Goal: Transaction & Acquisition: Purchase product/service

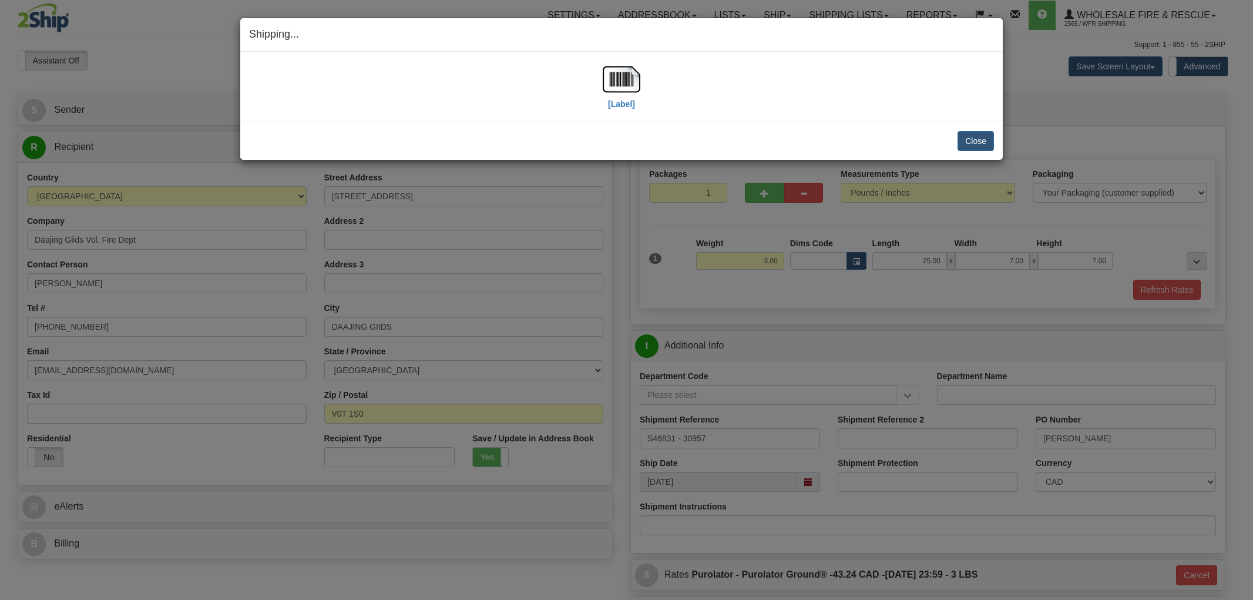
select select "BC"
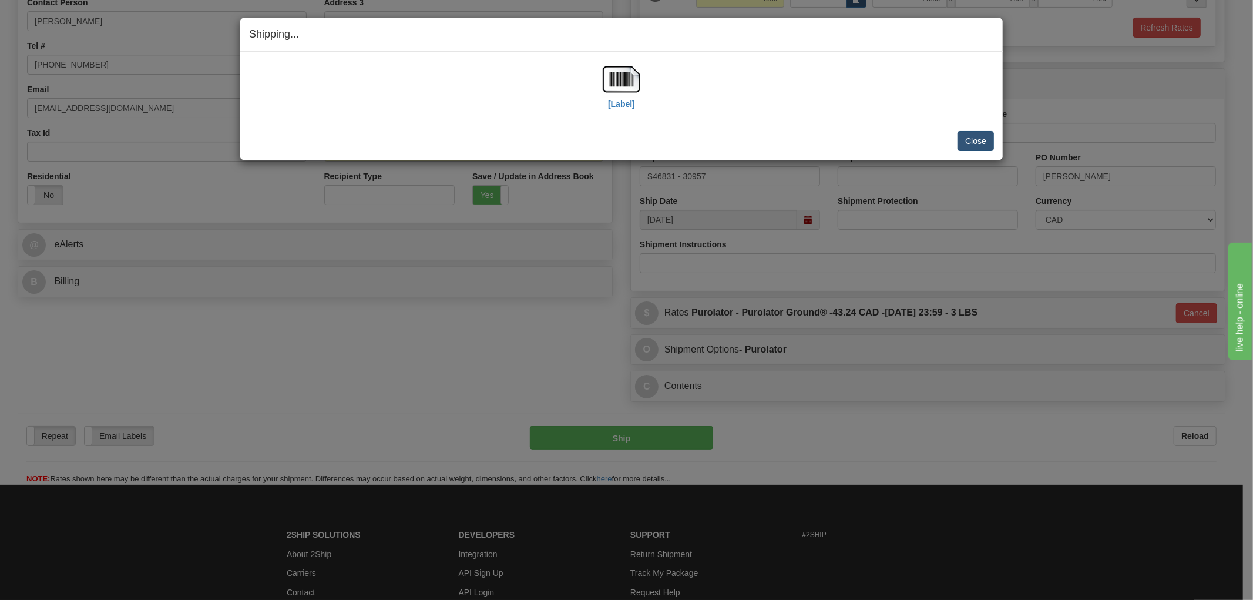
click at [973, 140] on button "Close" at bounding box center [975, 141] width 36 height 20
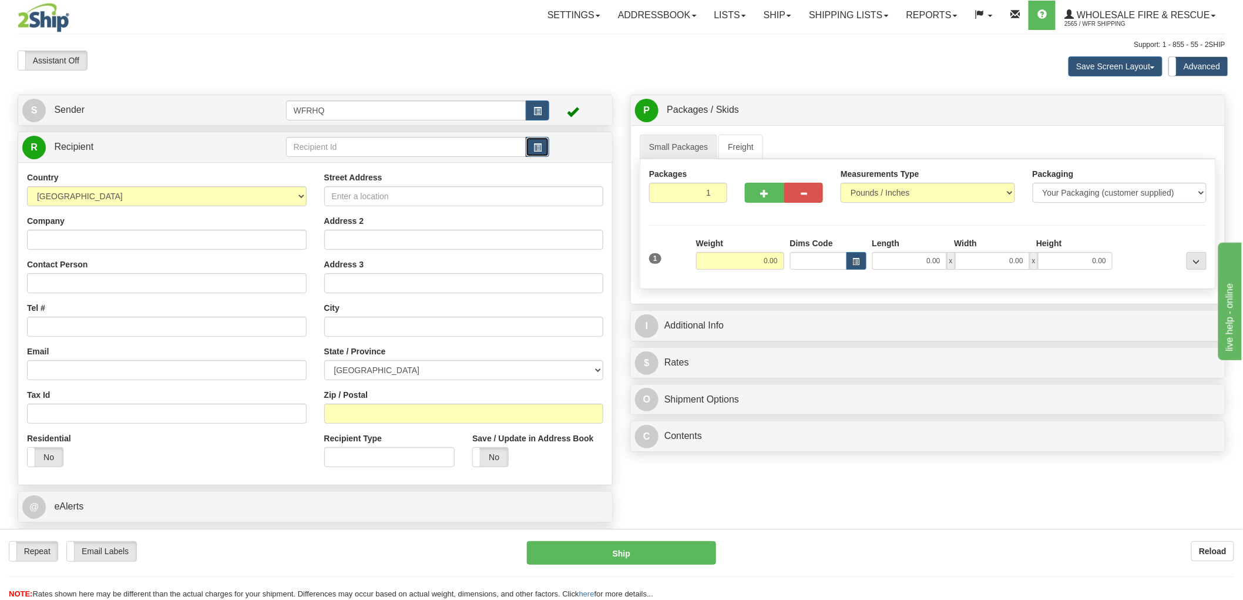
click at [532, 146] on button "button" at bounding box center [537, 147] width 23 height 20
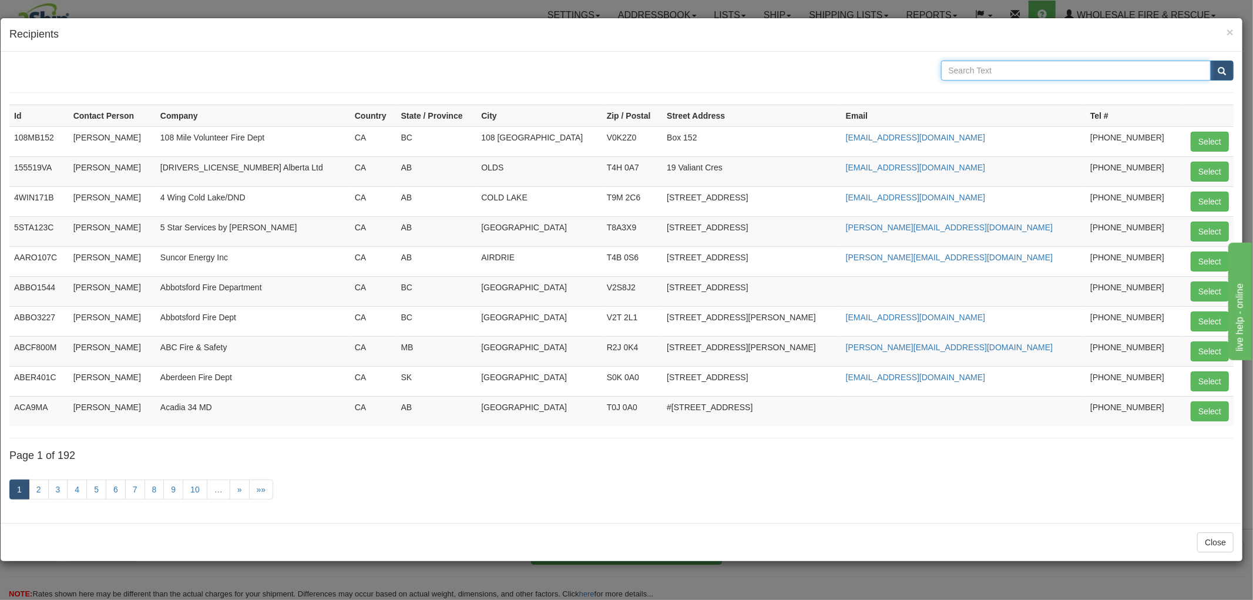
click at [1033, 65] on input "text" at bounding box center [1076, 71] width 270 height 20
type input "Bighorn"
click at [1210, 61] on button "submit" at bounding box center [1221, 71] width 23 height 20
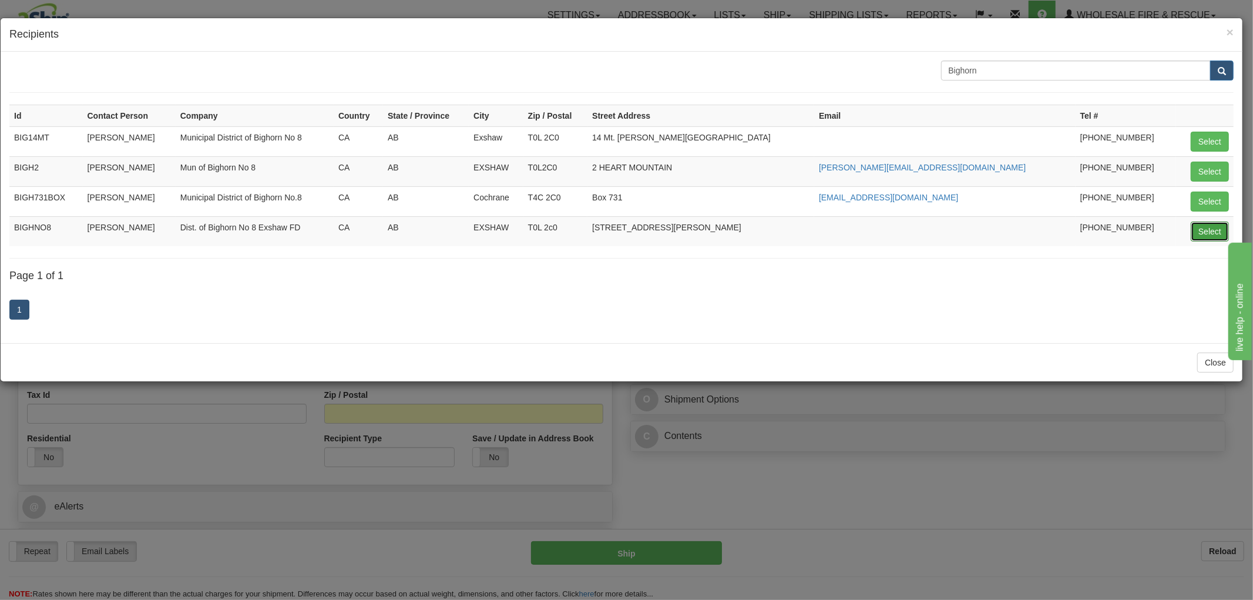
click at [1211, 231] on button "Select" at bounding box center [1210, 231] width 38 height 20
type input "BIGHNO8"
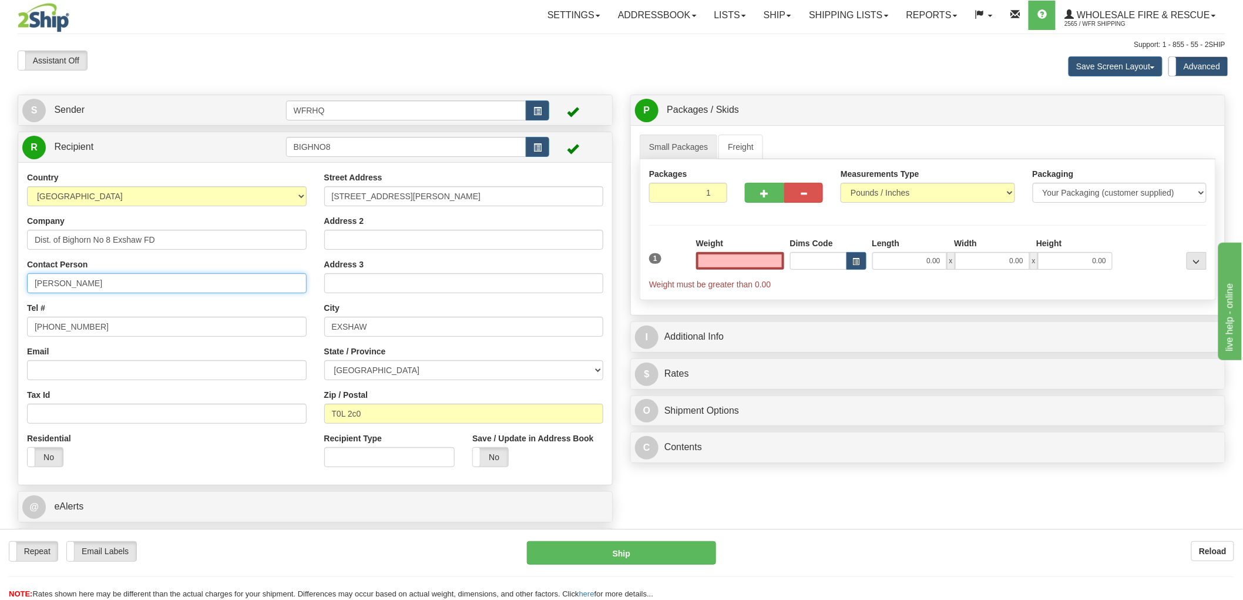
type input "0.00"
drag, startPoint x: 30, startPoint y: 283, endPoint x: -99, endPoint y: 294, distance: 129.7
click at [0, 294] on html "Training Course Close Toggle navigation Settings Shipping Preferences New Sende…" at bounding box center [621, 300] width 1243 height 600
type input "Mikey Stevenson"
drag, startPoint x: 98, startPoint y: 329, endPoint x: -133, endPoint y: 330, distance: 231.4
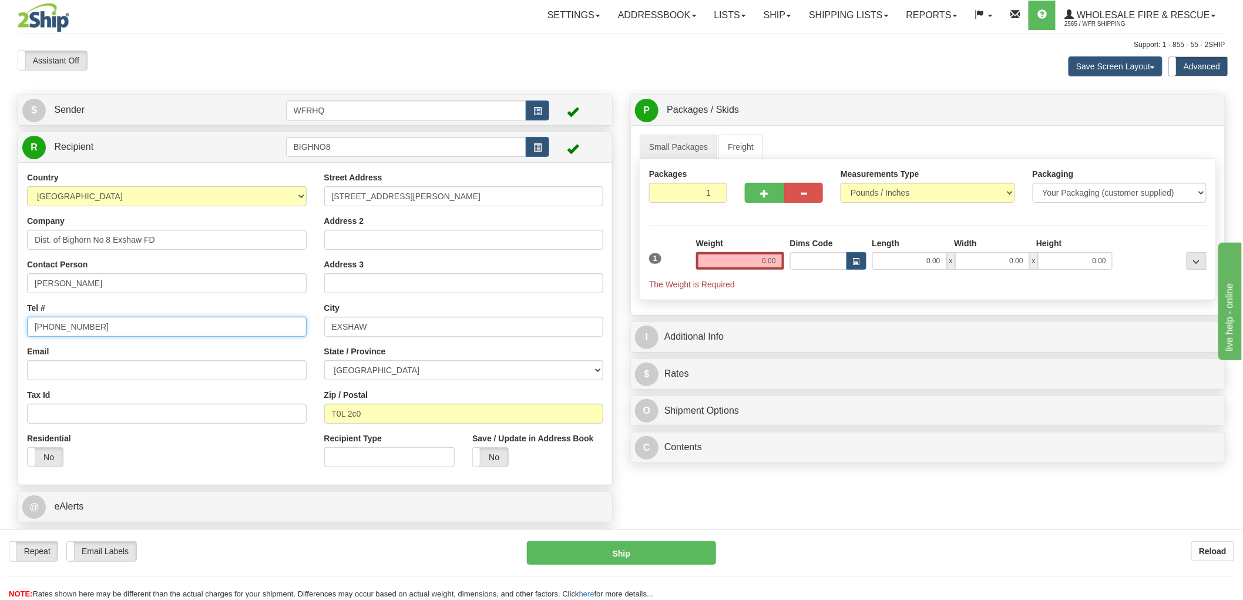
click at [0, 330] on html "Training Course Close Toggle navigation Settings Shipping Preferences New Sende…" at bounding box center [621, 300] width 1243 height 600
type input "403-597-5338"
click at [94, 370] on input "Email" at bounding box center [167, 370] width 280 height 20
paste input "rob.duffy@mdbighorn.ca"
type input "rob.duffy@mdbighorn.ca"
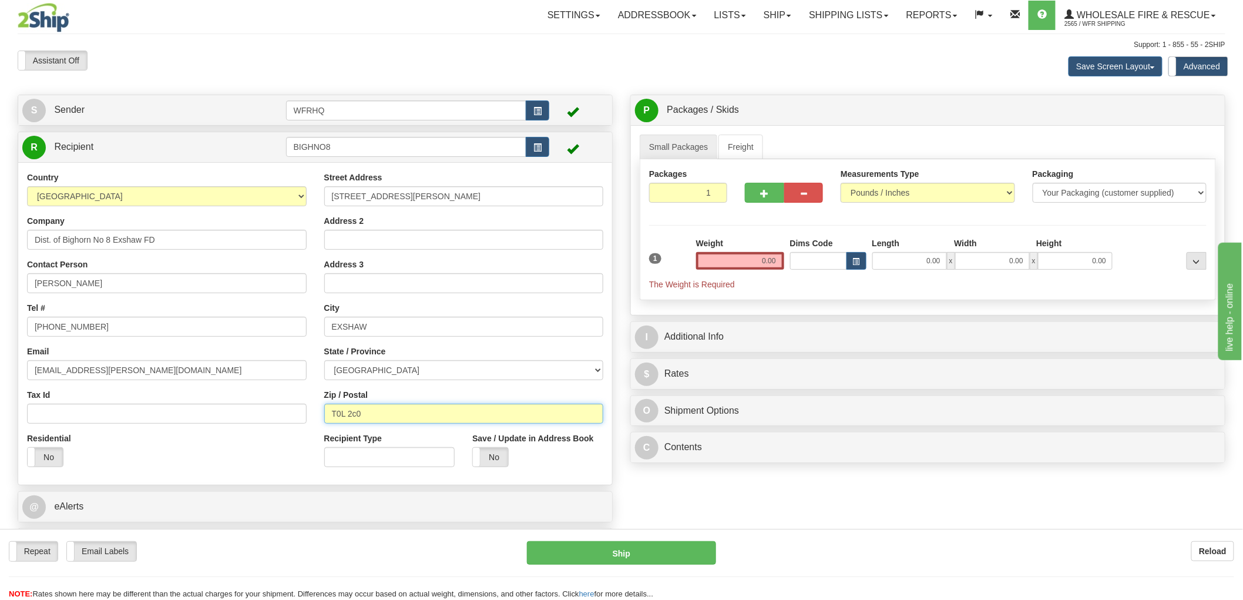
click at [353, 414] on input "T0L 2c0" at bounding box center [464, 414] width 280 height 20
type input "T0L 2C0"
click at [496, 459] on label "No" at bounding box center [490, 457] width 35 height 19
click at [740, 263] on input "0.00" at bounding box center [740, 261] width 88 height 18
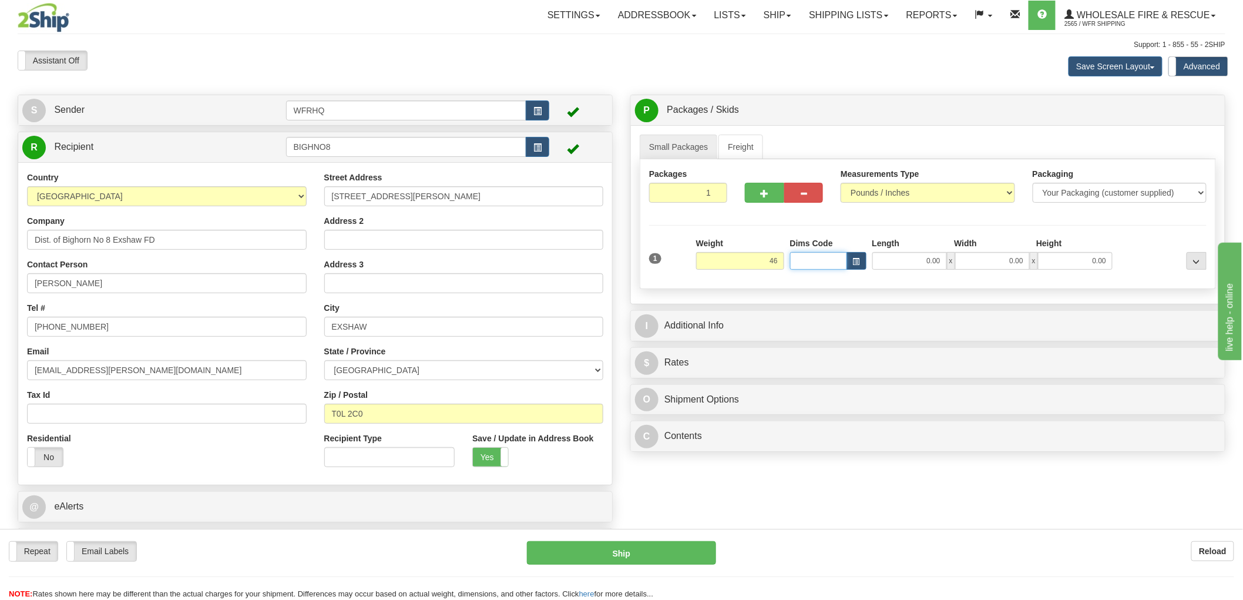
type input "46.00"
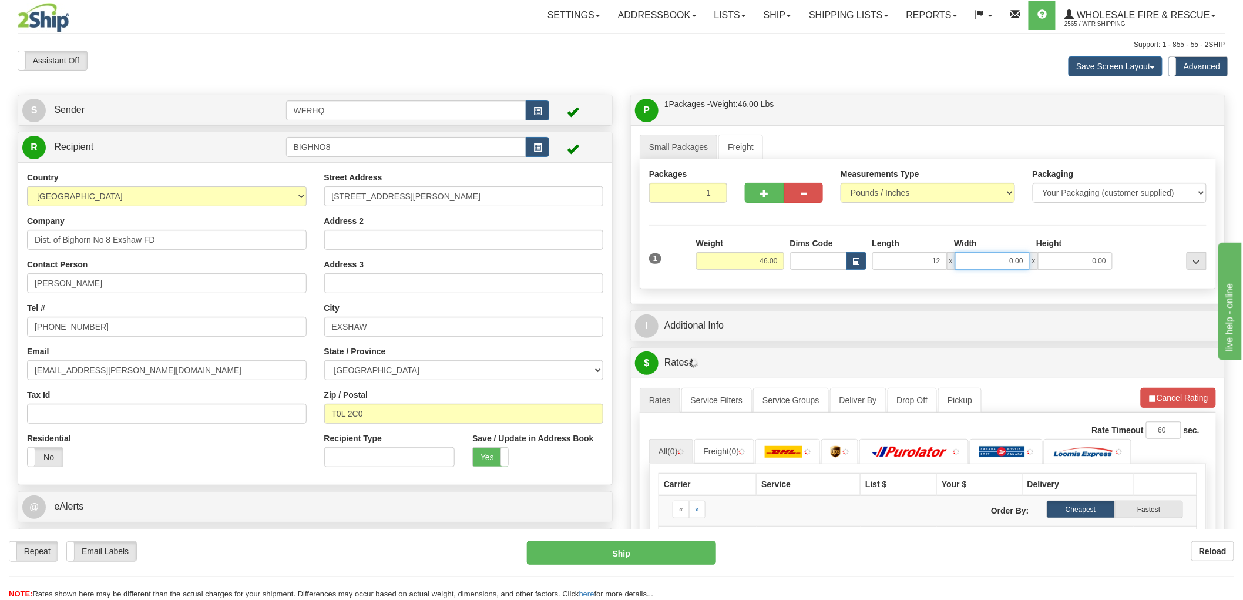
type input "12.00"
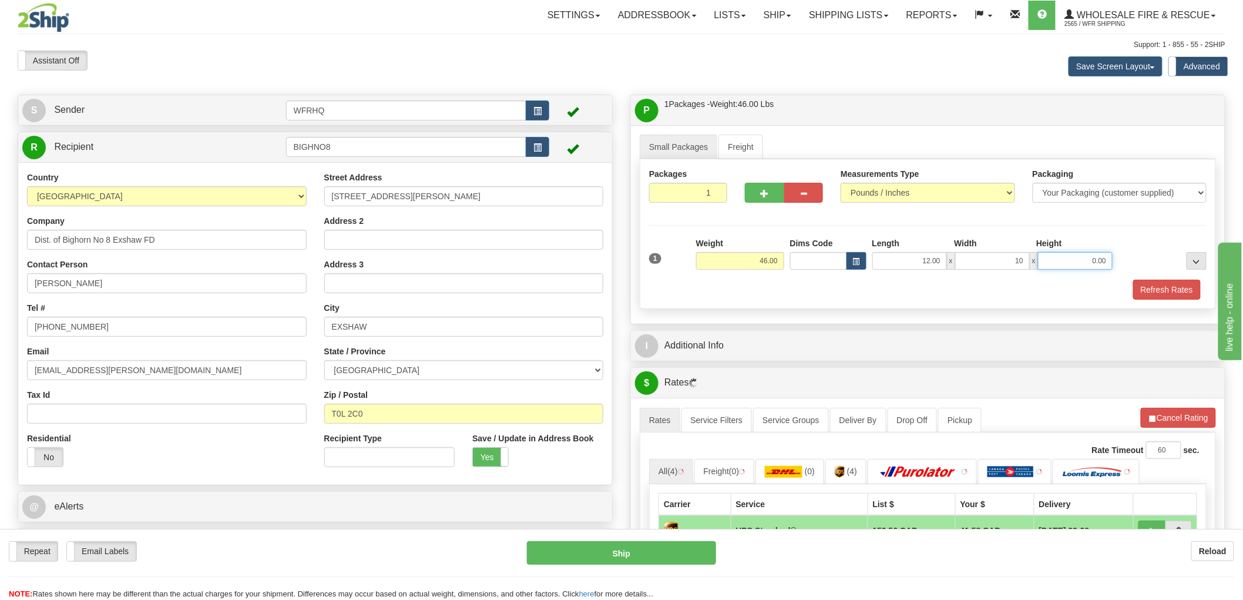
type input "10.00"
type input "15.00"
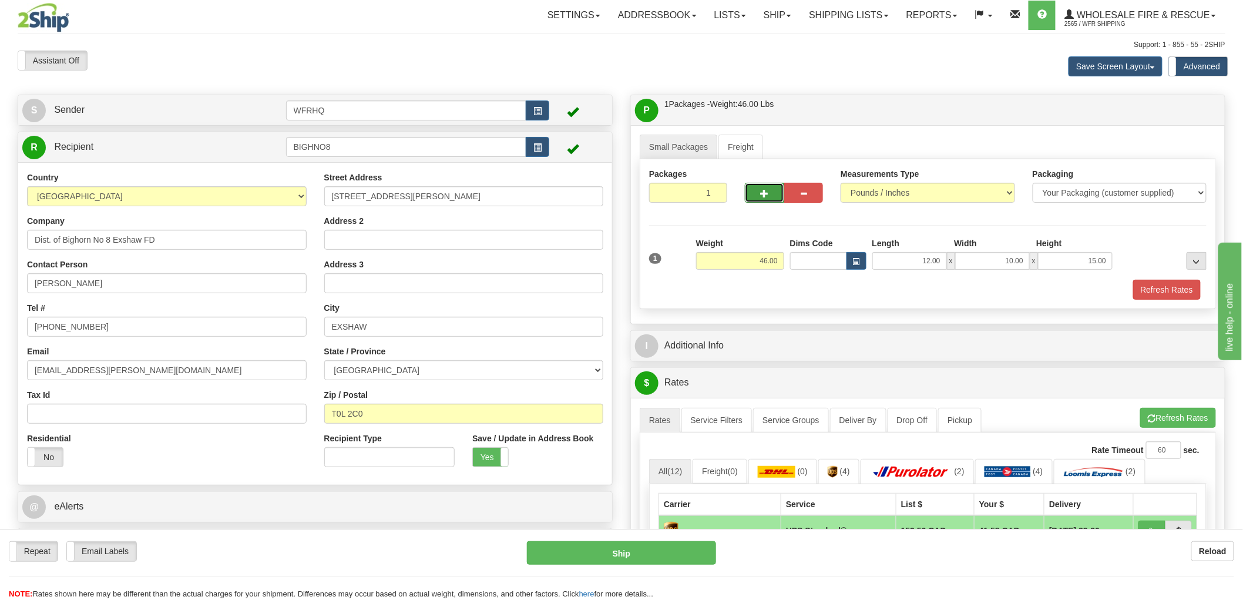
click at [761, 192] on span "button" at bounding box center [764, 194] width 8 height 8
radio input "true"
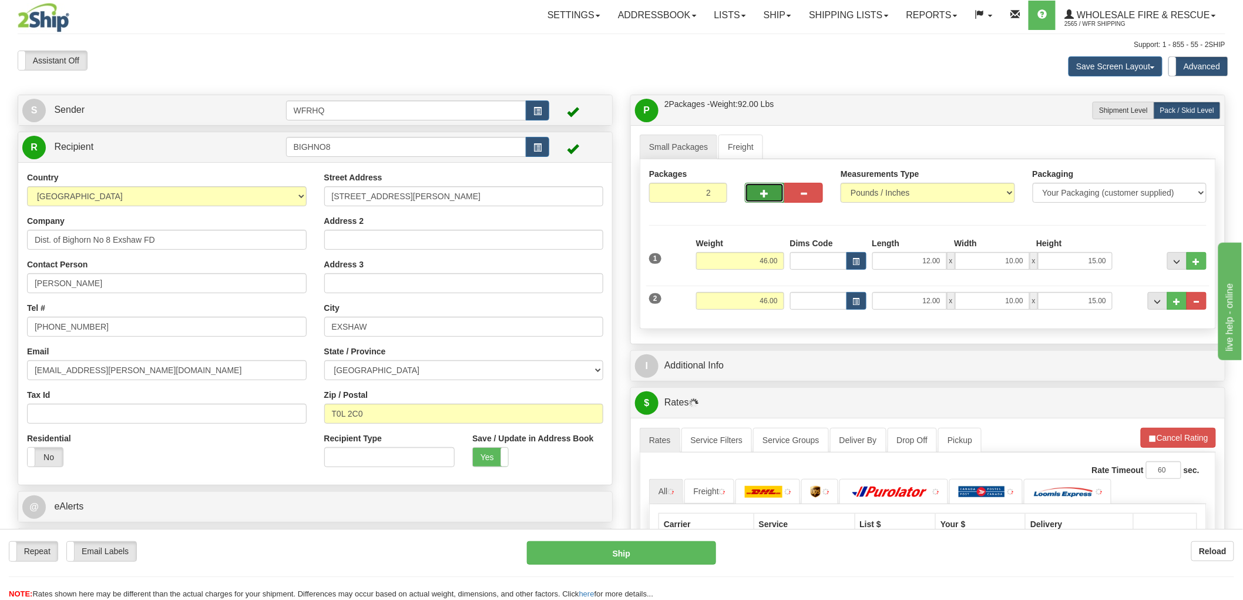
click at [761, 192] on span "button" at bounding box center [764, 194] width 8 height 8
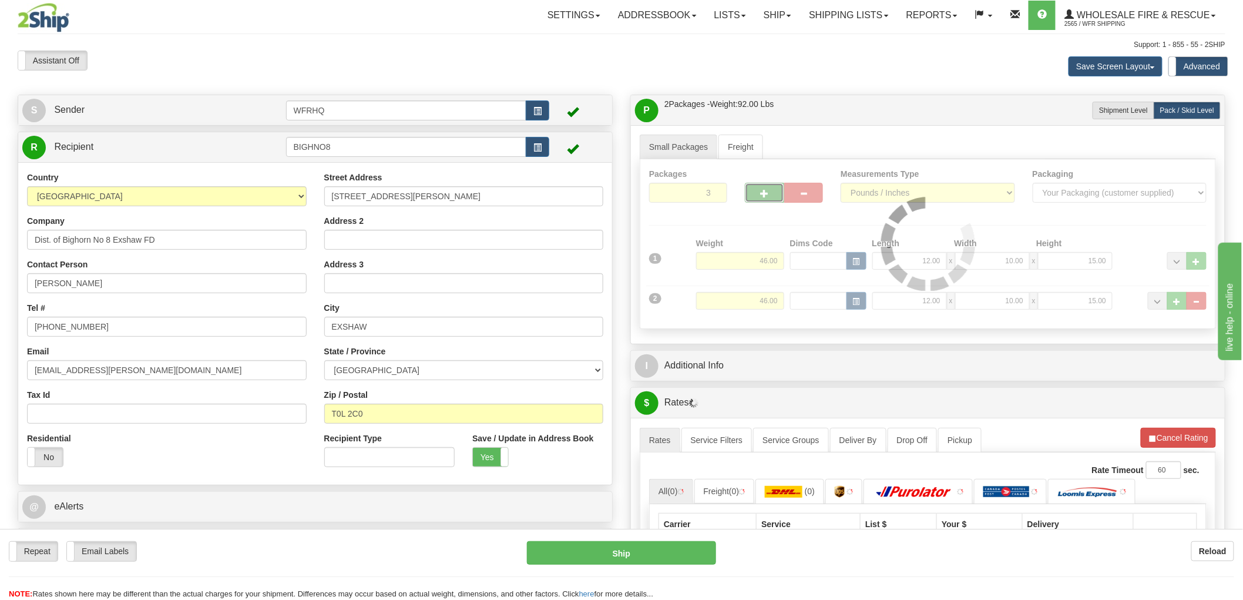
click at [761, 192] on div at bounding box center [927, 243] width 575 height 169
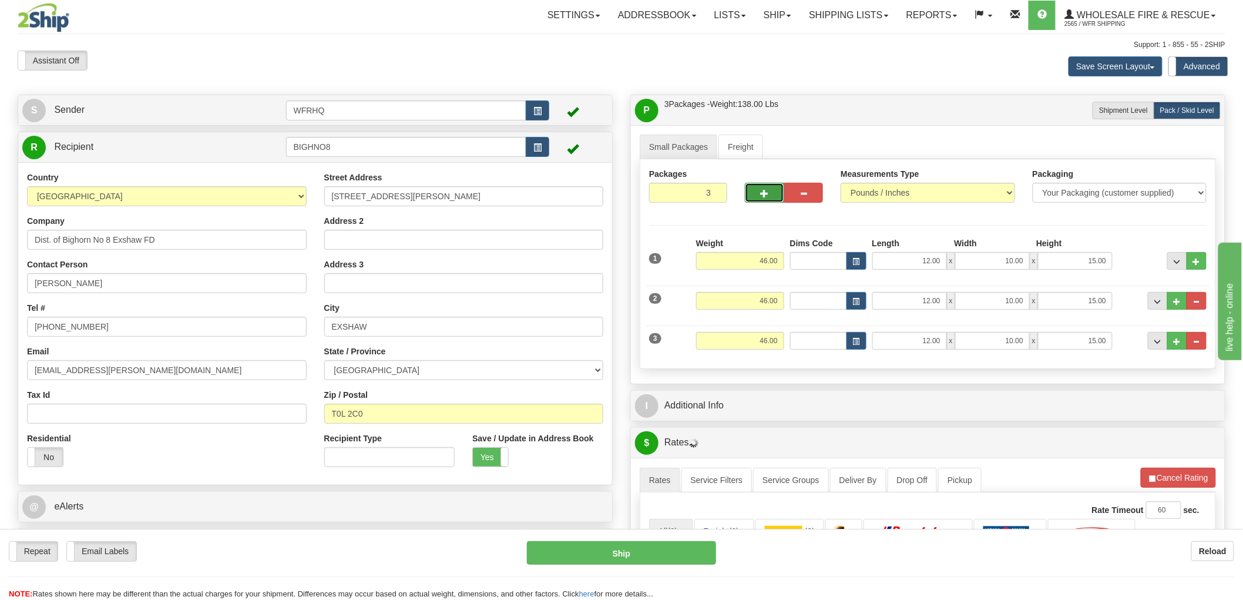
click at [761, 192] on span "button" at bounding box center [764, 194] width 8 height 8
type input "4"
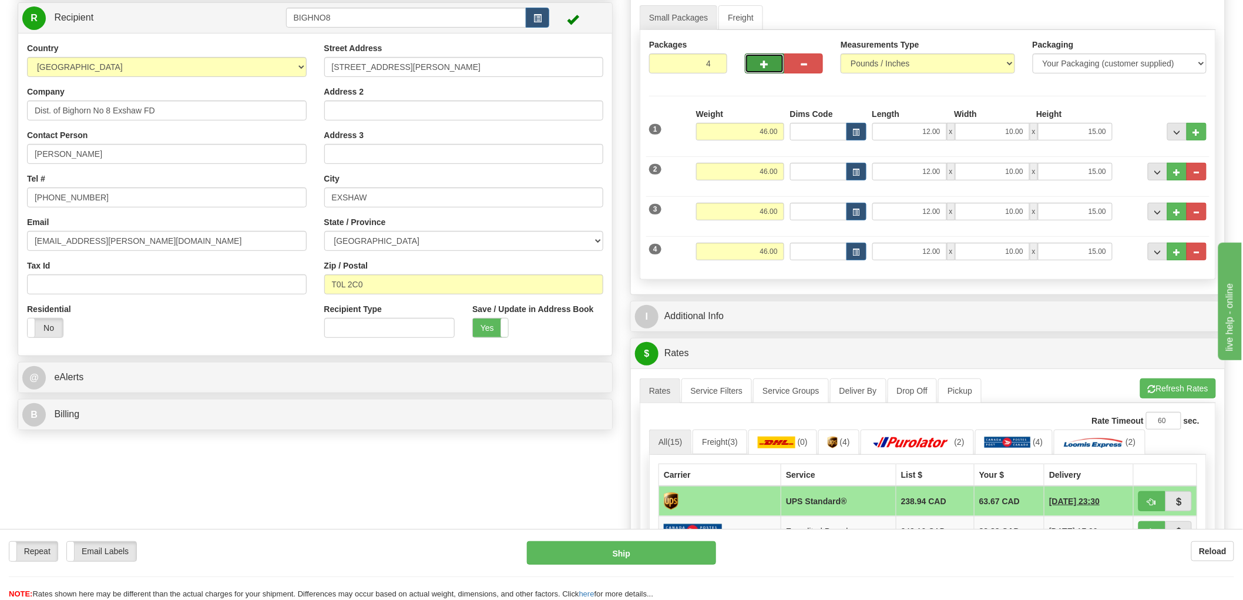
scroll to position [130, 0]
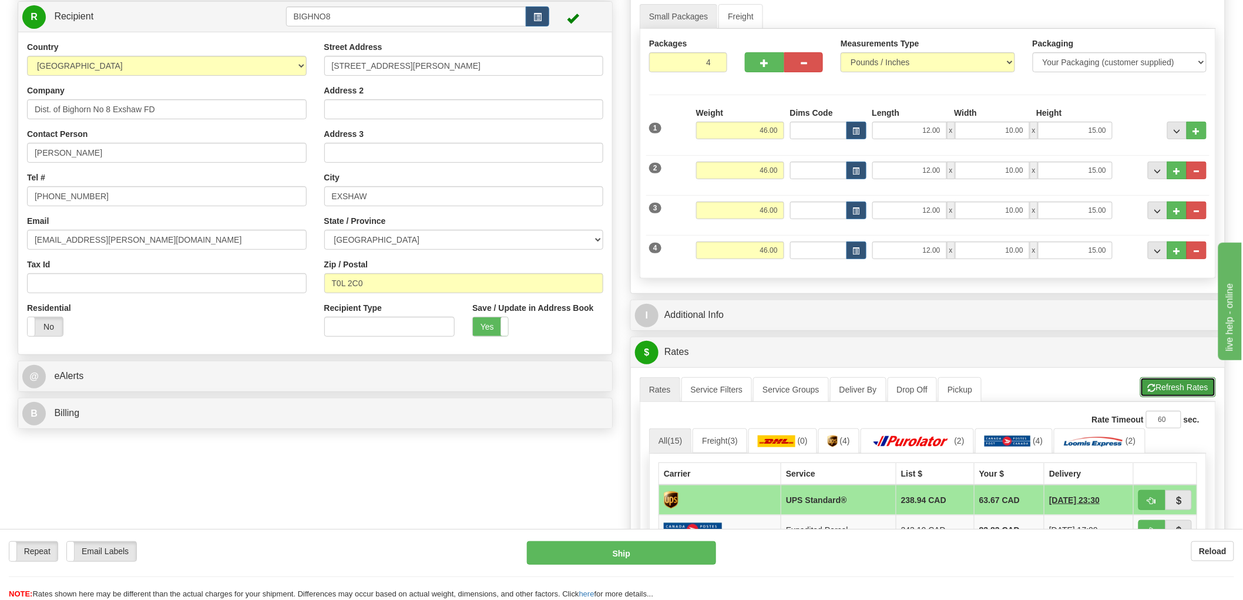
click at [1187, 388] on button "Refresh Rates" at bounding box center [1178, 387] width 76 height 20
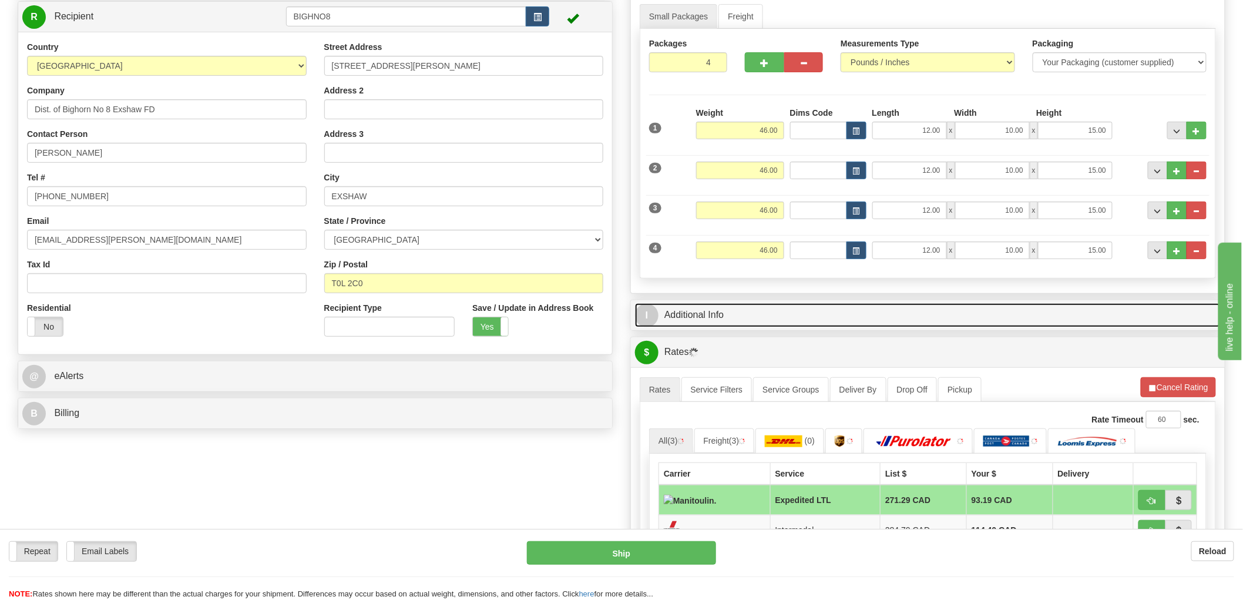
click at [720, 315] on link "I Additional Info" at bounding box center [928, 315] width 586 height 24
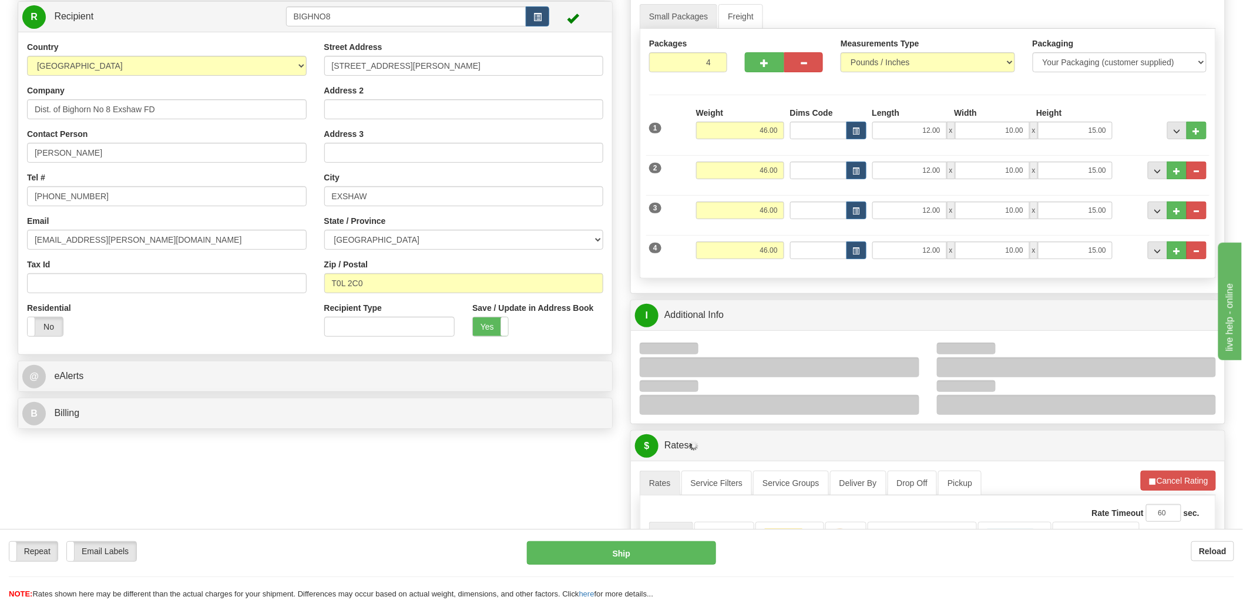
click at [714, 372] on div at bounding box center [780, 367] width 280 height 20
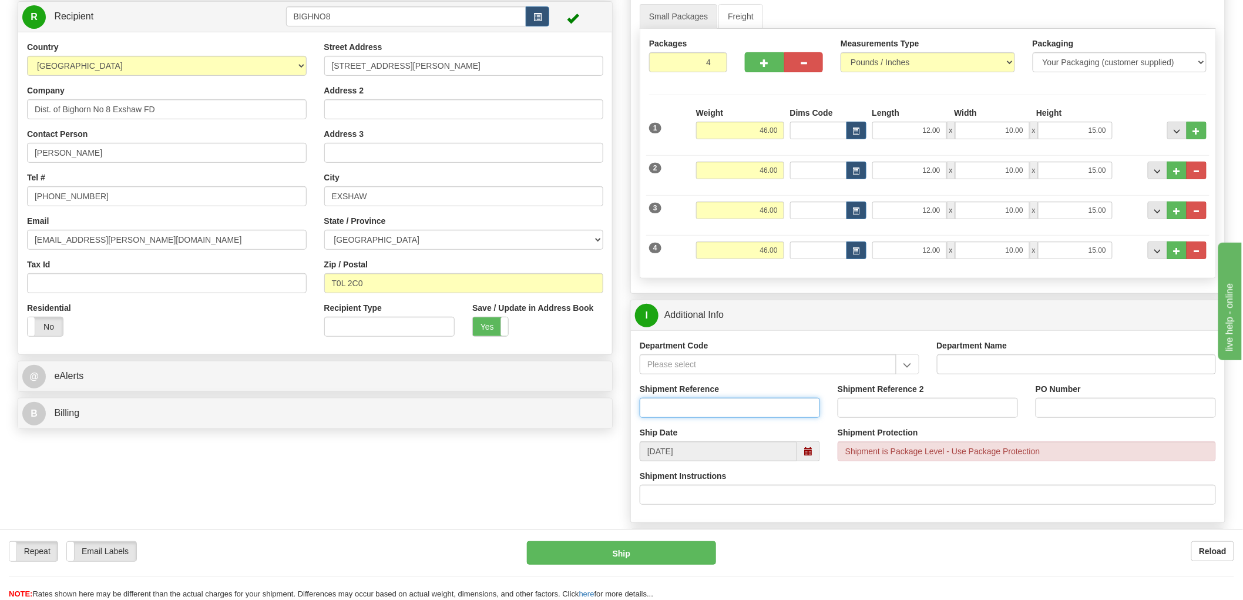
click at [709, 409] on input "Shipment Reference" at bounding box center [730, 408] width 180 height 20
click at [855, 399] on input "Shipment Reference 2" at bounding box center [928, 408] width 180 height 20
click at [730, 412] on input "S47421" at bounding box center [730, 408] width 180 height 20
type input "S47421 - 31362"
click at [1074, 412] on input "PO Number" at bounding box center [1126, 408] width 180 height 20
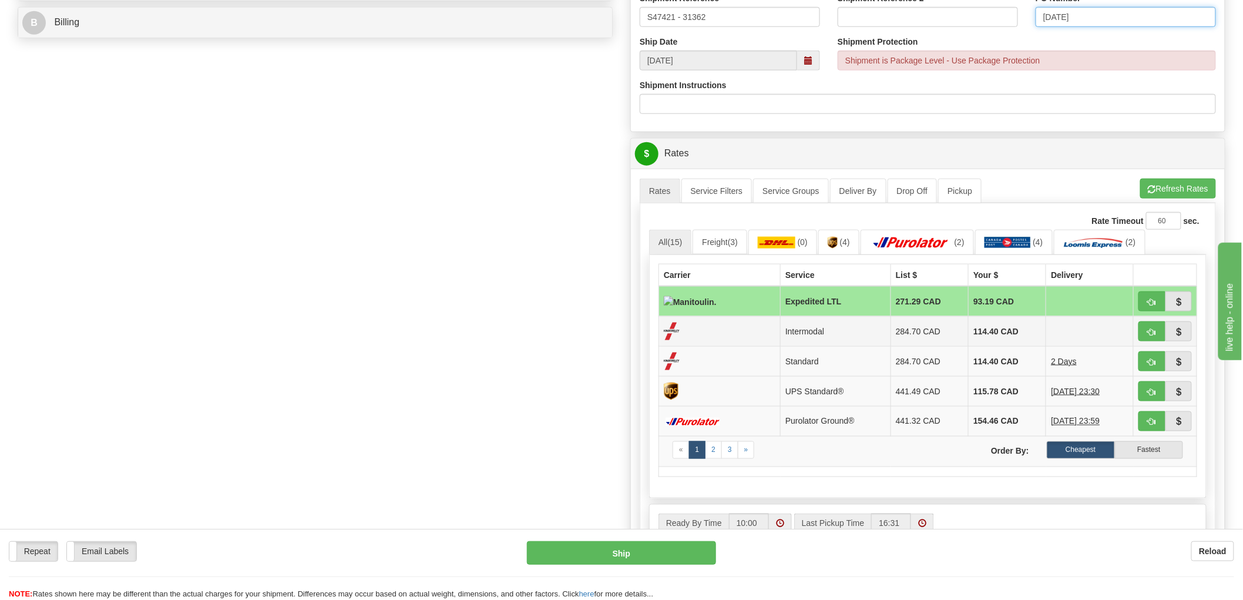
scroll to position [522, 0]
type input "Oct 7 2025"
click at [1152, 392] on span "button" at bounding box center [1152, 392] width 8 height 8
type input "11"
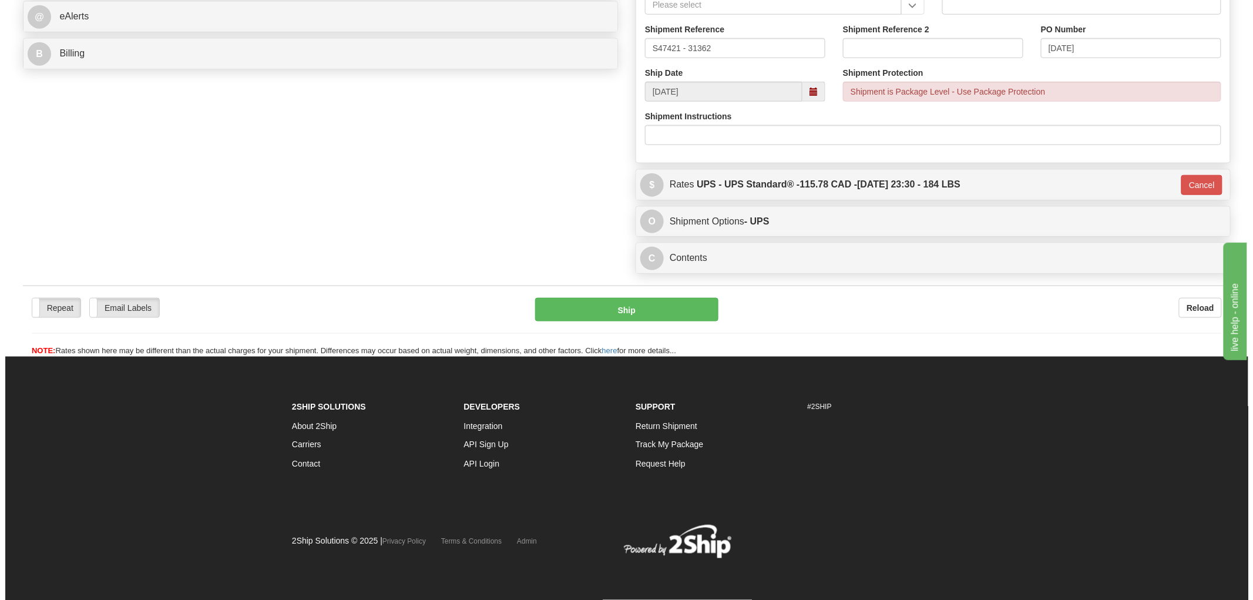
scroll to position [492, 0]
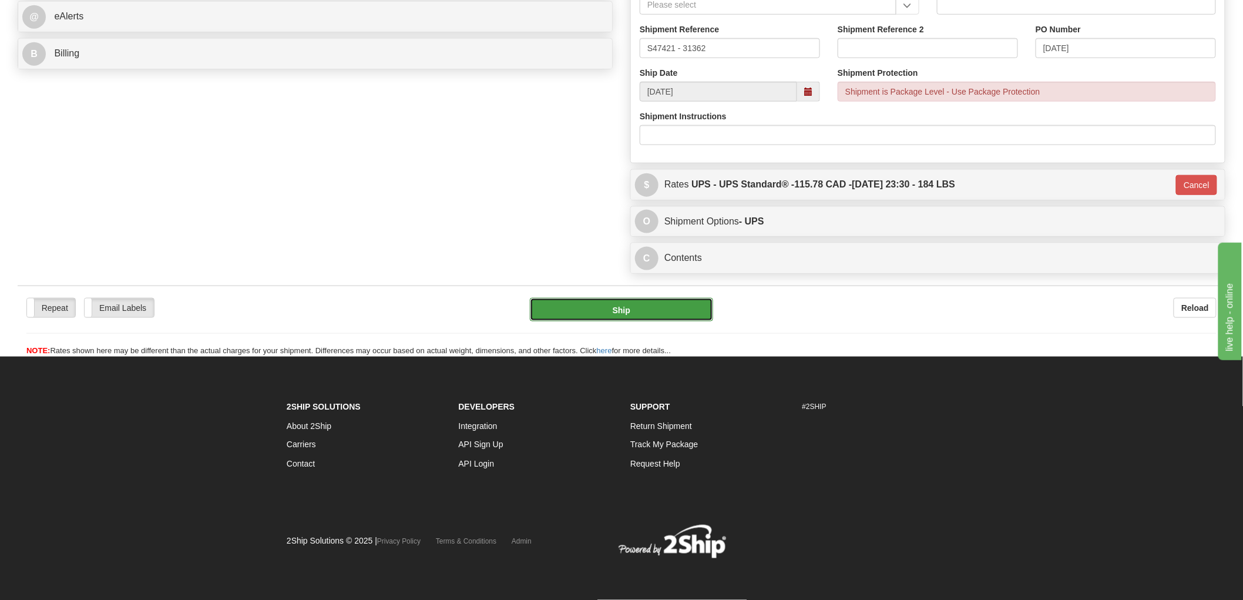
click at [660, 300] on button "Ship" at bounding box center [622, 309] width 184 height 23
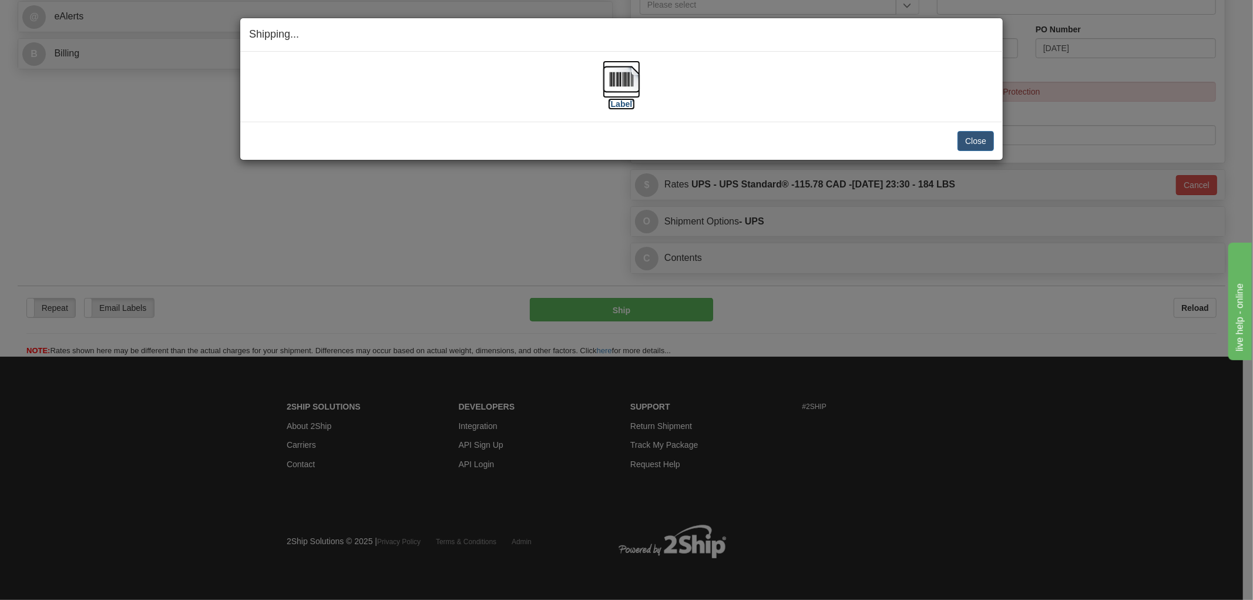
click at [616, 75] on img at bounding box center [622, 80] width 38 height 38
drag, startPoint x: 371, startPoint y: 115, endPoint x: 397, endPoint y: 118, distance: 26.1
click at [373, 114] on div "[Label] IMPORTANT NOTICE Embassy / Consulate / Government Building / Hospital C…" at bounding box center [621, 87] width 762 height 70
click at [983, 135] on button "Close" at bounding box center [975, 141] width 36 height 20
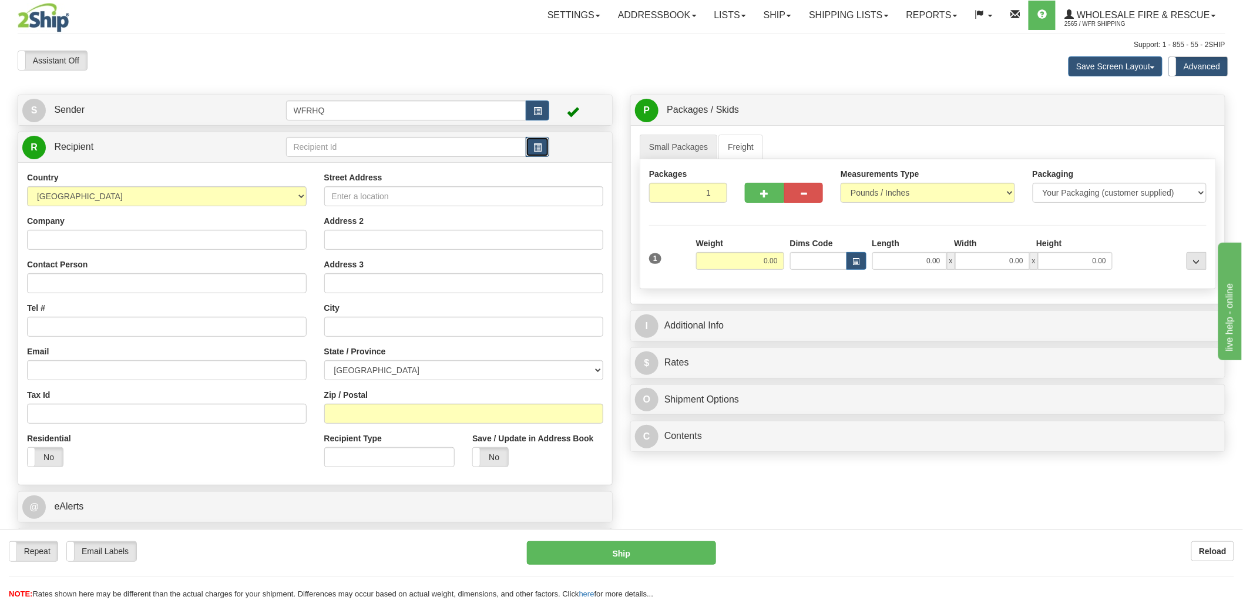
click at [546, 149] on button "button" at bounding box center [537, 147] width 23 height 20
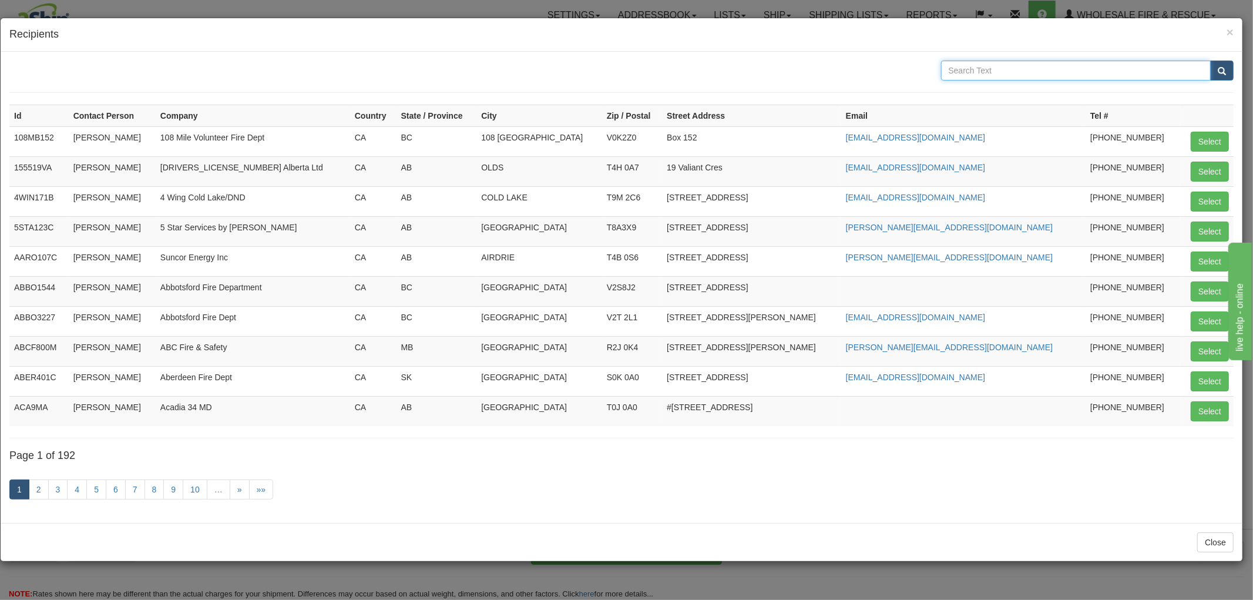
click at [964, 68] on input "text" at bounding box center [1076, 71] width 270 height 20
type input "Summerside"
click at [1210, 61] on button "submit" at bounding box center [1221, 71] width 23 height 20
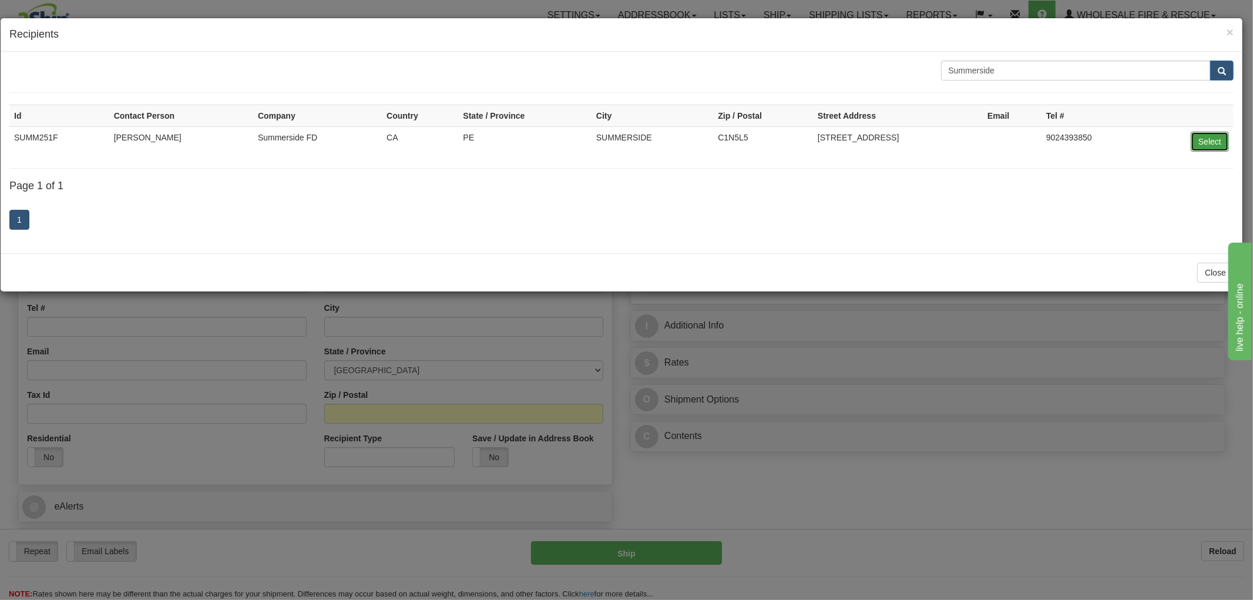
click at [1214, 139] on button "Select" at bounding box center [1210, 142] width 38 height 20
type input "SUMM251F"
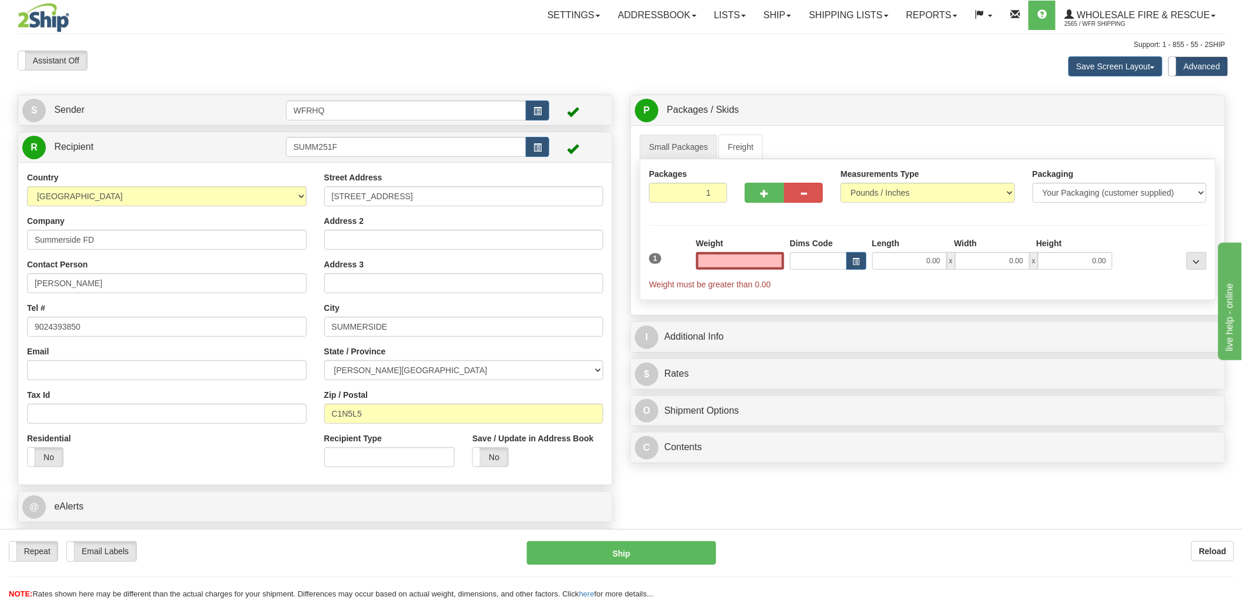
type input "0.00"
click at [133, 368] on input "Email" at bounding box center [167, 370] width 280 height 20
paste input "ron.enman@summerside.ca"
type input "ron.enman@summerside.ca"
click at [497, 461] on label "No" at bounding box center [490, 457] width 35 height 19
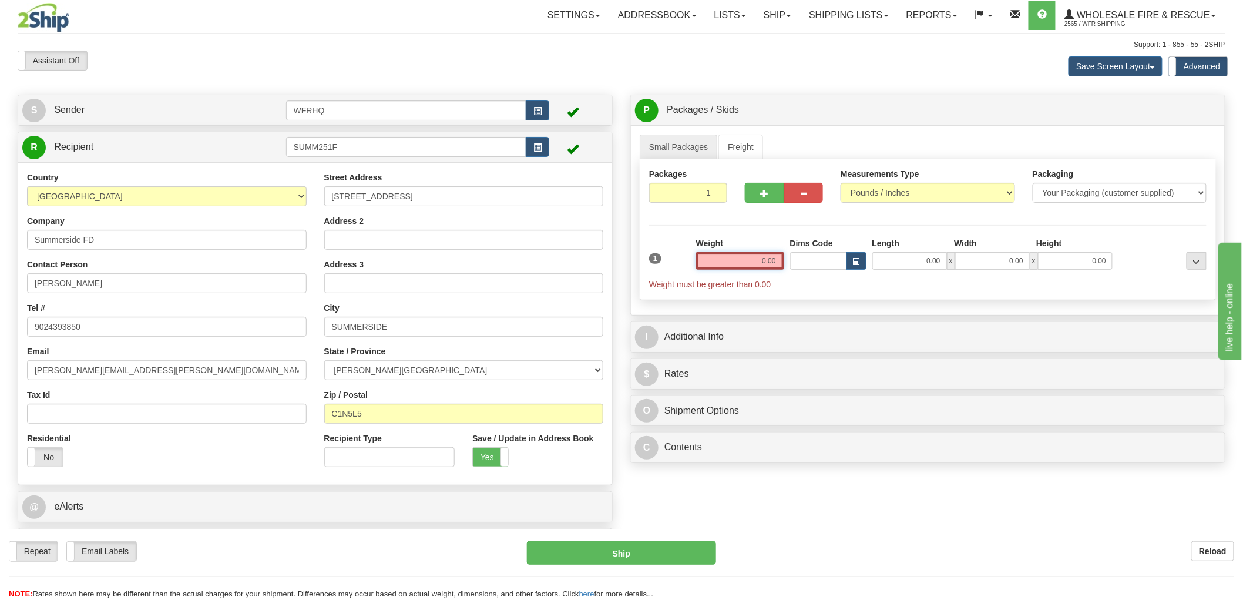
click at [770, 266] on input "0.00" at bounding box center [740, 261] width 88 height 18
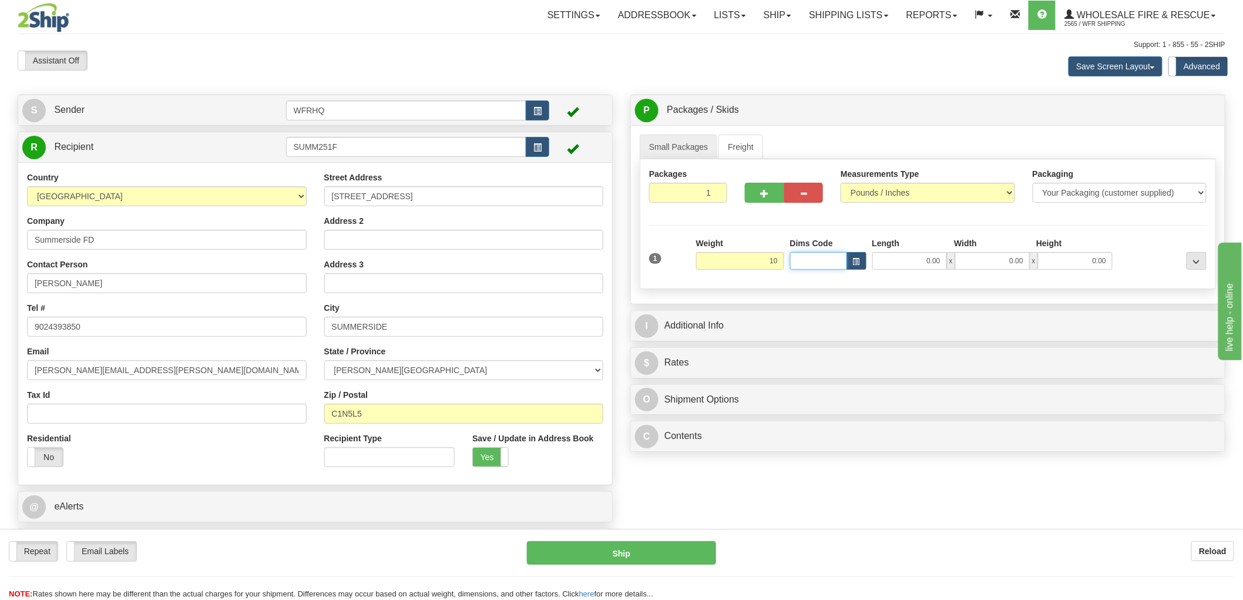
type input "10.00"
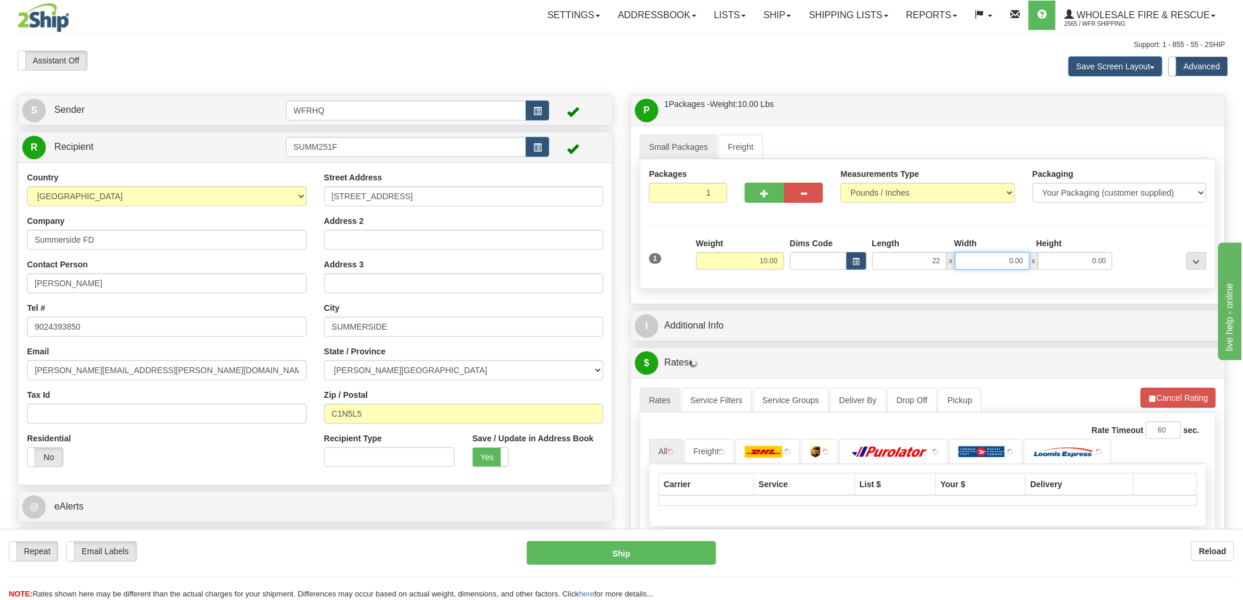
type input "22.00"
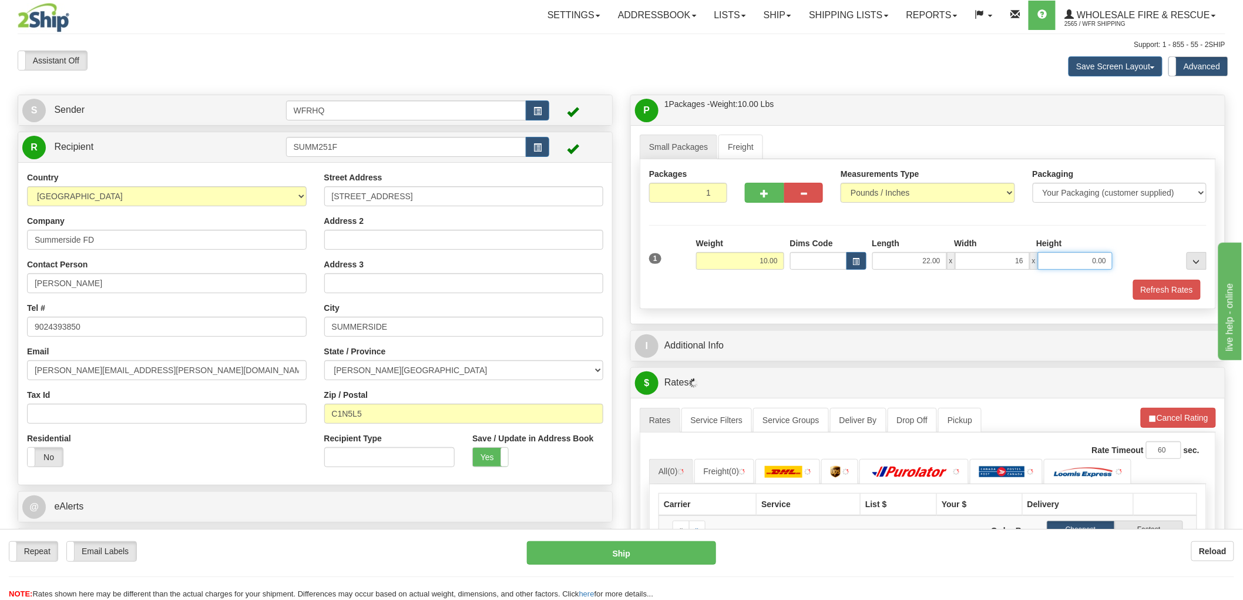
type input "16.00"
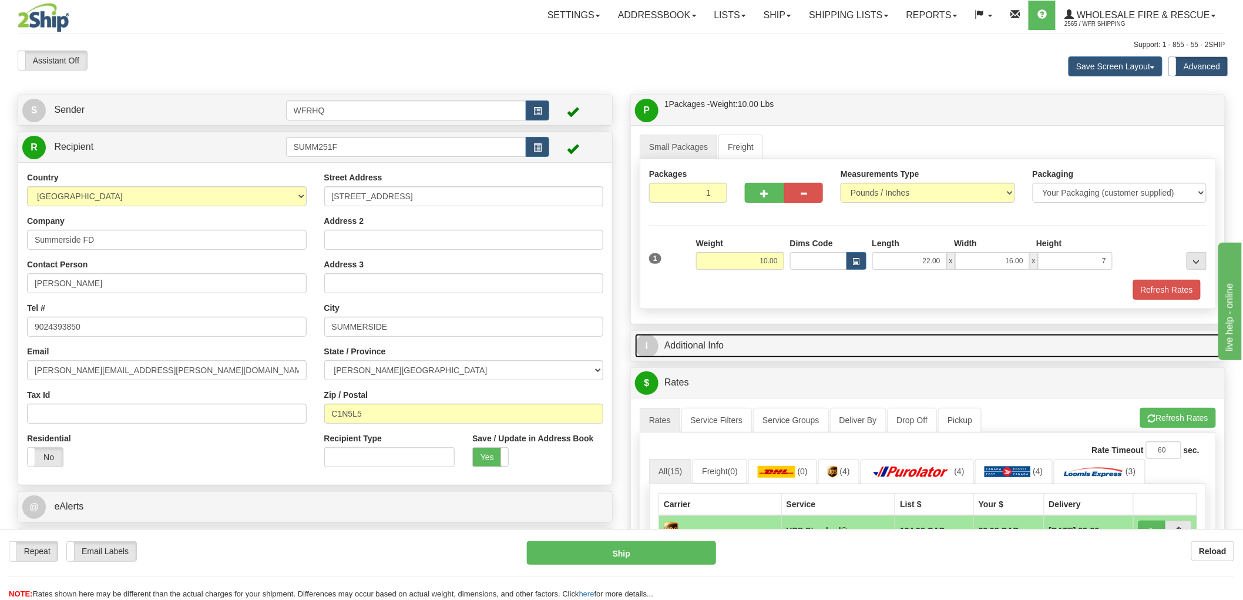
type input "7.00"
click at [680, 342] on link "I Additional Info" at bounding box center [928, 346] width 586 height 24
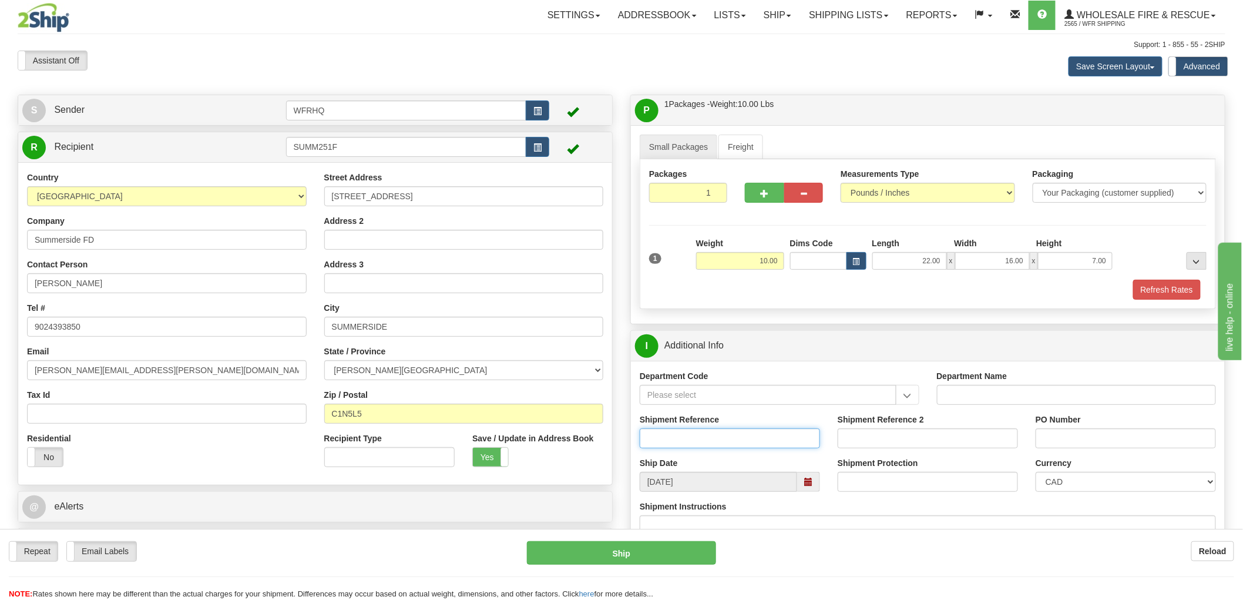
click at [676, 448] on input "Shipment Reference" at bounding box center [730, 438] width 180 height 20
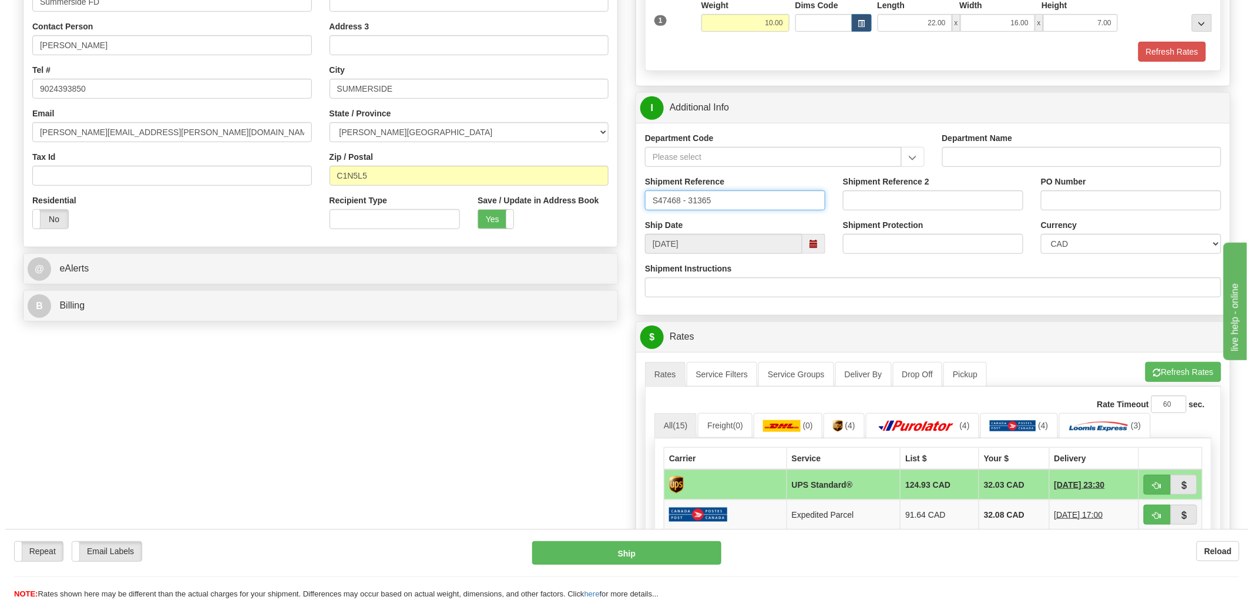
scroll to position [261, 0]
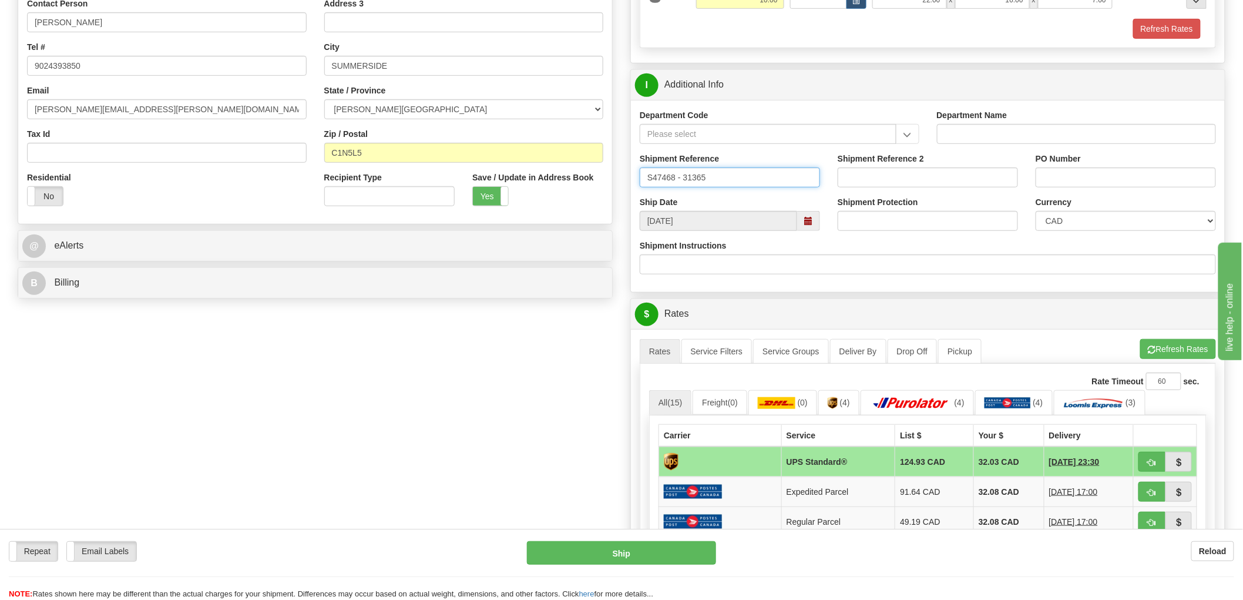
type input "S47468 - 31365"
click at [1158, 467] on button "button" at bounding box center [1151, 462] width 27 height 20
type input "11"
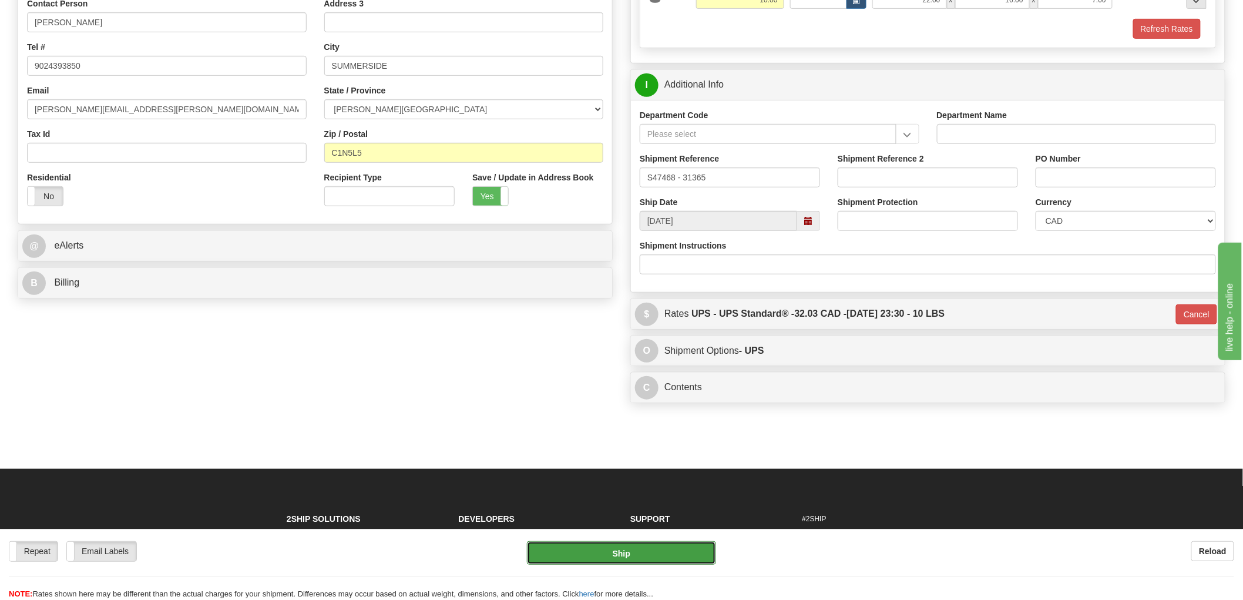
click at [650, 556] on button "Ship" at bounding box center [622, 552] width 190 height 23
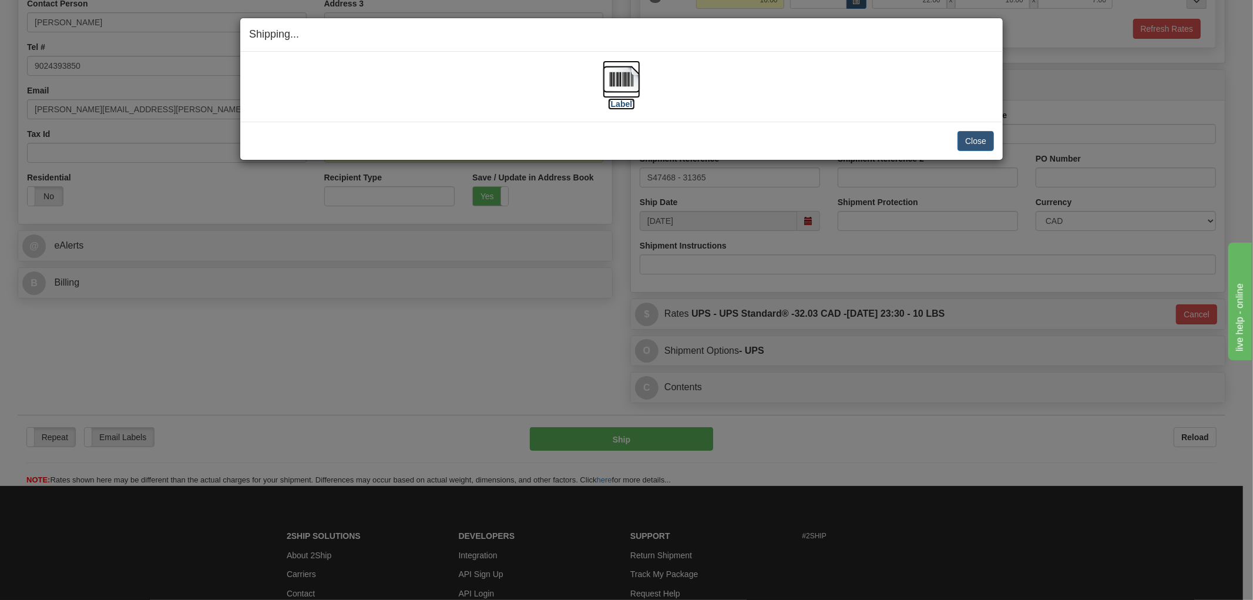
click at [629, 77] on img at bounding box center [622, 80] width 38 height 38
drag, startPoint x: 693, startPoint y: 119, endPoint x: 700, endPoint y: 129, distance: 12.7
click at [694, 118] on div "[Label] IMPORTANT NOTICE Embassy / Consulate / Government Building / Hospital C…" at bounding box center [621, 87] width 762 height 70
click at [984, 134] on button "Close" at bounding box center [975, 141] width 36 height 20
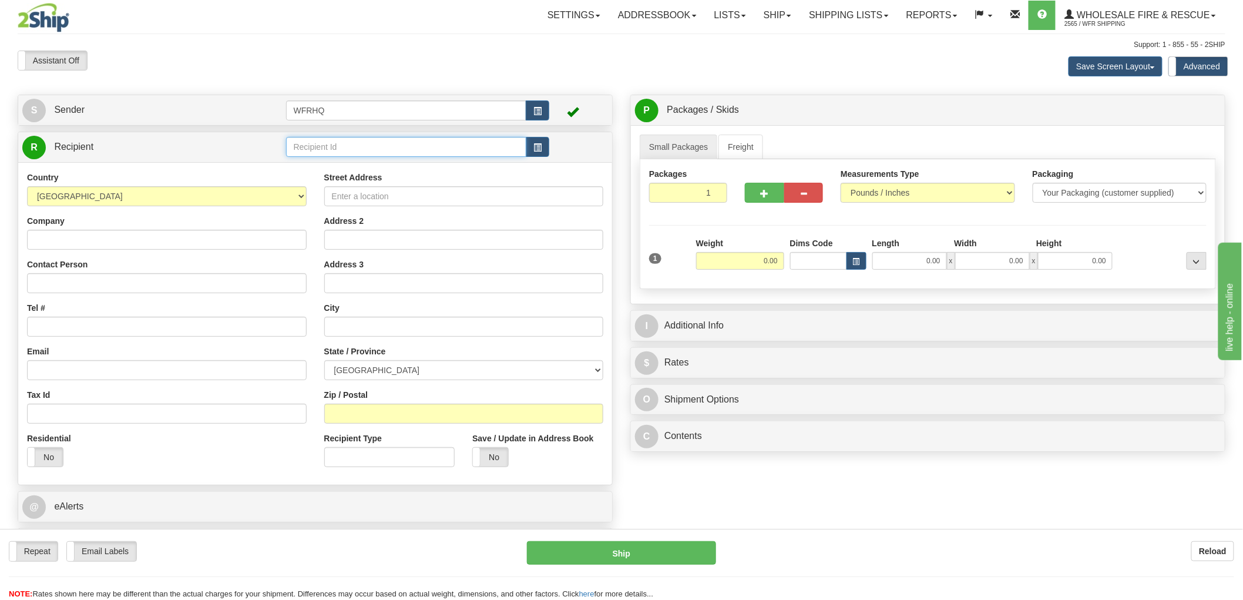
click at [389, 148] on input "text" at bounding box center [406, 147] width 241 height 20
click at [331, 166] on div "ESQU1011" at bounding box center [403, 166] width 229 height 13
type input "ESQU1011"
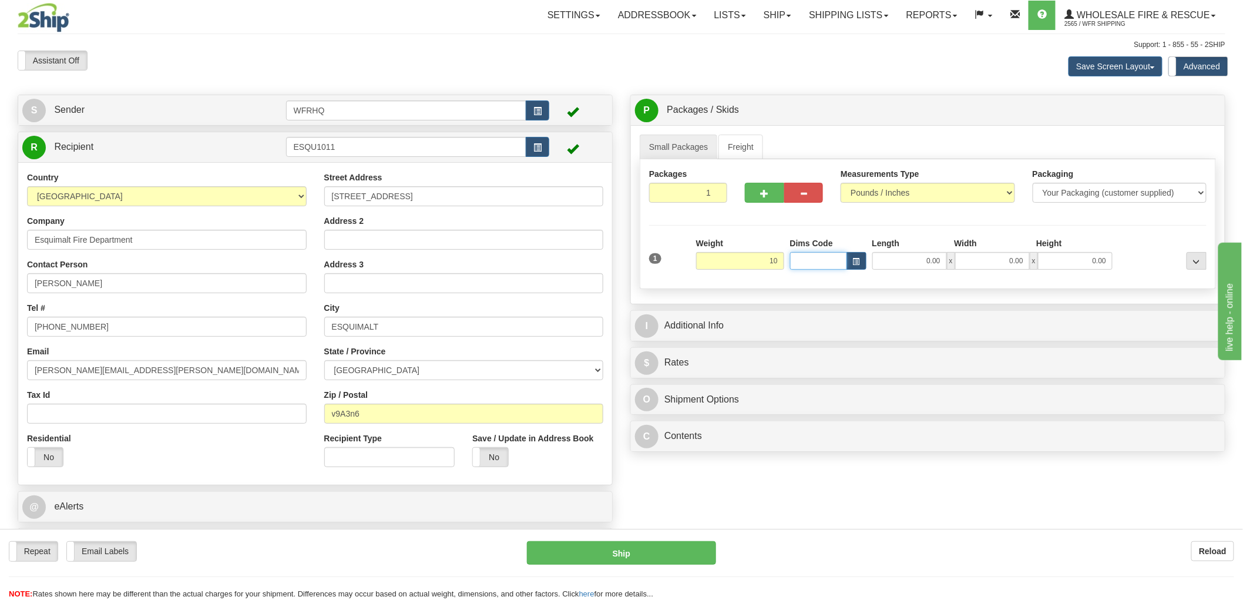
type input "10.00"
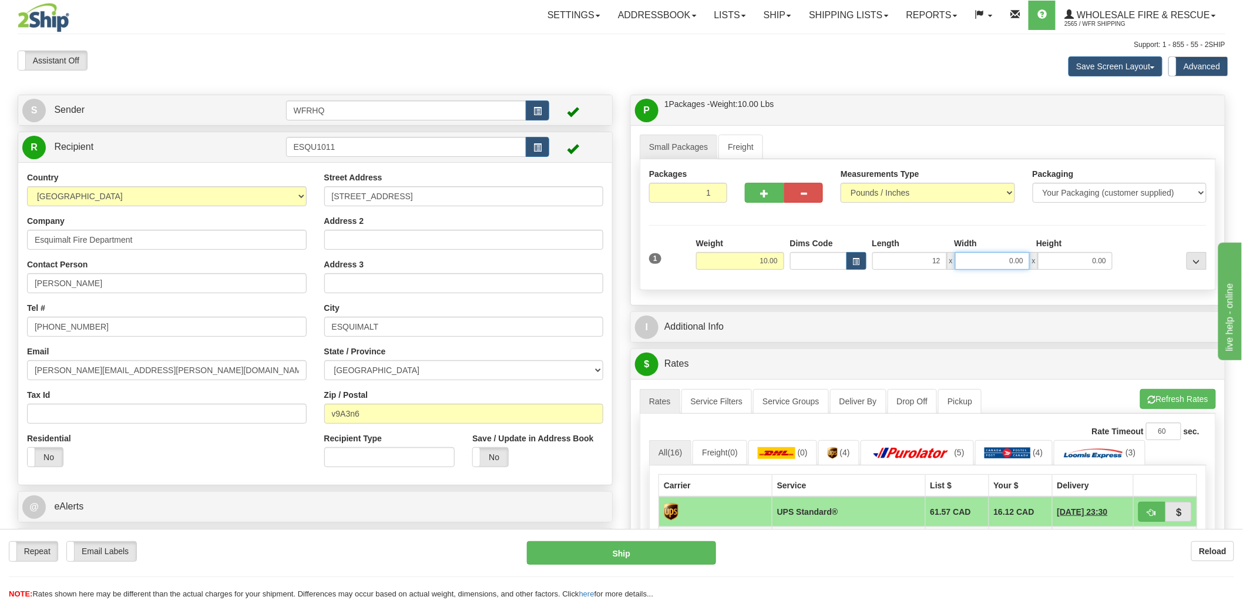
type input "12.00"
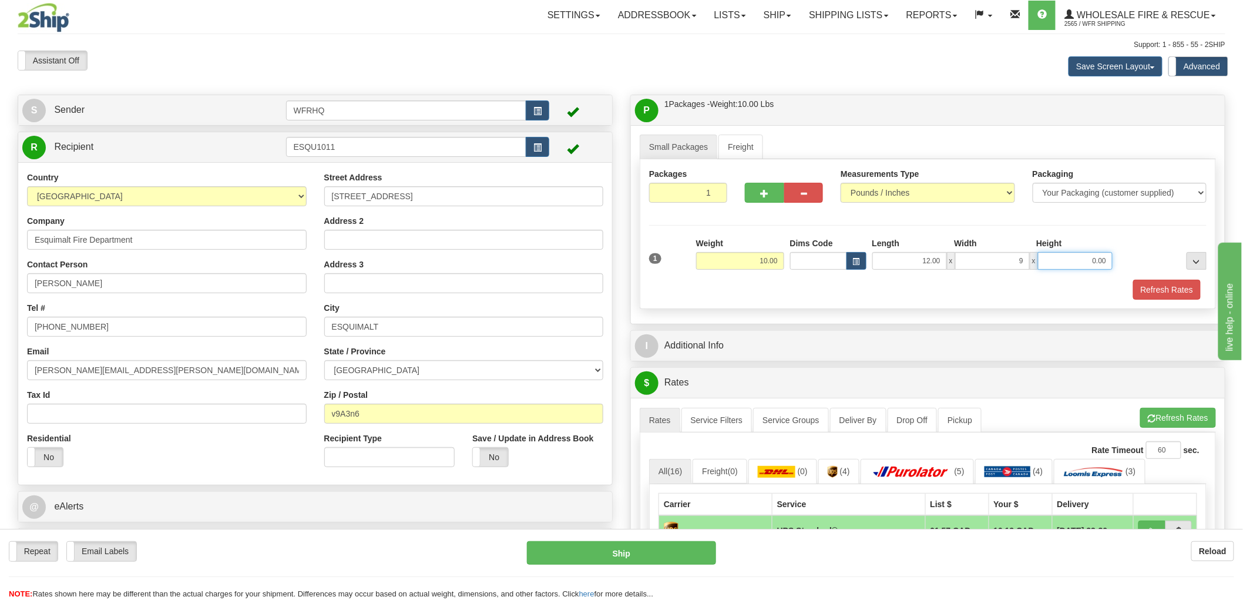
type input "9.00"
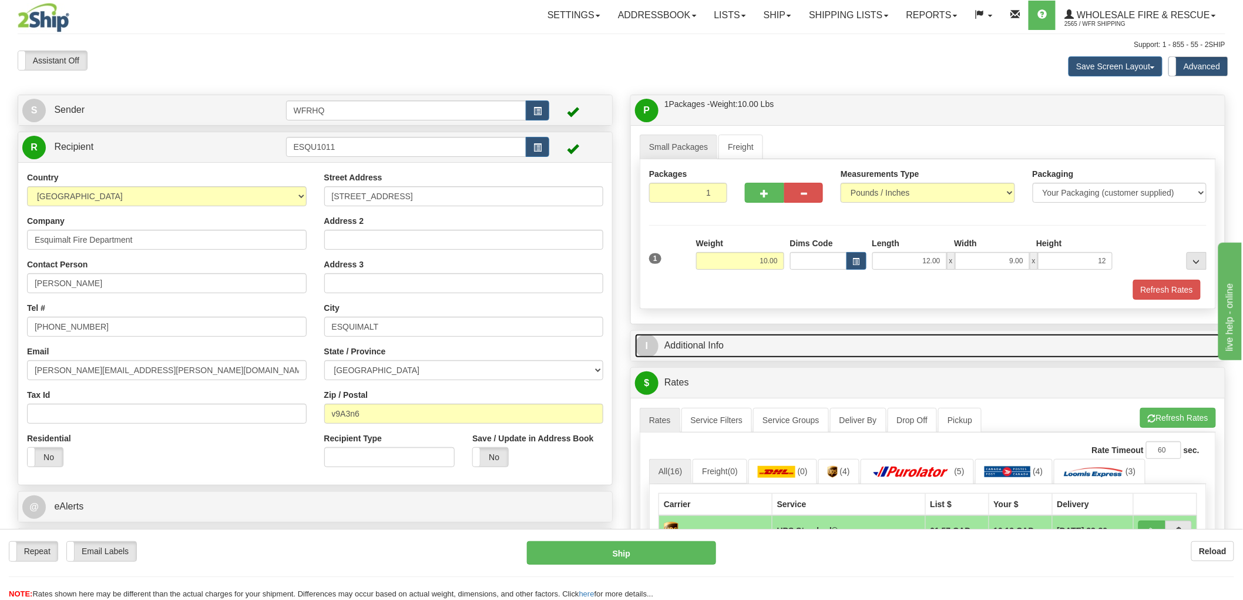
type input "12.00"
click at [724, 349] on link "I Additional Info" at bounding box center [928, 346] width 586 height 24
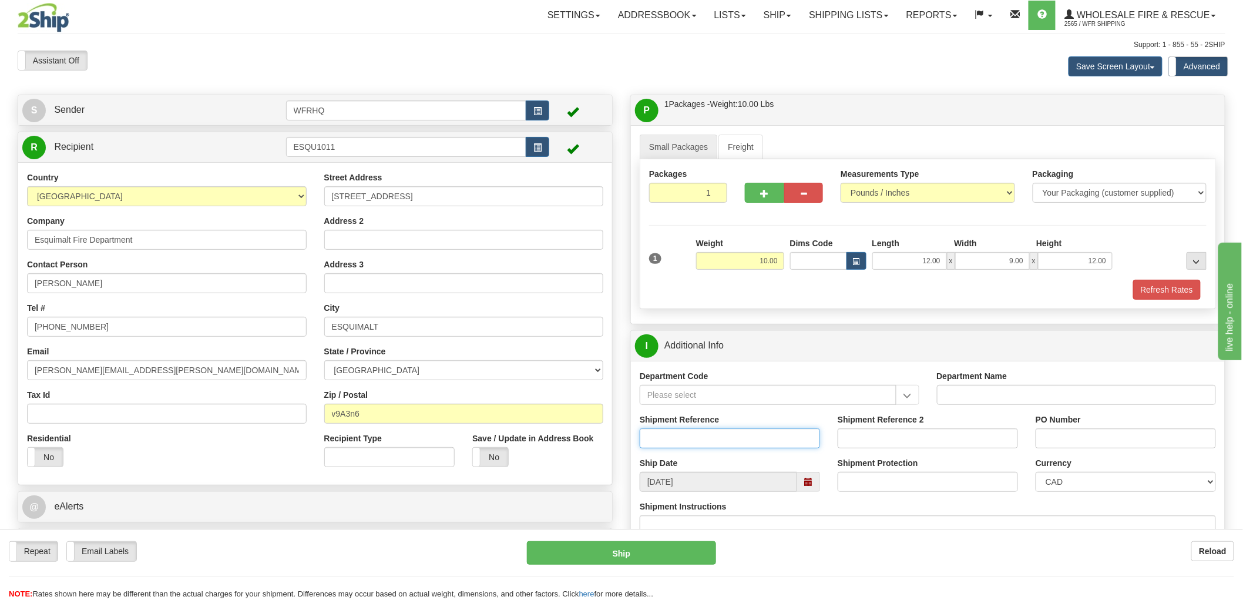
click at [686, 432] on input "Shipment Reference" at bounding box center [730, 438] width 180 height 20
type input "S47453 - 31356"
click at [1054, 437] on input "PO Number" at bounding box center [1126, 438] width 180 height 20
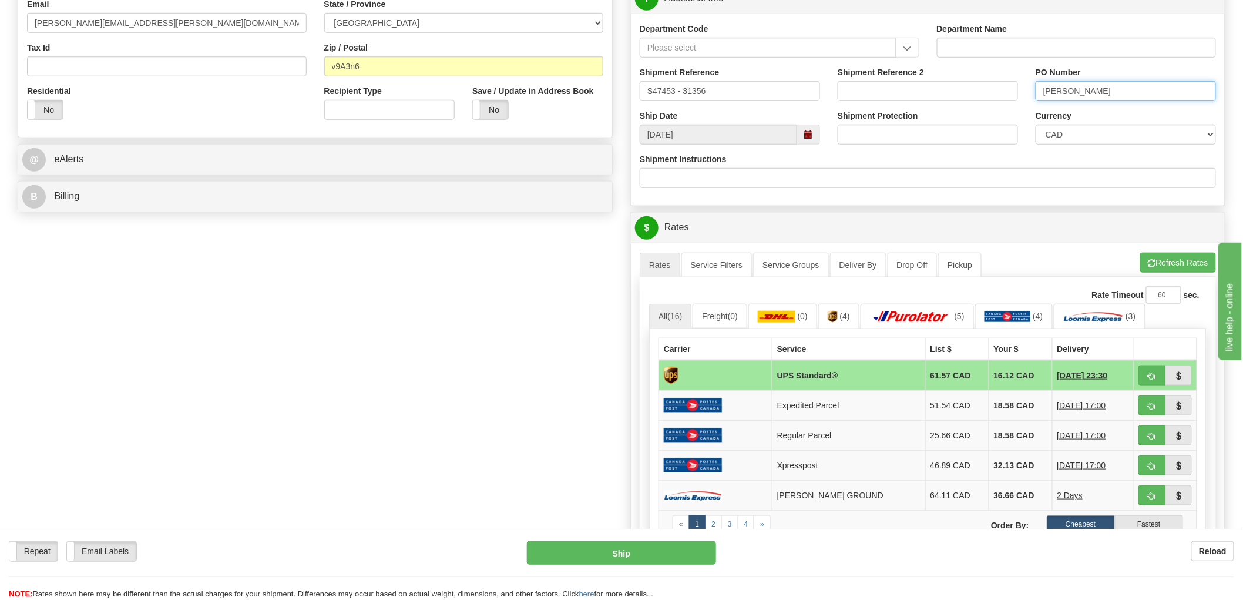
scroll to position [391, 0]
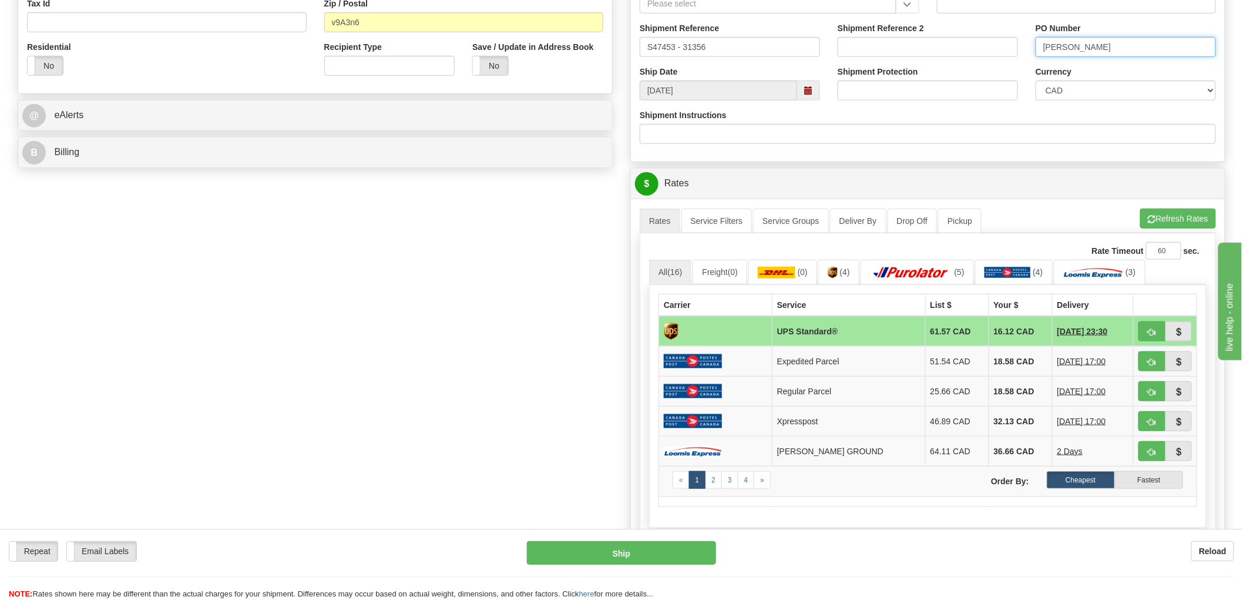
type input "Neal Widdifield"
click at [1155, 335] on span "button" at bounding box center [1152, 332] width 8 height 8
type input "11"
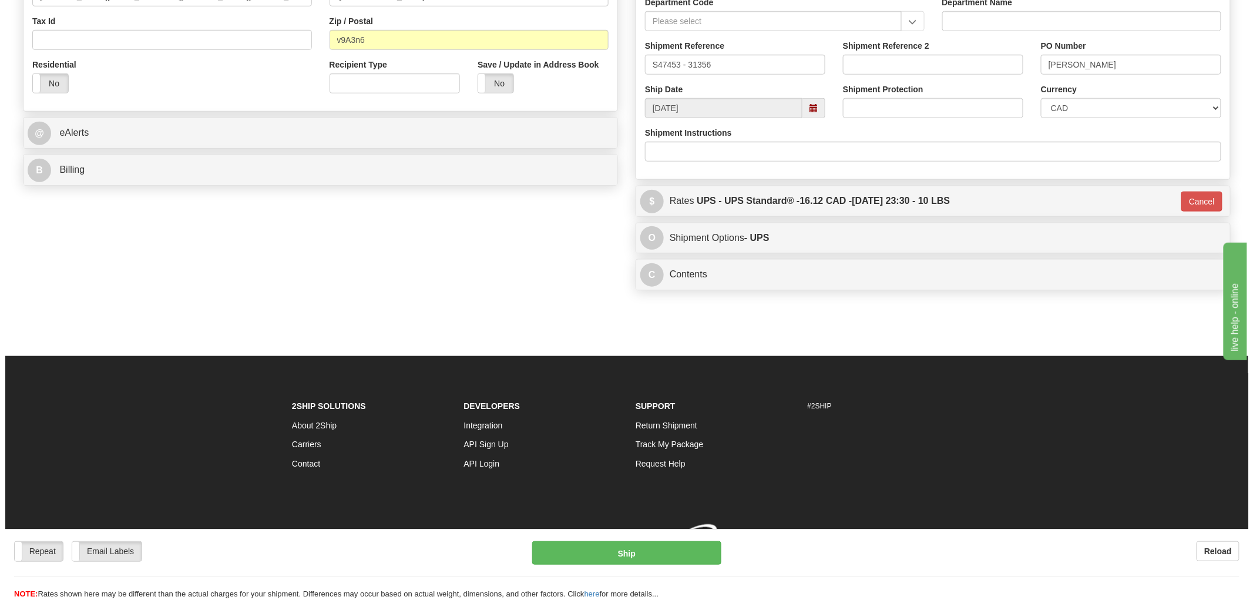
scroll to position [390, 0]
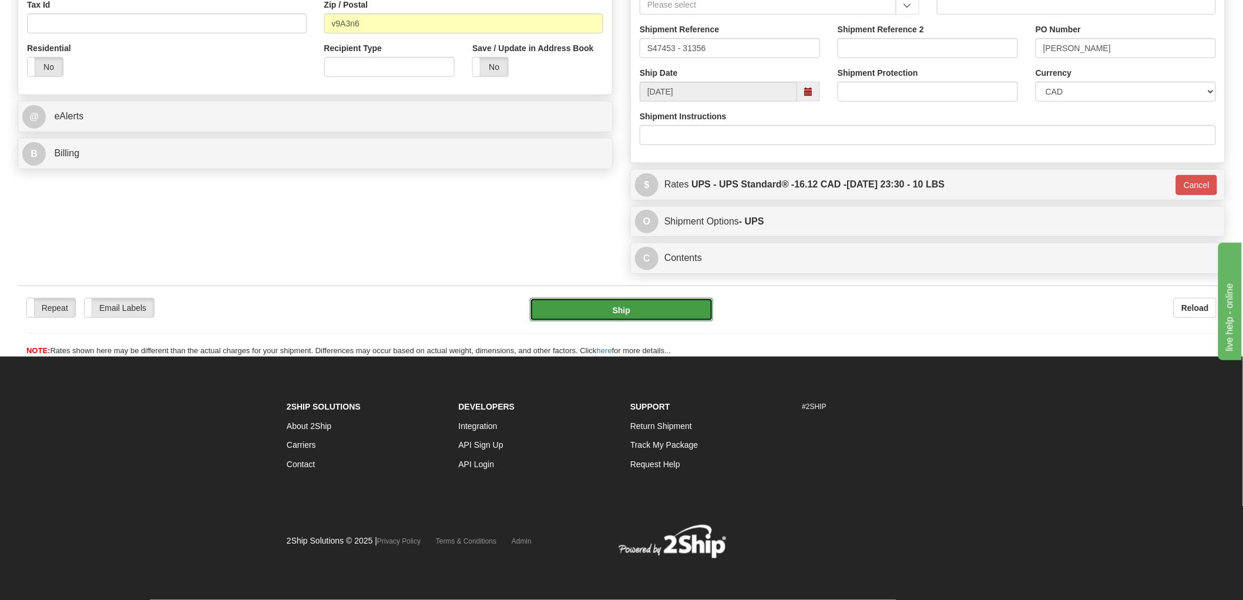
click at [619, 314] on button "Ship" at bounding box center [622, 309] width 184 height 23
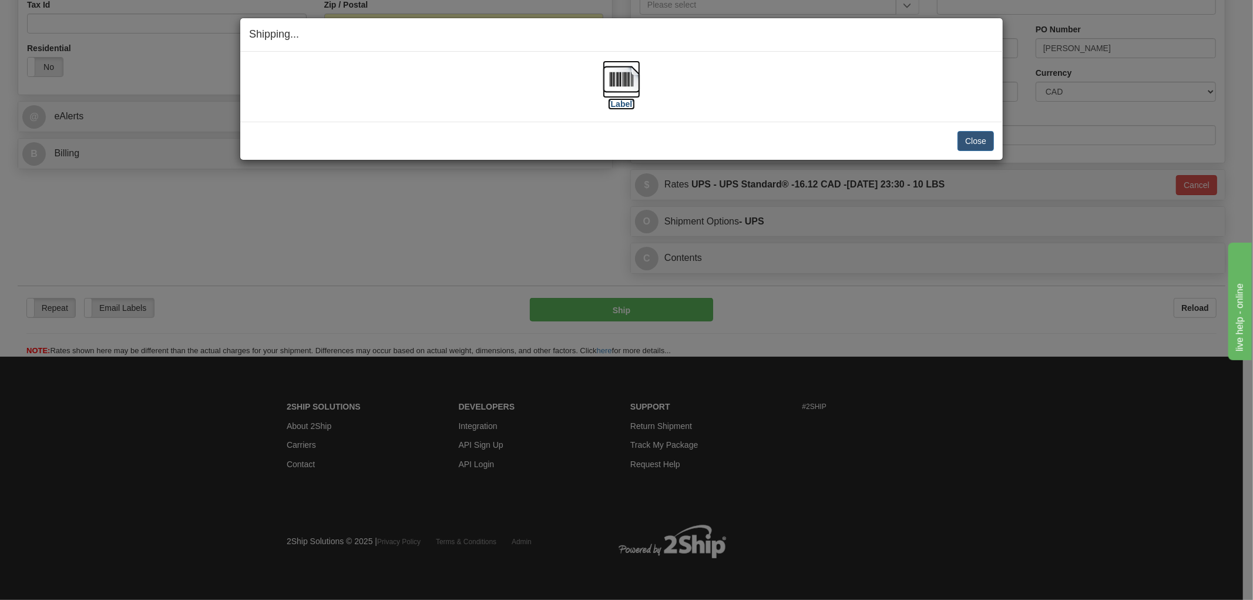
click at [625, 73] on img at bounding box center [622, 80] width 38 height 38
click at [744, 110] on div "[Label]" at bounding box center [621, 87] width 745 height 52
click at [967, 134] on button "Close" at bounding box center [975, 141] width 36 height 20
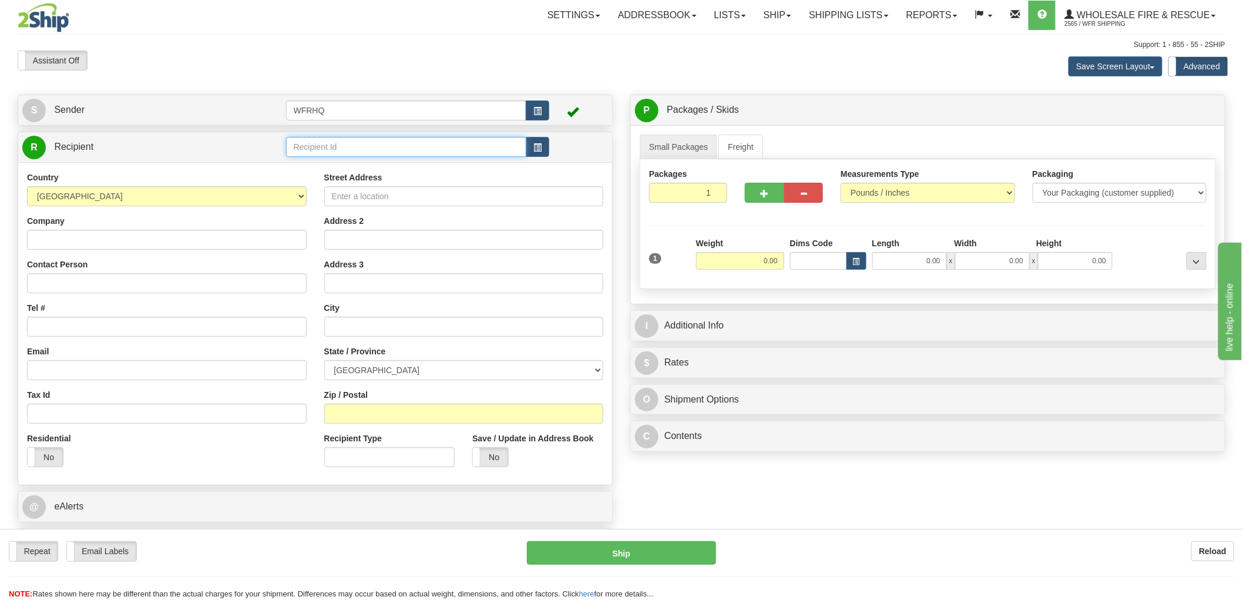
click at [462, 150] on input "text" at bounding box center [406, 147] width 241 height 20
click at [321, 193] on div "RICH5599" at bounding box center [403, 196] width 229 height 13
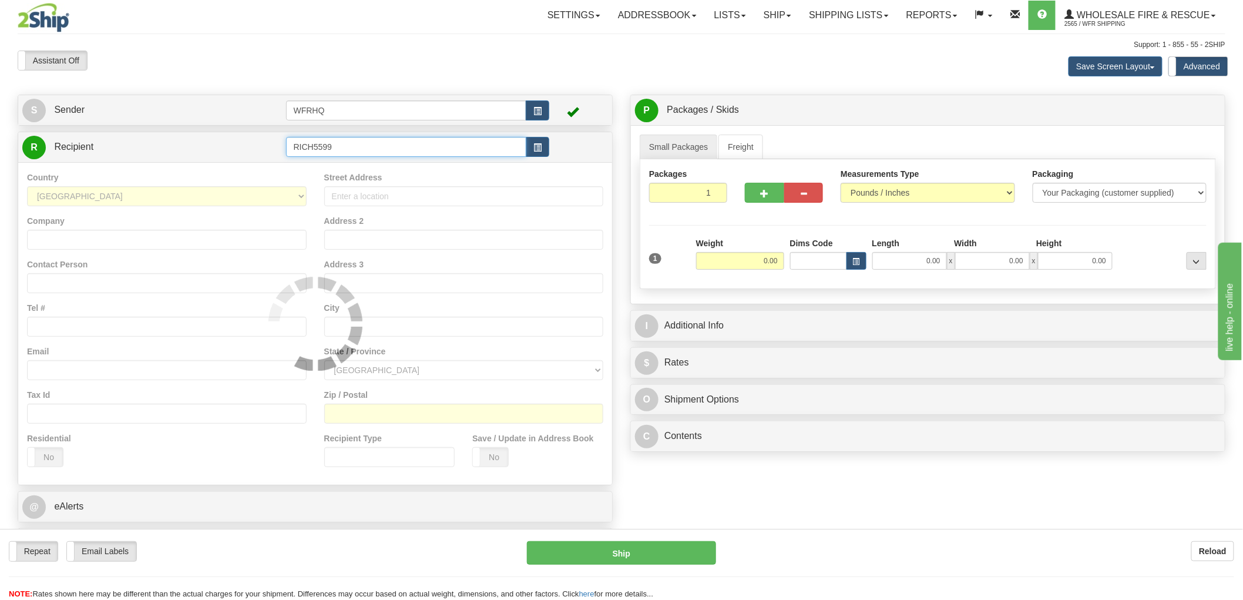
type input "RICH5599"
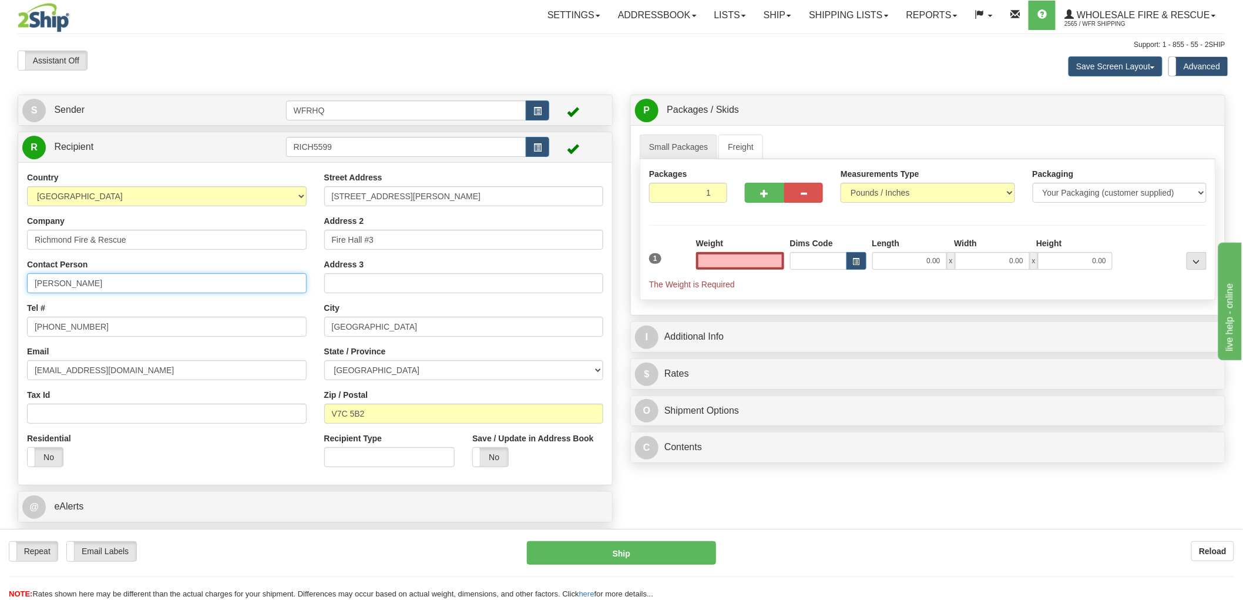
type input "0.00"
drag, startPoint x: 103, startPoint y: 280, endPoint x: -104, endPoint y: 278, distance: 207.4
click at [0, 278] on html "Training Course Close Toggle navigation Settings Shipping Preferences New Sende…" at bounding box center [621, 300] width 1243 height 600
click at [72, 283] on input "Steve Dematos" at bounding box center [167, 283] width 280 height 20
type input "Steve DeMatos"
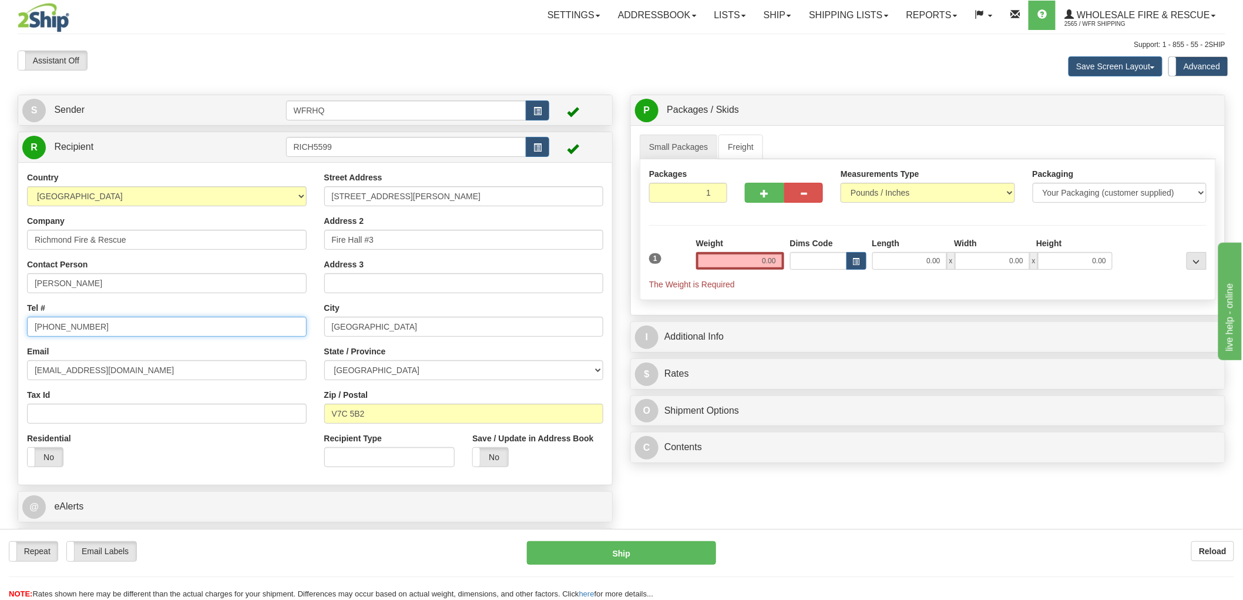
drag, startPoint x: 100, startPoint y: 324, endPoint x: 53, endPoint y: 325, distance: 47.0
click at [53, 325] on input "604-516-9437" at bounding box center [167, 327] width 280 height 20
type input "604-244-1214"
drag, startPoint x: 135, startPoint y: 372, endPoint x: -9, endPoint y: 372, distance: 143.9
click at [0, 372] on html "Training Course Close Toggle navigation Settings Shipping Preferences New Sende…" at bounding box center [621, 300] width 1243 height 600
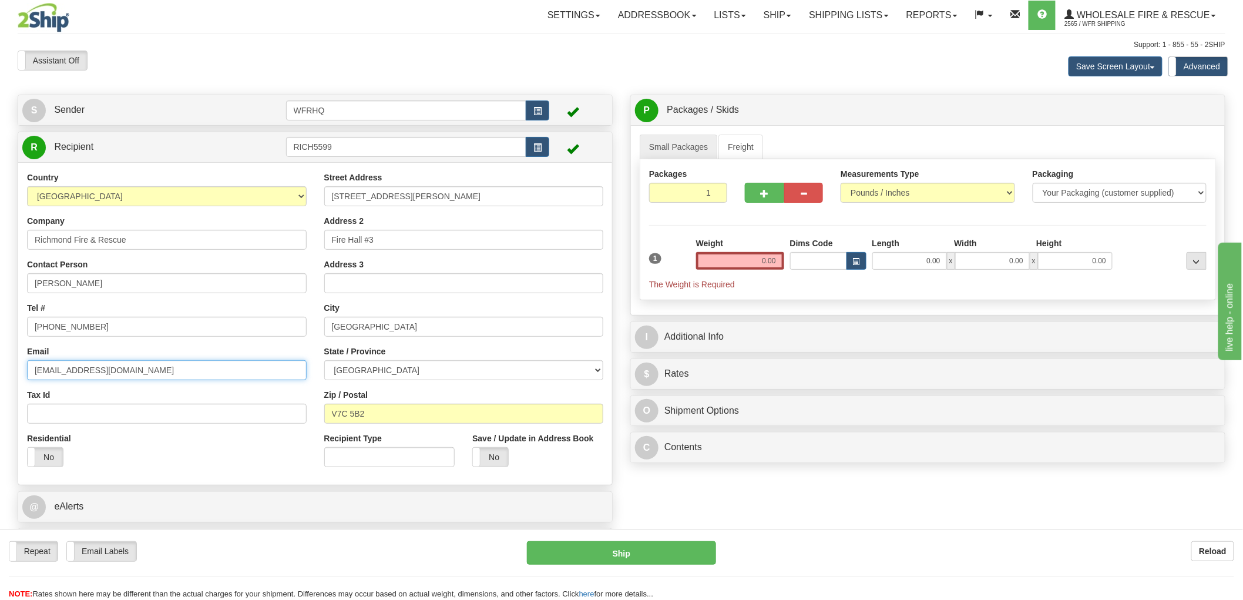
paste input "PBath"
type input "PBath@richmond.ca"
click at [761, 260] on input "0.00" at bounding box center [740, 261] width 88 height 18
type input "0.00"
drag, startPoint x: 392, startPoint y: 242, endPoint x: 235, endPoint y: 242, distance: 156.8
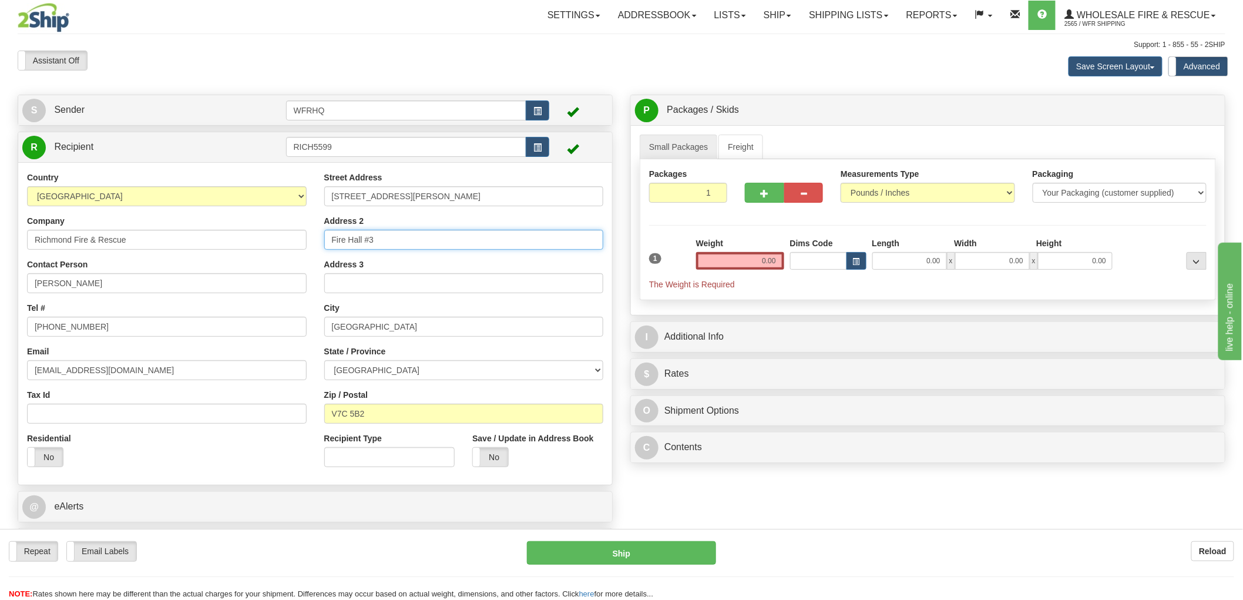
click at [235, 242] on div "Country AFGHANISTAN ALAND ISLANDS ALBANIA ALGERIA AMERICAN SAMOA ANDORRA ANGOLA…" at bounding box center [315, 324] width 594 height 304
click at [726, 262] on input "0.00" at bounding box center [740, 261] width 88 height 18
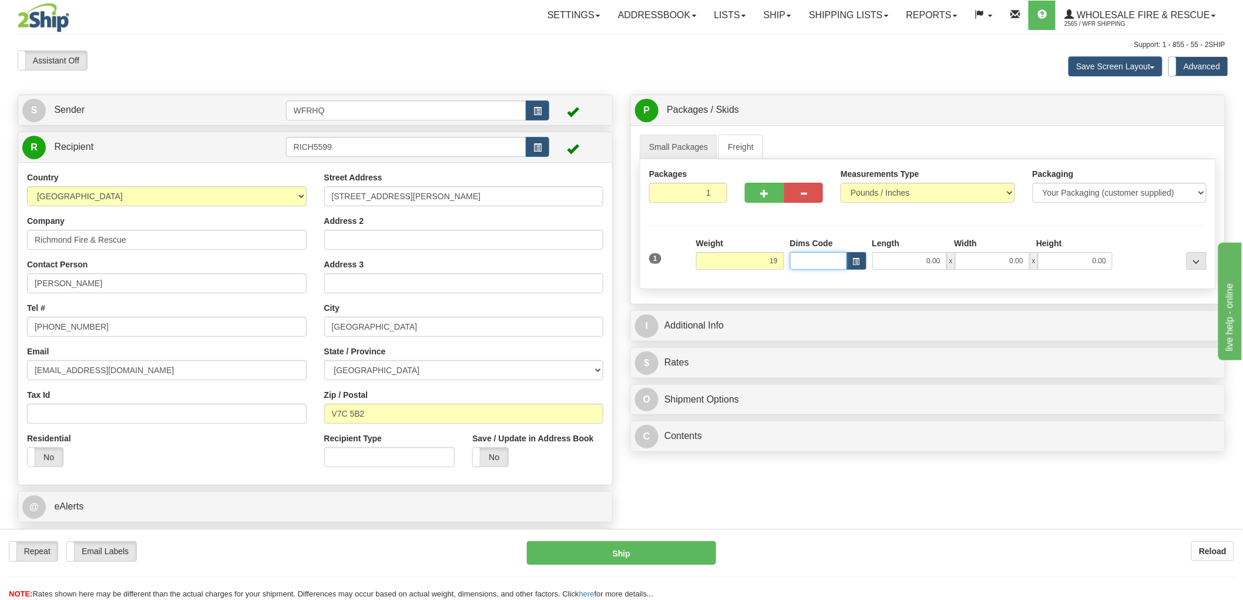
type input "19.00"
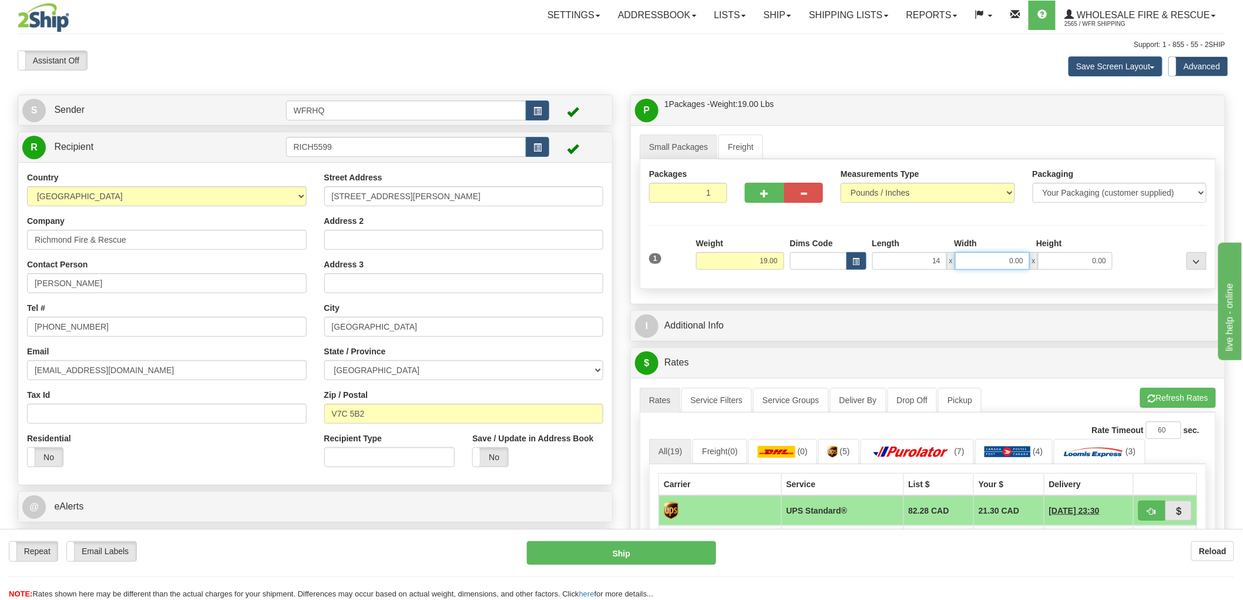
type input "14.00"
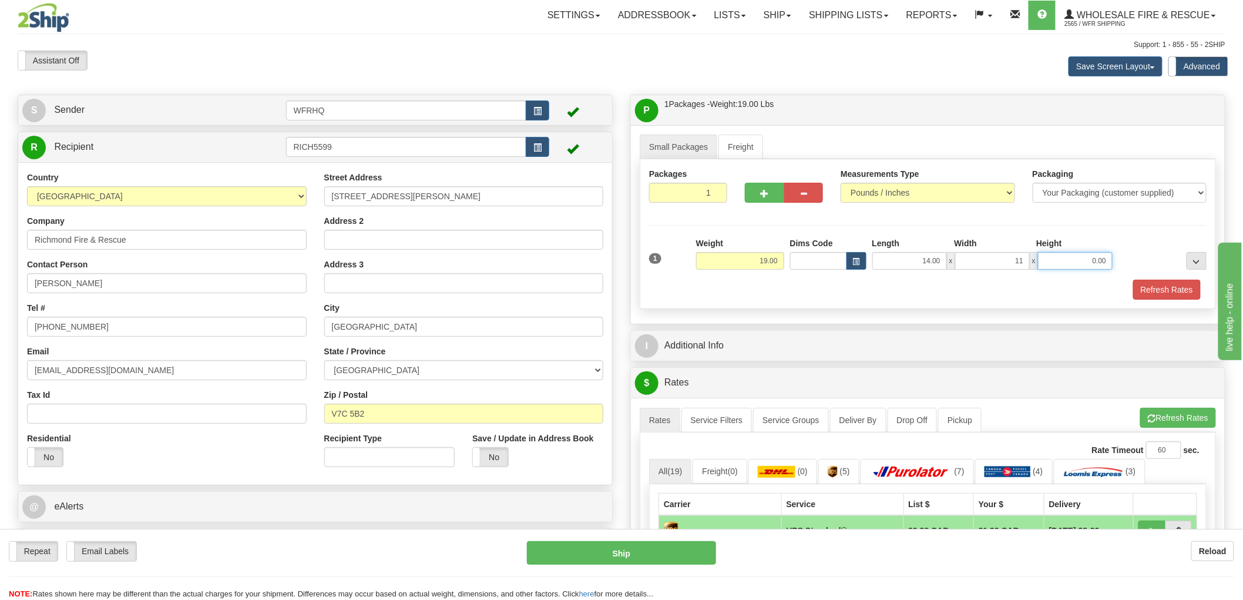
type input "11.00"
click at [767, 192] on span "button" at bounding box center [764, 194] width 8 height 8
radio input "true"
type input "2"
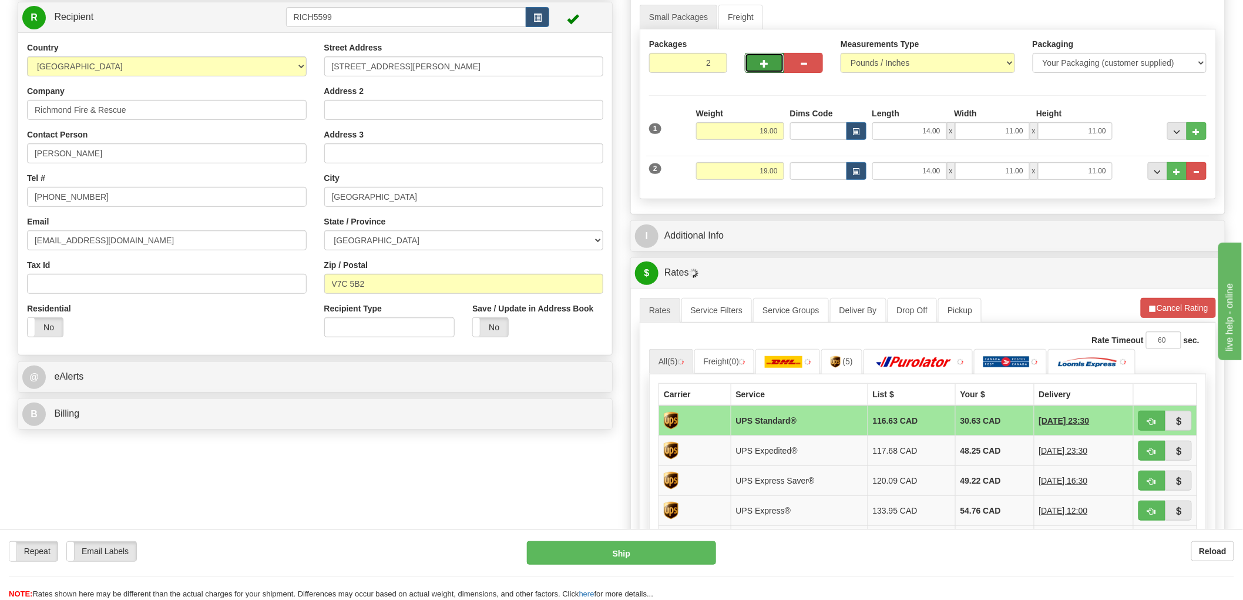
scroll to position [130, 0]
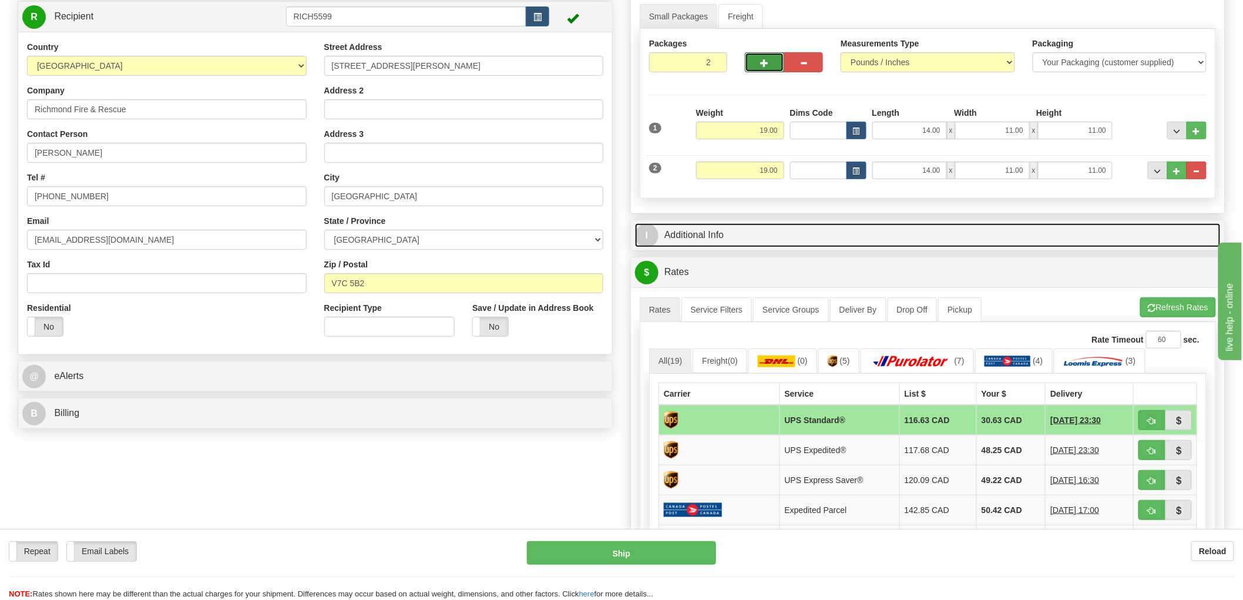
click at [711, 236] on link "I Additional Info" at bounding box center [928, 235] width 586 height 24
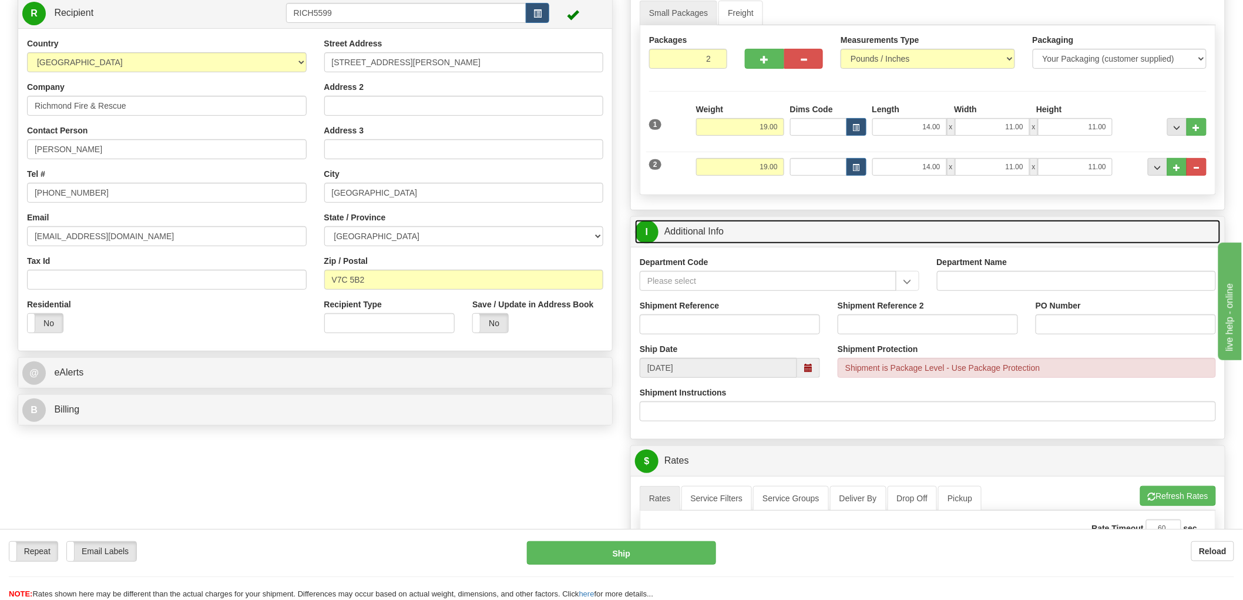
scroll to position [261, 0]
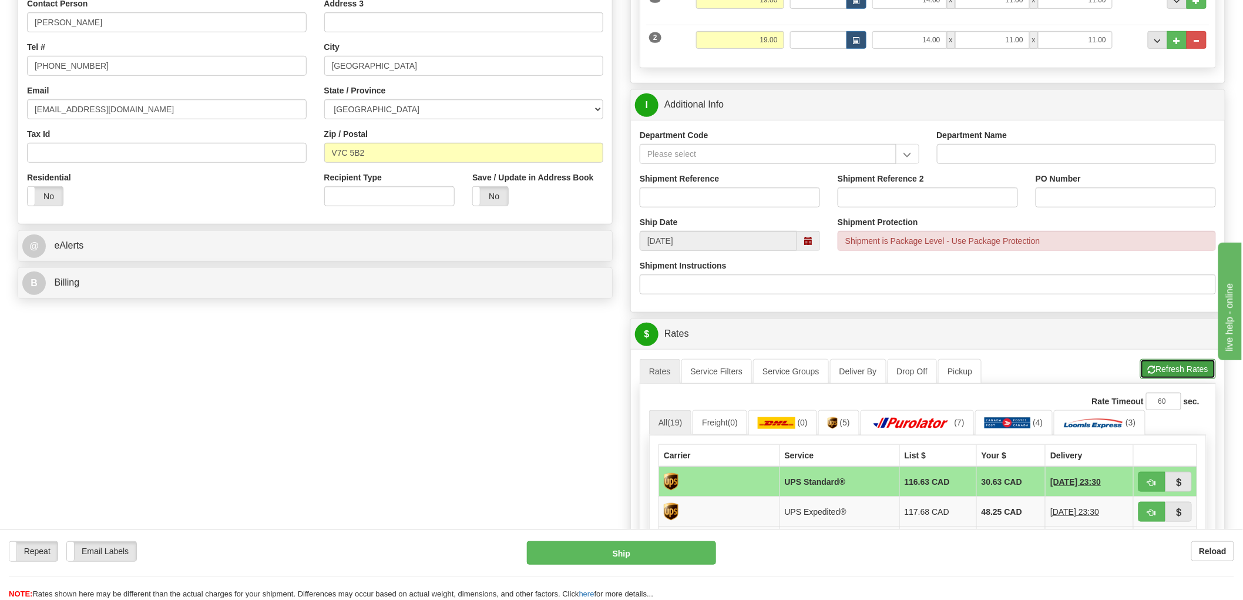
click at [1175, 375] on button "Refresh Rates" at bounding box center [1178, 369] width 76 height 20
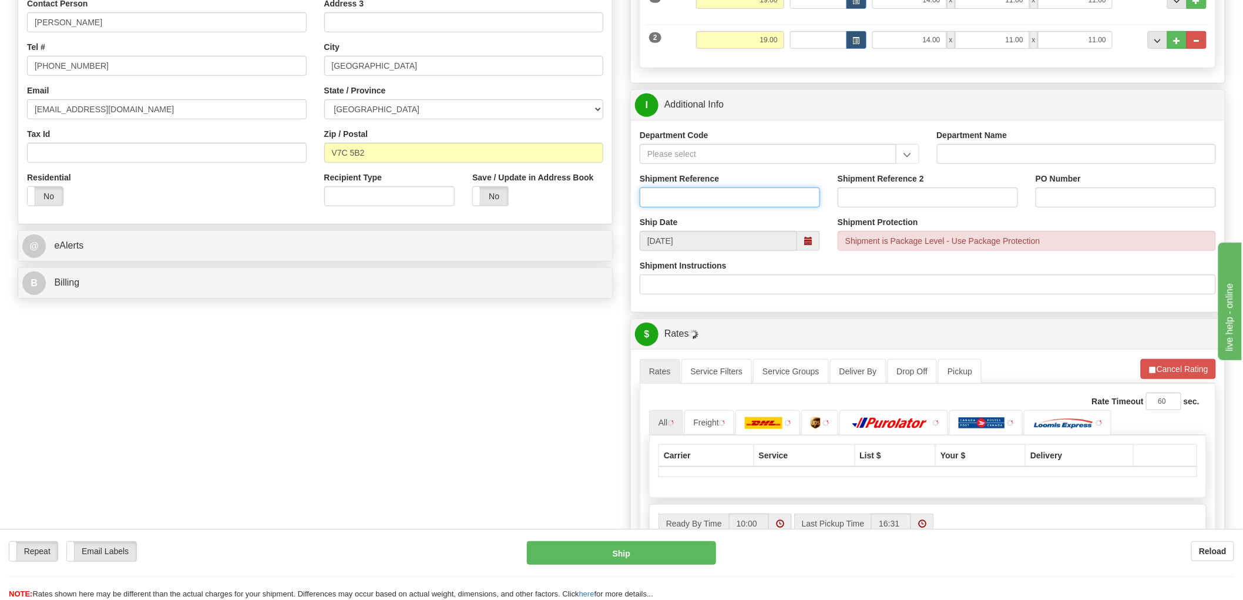
click at [717, 200] on input "Shipment Reference" at bounding box center [730, 197] width 180 height 20
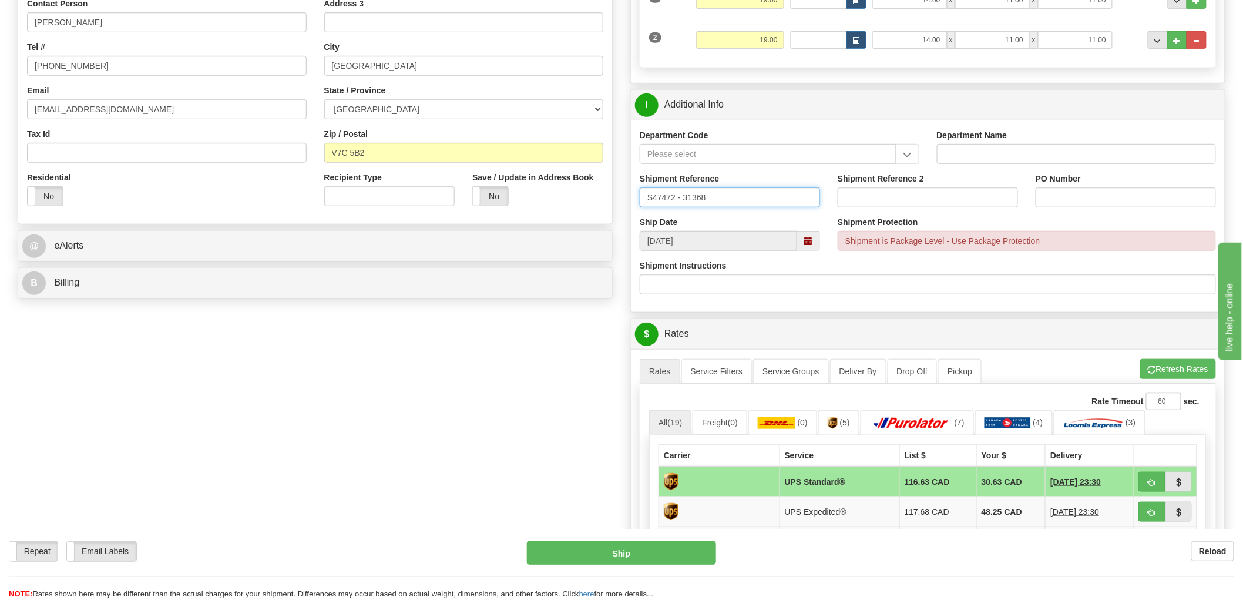
type input "S47472 - 31368"
click at [1125, 202] on input "PO Number" at bounding box center [1126, 197] width 180 height 20
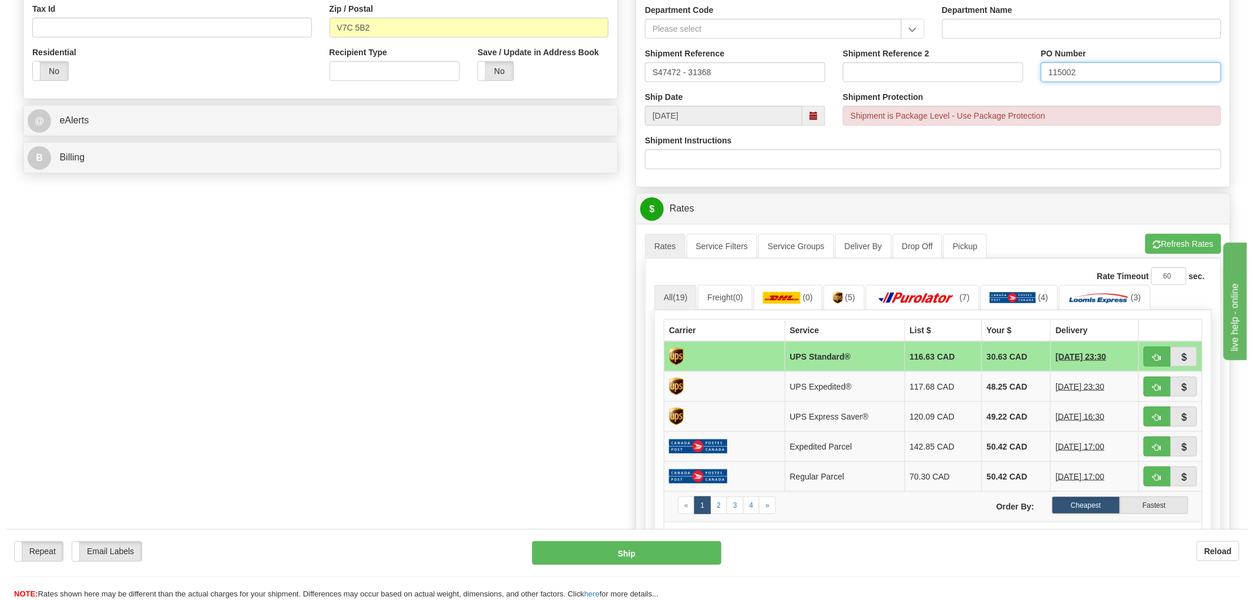
scroll to position [391, 0]
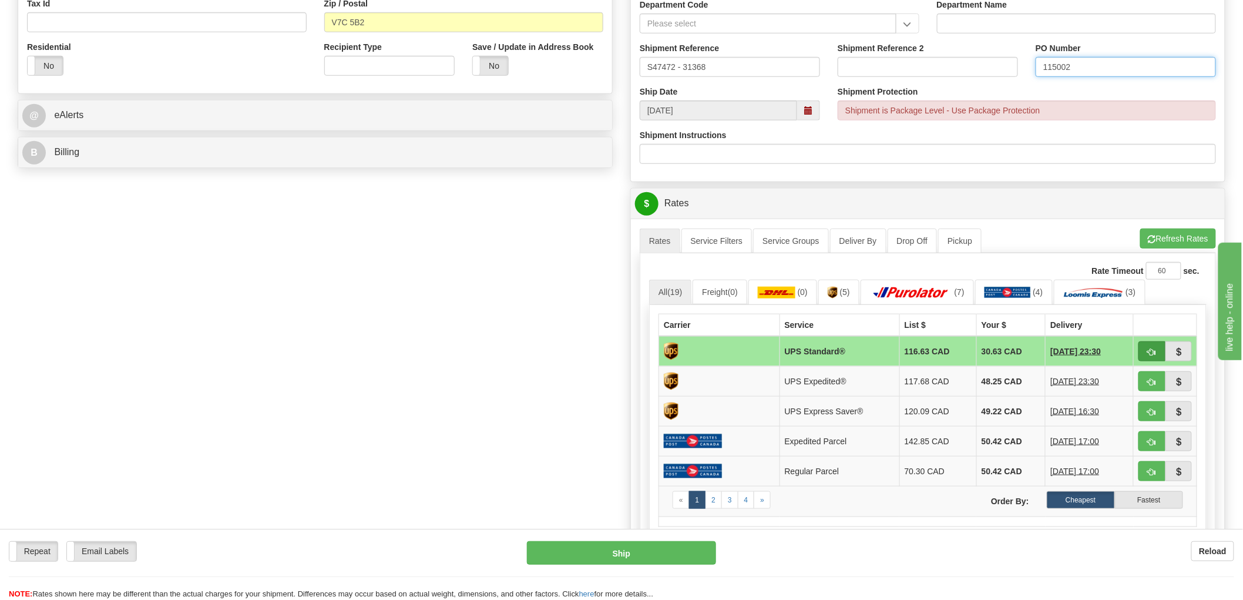
type input "115002"
click at [1150, 350] on span "button" at bounding box center [1152, 352] width 8 height 8
type input "11"
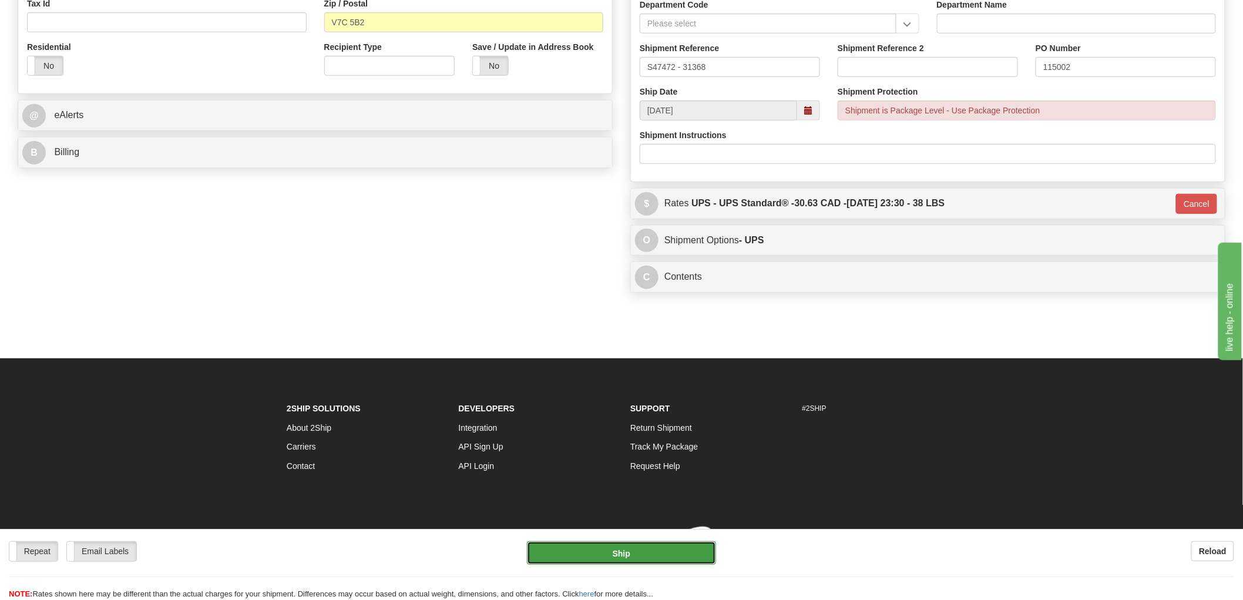
click at [649, 552] on button "Ship" at bounding box center [622, 552] width 190 height 23
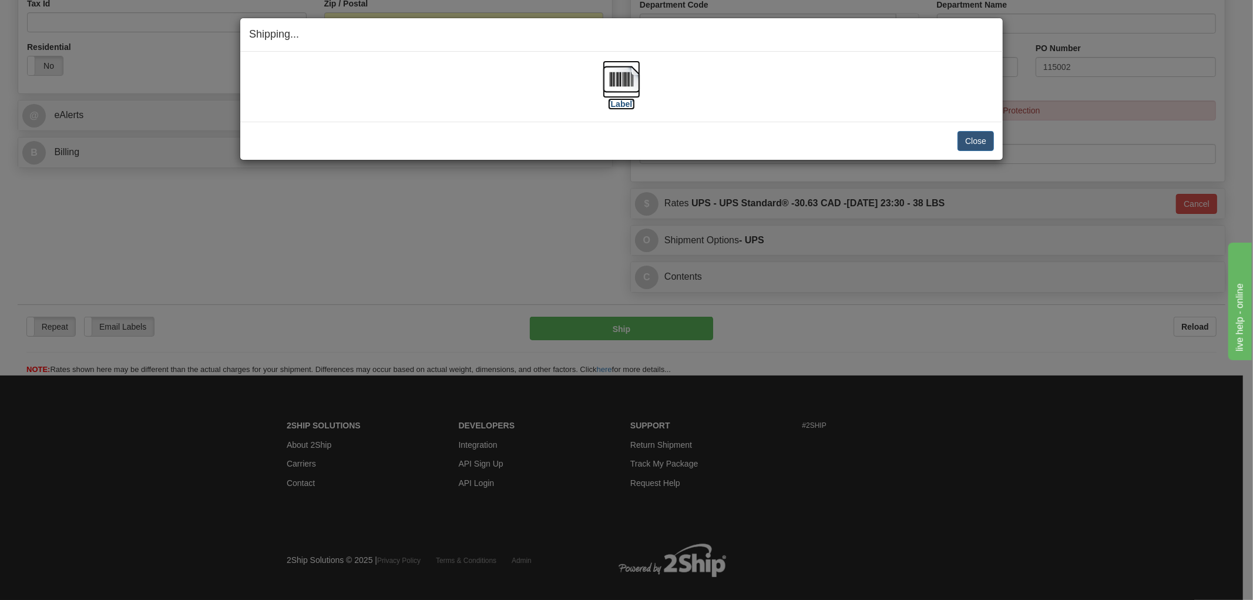
click at [604, 81] on img at bounding box center [622, 80] width 38 height 38
click at [698, 132] on div "Close Cancel" at bounding box center [621, 141] width 745 height 20
click at [985, 138] on button "Close" at bounding box center [975, 141] width 36 height 20
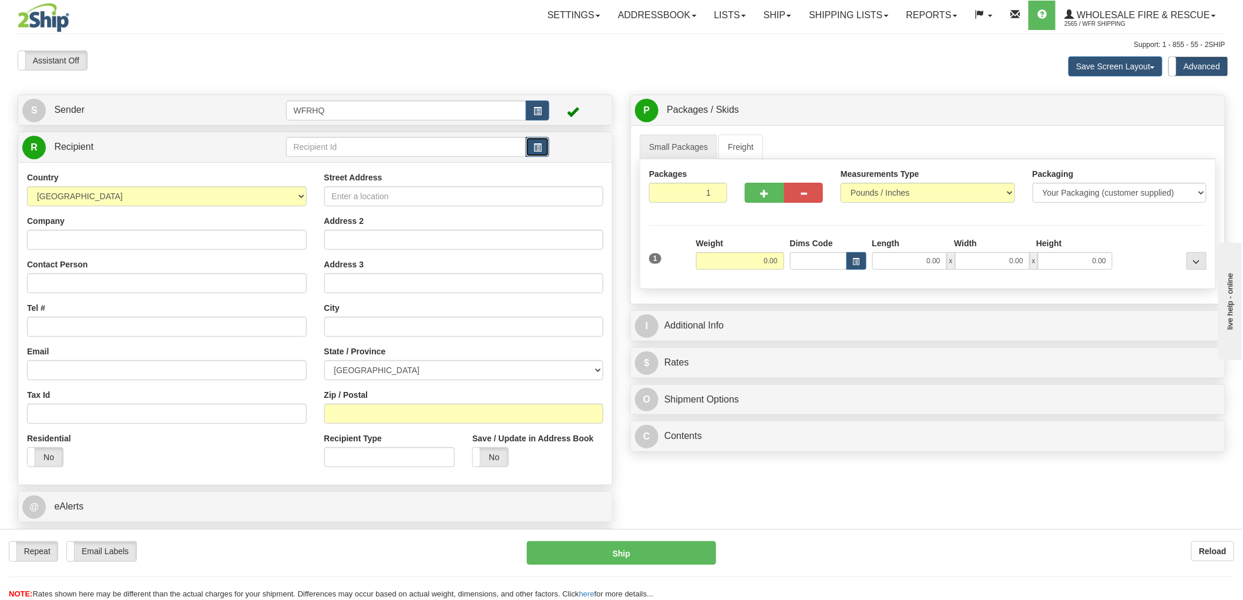
click at [537, 153] on button "button" at bounding box center [537, 147] width 23 height 20
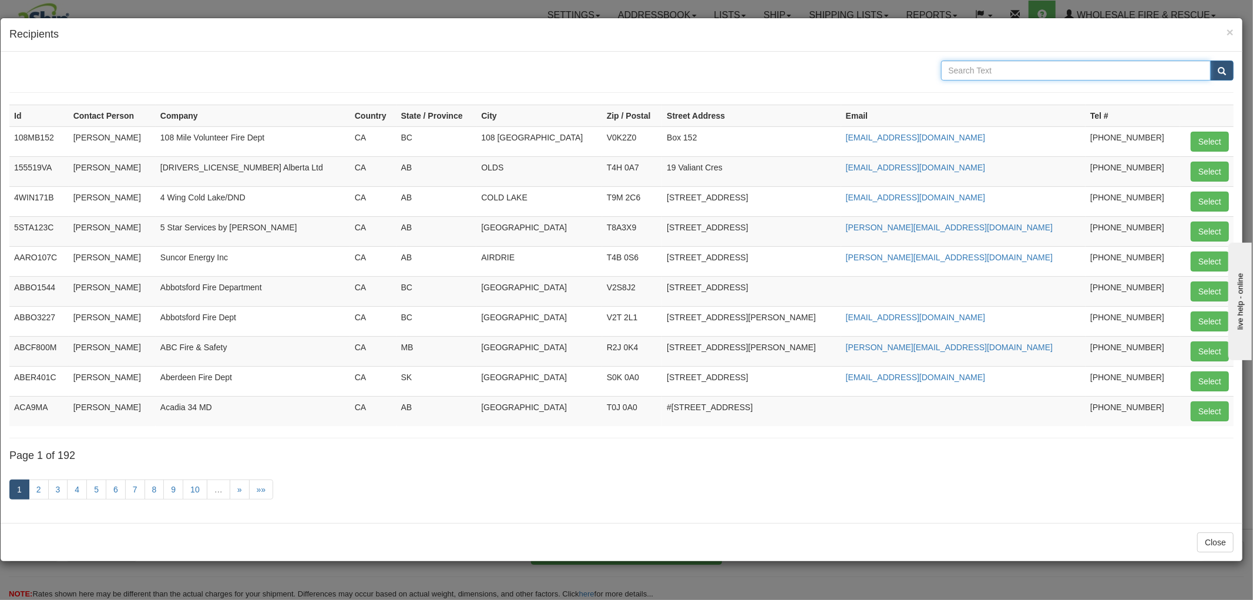
click at [991, 65] on input "text" at bounding box center [1076, 71] width 270 height 20
type input "High River"
click at [1210, 61] on button "submit" at bounding box center [1221, 71] width 23 height 20
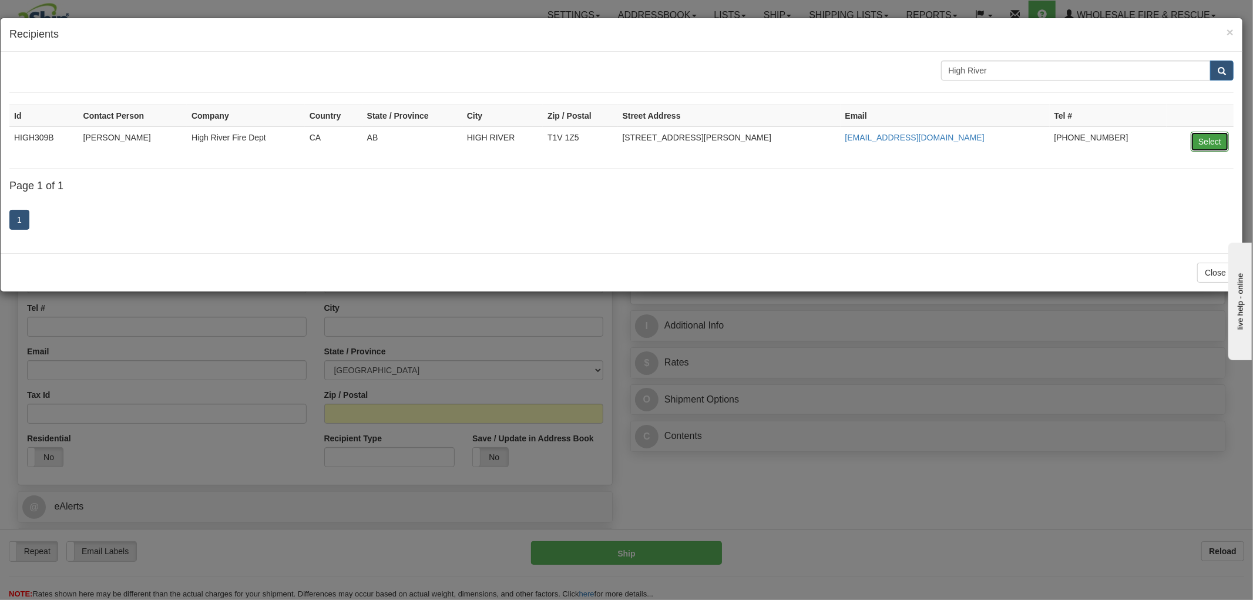
click at [1206, 143] on button "Select" at bounding box center [1210, 142] width 38 height 20
type input "HIGH309B"
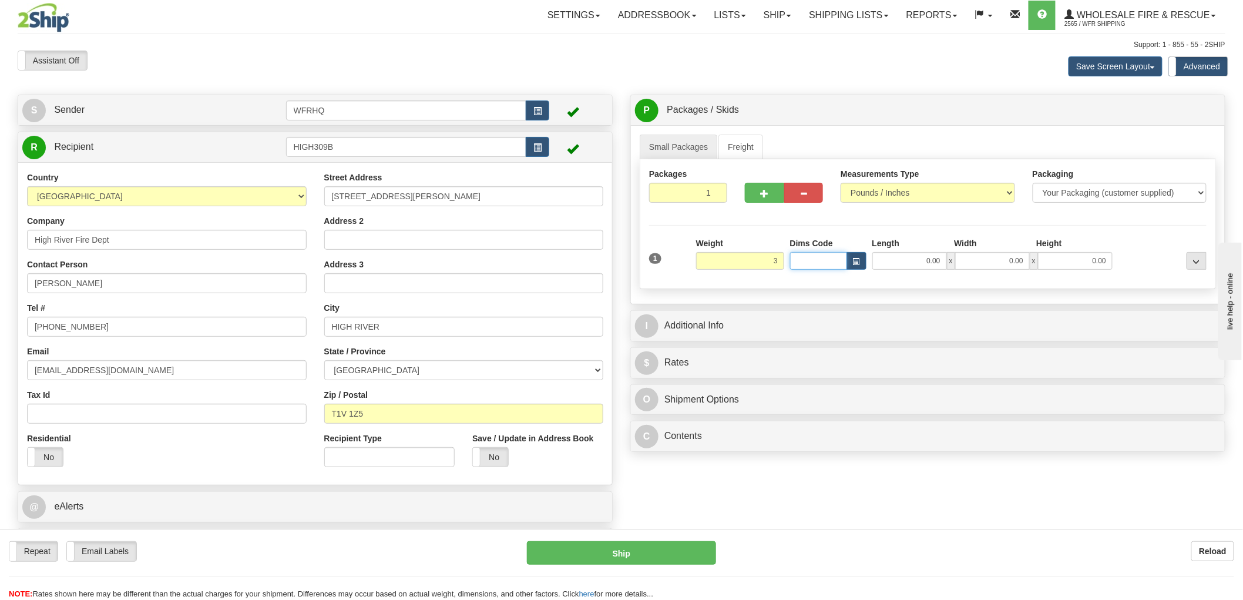
type input "3.00"
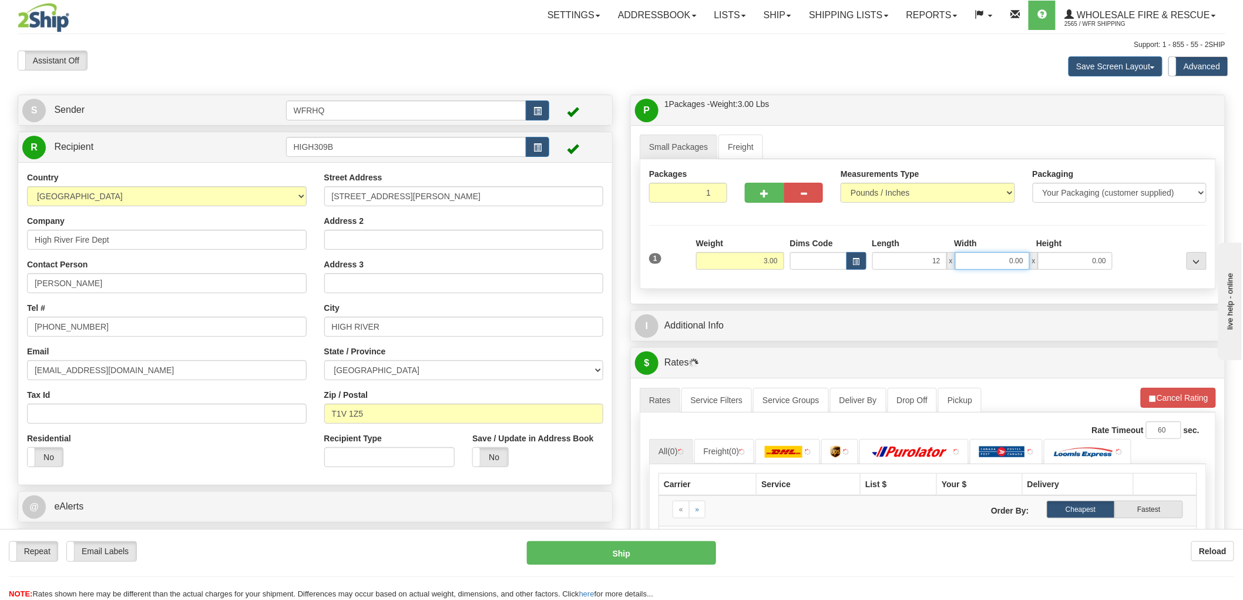
type input "12.00"
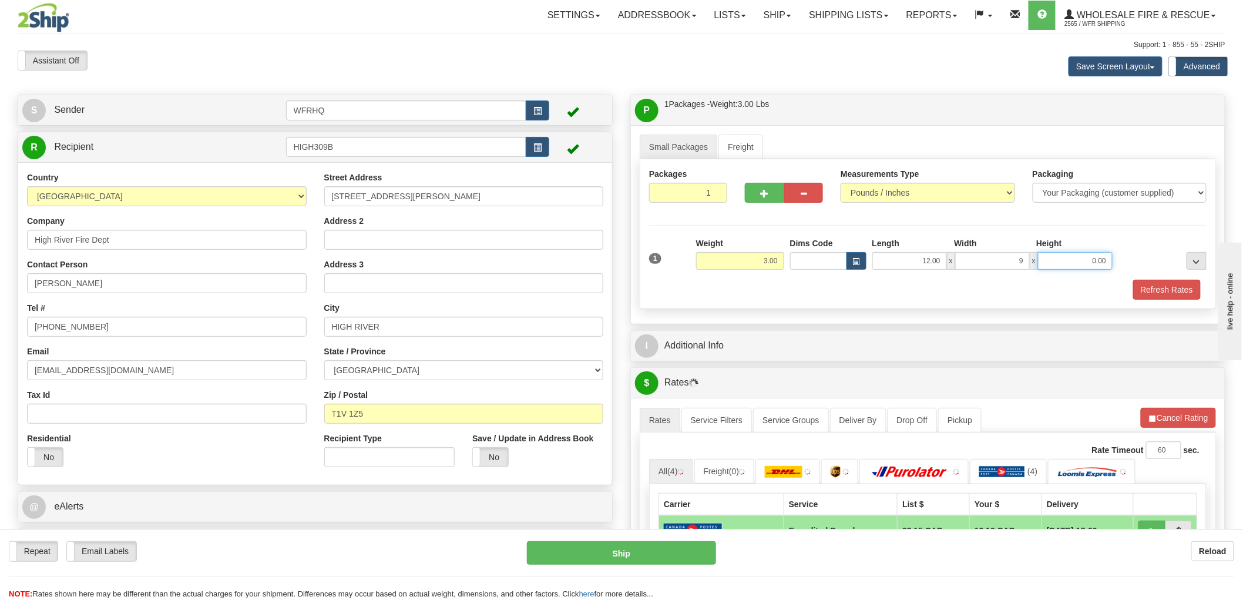
type input "9.00"
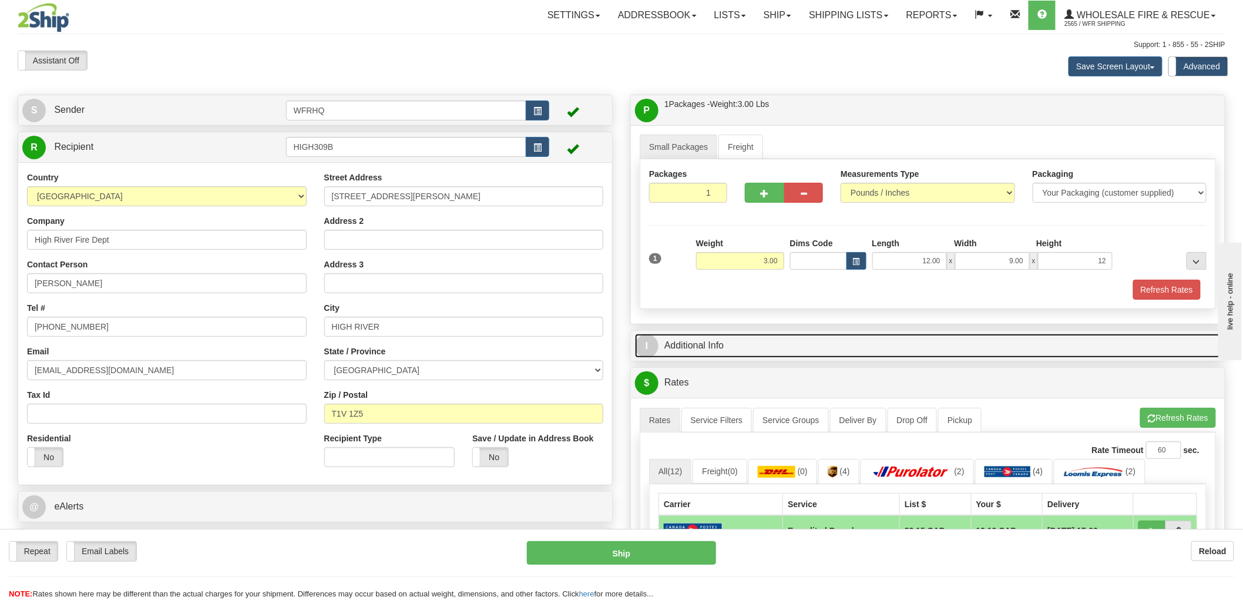
type input "12.00"
click at [710, 353] on link "I Additional Info" at bounding box center [928, 346] width 586 height 24
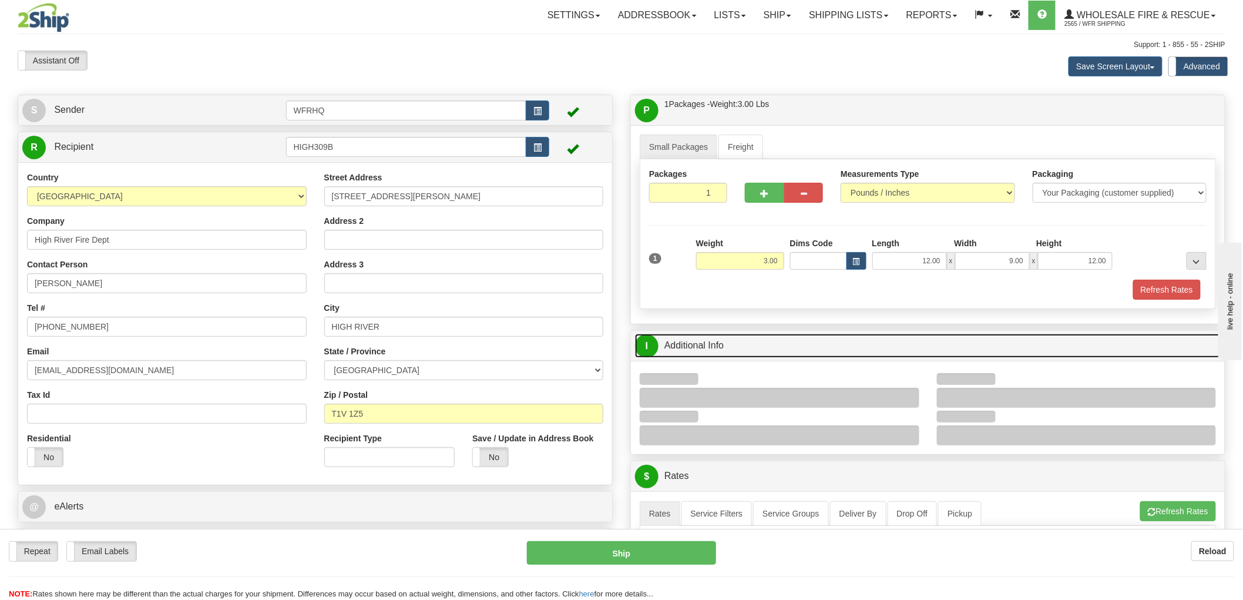
scroll to position [65, 0]
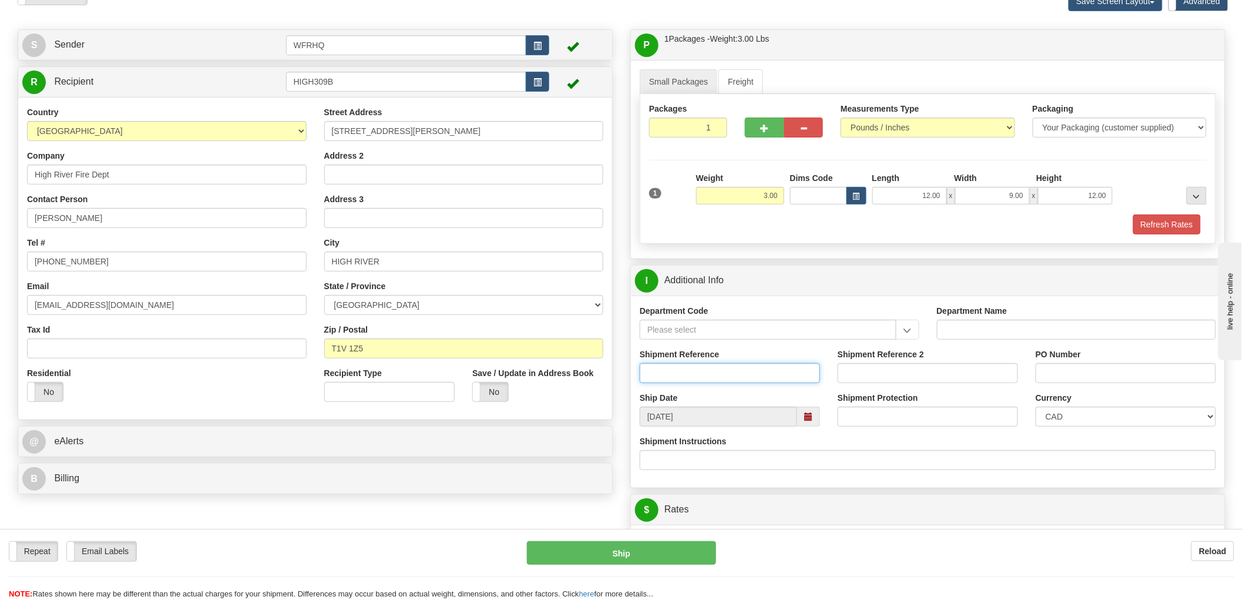
click at [717, 372] on input "Shipment Reference" at bounding box center [730, 373] width 180 height 20
type input "S47032 - 31104"
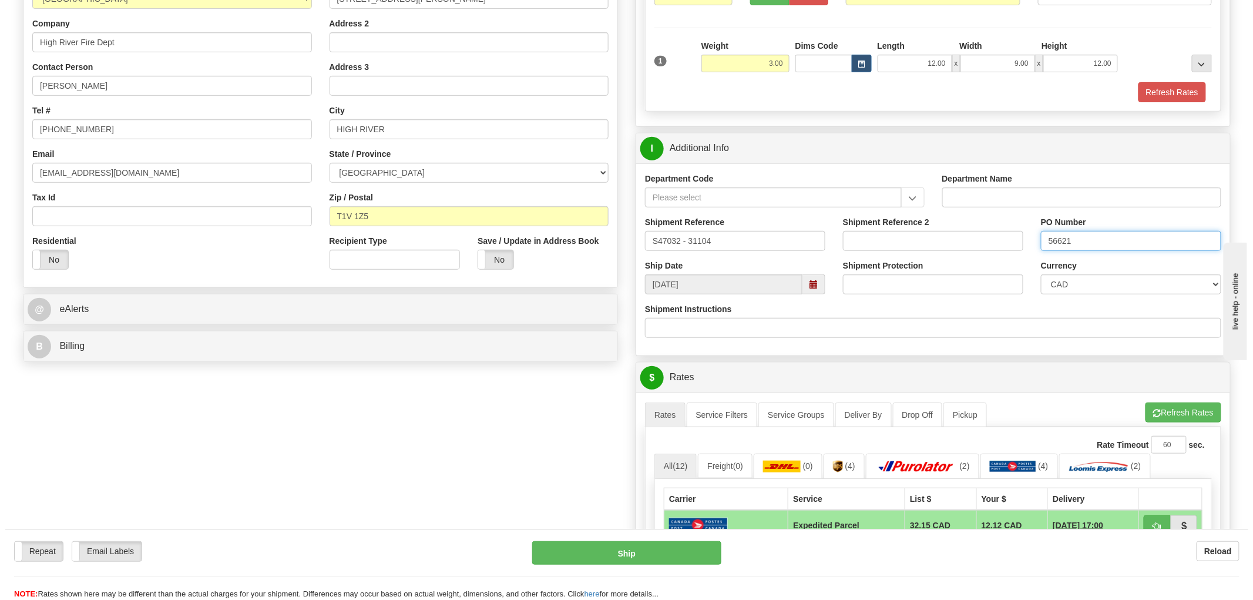
scroll to position [326, 0]
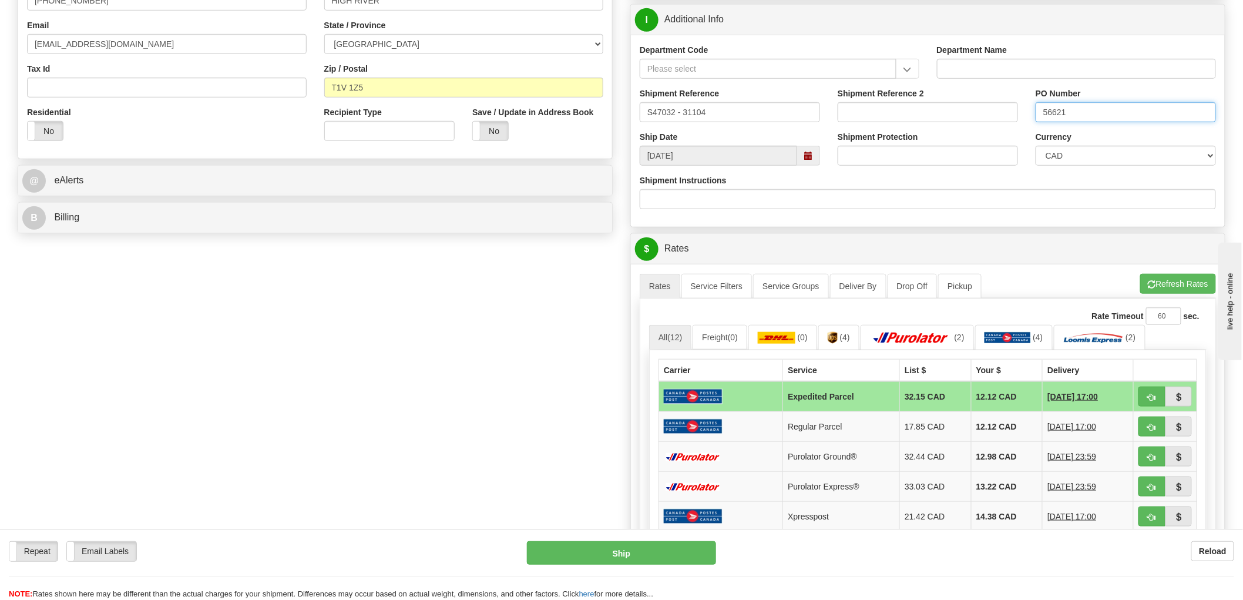
type input "56621"
click at [1153, 457] on span "button" at bounding box center [1152, 457] width 8 height 8
type input "260"
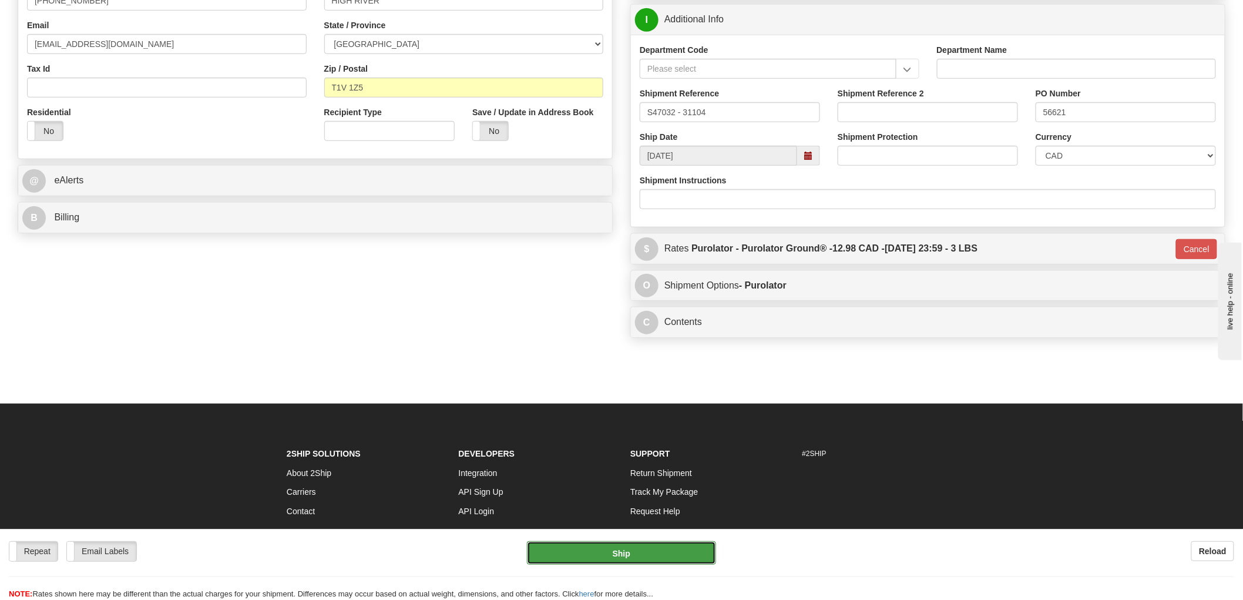
click at [656, 556] on button "Ship" at bounding box center [622, 552] width 190 height 23
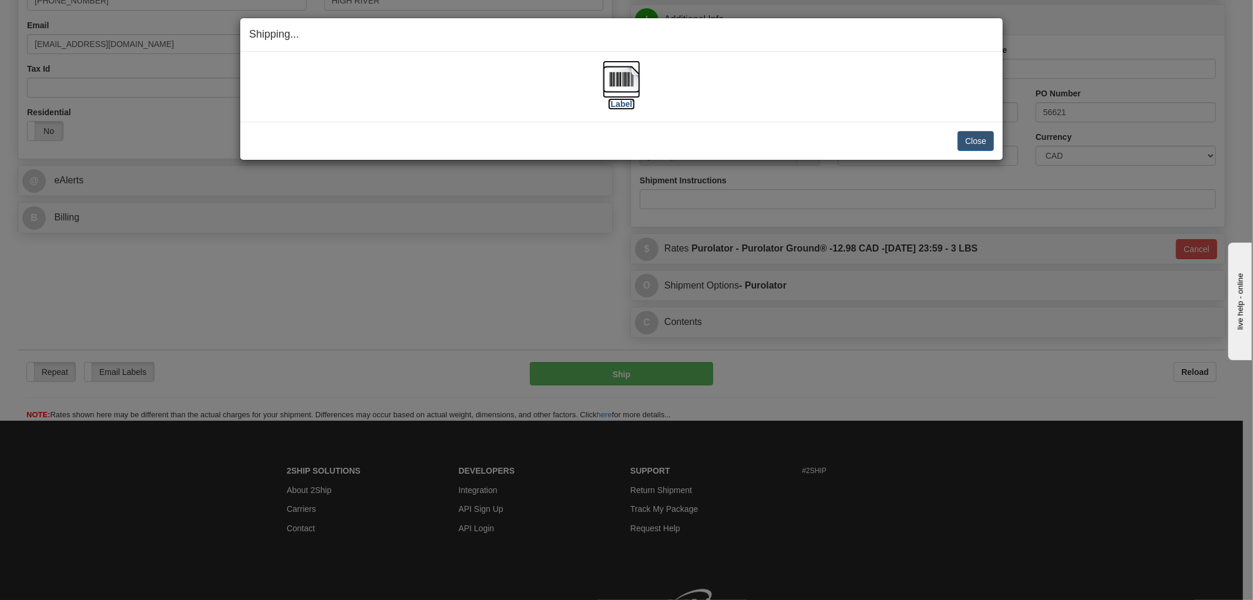
click at [627, 80] on img at bounding box center [622, 80] width 38 height 38
click at [788, 103] on div "[Label]" at bounding box center [621, 87] width 745 height 52
click at [972, 137] on button "Close" at bounding box center [975, 141] width 36 height 20
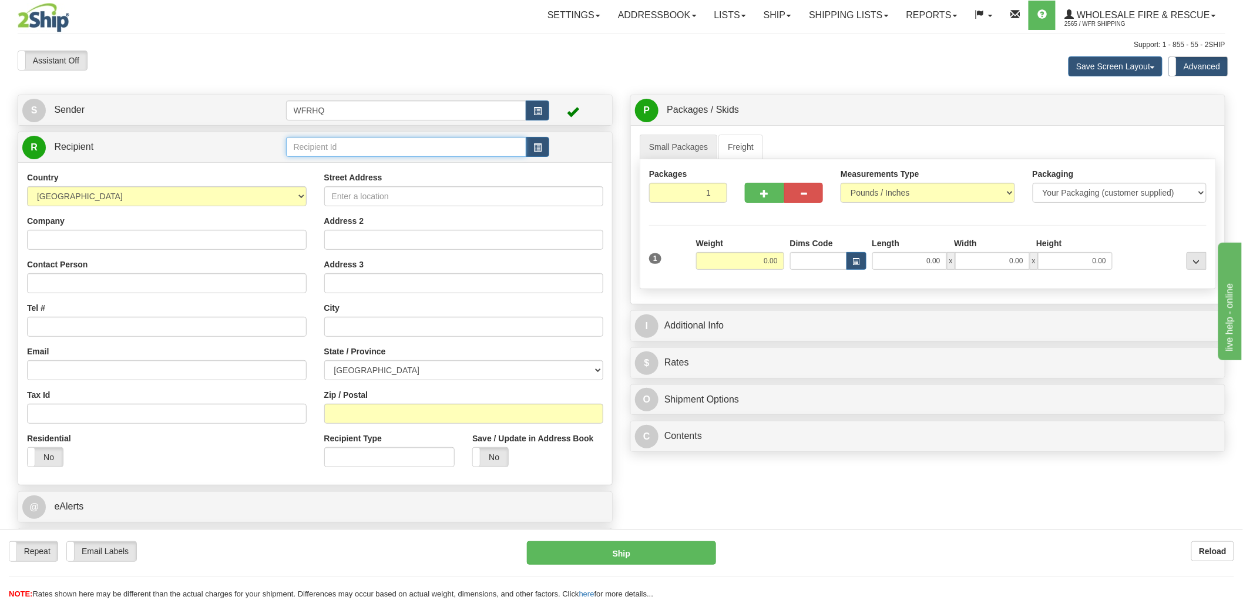
click at [380, 147] on input "text" at bounding box center [406, 147] width 241 height 20
type input "E"
click at [538, 150] on span "button" at bounding box center [537, 148] width 8 height 8
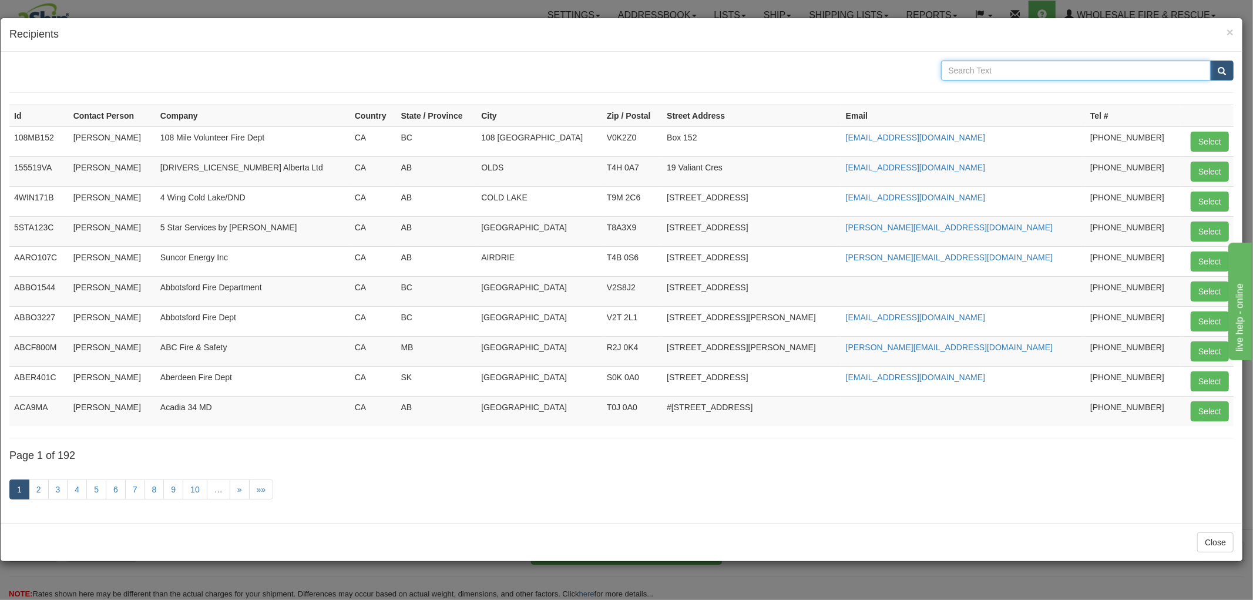
click at [1060, 72] on input "text" at bounding box center [1076, 71] width 270 height 20
type input "Enersul"
click at [1210, 61] on button "submit" at bounding box center [1221, 71] width 23 height 20
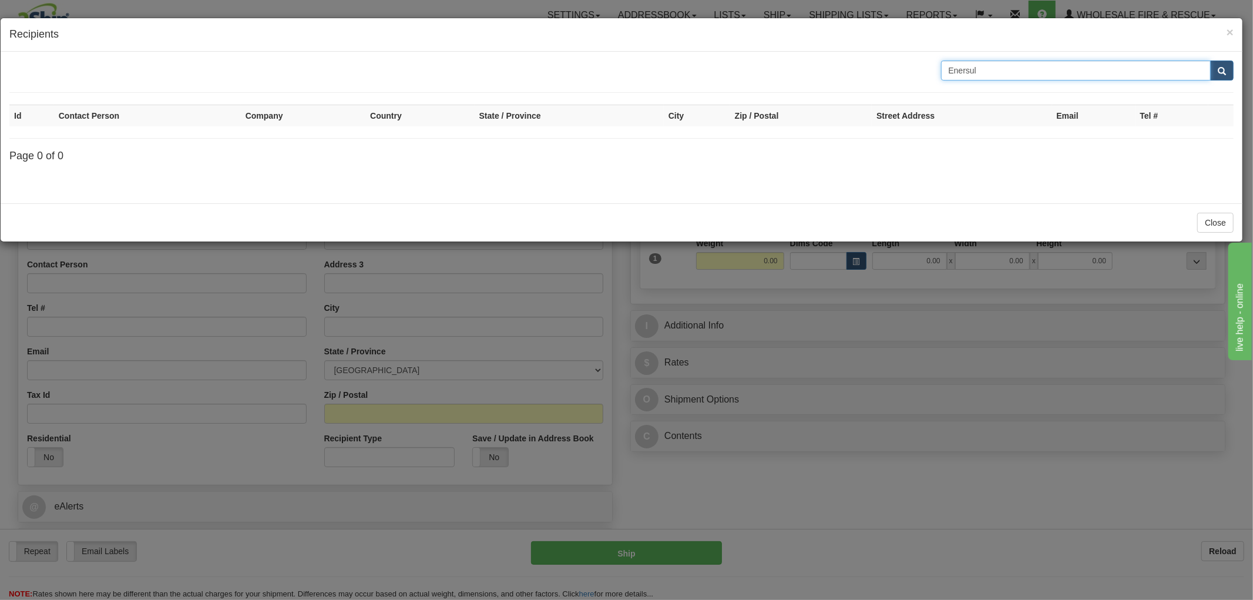
drag, startPoint x: 989, startPoint y: 68, endPoint x: 758, endPoint y: 68, distance: 230.3
click at [758, 68] on div "Enersul" at bounding box center [622, 71] width 1242 height 20
type input "[PERSON_NAME]"
click at [1210, 61] on button "submit" at bounding box center [1221, 71] width 23 height 20
click at [1227, 78] on button "submit" at bounding box center [1221, 71] width 23 height 20
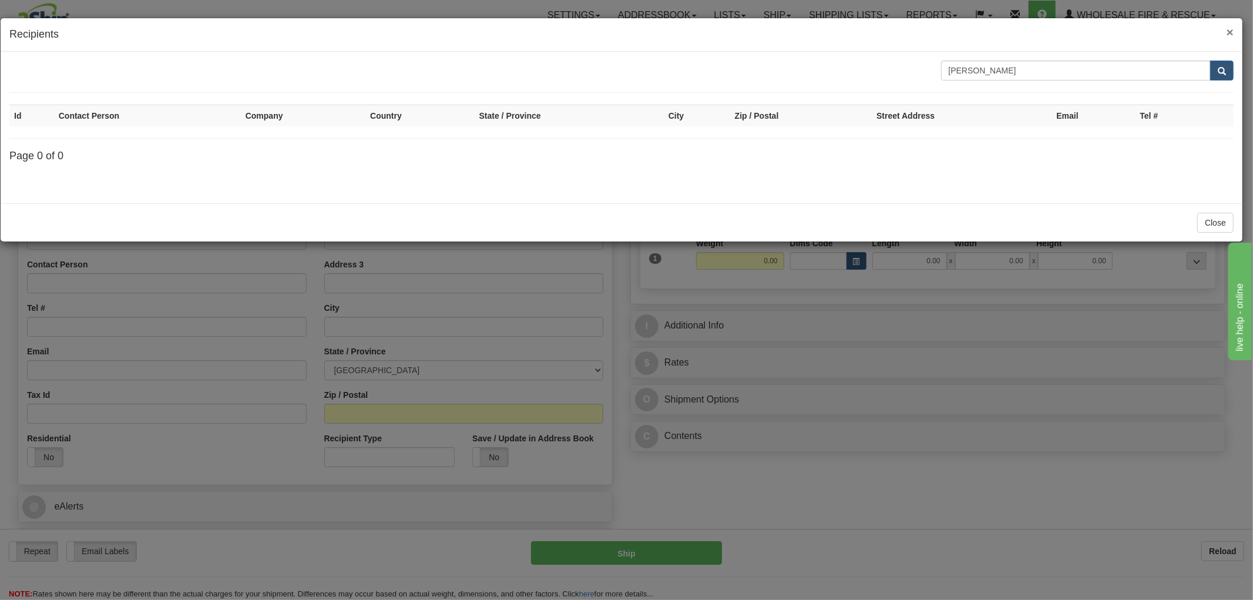
click at [1230, 28] on span "×" at bounding box center [1230, 32] width 7 height 14
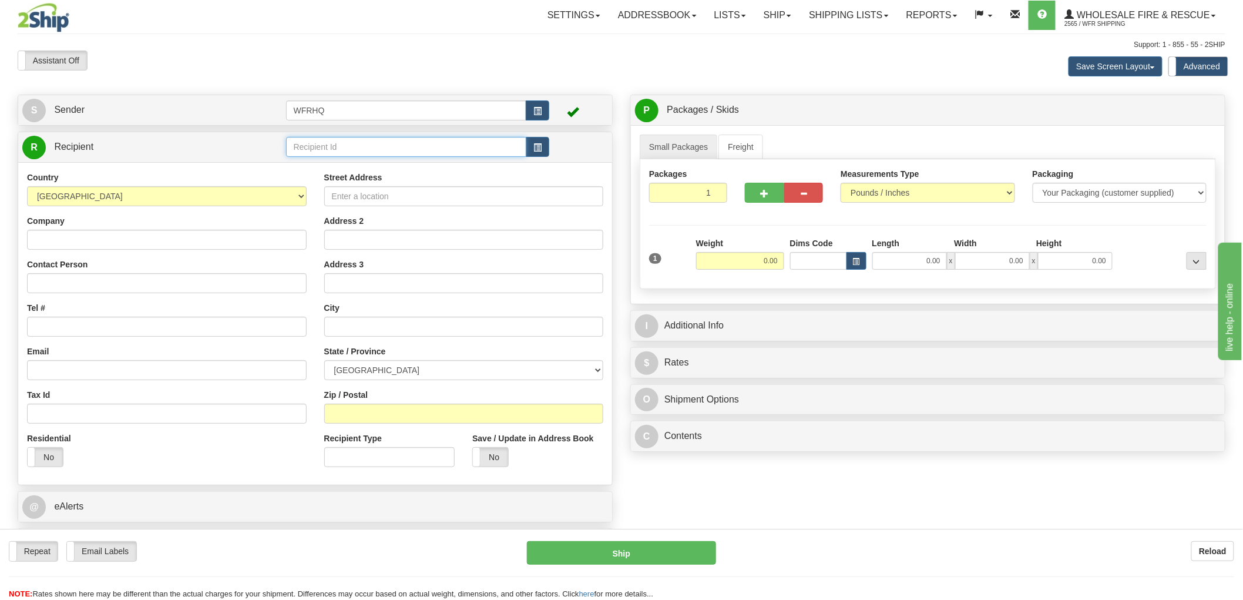
click at [332, 148] on input "text" at bounding box center [406, 147] width 241 height 20
type input "ENER7210"
click at [192, 247] on div "Country AFGHANISTAN ALAND ISLANDS ALBANIA ALGERIA AMERICAN SAMOA ANDORRA ANGOLA…" at bounding box center [315, 323] width 594 height 322
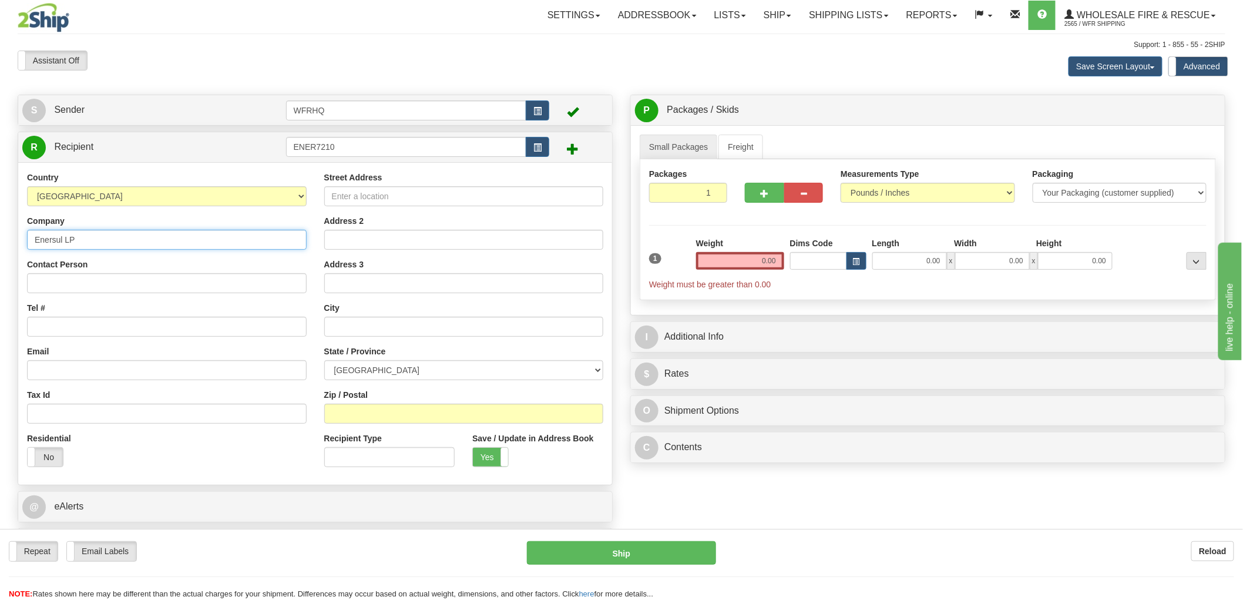
type input "Enersul LP"
click at [139, 287] on input "Contact Person" at bounding box center [167, 283] width 280 height 20
type input "Kathy Schwertner"
click at [90, 327] on input "Tel #" at bounding box center [167, 327] width 280 height 20
type input "403-202-6345"
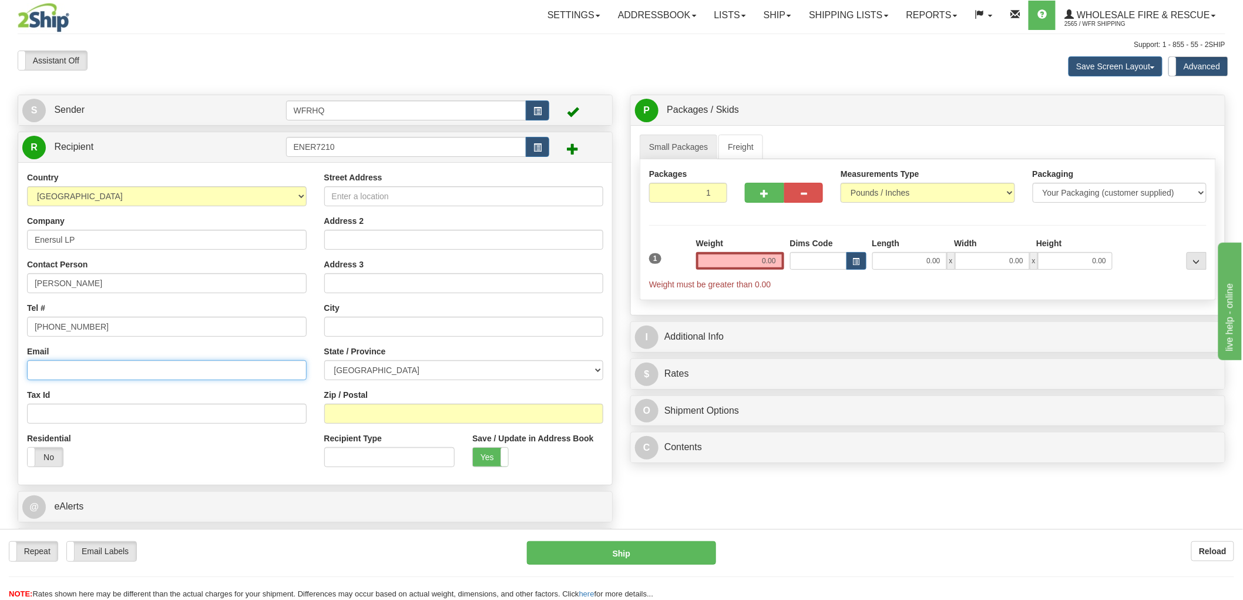
click at [60, 369] on input "Email" at bounding box center [167, 370] width 280 height 20
paste input "kschwertner@enersul.com"
type input "kschwertner@enersul.com"
click at [359, 412] on input "Zip / Postal" at bounding box center [464, 414] width 280 height 20
type input "T2H 1M5"
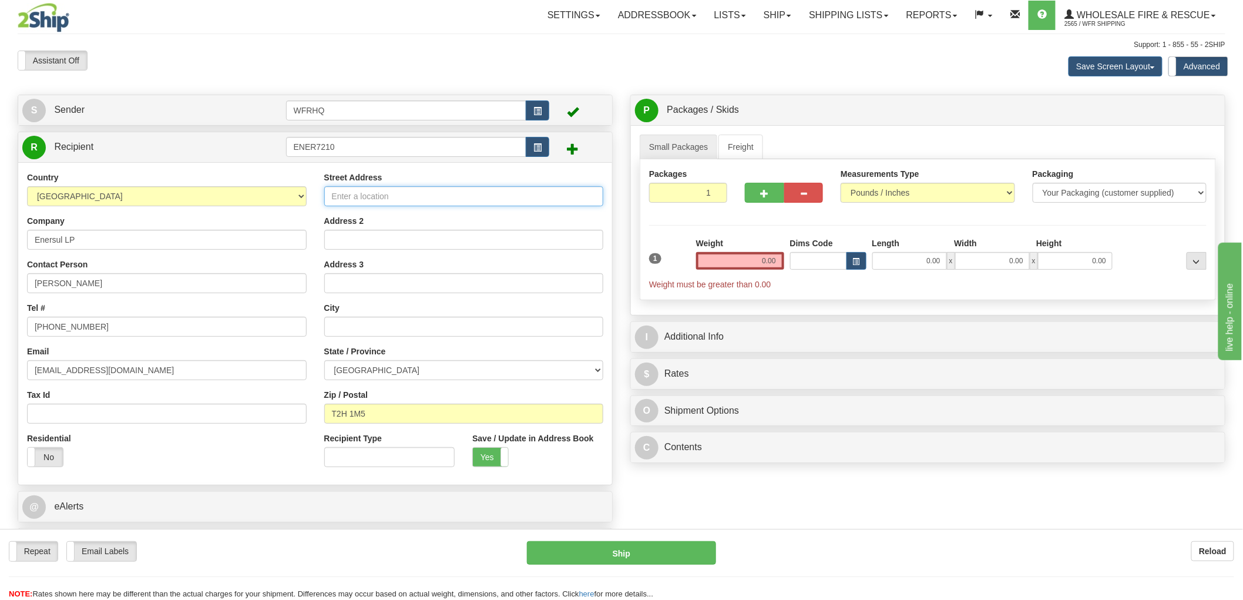
click at [383, 195] on input "Street Address" at bounding box center [464, 196] width 280 height 20
type input "CALGARY"
type input "7210 Blackfoot Trail SE"
click at [736, 263] on input "0.00" at bounding box center [740, 261] width 88 height 18
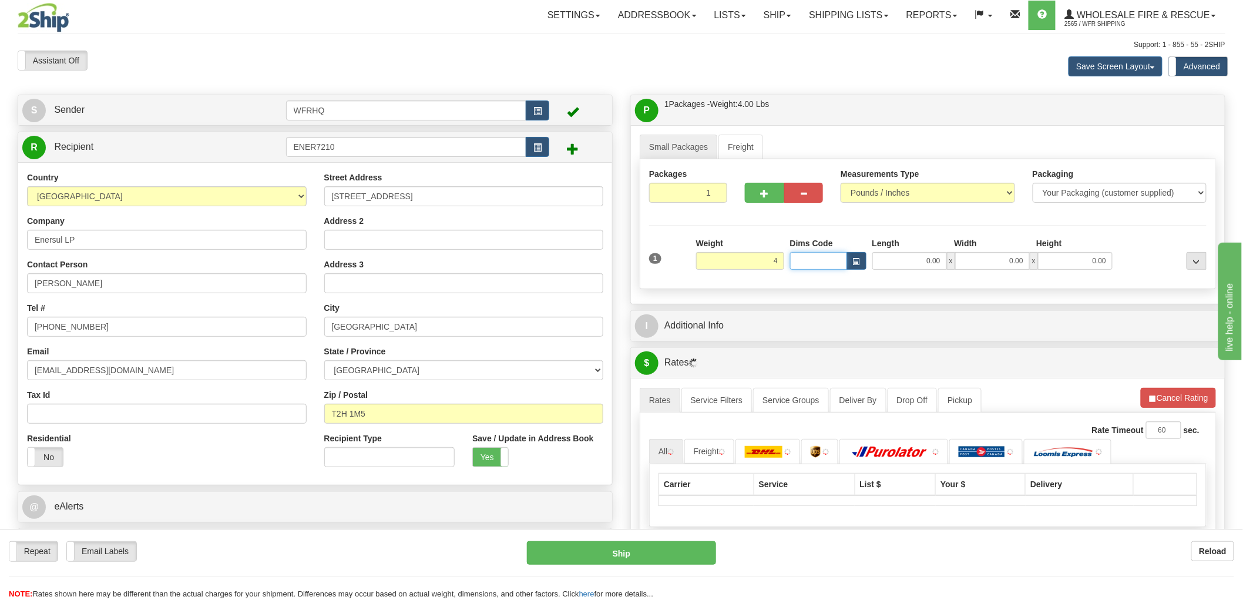
type input "4.00"
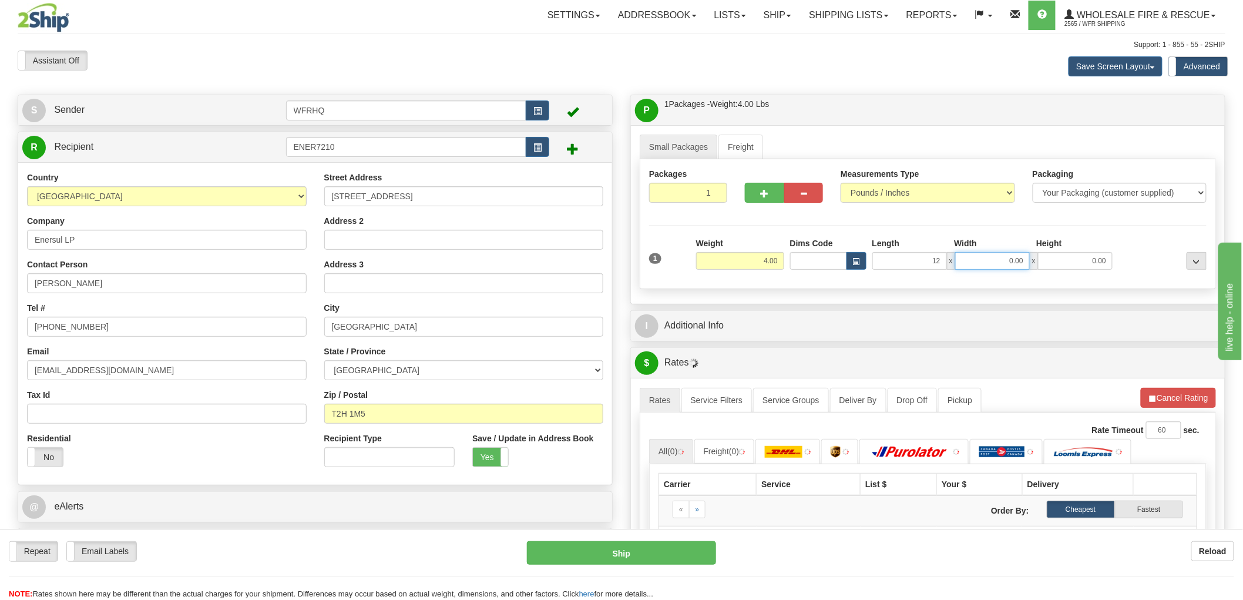
type input "12.00"
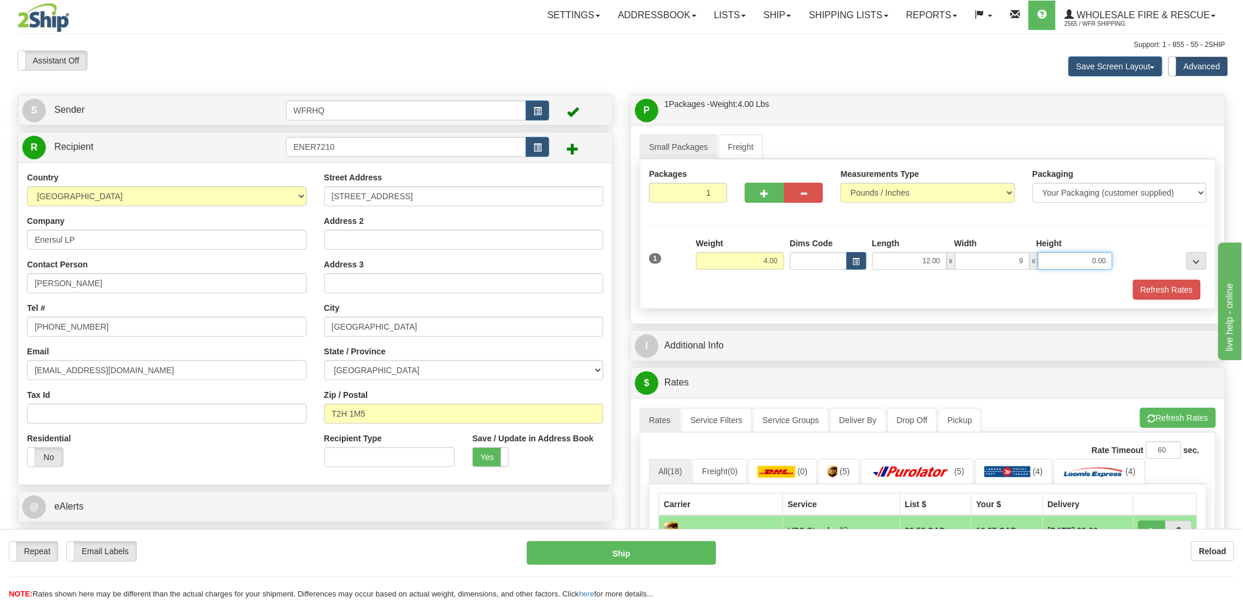
type input "9.00"
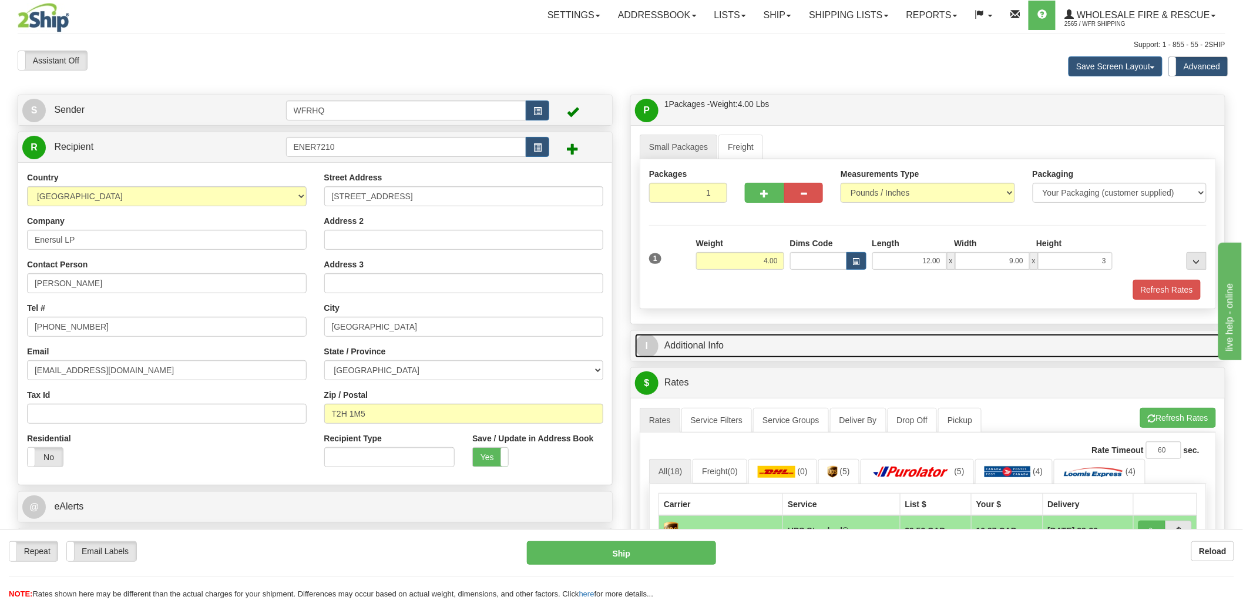
type input "3.00"
click at [703, 350] on link "I Additional Info" at bounding box center [928, 346] width 586 height 24
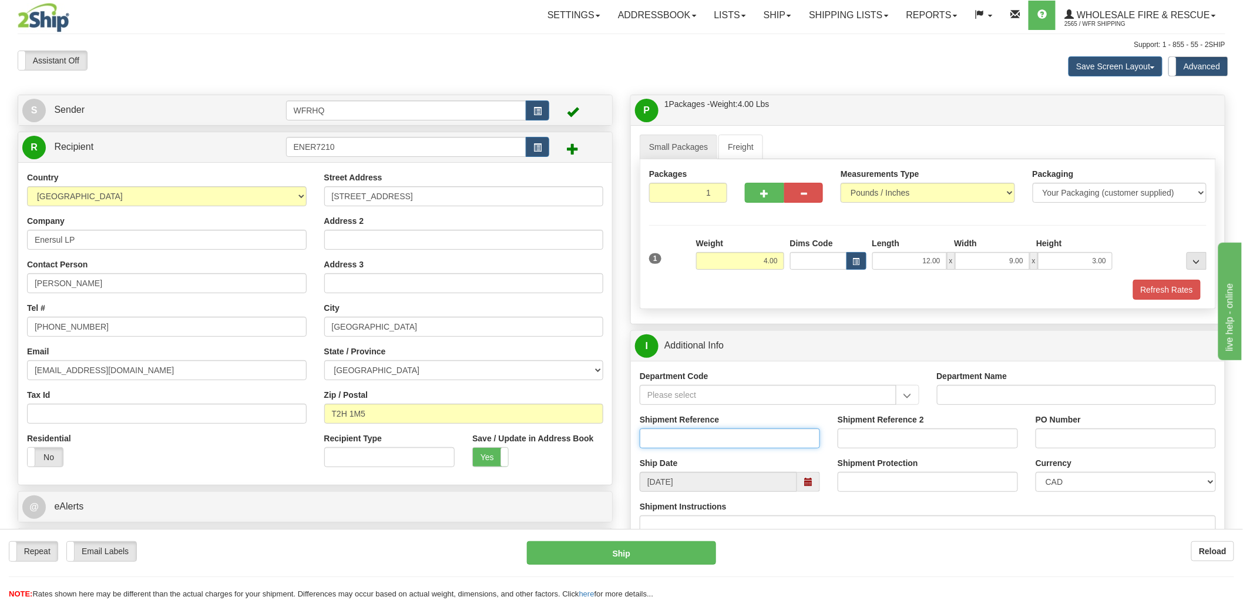
click at [684, 438] on input "Shipment Reference" at bounding box center [730, 438] width 180 height 20
type input "S47473 - 31385"
click at [1046, 438] on input "PO Number" at bounding box center [1126, 438] width 180 height 20
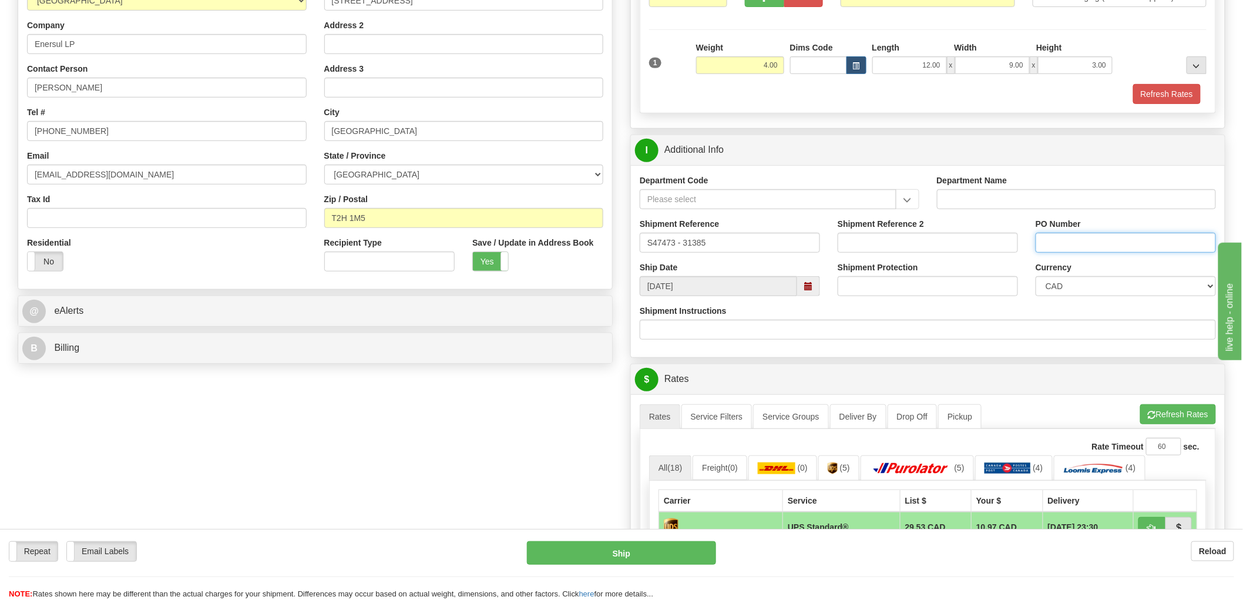
scroll to position [391, 0]
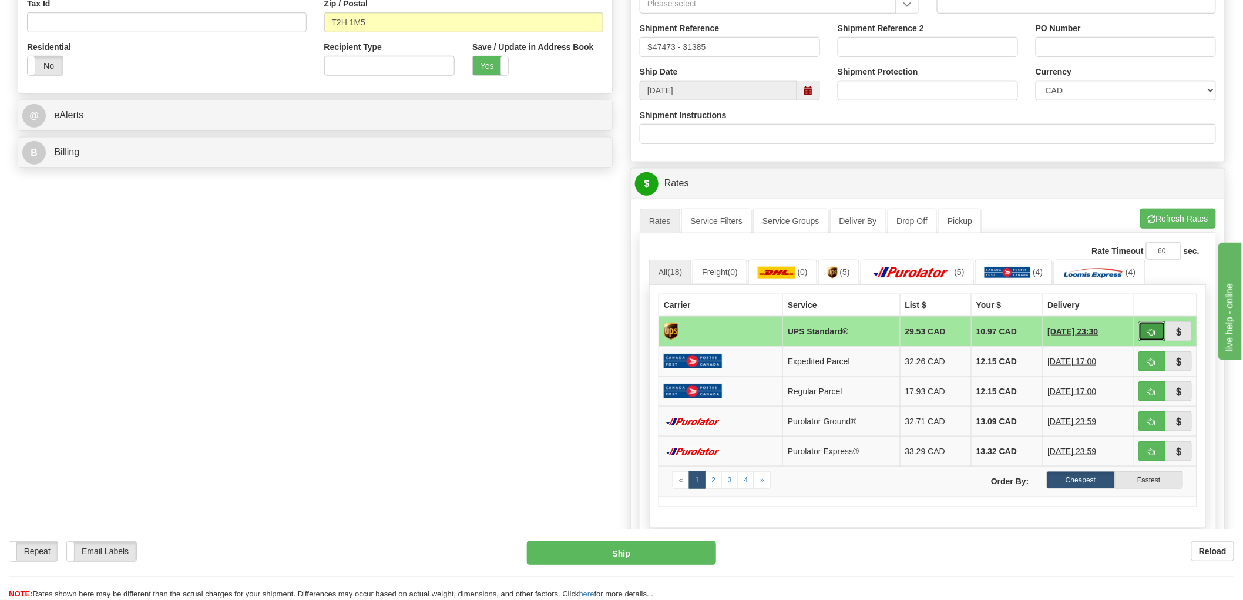
click at [1150, 330] on span "button" at bounding box center [1152, 332] width 8 height 8
type input "11"
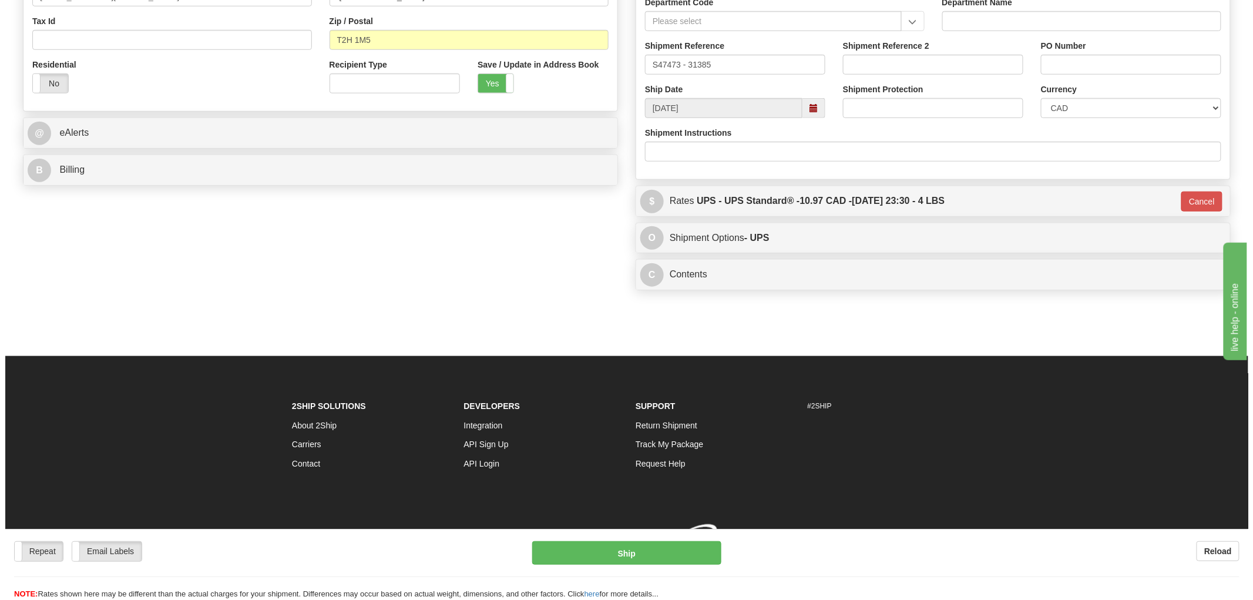
scroll to position [382, 0]
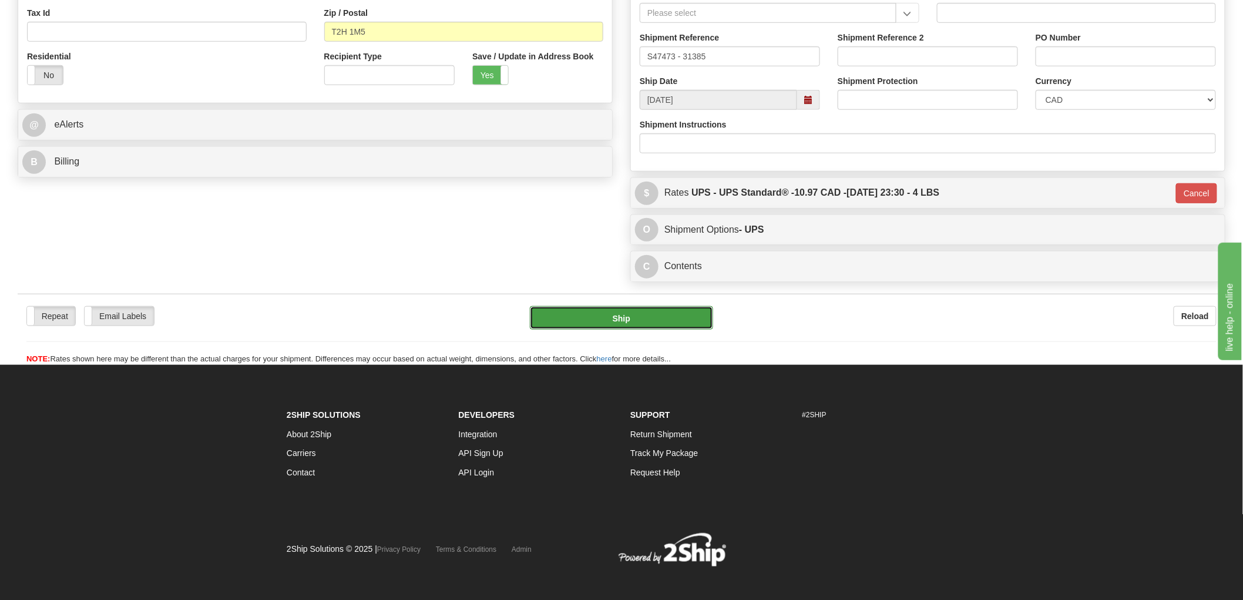
click at [629, 324] on button "Ship" at bounding box center [622, 317] width 184 height 23
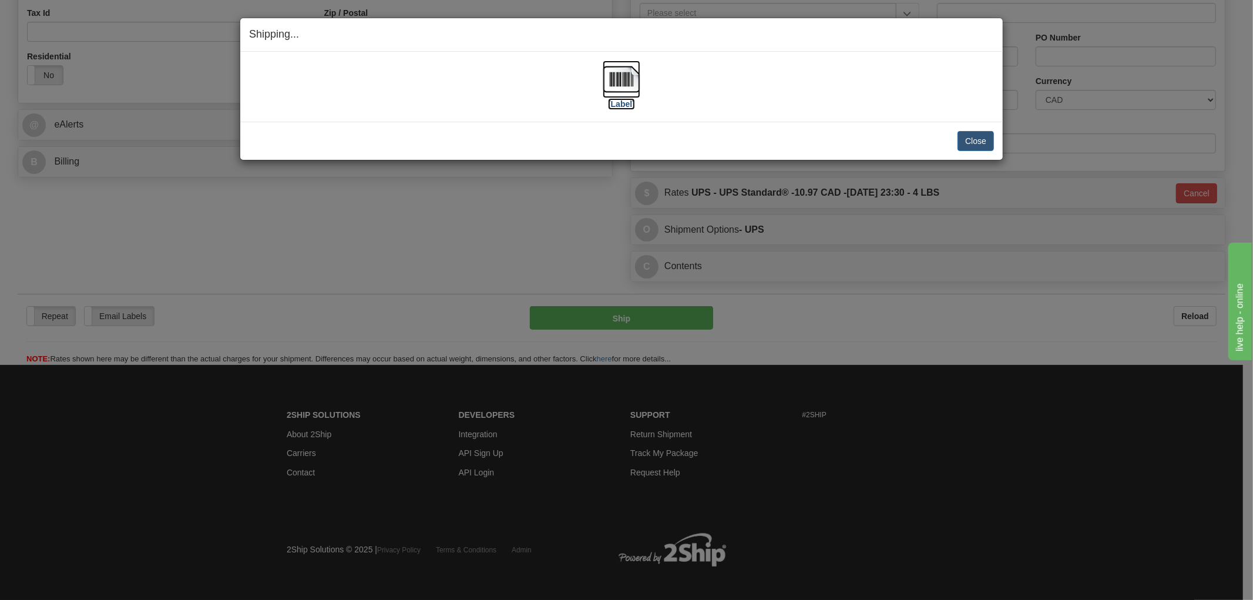
click at [629, 84] on img at bounding box center [622, 80] width 38 height 38
click at [494, 116] on div "[Label] IMPORTANT NOTICE Embassy / Consulate / Government Building / Hospital C…" at bounding box center [621, 87] width 762 height 70
click at [974, 138] on button "Close" at bounding box center [975, 141] width 36 height 20
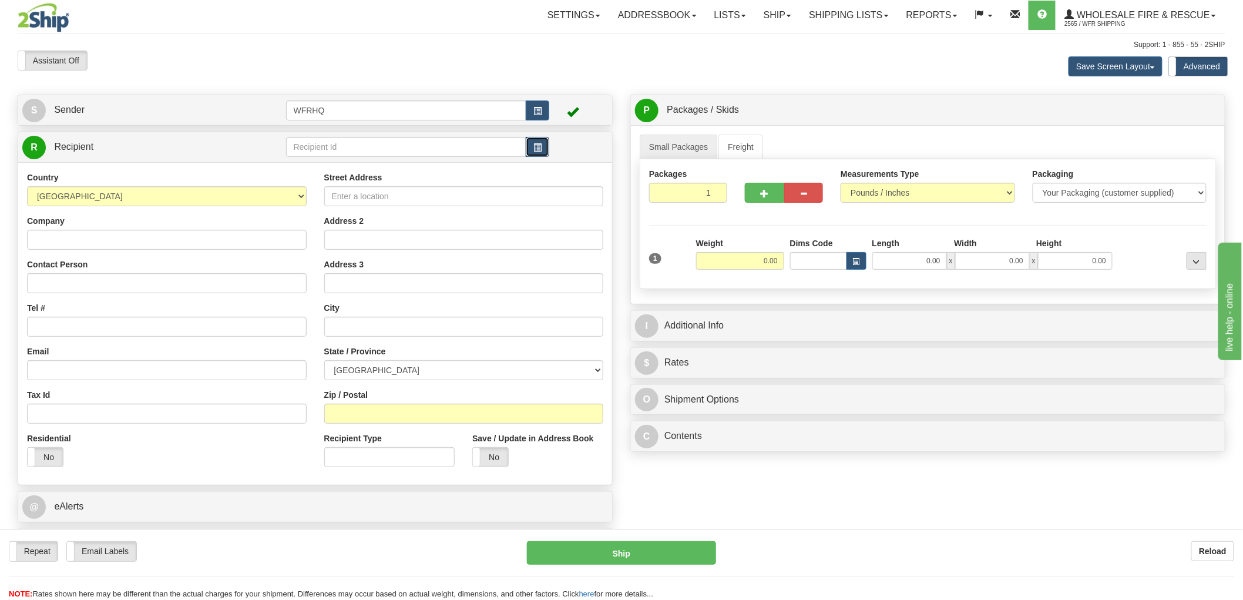
click at [536, 147] on span "button" at bounding box center [537, 148] width 8 height 8
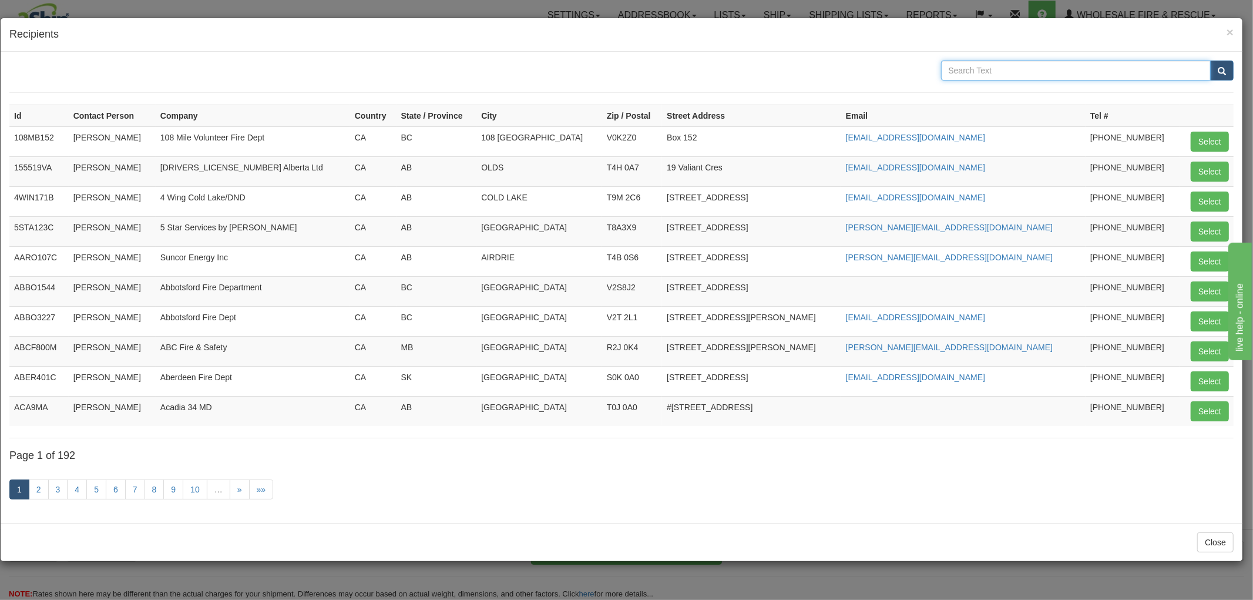
click at [1025, 73] on input "text" at bounding box center [1076, 71] width 270 height 20
type input "Maritime"
click at [1210, 61] on button "submit" at bounding box center [1221, 71] width 23 height 20
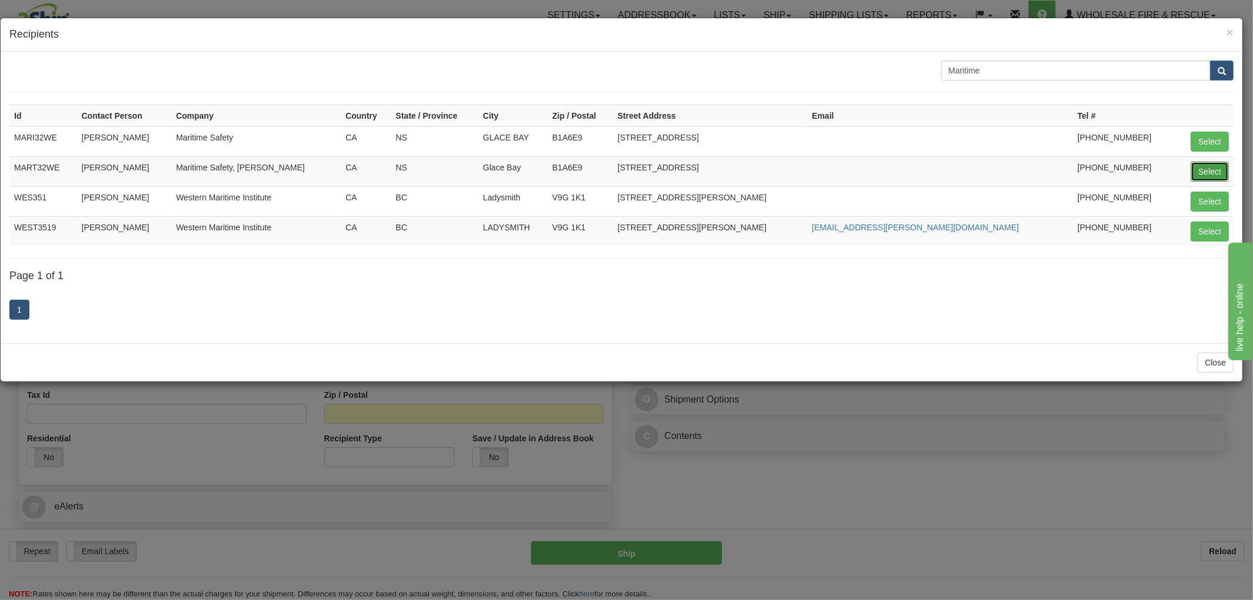
click at [1201, 172] on button "Select" at bounding box center [1210, 172] width 38 height 20
type input "MART32WE"
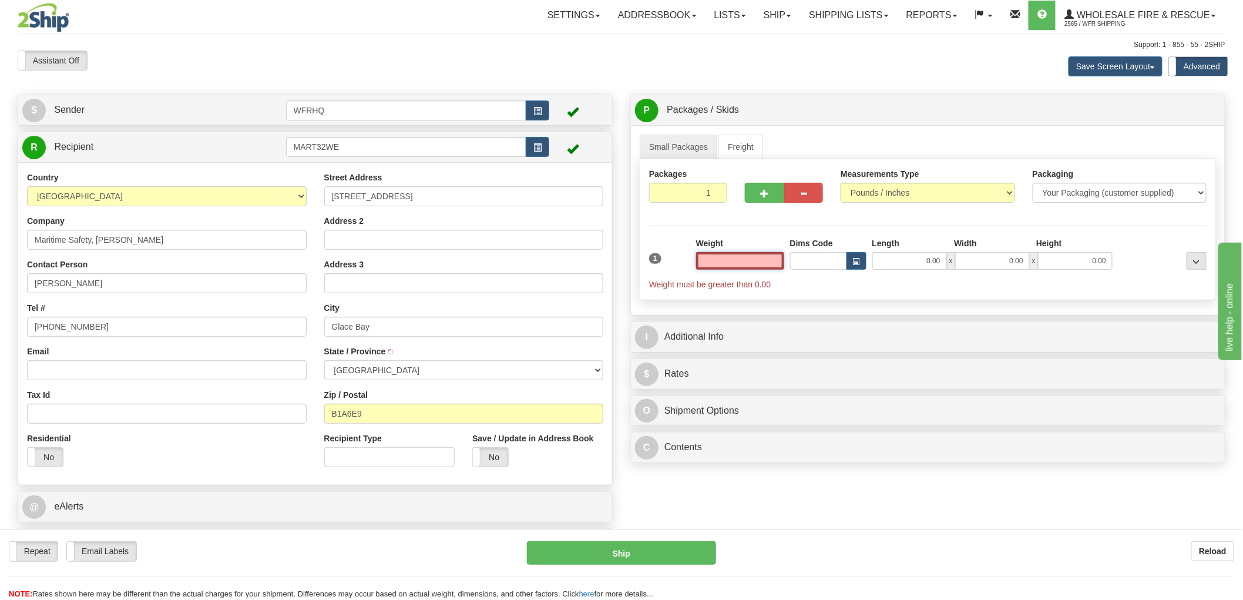
type input "GLACE BAY"
type input "0.00"
click at [165, 378] on input "Email" at bounding box center [167, 370] width 280 height 20
paste input "[PERSON_NAME][EMAIL_ADDRESS][DOMAIN_NAME]"
type input "[PERSON_NAME][EMAIL_ADDRESS][DOMAIN_NAME]"
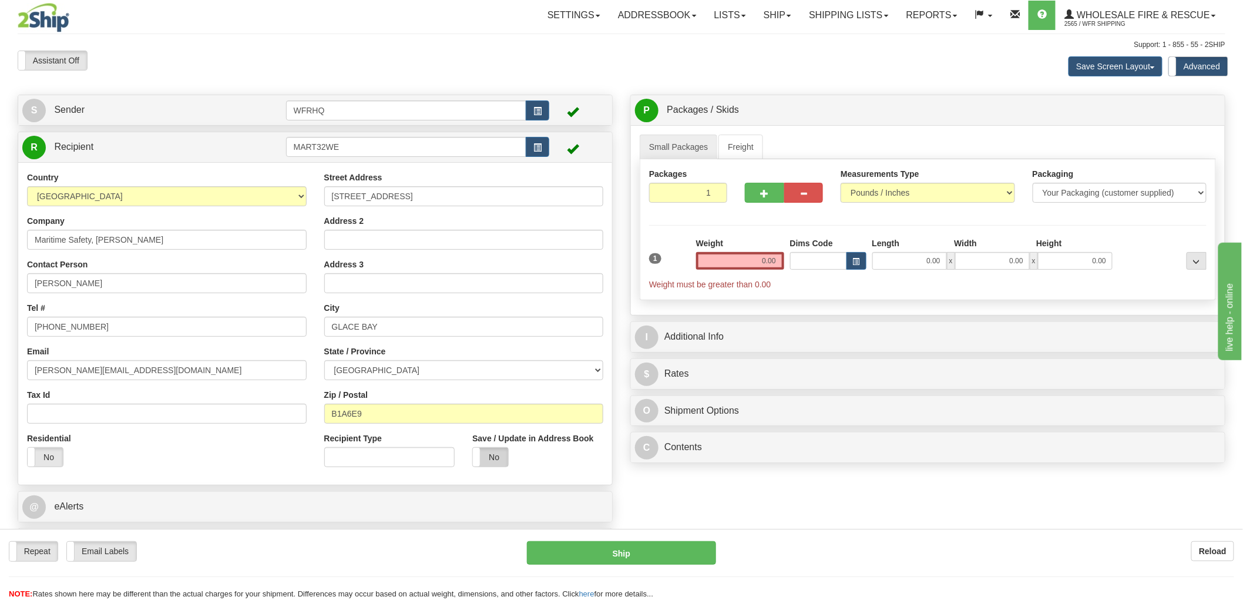
click at [490, 455] on label "No" at bounding box center [490, 457] width 35 height 19
click at [772, 261] on input "0.00" at bounding box center [740, 261] width 88 height 18
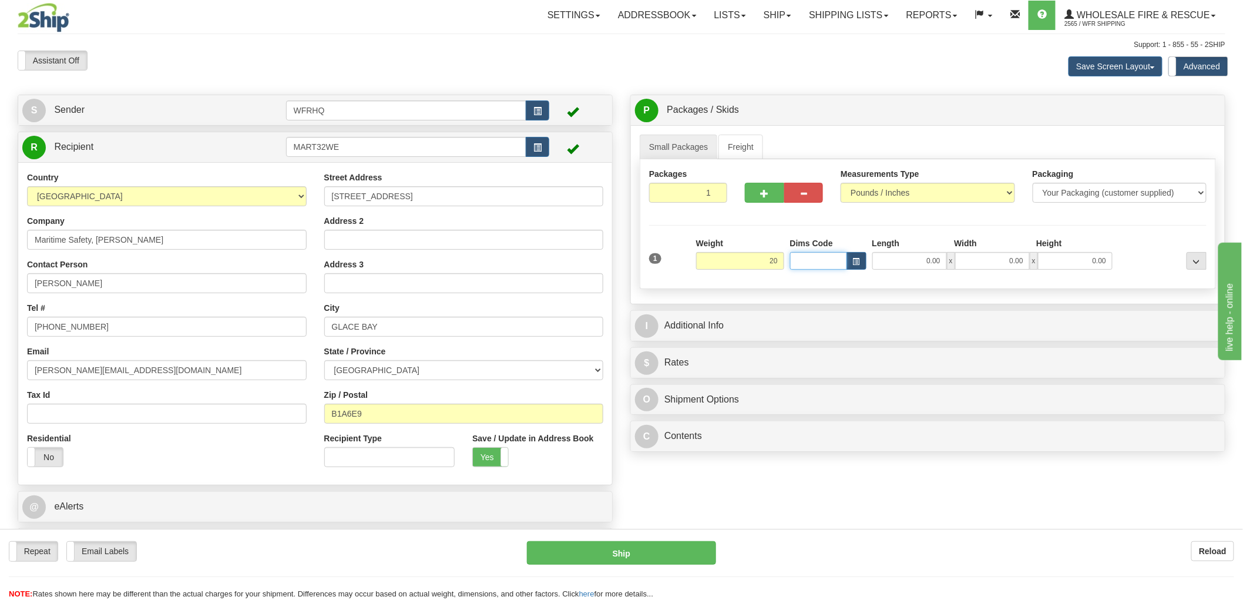
type input "20.00"
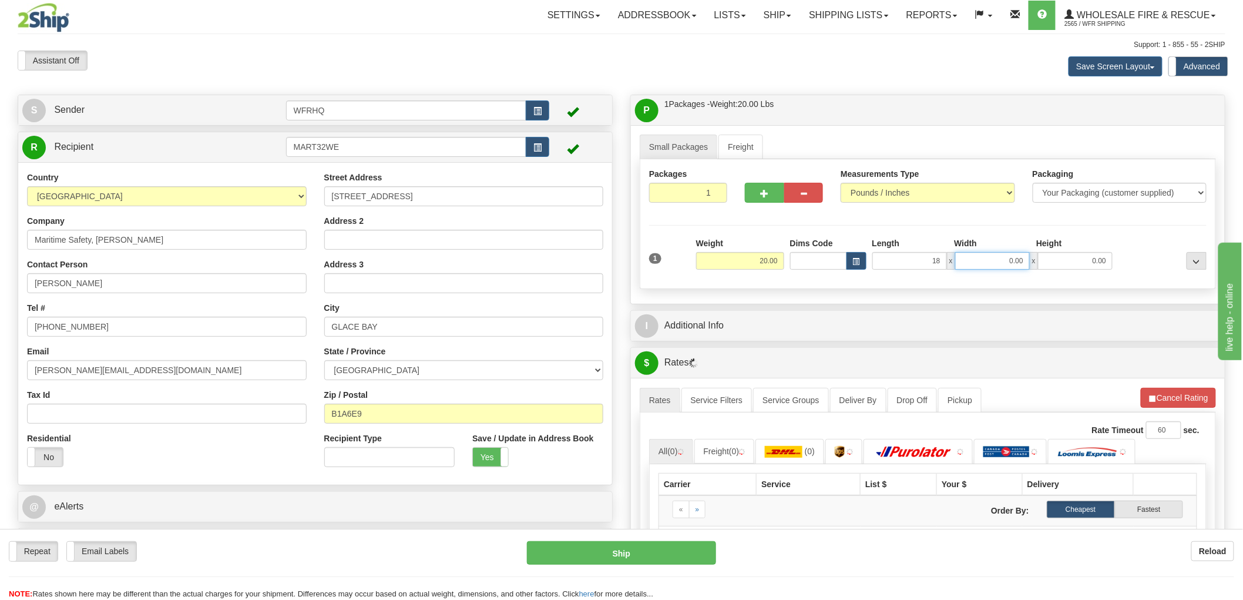
type input "18.00"
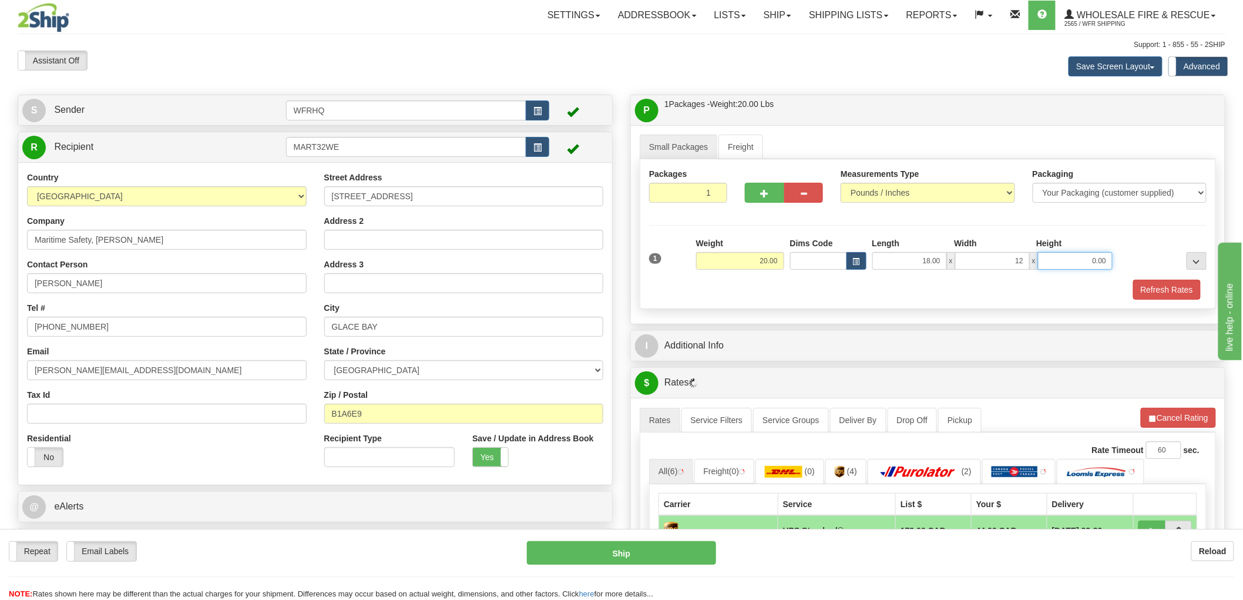
type input "12.00"
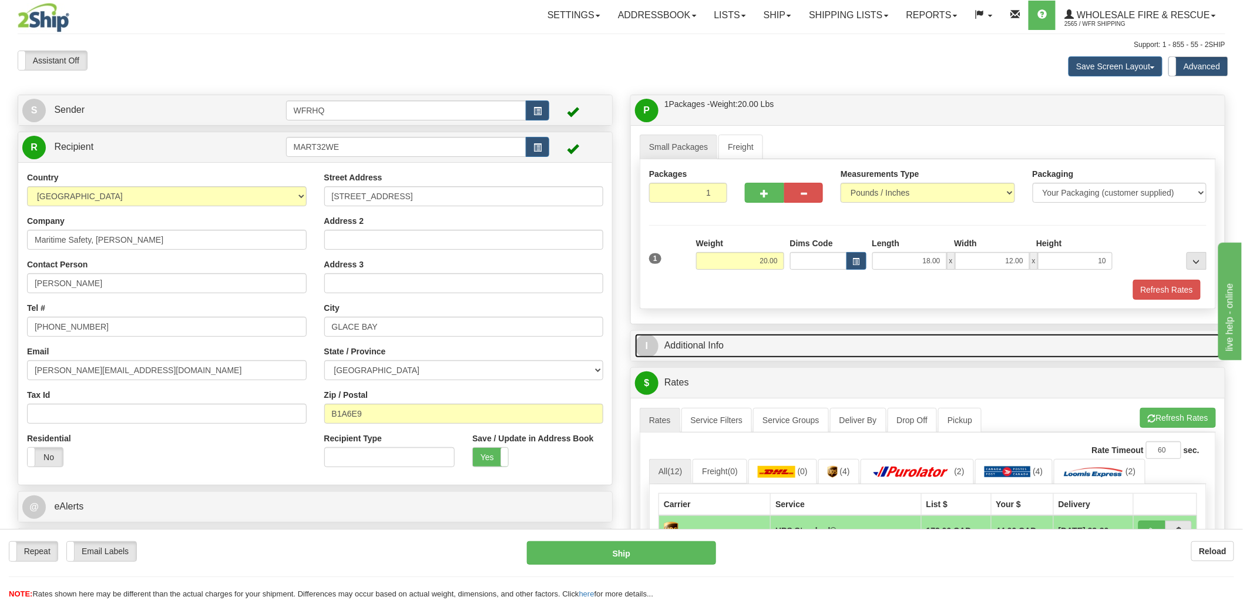
type input "10.00"
click at [702, 347] on link "I Additional Info" at bounding box center [928, 346] width 586 height 24
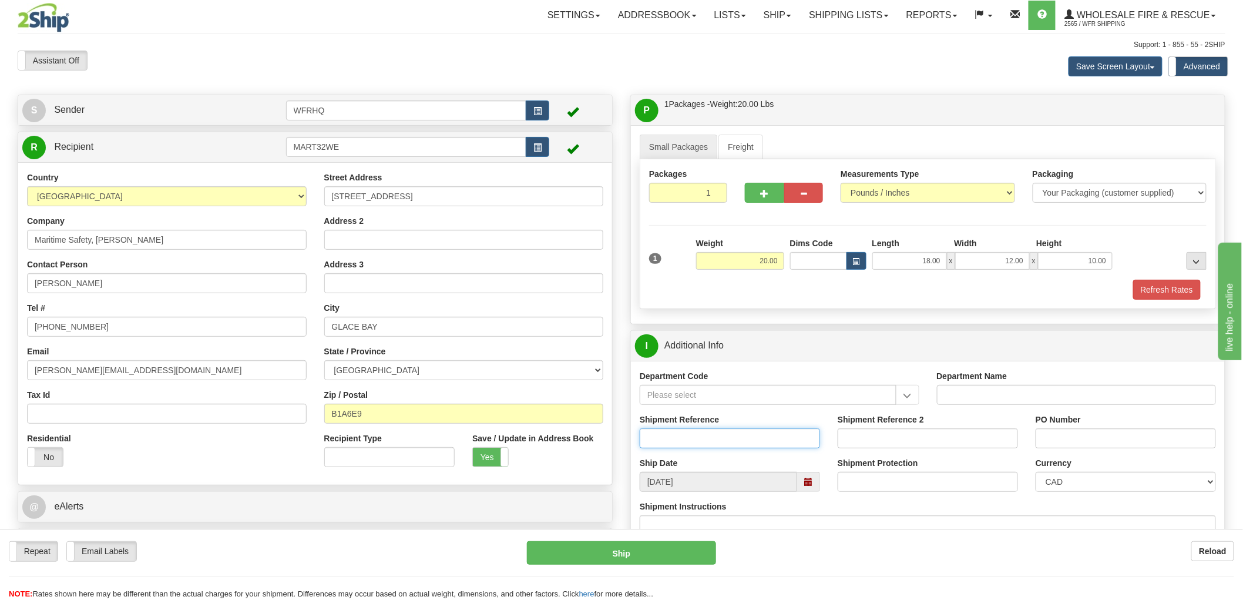
click at [701, 442] on input "Shipment Reference" at bounding box center [730, 438] width 180 height 20
click at [672, 437] on input "S" at bounding box center [730, 438] width 180 height 20
type input "S45575 - 30068"
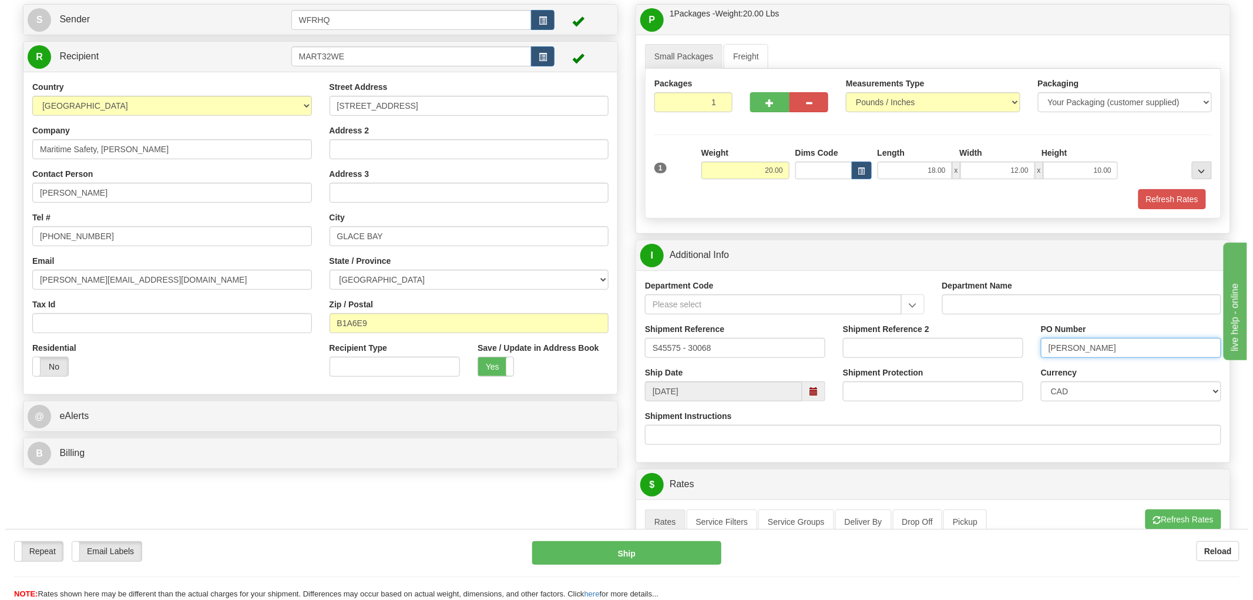
scroll to position [261, 0]
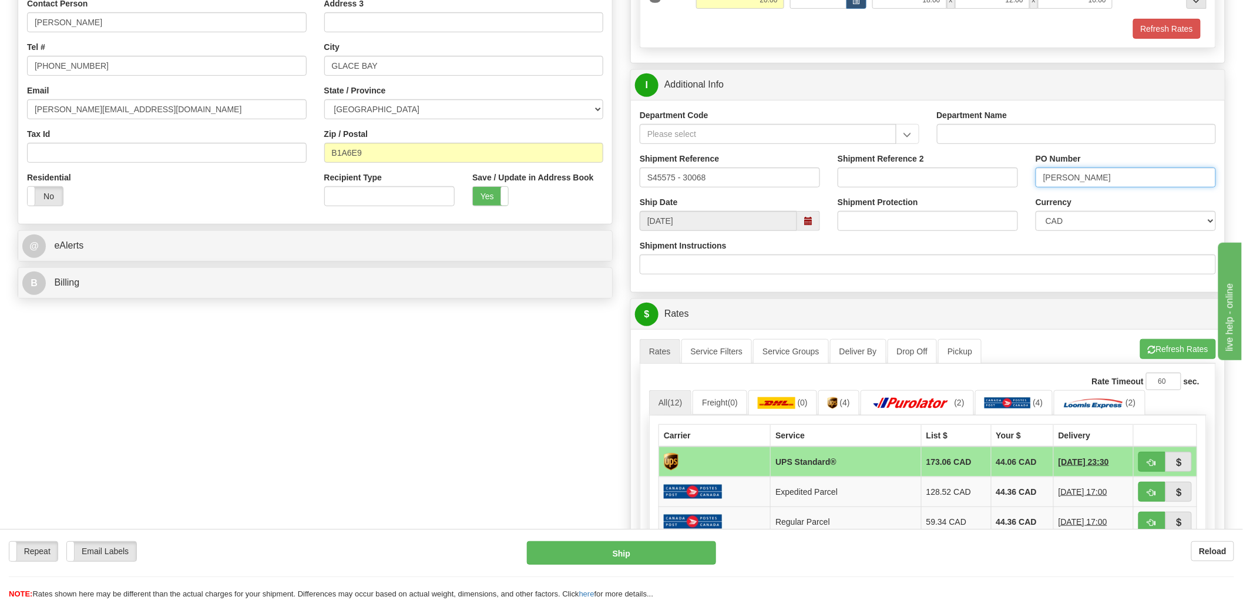
type input "[PERSON_NAME]"
click at [1155, 463] on span "button" at bounding box center [1152, 463] width 8 height 8
type input "11"
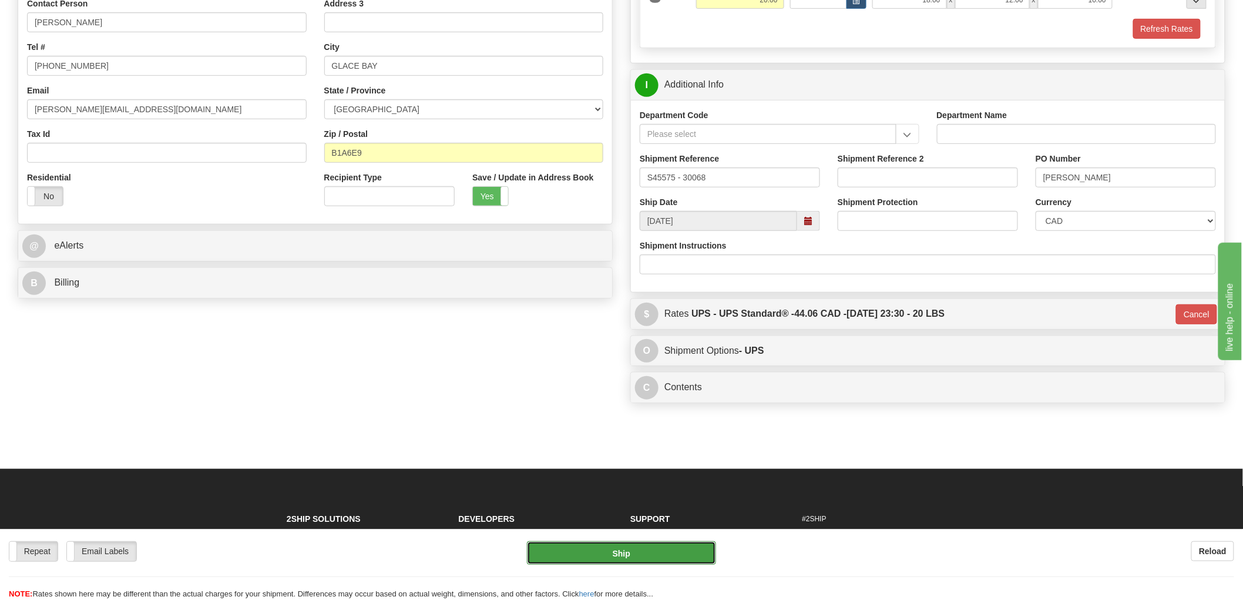
click at [640, 560] on button "Ship" at bounding box center [622, 552] width 190 height 23
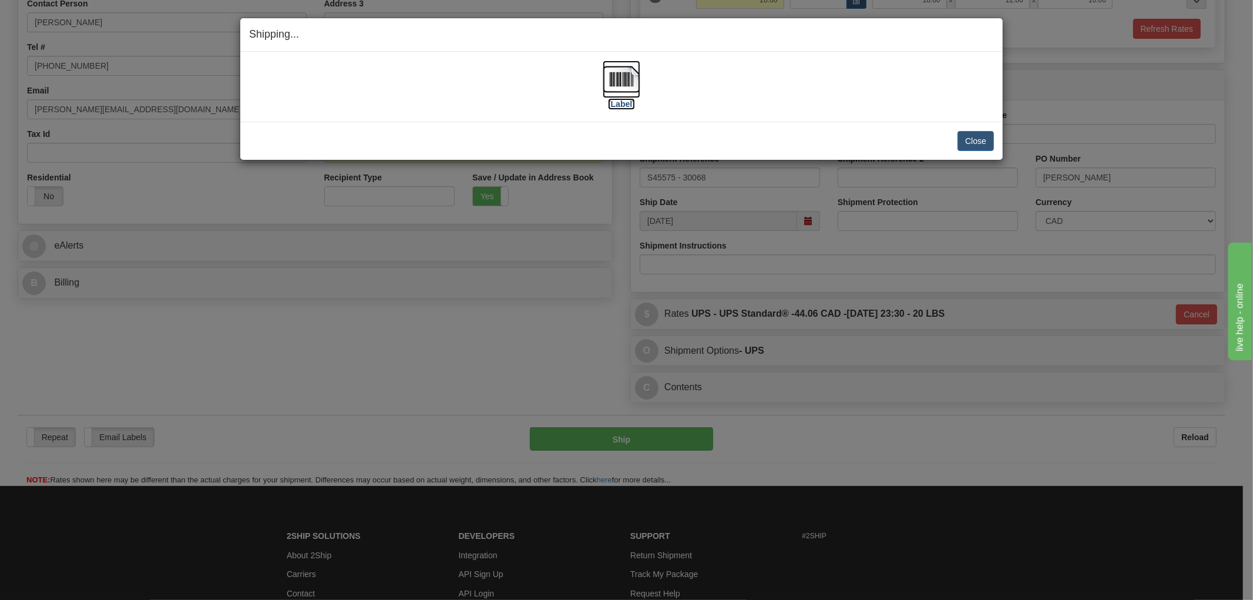
click at [624, 81] on img at bounding box center [622, 80] width 38 height 38
click at [824, 127] on div "Close [PERSON_NAME] Shipment and Quit Pickup Quit Pickup ONLY" at bounding box center [621, 141] width 762 height 38
click at [978, 139] on button "Close" at bounding box center [975, 141] width 36 height 20
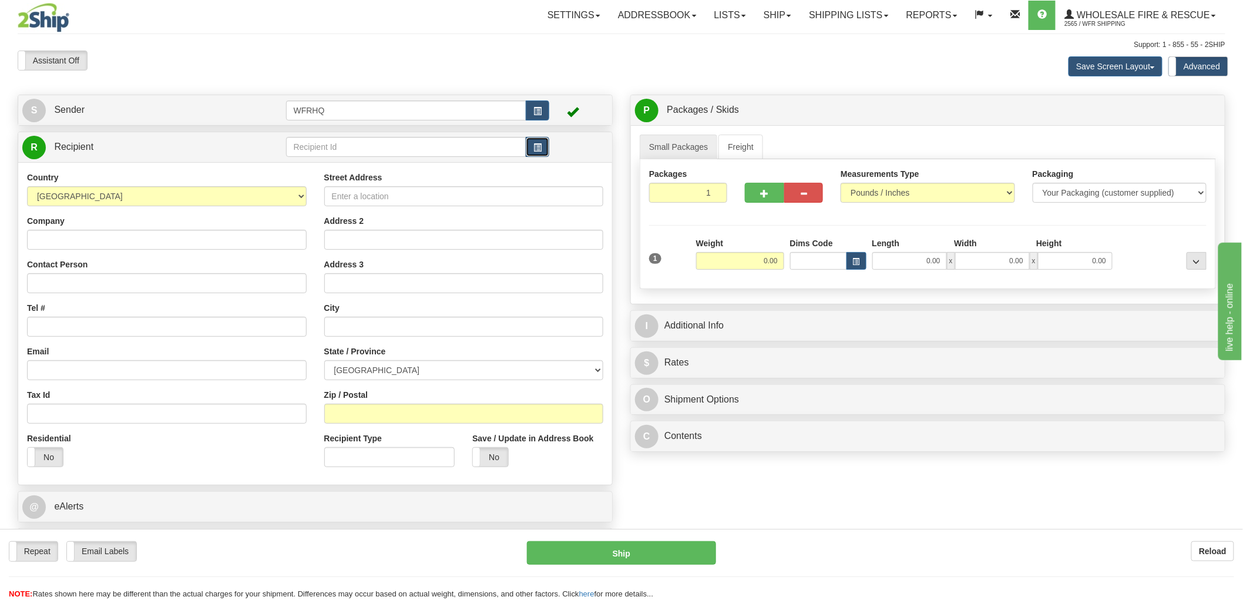
click at [536, 155] on button "button" at bounding box center [537, 147] width 23 height 20
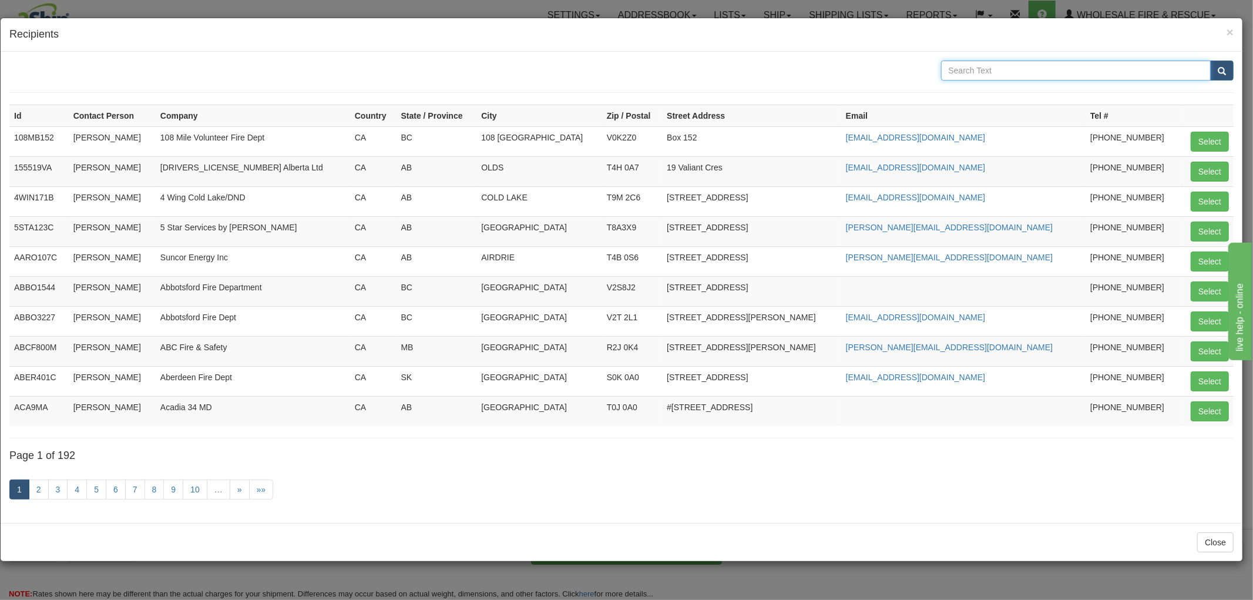
click at [1081, 69] on input "text" at bounding box center [1076, 71] width 270 height 20
click at [1027, 67] on input "text" at bounding box center [1076, 71] width 270 height 20
type input "Oak Bay"
click at [1210, 61] on button "submit" at bounding box center [1221, 71] width 23 height 20
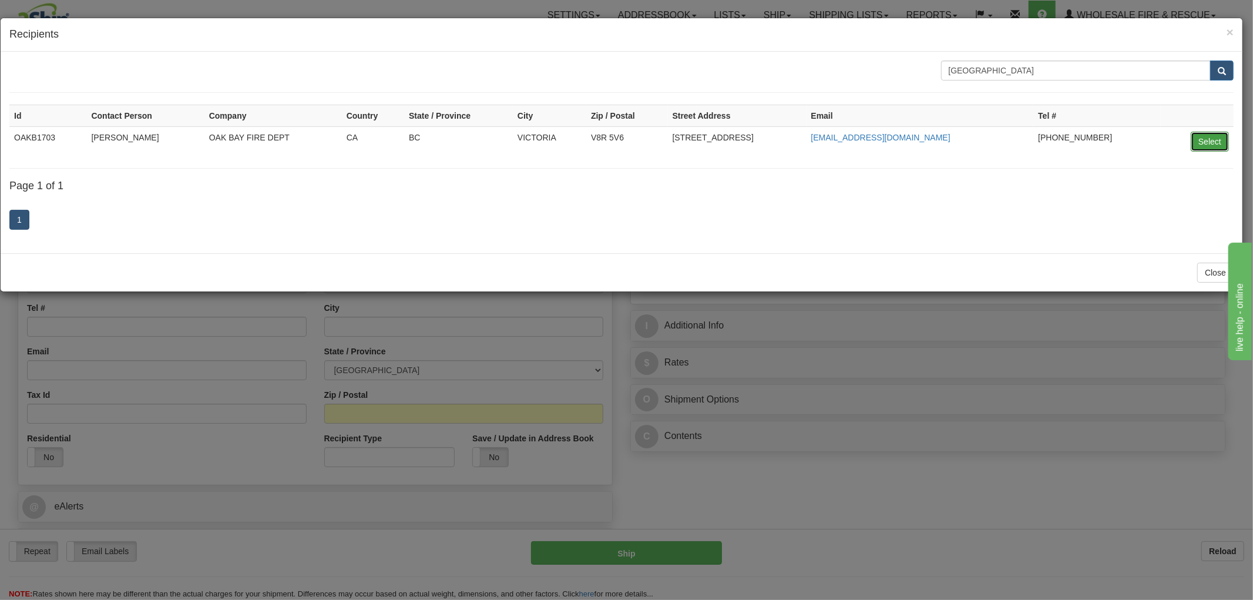
click at [1208, 136] on button "Select" at bounding box center [1210, 142] width 38 height 20
type input "OAKB1703"
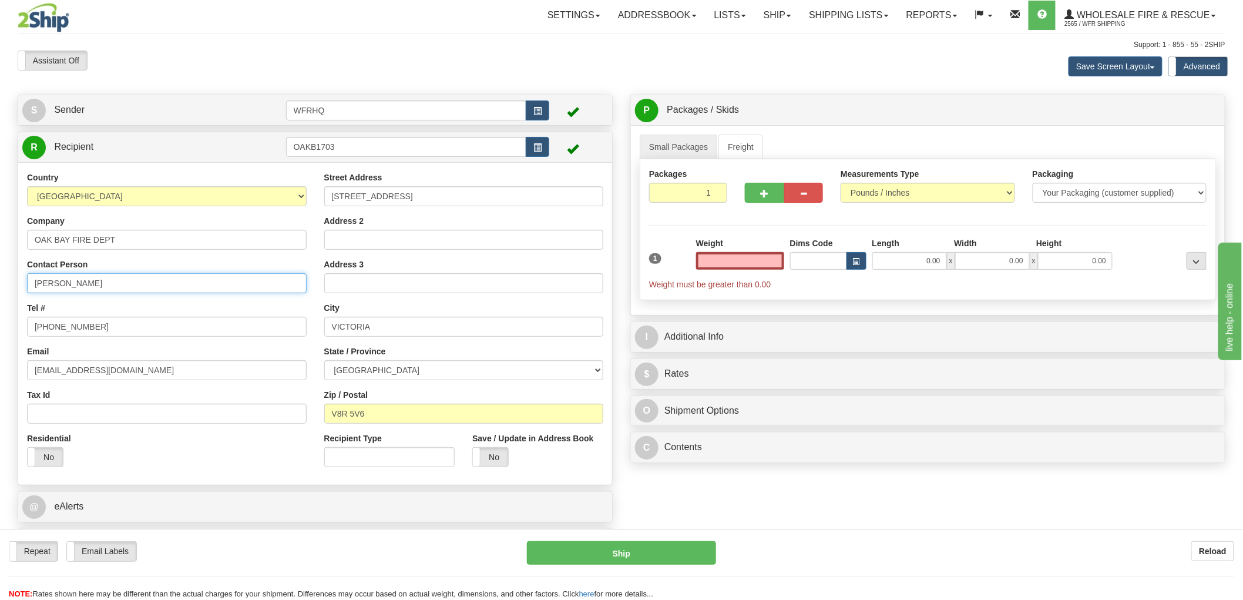
type input "0.00"
drag, startPoint x: 145, startPoint y: 284, endPoint x: -72, endPoint y: 290, distance: 217.4
click at [0, 290] on html "Training Course Close Toggle navigation Settings Shipping Preferences New Sende…" at bounding box center [621, 300] width 1243 height 600
type input "Duane Adsett"
click at [745, 257] on input "0.00" at bounding box center [740, 261] width 88 height 18
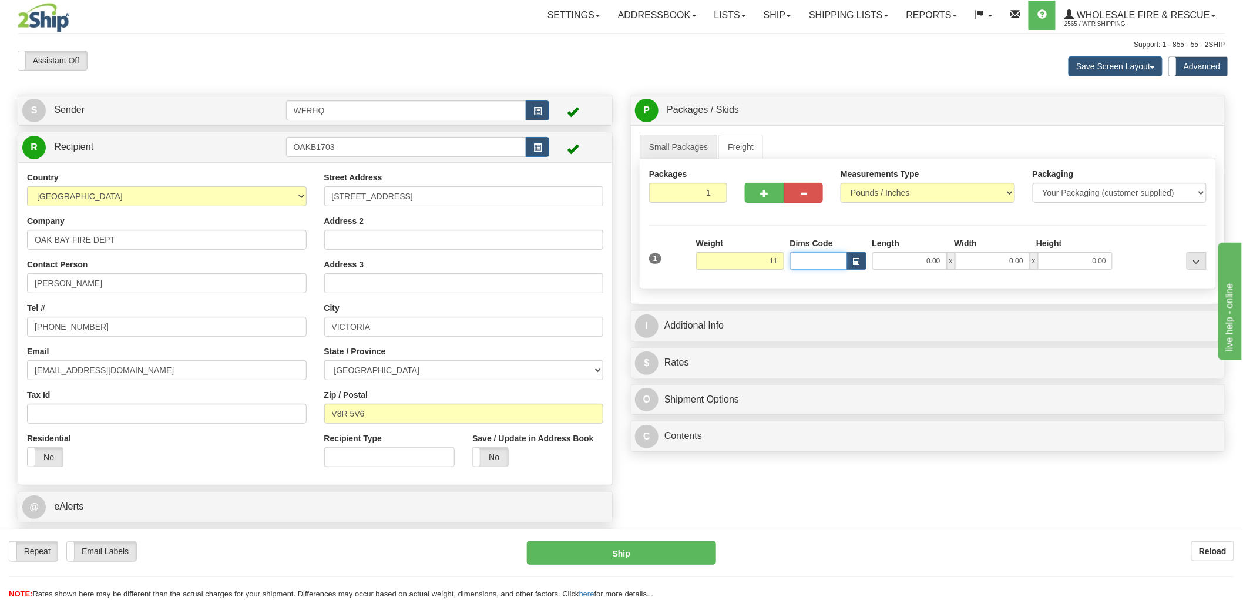
type input "11.00"
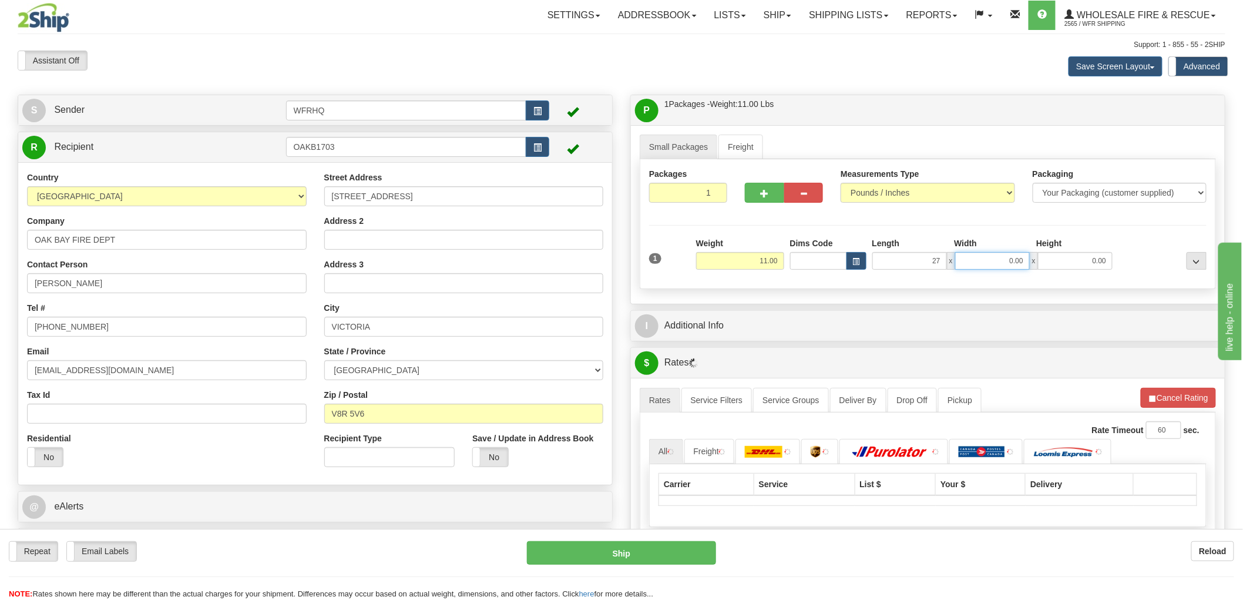
type input "27.00"
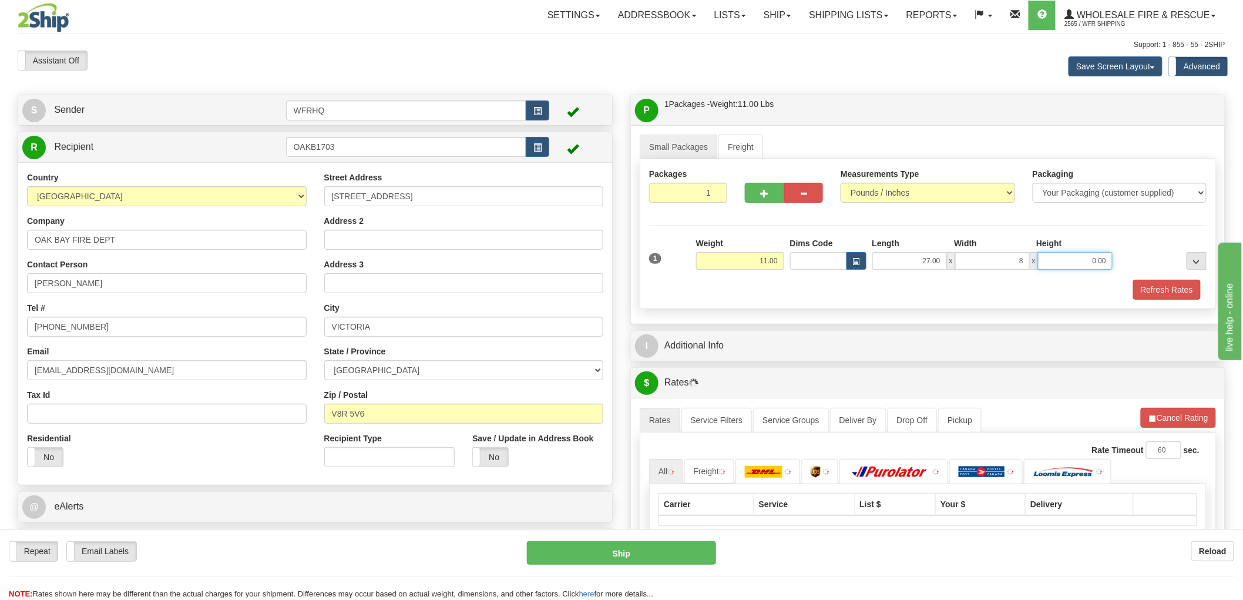
type input "8.00"
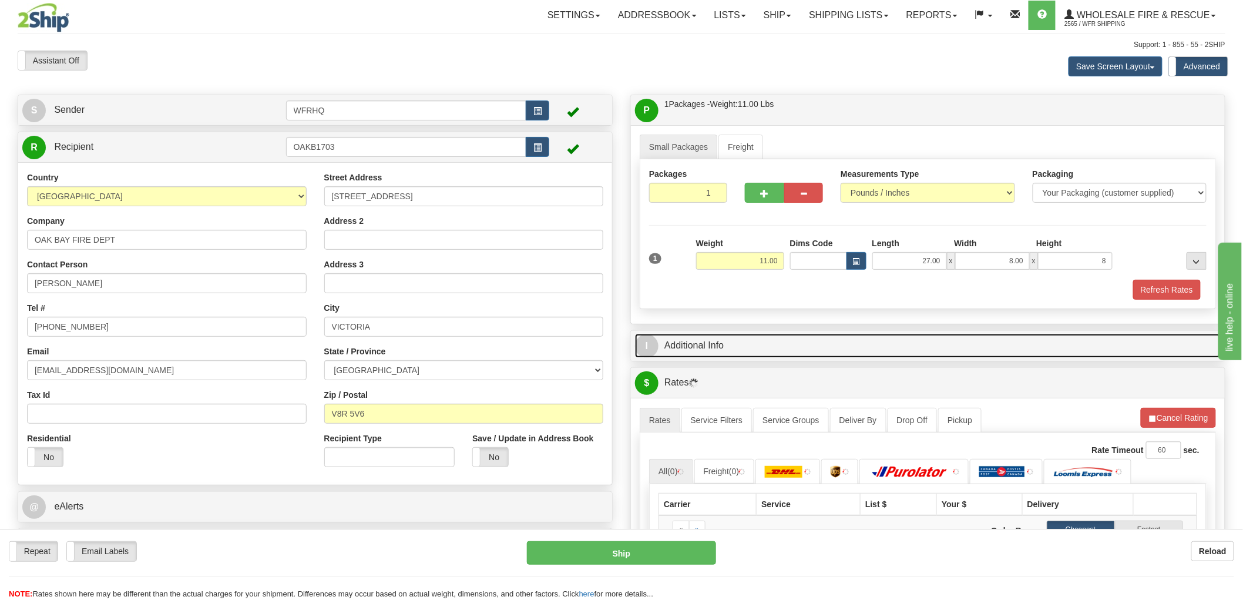
type input "8.00"
click at [707, 350] on link "I Additional Info" at bounding box center [928, 346] width 586 height 24
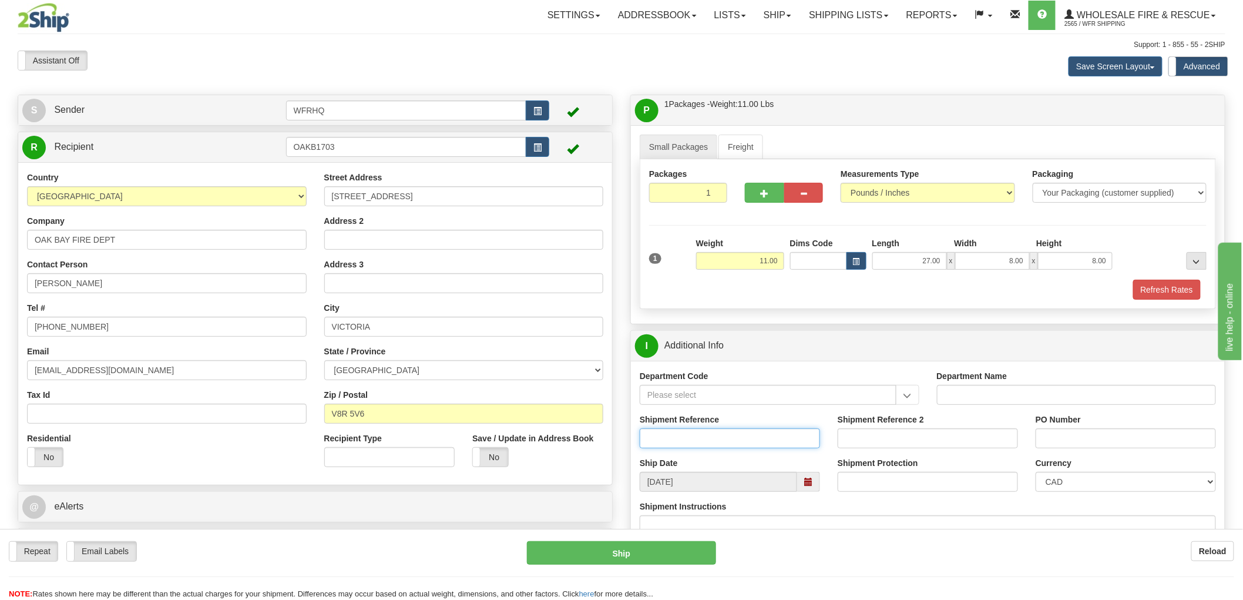
click at [711, 436] on input "Shipment Reference" at bounding box center [730, 438] width 180 height 20
type input "S46855 - 30982"
click at [1064, 435] on input "PO Number" at bounding box center [1126, 438] width 180 height 20
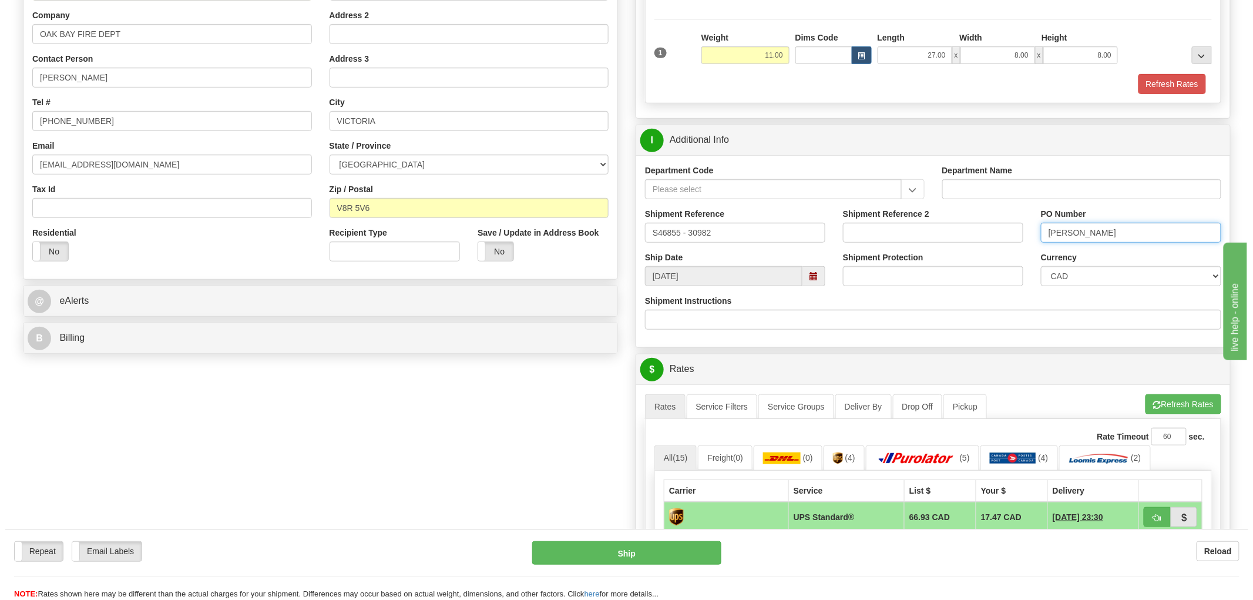
scroll to position [326, 0]
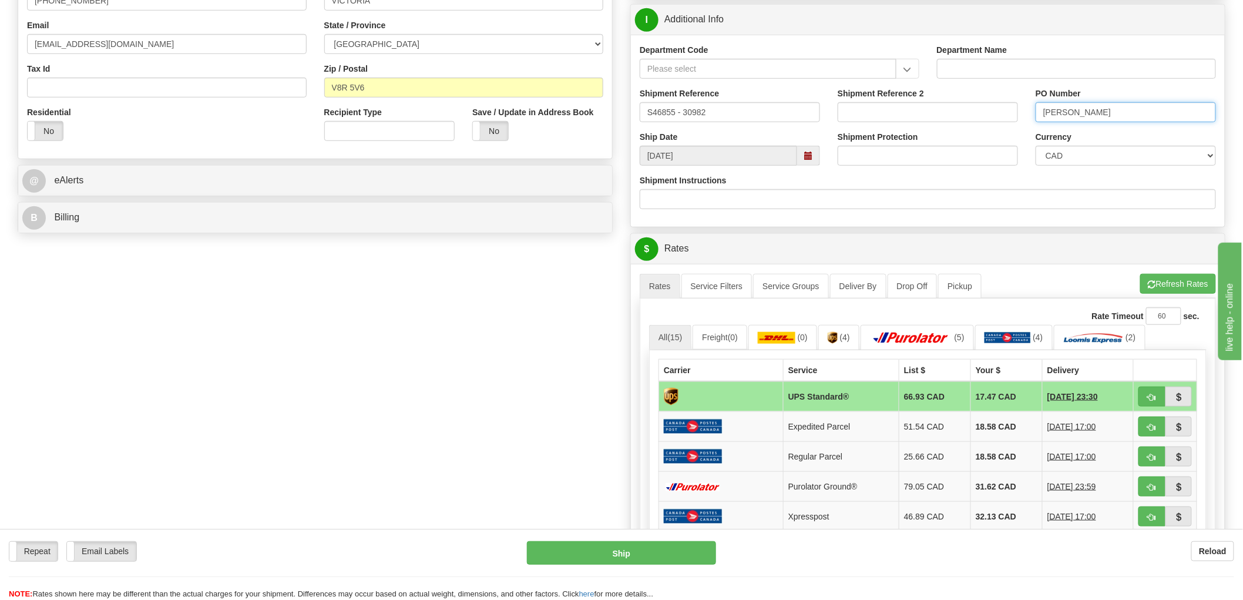
type input "Duane Adsett"
click at [1153, 401] on span "button" at bounding box center [1152, 398] width 8 height 8
type input "11"
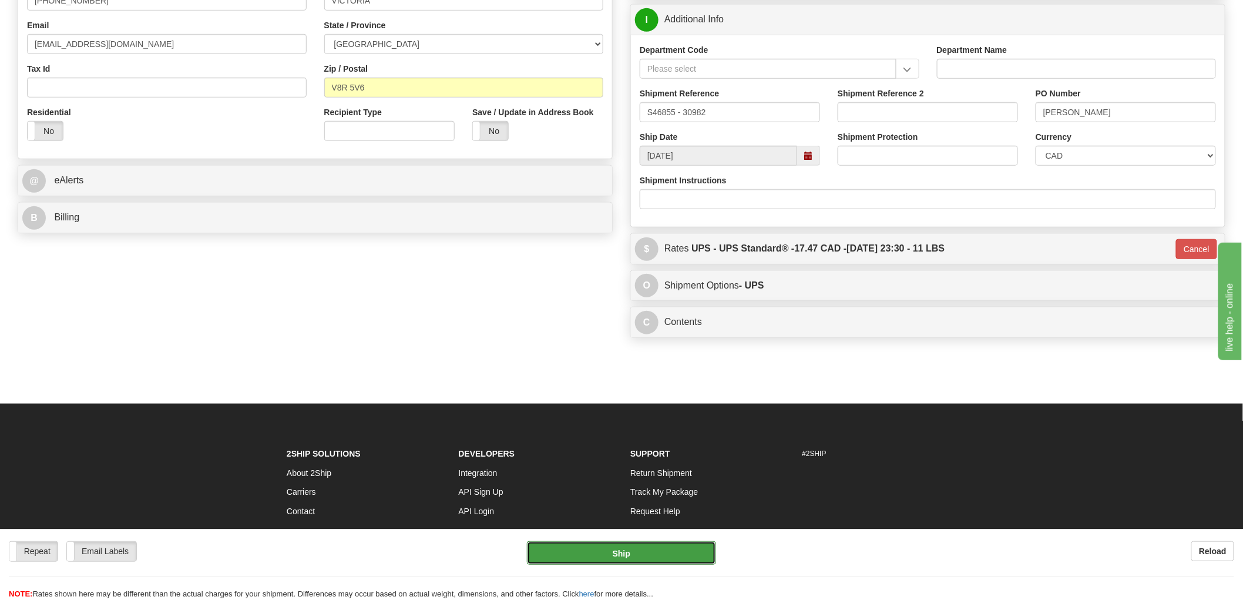
click at [604, 556] on button "Ship" at bounding box center [622, 552] width 190 height 23
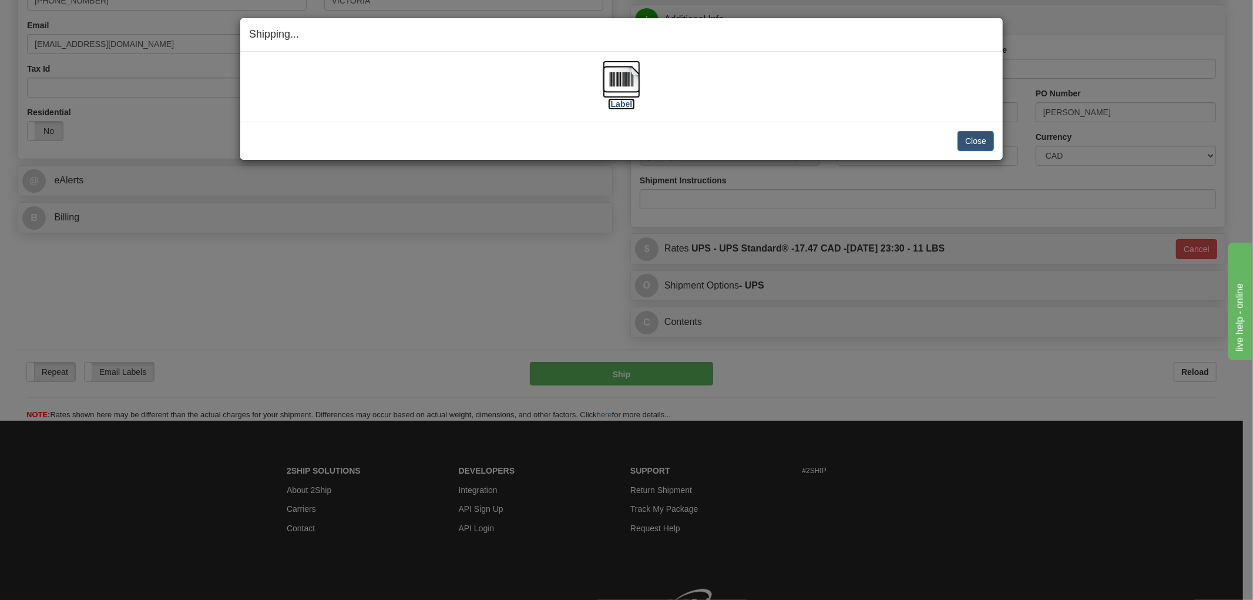
click at [626, 83] on img at bounding box center [622, 80] width 38 height 38
drag, startPoint x: 672, startPoint y: 123, endPoint x: 696, endPoint y: 132, distance: 24.9
click at [672, 123] on div "Close [PERSON_NAME] Shipment and Quit Pickup Quit Pickup ONLY" at bounding box center [621, 141] width 762 height 38
drag, startPoint x: 974, startPoint y: 140, endPoint x: 926, endPoint y: 148, distance: 48.9
click at [974, 139] on button "Close" at bounding box center [975, 141] width 36 height 20
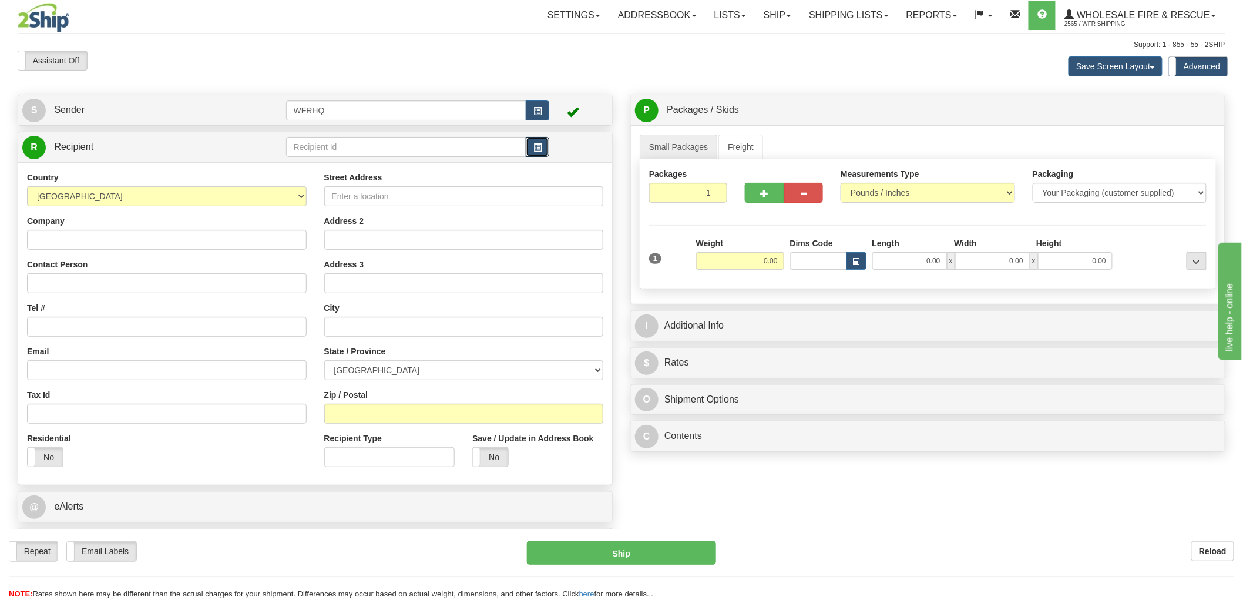
click at [537, 149] on span "button" at bounding box center [537, 148] width 8 height 8
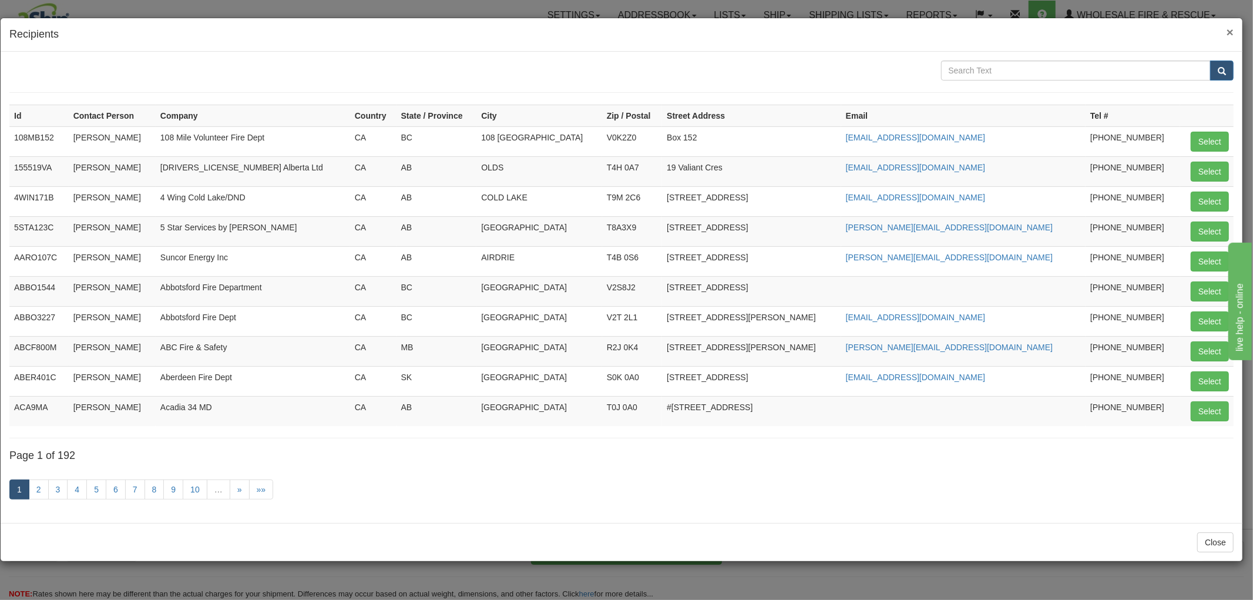
click at [1232, 29] on span "×" at bounding box center [1230, 32] width 7 height 14
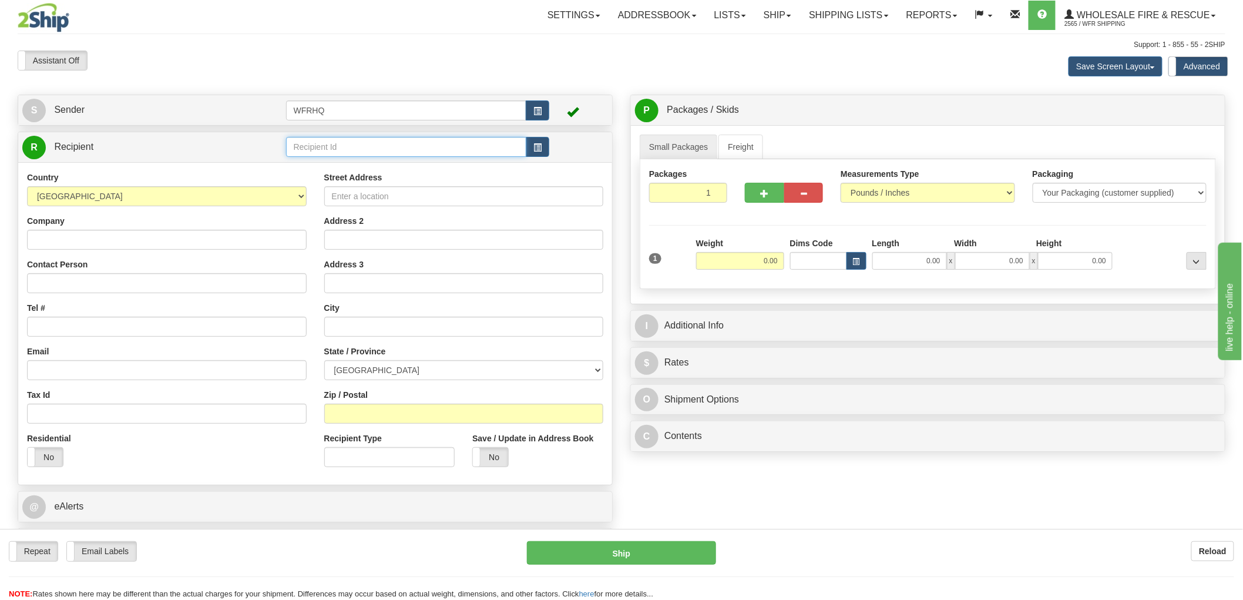
click at [358, 149] on input "text" at bounding box center [406, 147] width 241 height 20
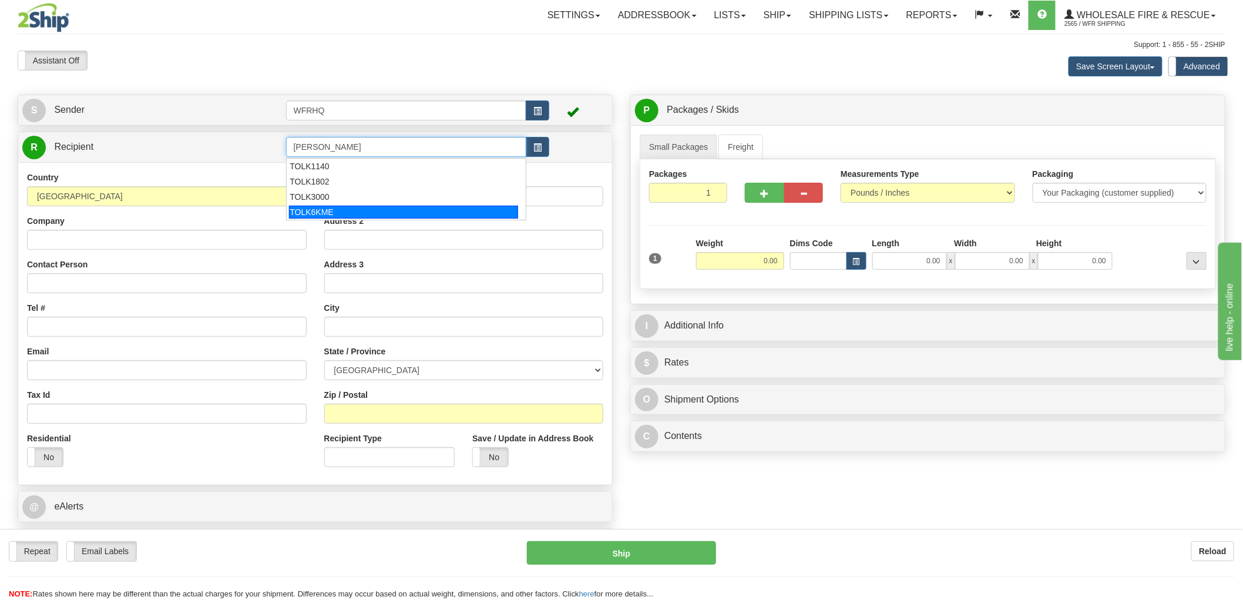
click at [337, 209] on div "TOLK6KME" at bounding box center [403, 212] width 229 height 13
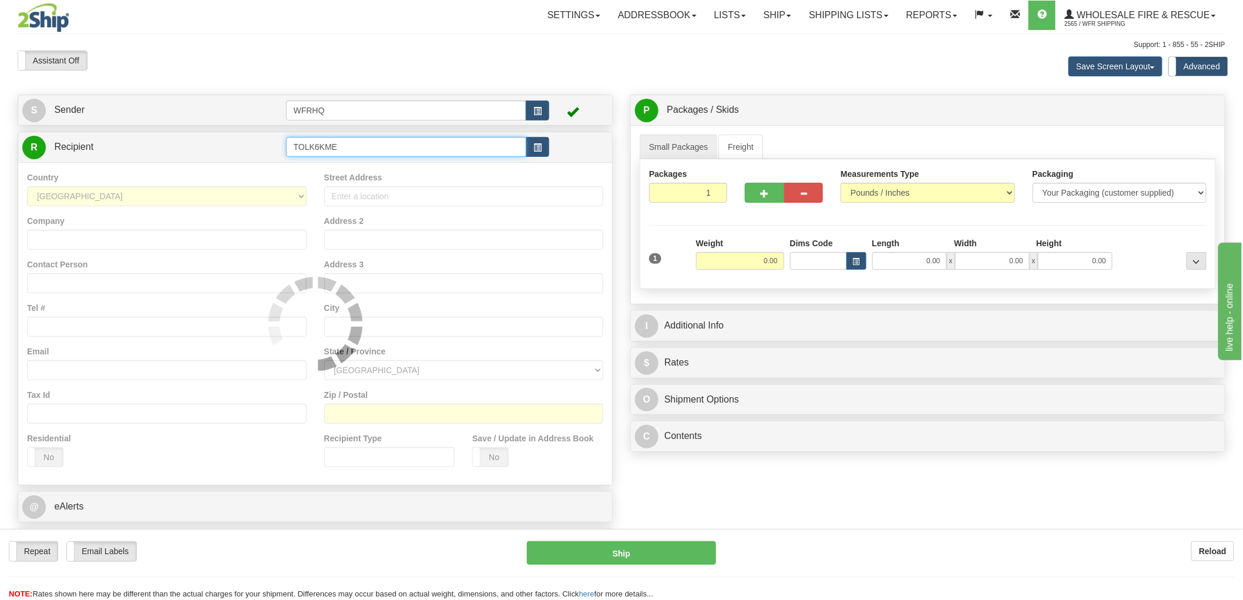
type input "TOLK6KME"
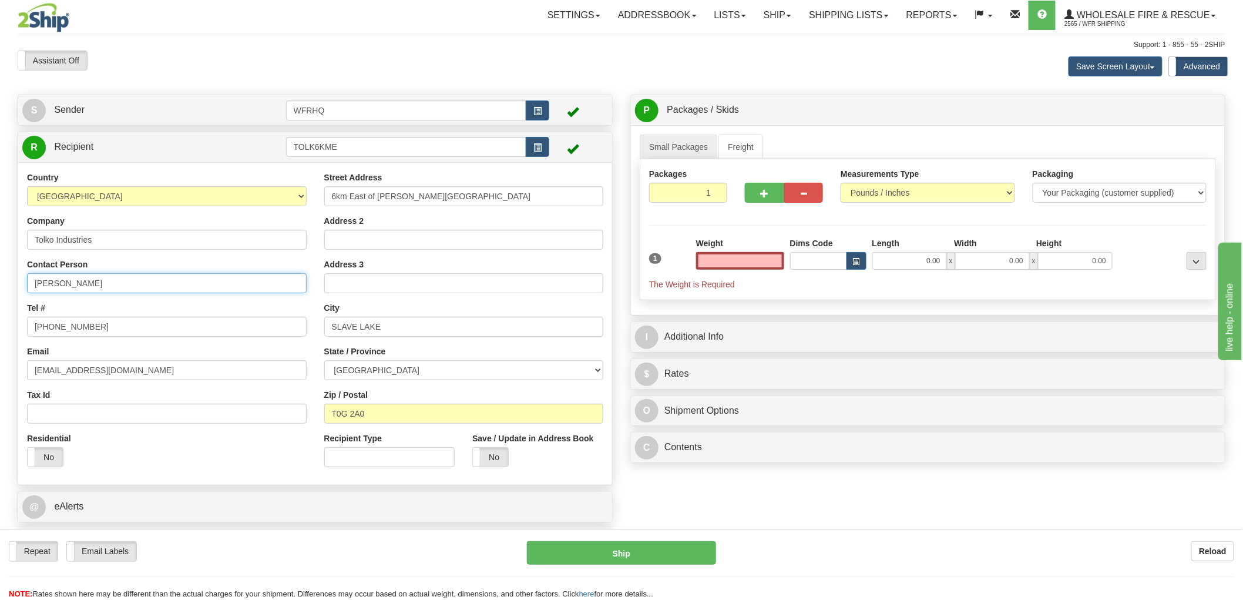
type input "0.00"
drag, startPoint x: 113, startPoint y: 278, endPoint x: -30, endPoint y: 283, distance: 142.8
click at [0, 283] on html "Training Course Close Toggle navigation Settings Shipping Preferences New Sende…" at bounding box center [621, 300] width 1243 height 600
type input "[PERSON_NAME]"
drag, startPoint x: 103, startPoint y: 327, endPoint x: 56, endPoint y: 325, distance: 46.4
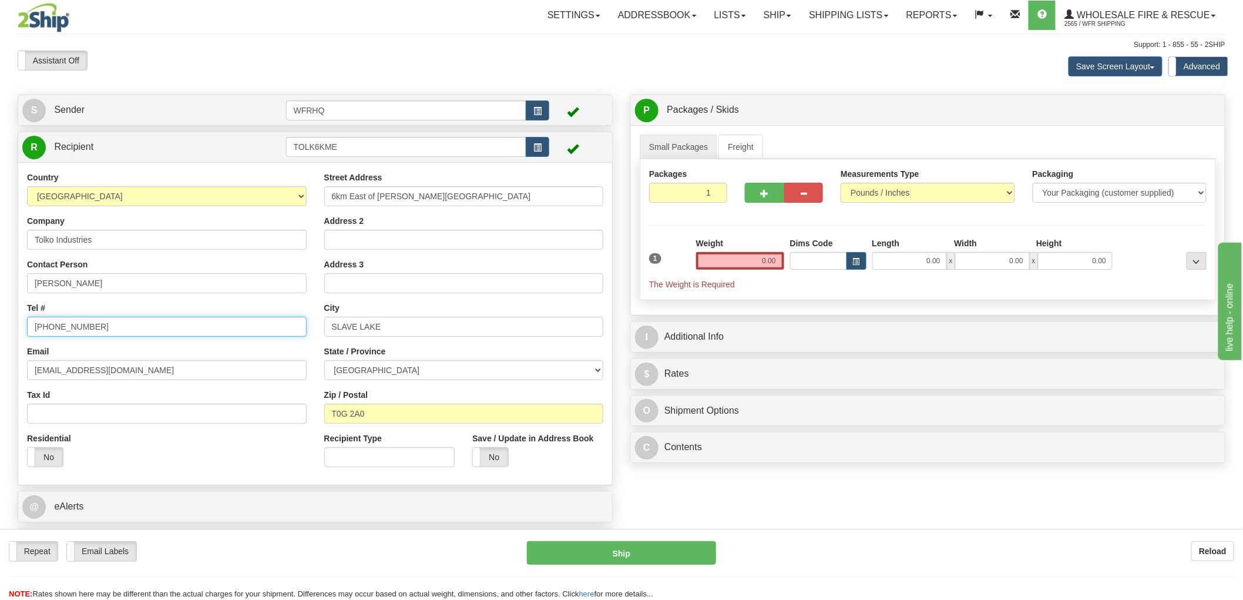
click at [56, 325] on input "[PHONE_NUMBER]" at bounding box center [167, 327] width 280 height 20
type input "[PHONE_NUMBER]"
drag, startPoint x: 113, startPoint y: 371, endPoint x: -107, endPoint y: 368, distance: 220.3
click at [0, 368] on html "Training Course Close Toggle navigation Settings Shipping Preferences New Sende…" at bounding box center [621, 300] width 1243 height 600
paste input "john.pretzer"
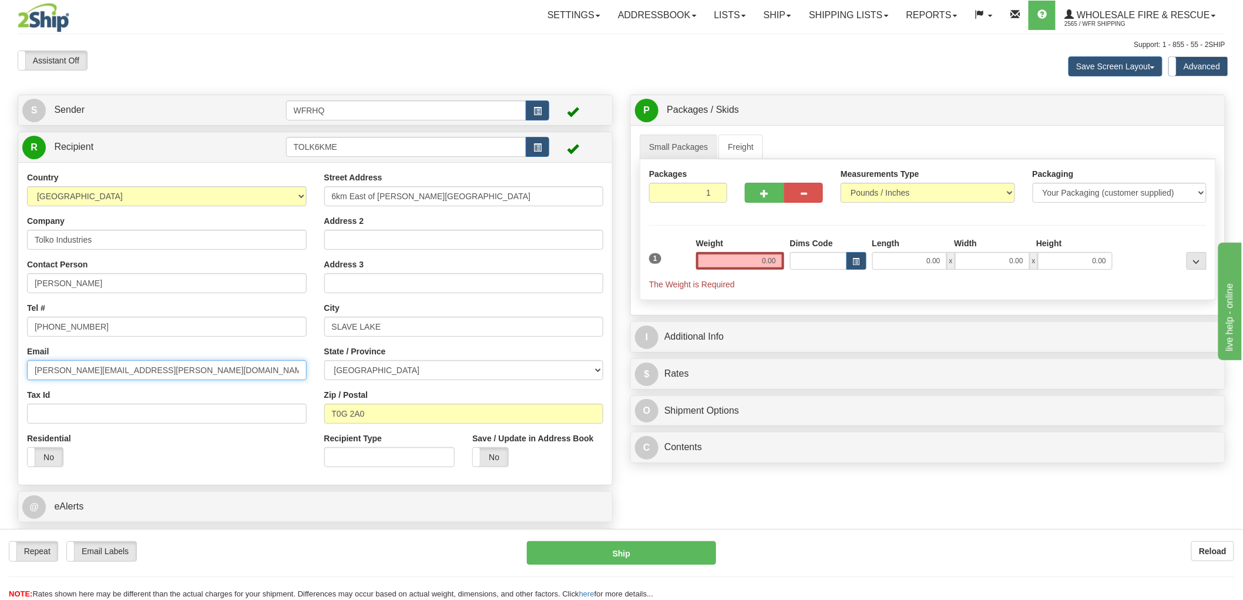
type input "john.pretzer@tolko.com"
click at [752, 261] on input "0.00" at bounding box center [740, 261] width 88 height 18
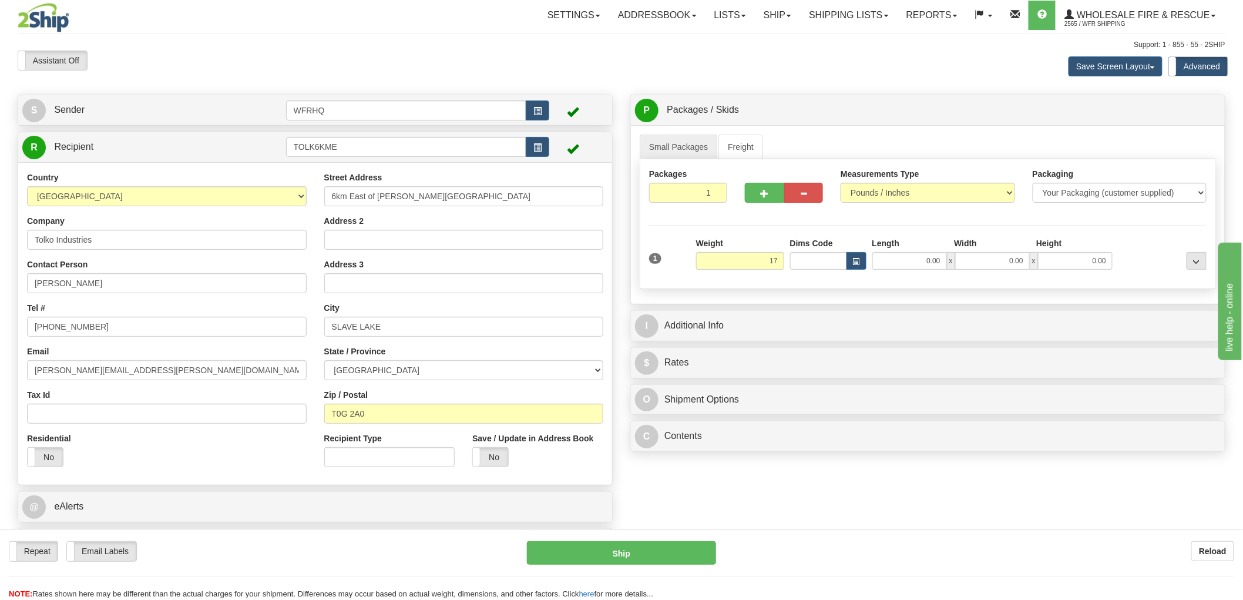
type input "17.00"
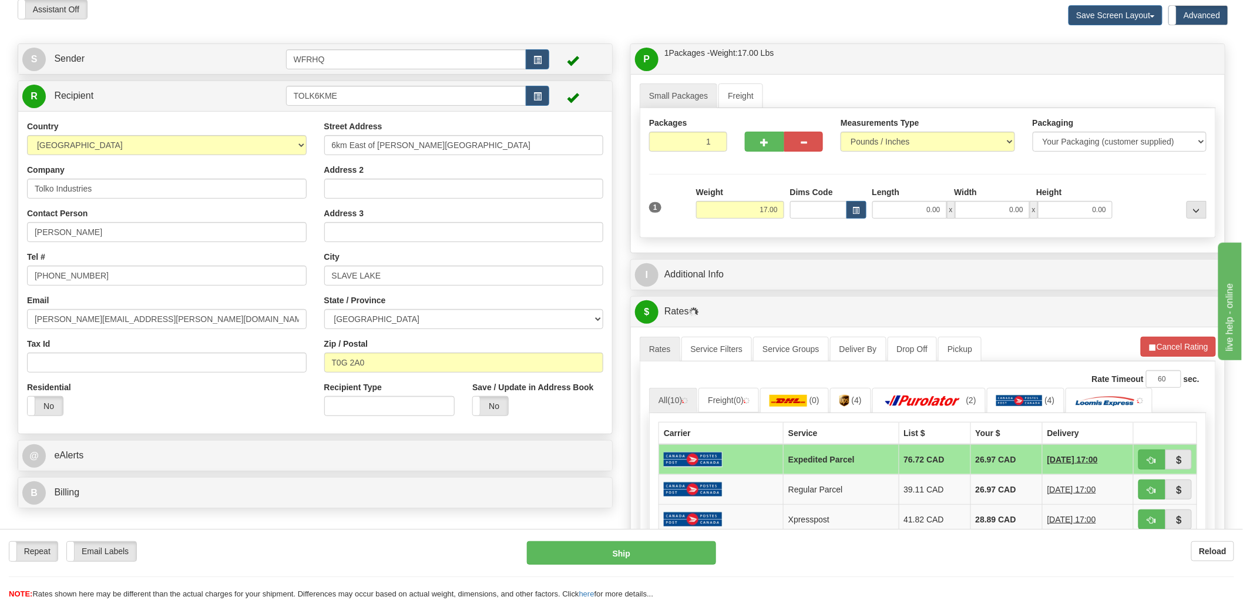
scroll to position [130, 0]
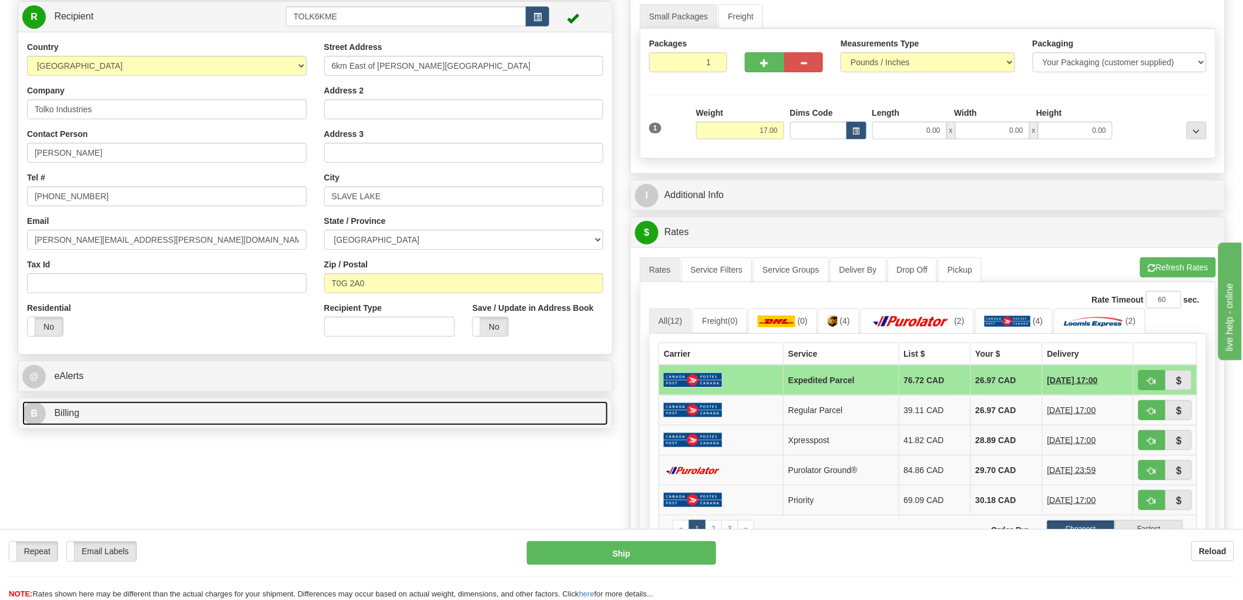
click at [73, 414] on span "Billing" at bounding box center [66, 413] width 25 height 10
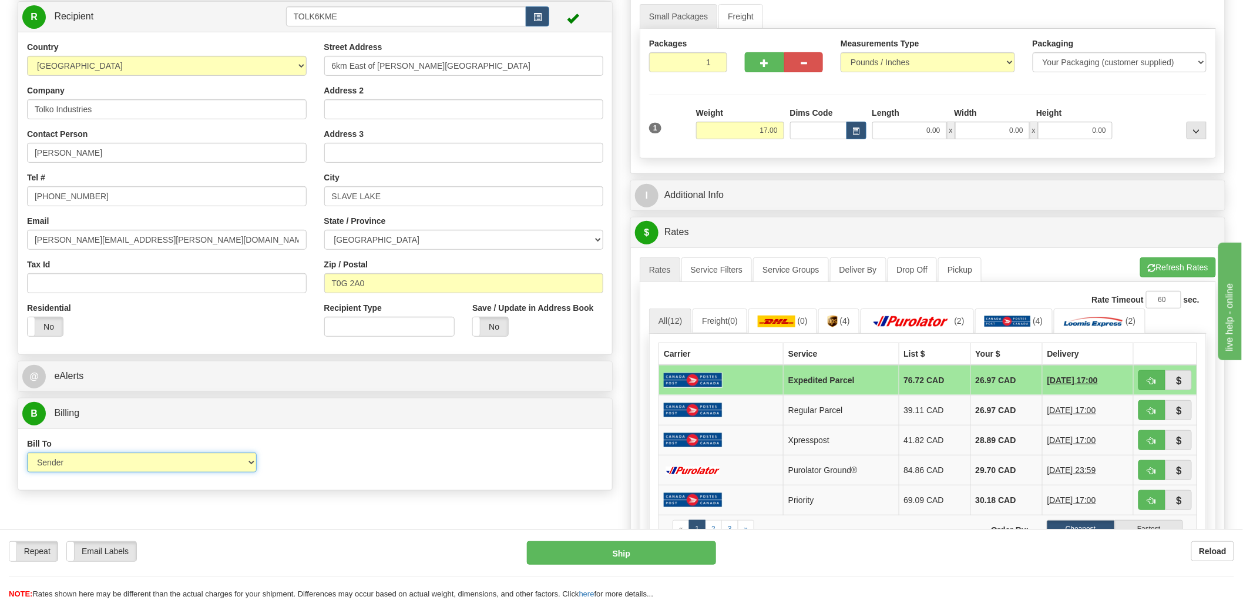
drag, startPoint x: 118, startPoint y: 461, endPoint x: 116, endPoint y: 473, distance: 12.5
click at [118, 461] on select "Sender Recipient Third Party Collect" at bounding box center [142, 462] width 230 height 20
select select "2"
click at [27, 453] on select "Sender Recipient Third Party Collect" at bounding box center [142, 462] width 230 height 20
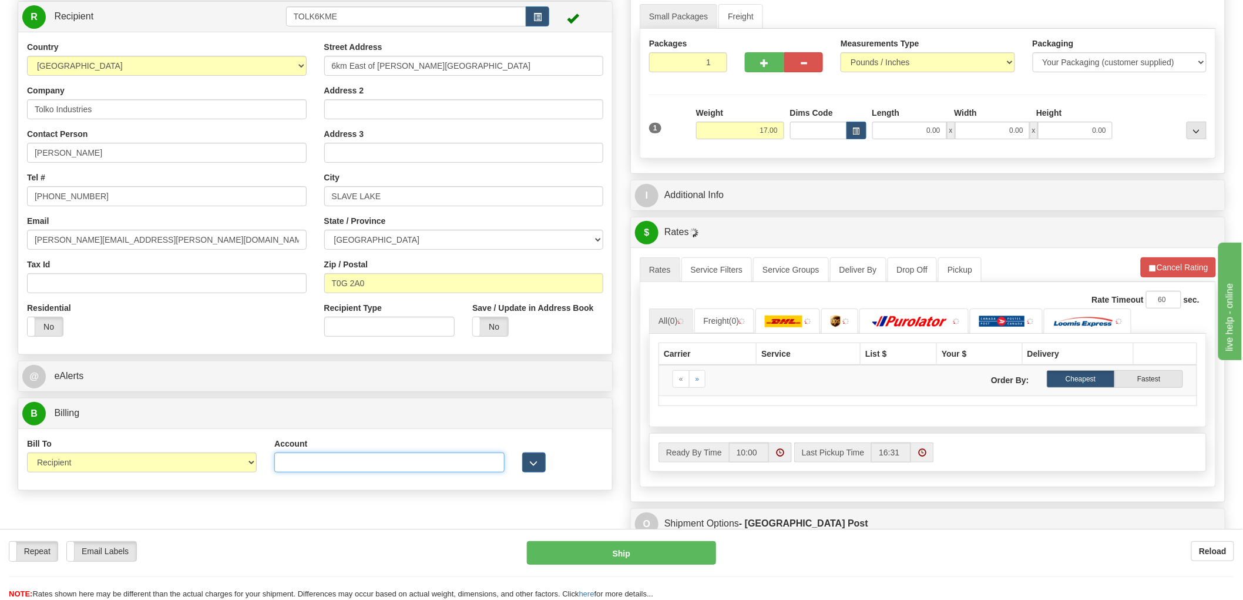
click at [326, 469] on input "Account" at bounding box center [389, 462] width 230 height 20
paste input "0766293"
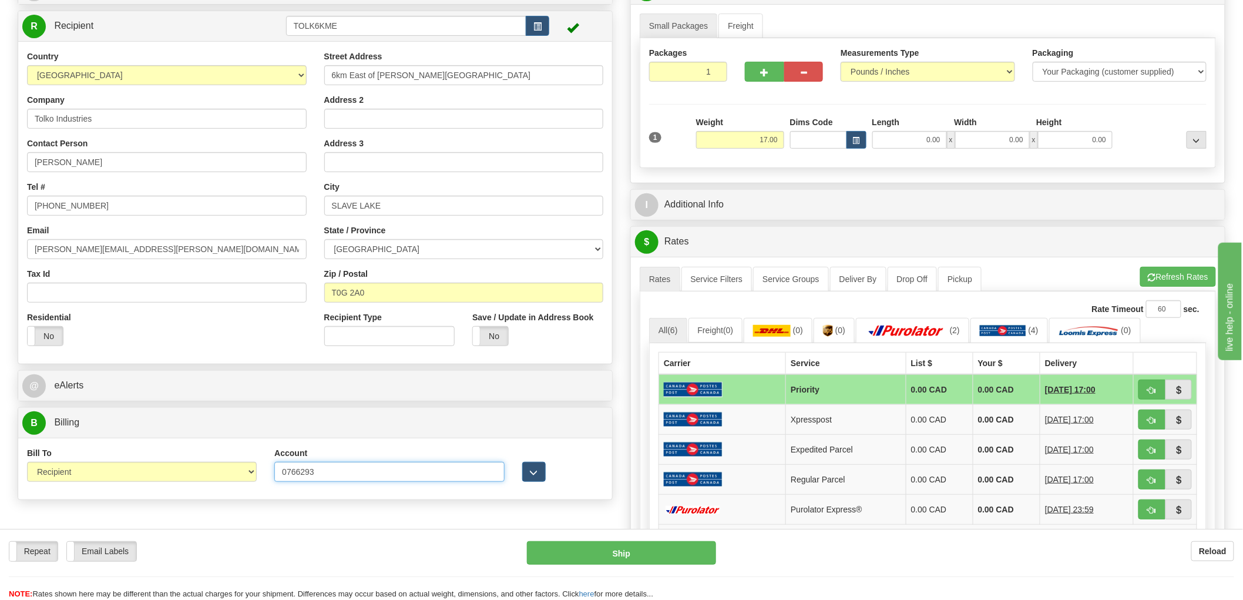
scroll to position [65, 0]
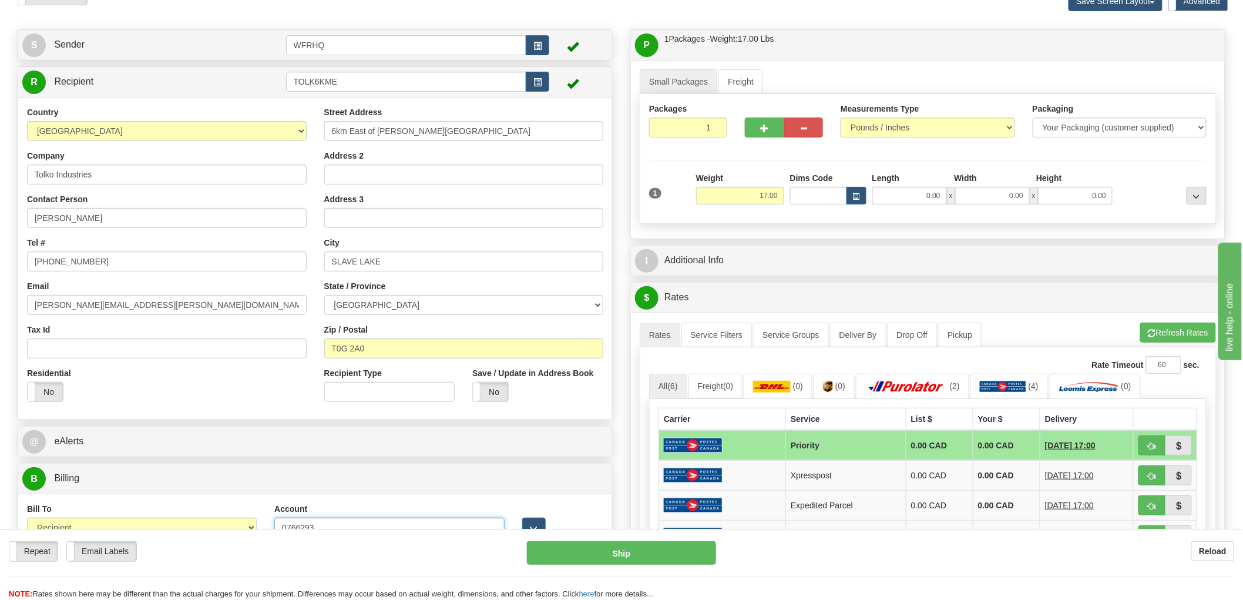
type input "0766293"
click at [907, 197] on input "0.00" at bounding box center [909, 196] width 75 height 18
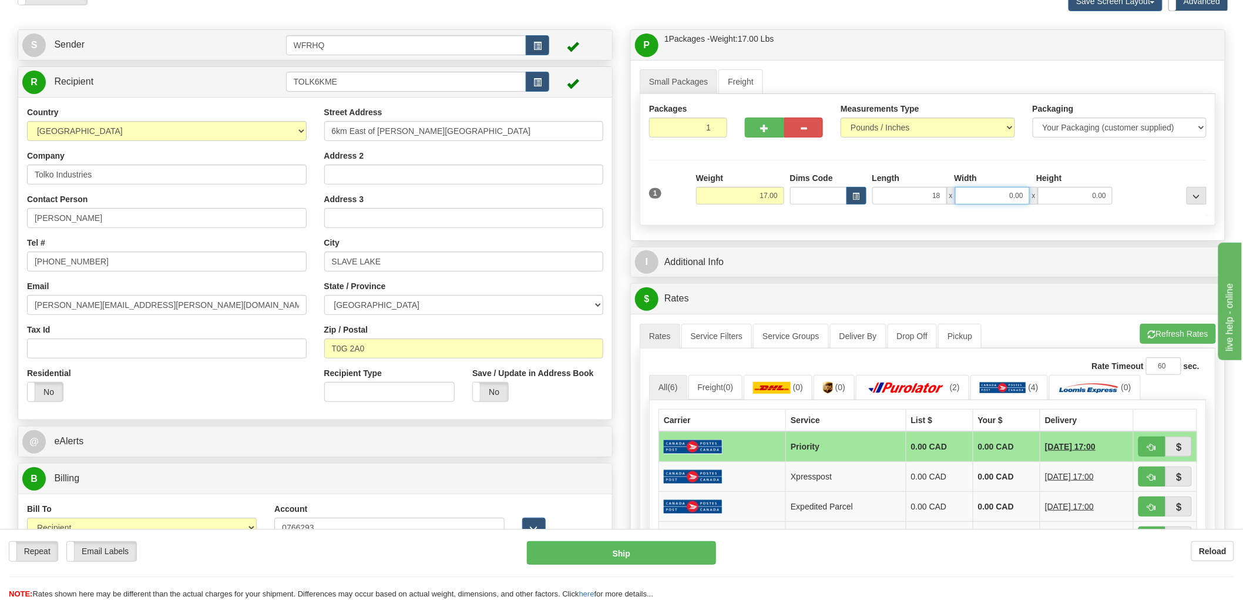
type input "18.00"
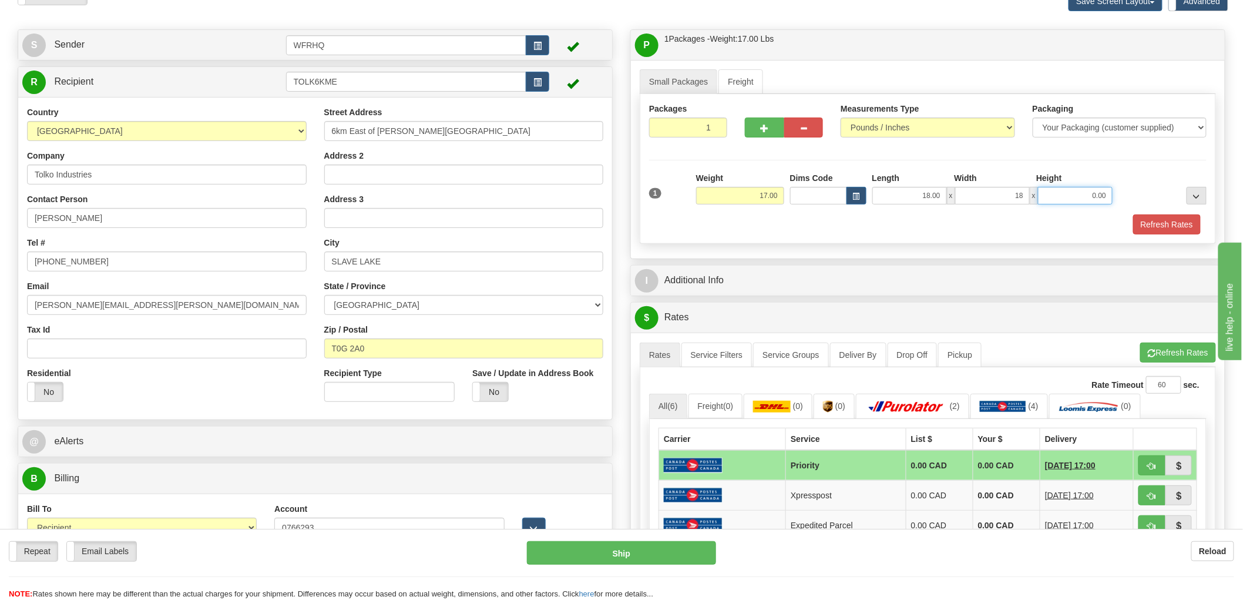
type input "18.00"
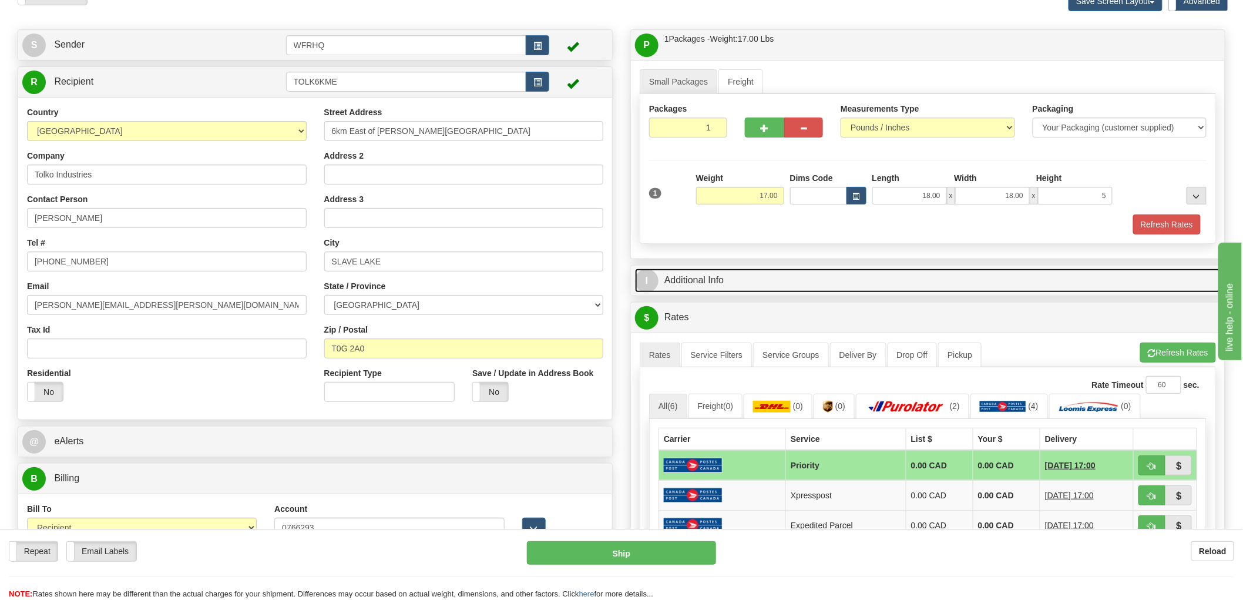
type input "5.00"
click at [688, 279] on link "I Additional Info" at bounding box center [928, 280] width 586 height 24
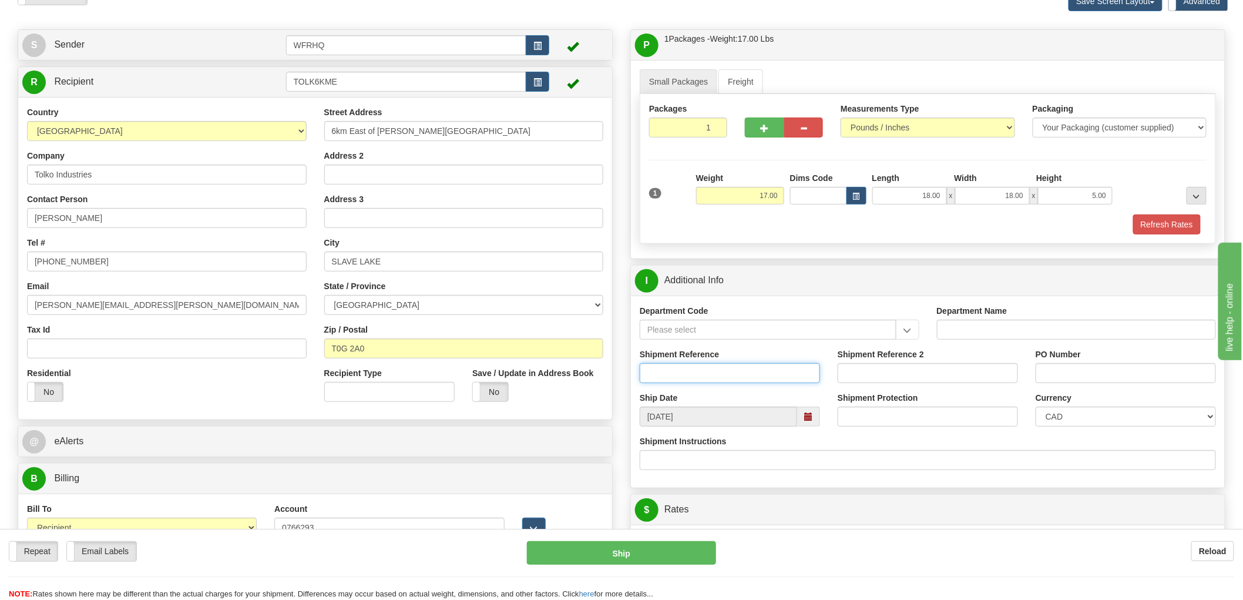
click at [689, 379] on input "Shipment Reference" at bounding box center [730, 373] width 180 height 20
type input "S47422 - 31341"
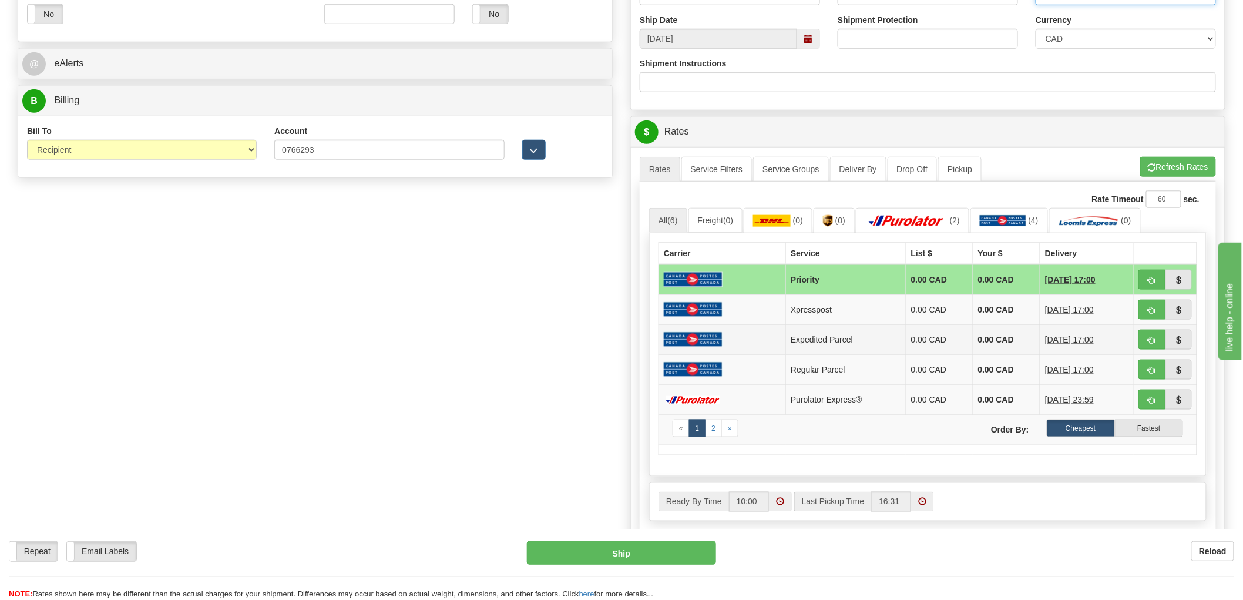
scroll to position [456, 0]
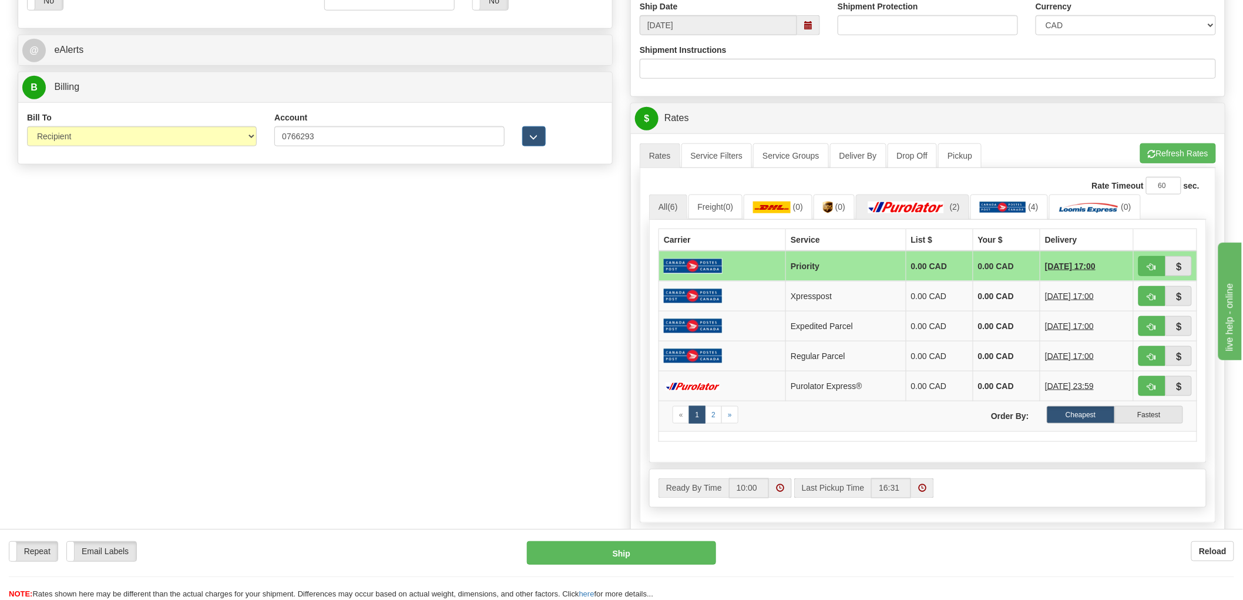
type input "780317"
click at [930, 209] on img at bounding box center [906, 207] width 82 height 12
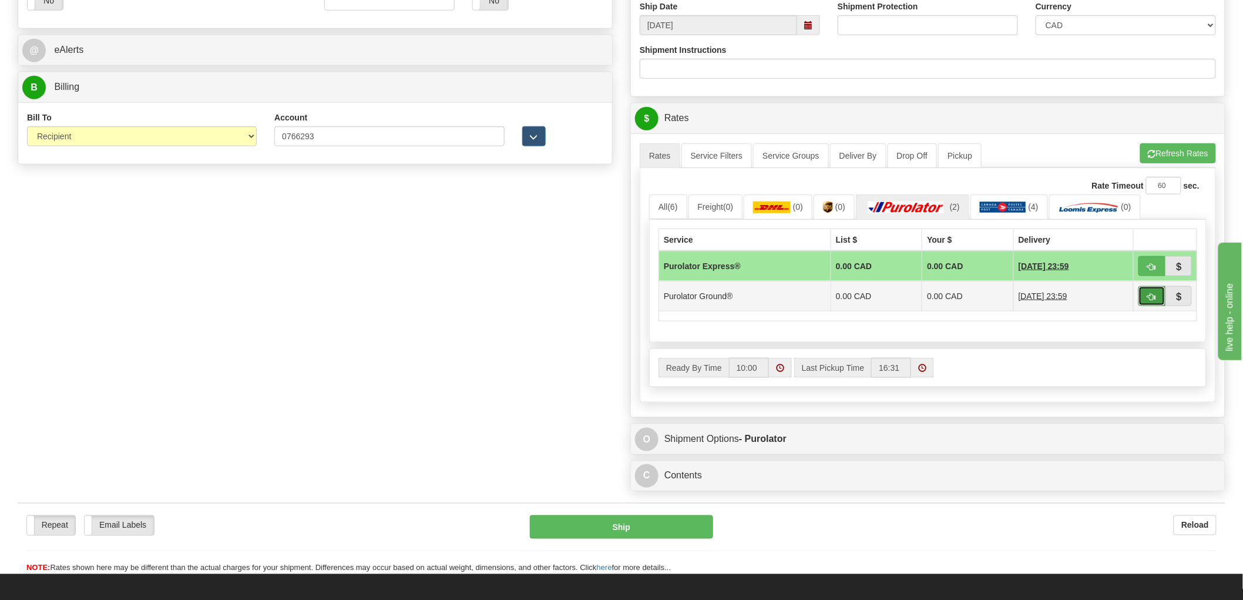
click at [1150, 295] on span "button" at bounding box center [1152, 297] width 8 height 8
type input "260"
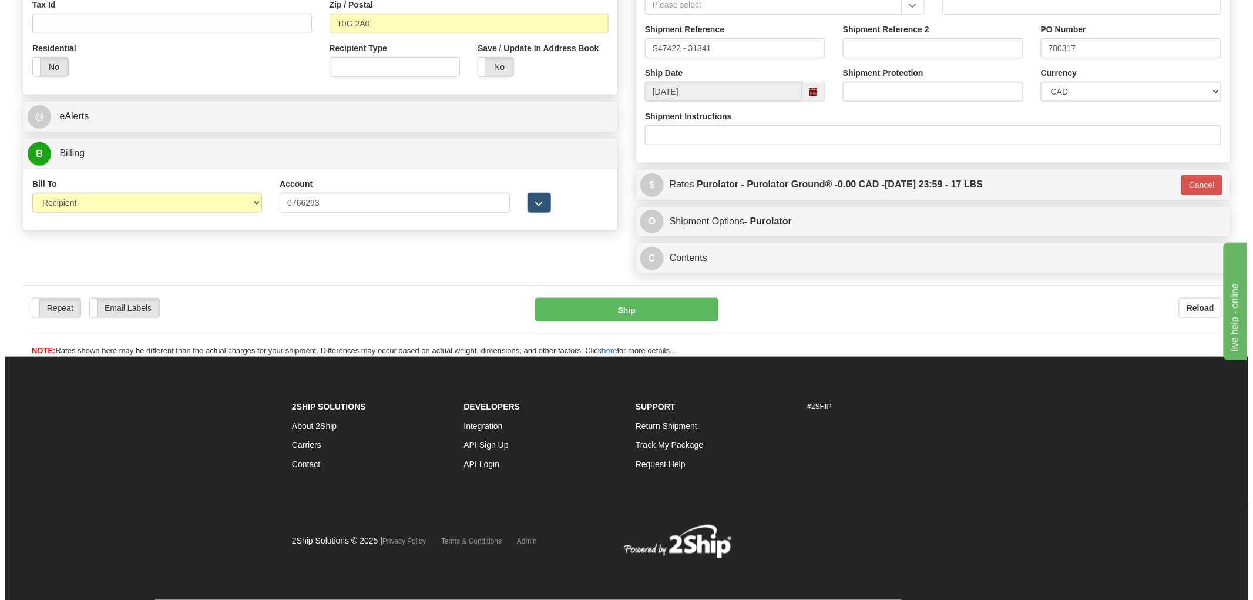
scroll to position [392, 0]
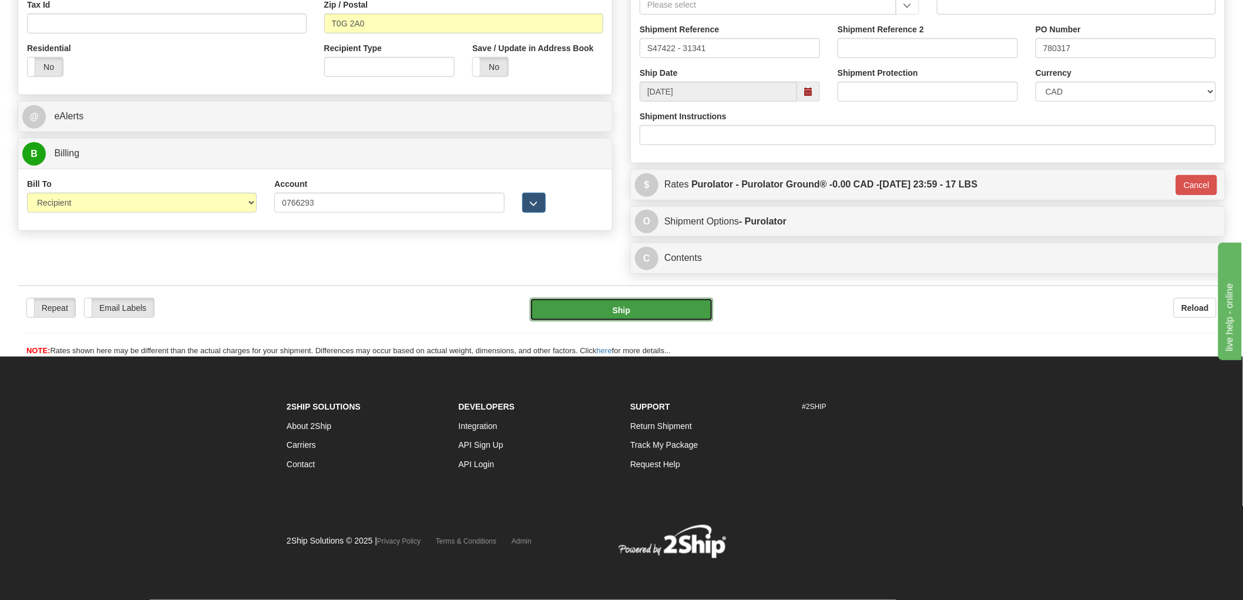
click at [678, 305] on button "Ship" at bounding box center [622, 309] width 184 height 23
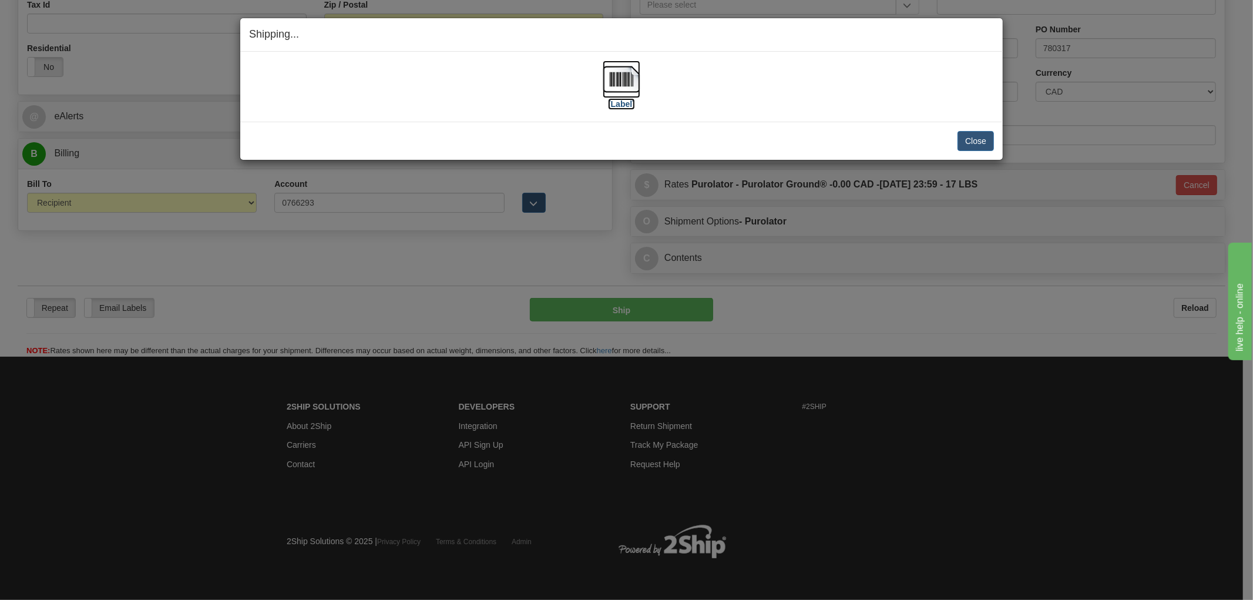
click at [635, 91] on img at bounding box center [622, 80] width 38 height 38
click at [536, 116] on div "[Label] IMPORTANT NOTICE Embassy / Consulate / Government Building / Hospital C…" at bounding box center [621, 87] width 762 height 70
click at [583, 129] on div "Close Cancel Cancel Shipment and Quit Pickup Quit Pickup ONLY" at bounding box center [621, 141] width 762 height 38
click at [979, 144] on button "Close" at bounding box center [975, 141] width 36 height 20
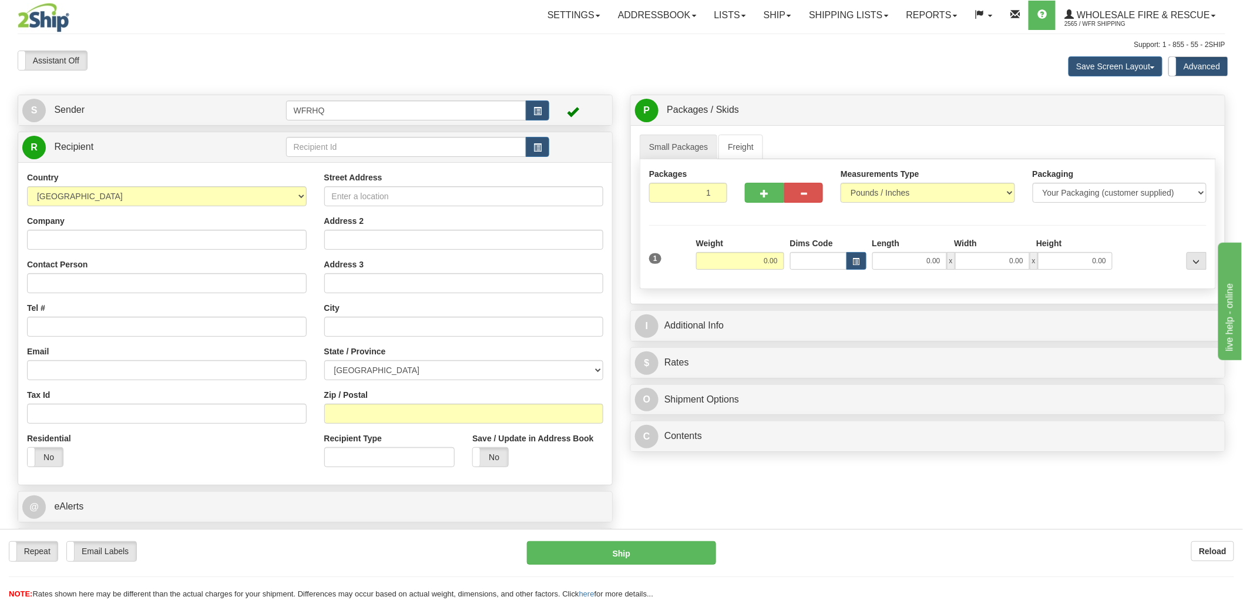
click at [562, 145] on td at bounding box center [578, 147] width 59 height 24
click at [541, 151] on span "button" at bounding box center [537, 148] width 8 height 8
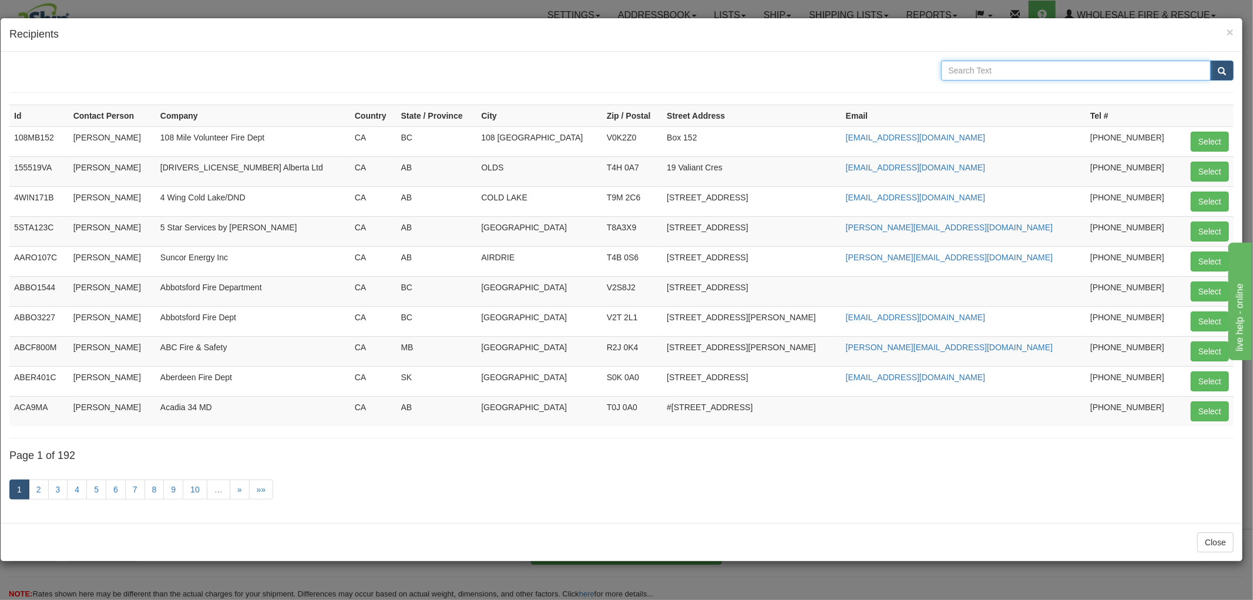
click at [1029, 69] on input "text" at bounding box center [1076, 71] width 270 height 20
type input "Tolko"
click at [1210, 61] on button "submit" at bounding box center [1221, 71] width 23 height 20
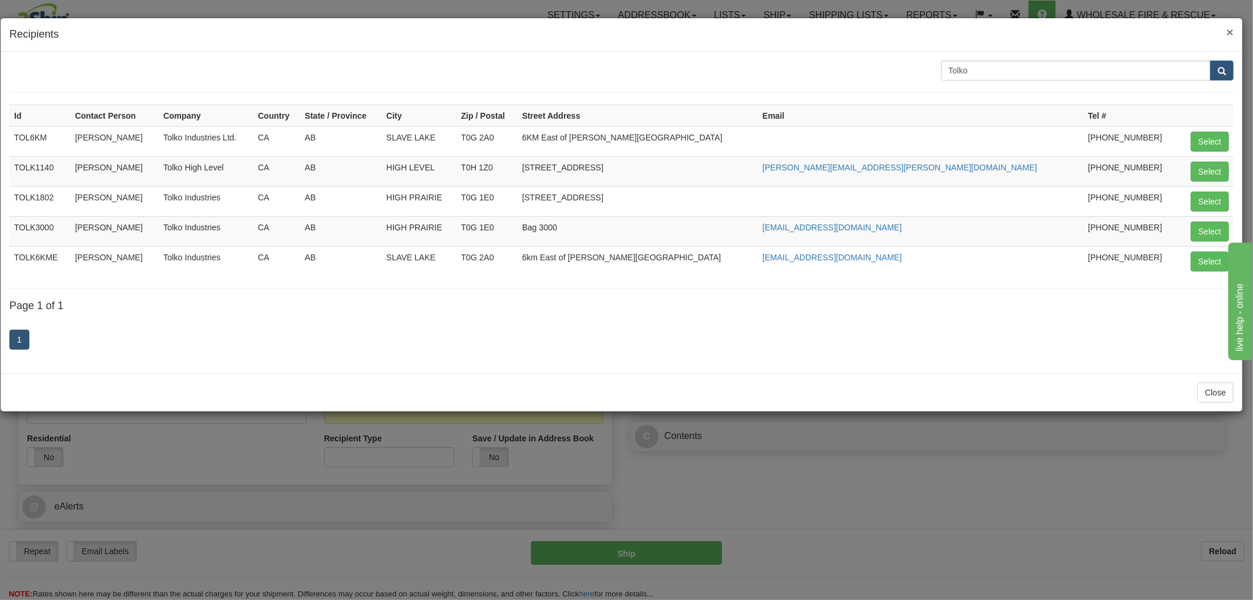
click at [1232, 28] on span "×" at bounding box center [1230, 32] width 7 height 14
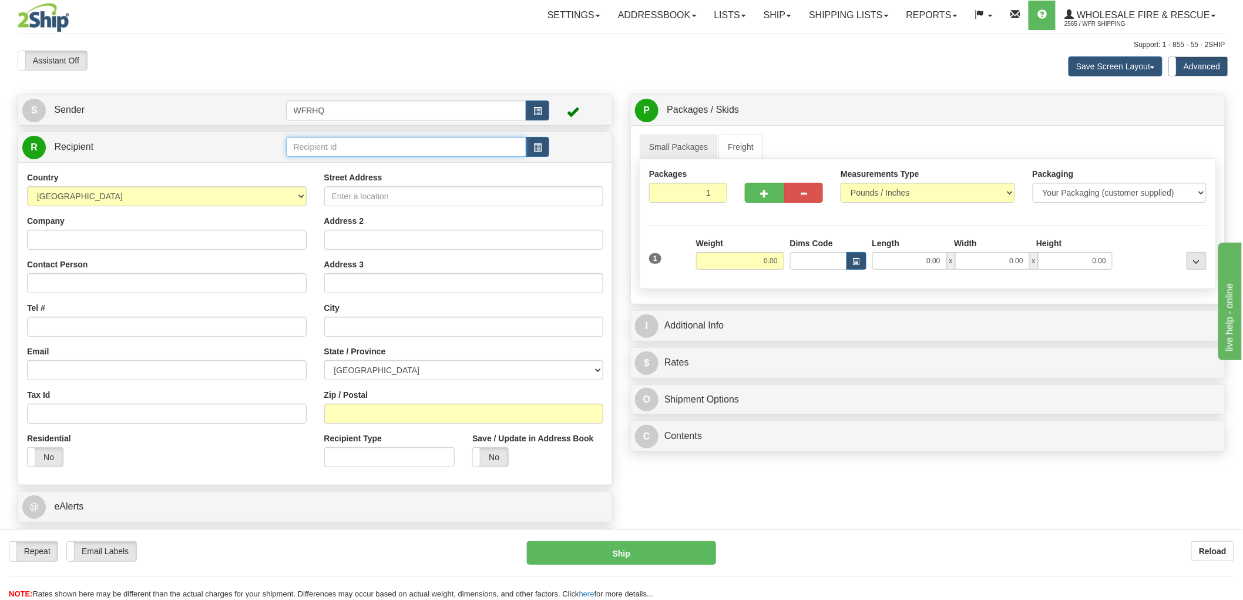
click at [347, 150] on input "text" at bounding box center [406, 147] width 241 height 20
type input "TOLK698"
click at [198, 243] on div "Country [GEOGRAPHIC_DATA] [GEOGRAPHIC_DATA] [GEOGRAPHIC_DATA] [GEOGRAPHIC_DATA]…" at bounding box center [315, 323] width 594 height 322
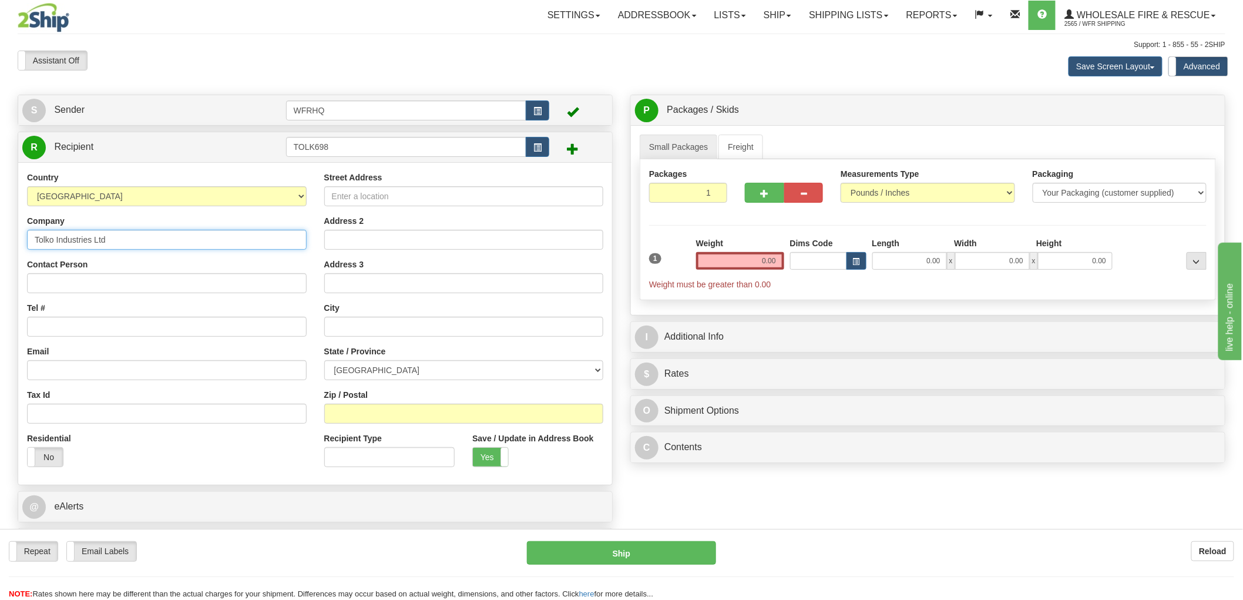
type input "Tolko Industries Ltd"
click at [147, 291] on input "Contact Person" at bounding box center [167, 283] width 280 height 20
type input "[PERSON_NAME]"
click at [98, 379] on input "Email" at bounding box center [167, 370] width 280 height 20
paste input "[PERSON_NAME][EMAIL_ADDRESS][PERSON_NAME][DOMAIN_NAME]"
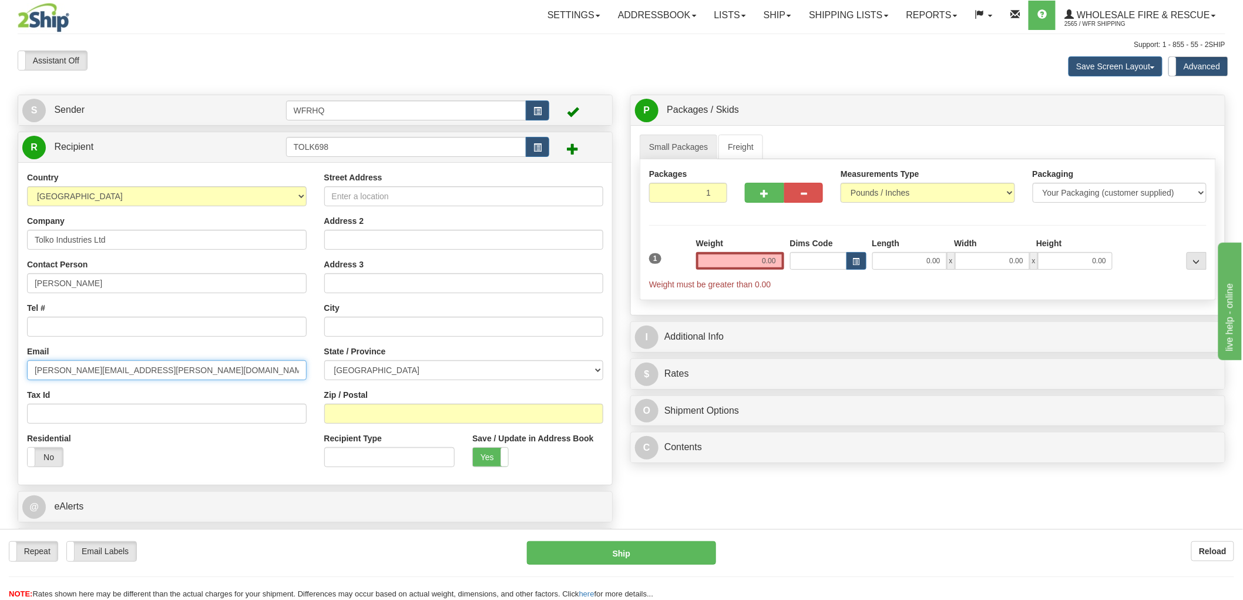
type input "[PERSON_NAME][EMAIL_ADDRESS][PERSON_NAME][DOMAIN_NAME]"
click at [160, 335] on input "Tel #" at bounding box center [167, 327] width 280 height 20
type input "[PHONE_NUMBER]"
click at [341, 200] on input "Street Address" at bounding box center [464, 196] width 280 height 20
click at [369, 410] on input "Zip / Postal" at bounding box center [464, 414] width 280 height 20
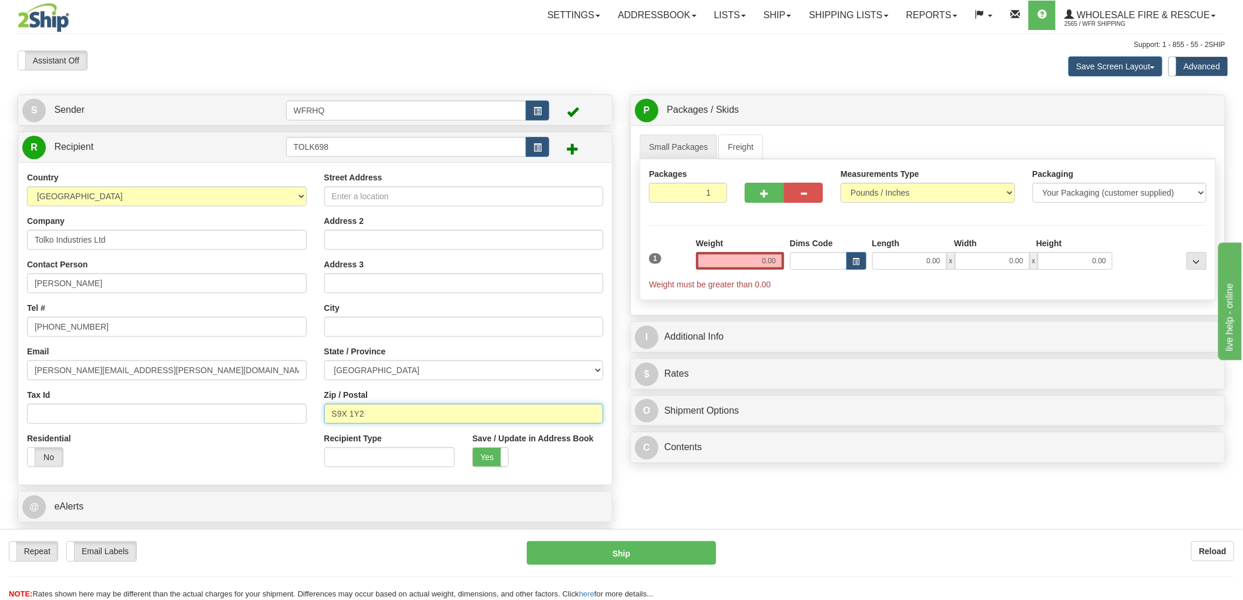
type input "S9X 1Y2"
click at [389, 220] on div "Address 2" at bounding box center [464, 232] width 280 height 35
type input "[GEOGRAPHIC_DATA]"
select select "SK"
click at [398, 194] on input "Street Address" at bounding box center [464, 196] width 280 height 20
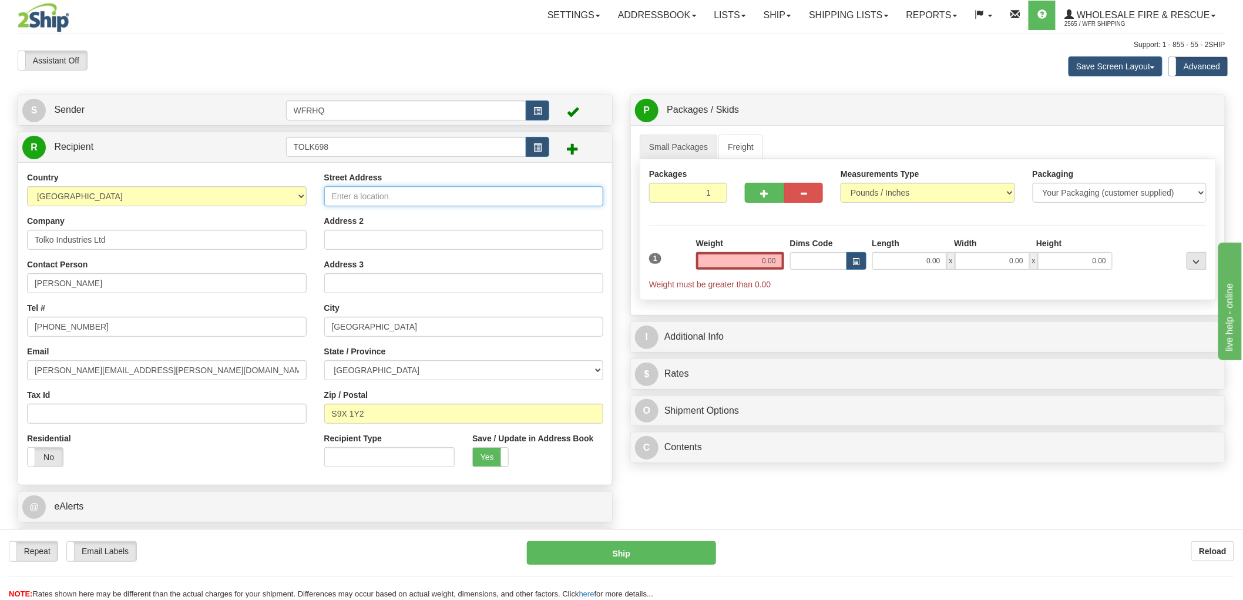
type input "W"
type input "Hwy 698 Matchee-[PERSON_NAME]"
click at [770, 262] on input "0.00" at bounding box center [740, 261] width 88 height 18
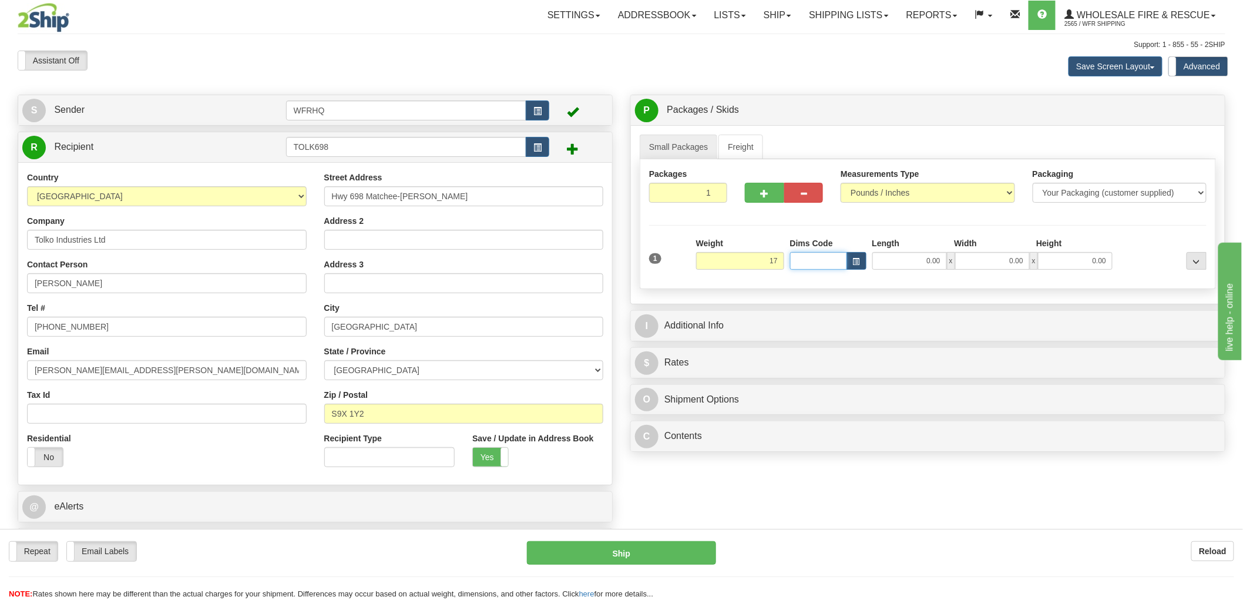
type input "17.00"
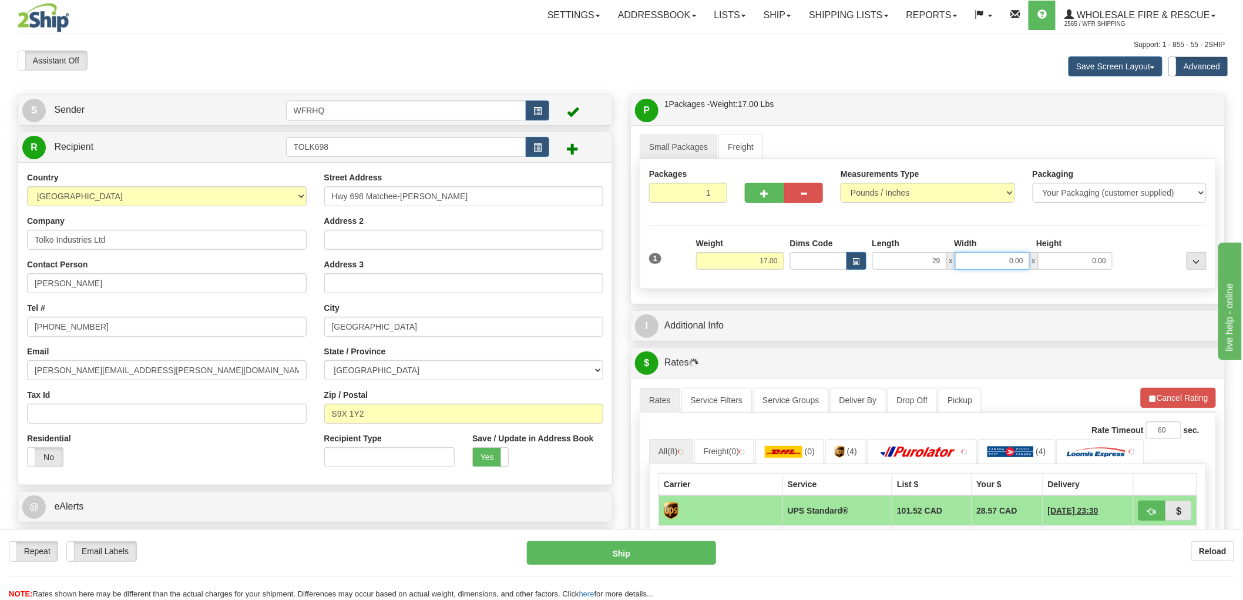
type input "29.00"
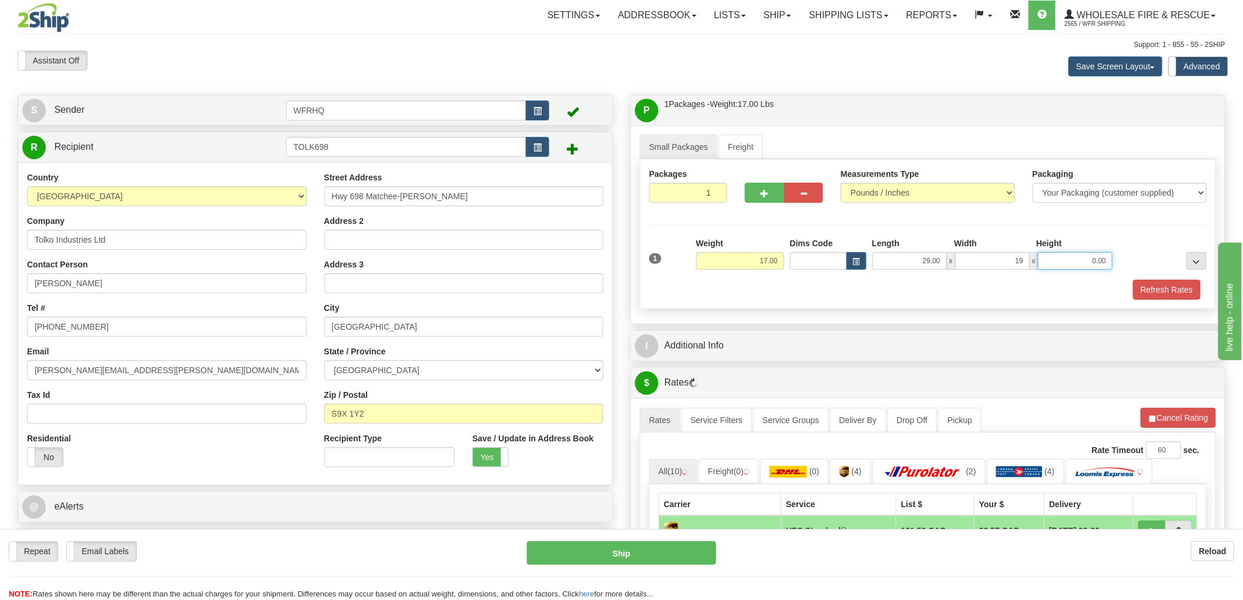
type input "19.00"
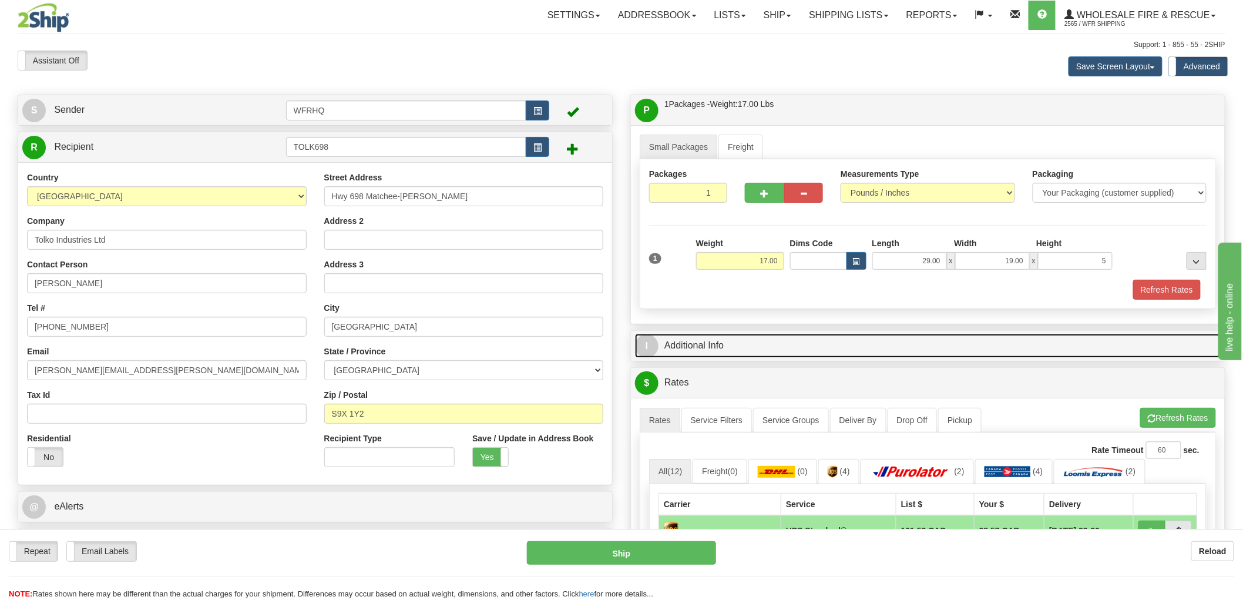
type input "5.00"
click at [694, 347] on link "I Additional Info" at bounding box center [928, 346] width 586 height 24
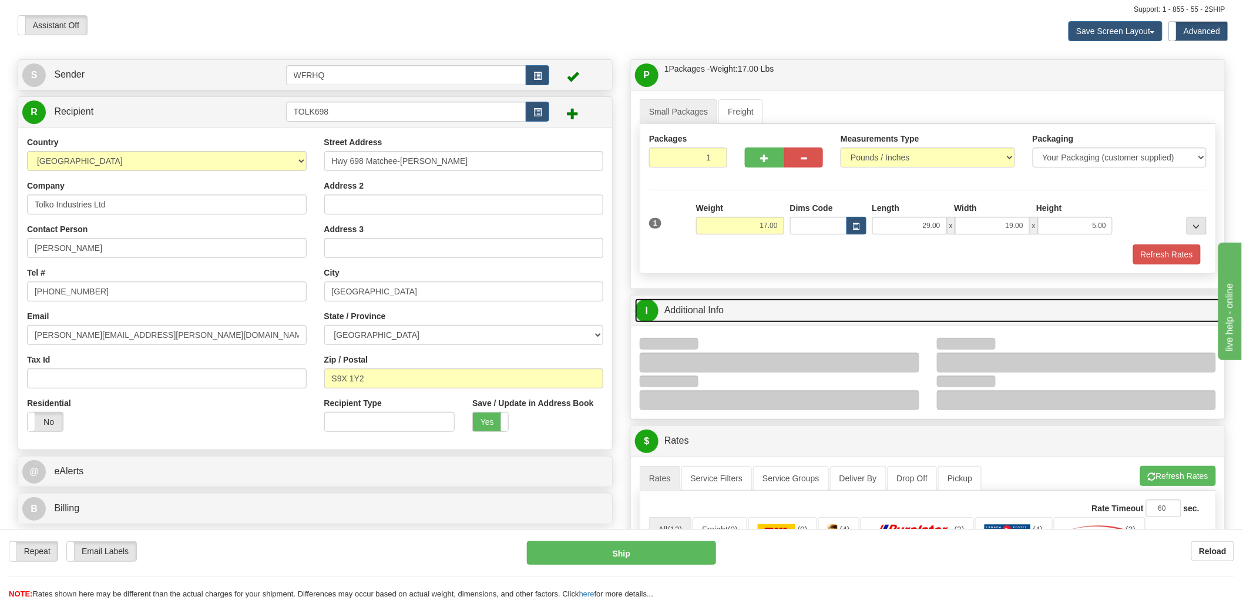
scroll to position [65, 0]
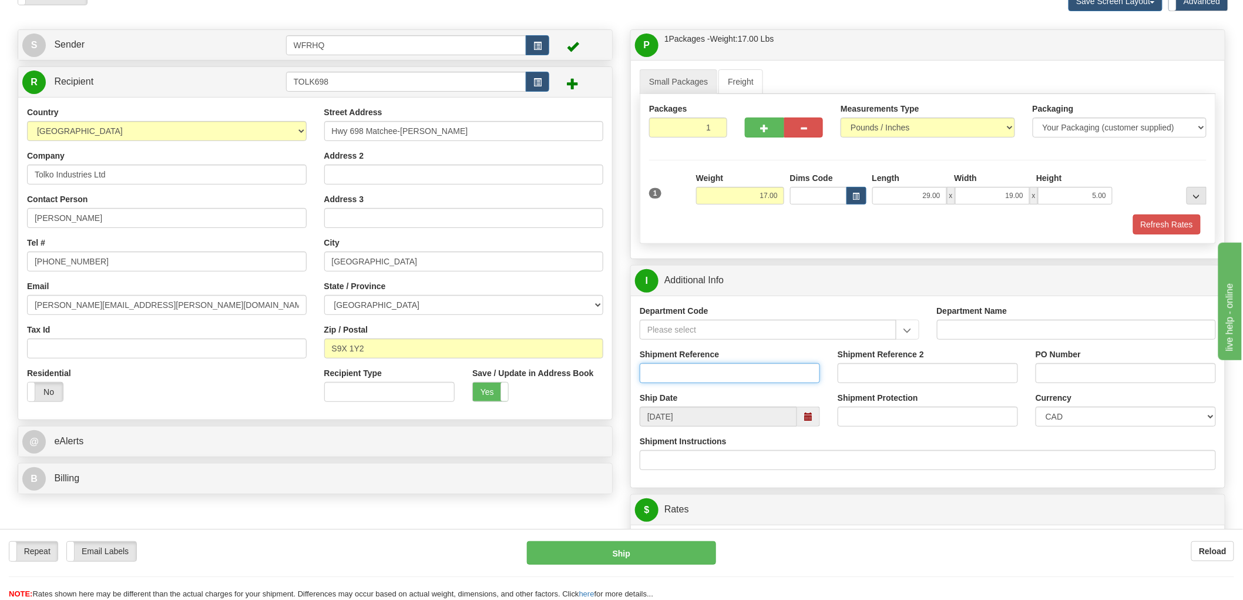
click at [708, 378] on input "Shipment Reference" at bounding box center [730, 373] width 180 height 20
type input "S45919 - 30573"
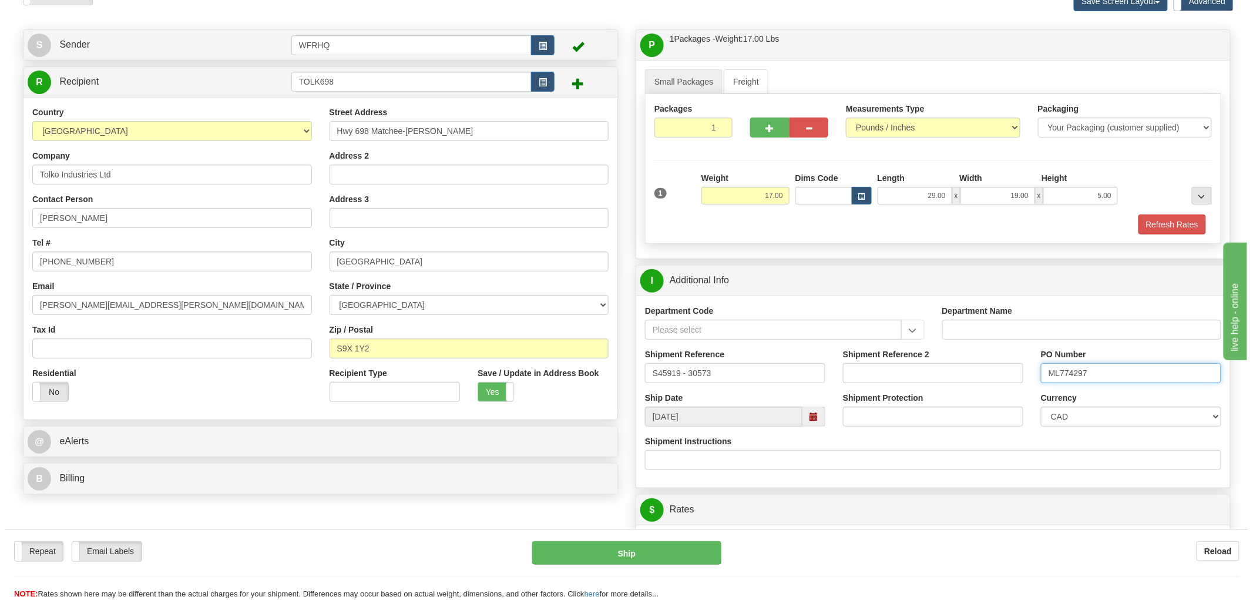
scroll to position [326, 0]
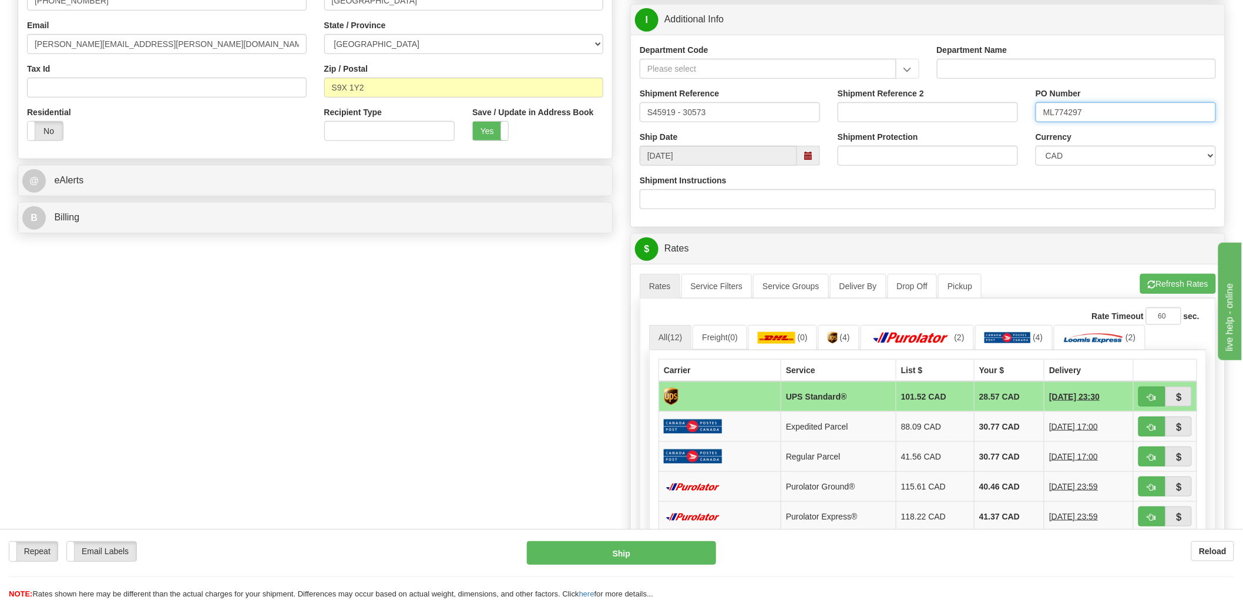
type input "ML774297"
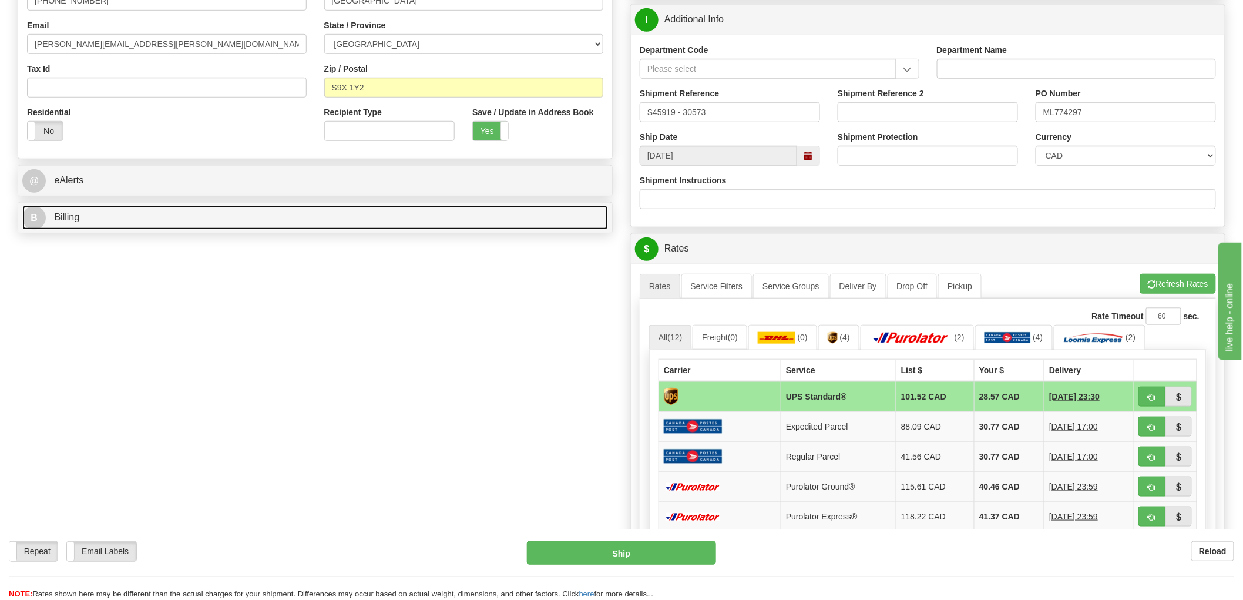
click at [63, 218] on span "Billing" at bounding box center [66, 217] width 25 height 10
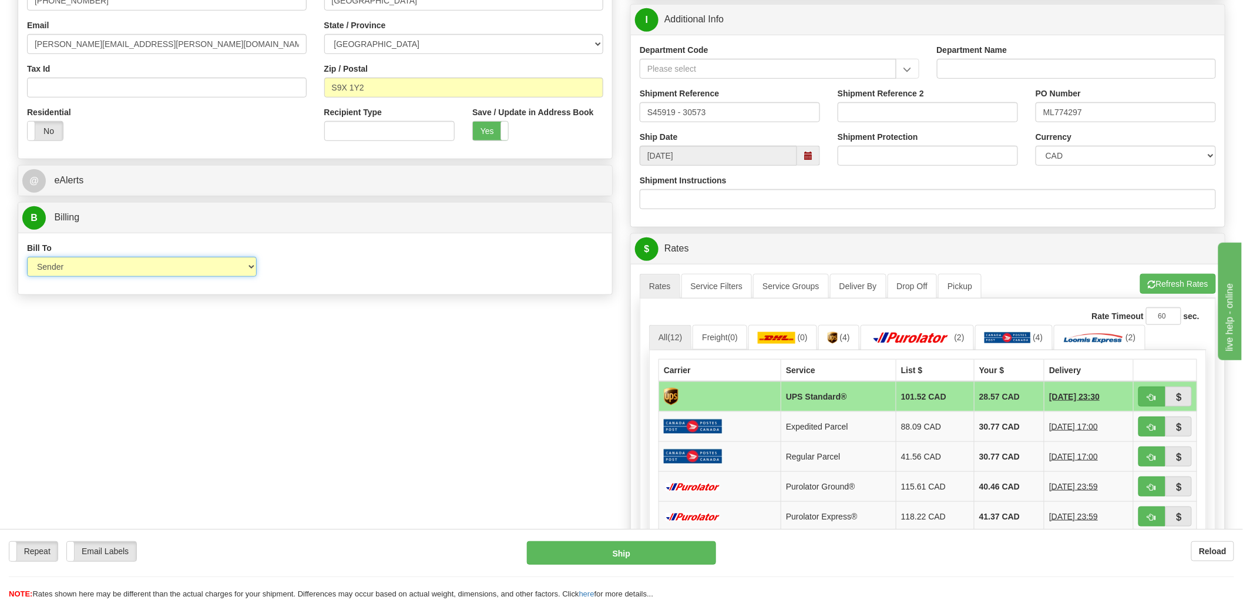
click at [134, 261] on select "Sender Recipient Third Party Collect" at bounding box center [142, 267] width 230 height 20
select select "2"
click at [27, 258] on select "Sender Recipient Third Party Collect" at bounding box center [142, 267] width 230 height 20
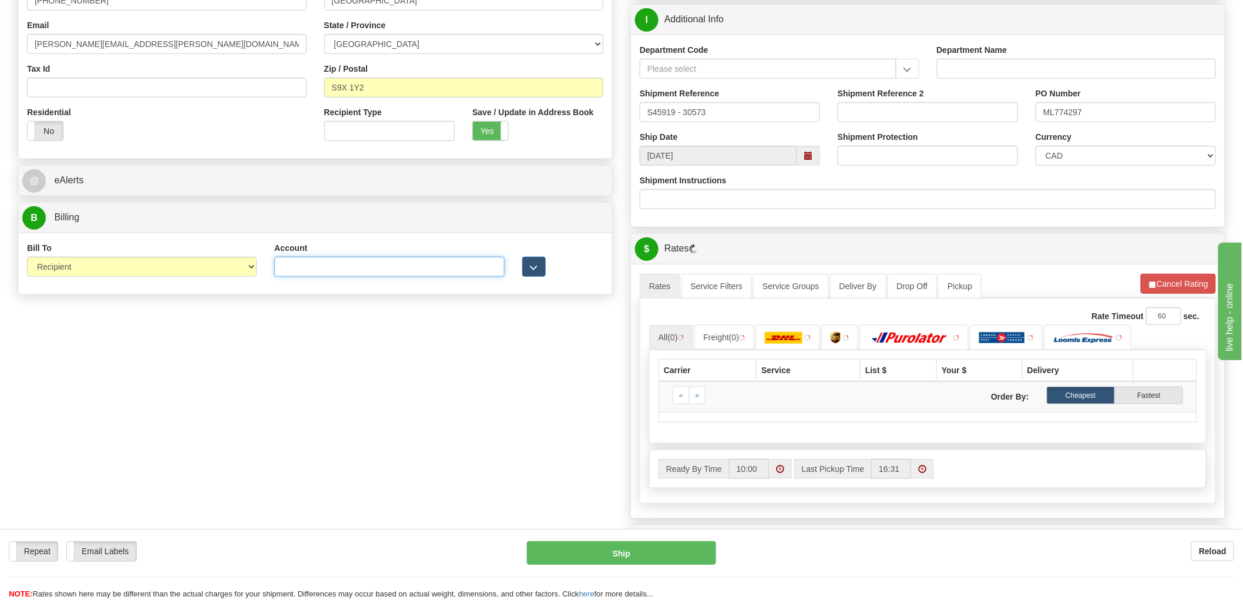
click at [387, 264] on input "Account" at bounding box center [389, 267] width 230 height 20
paste input "3836465"
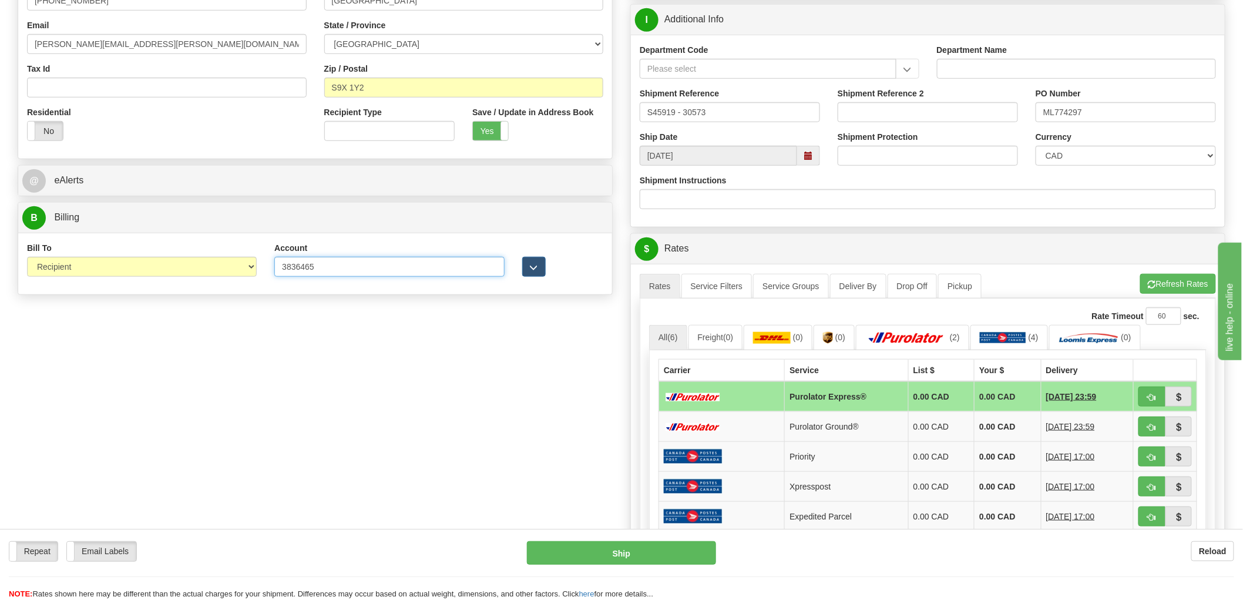
type input "3836465"
click at [1155, 427] on span "button" at bounding box center [1152, 428] width 8 height 8
type input "260"
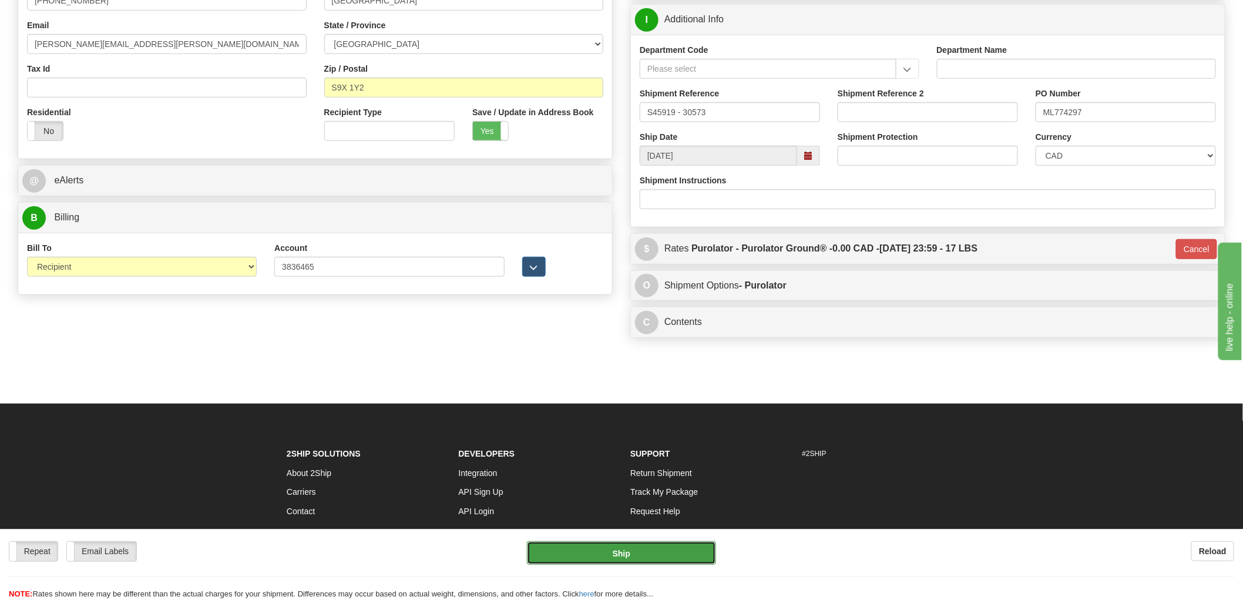
click at [625, 556] on button "Ship" at bounding box center [622, 552] width 190 height 23
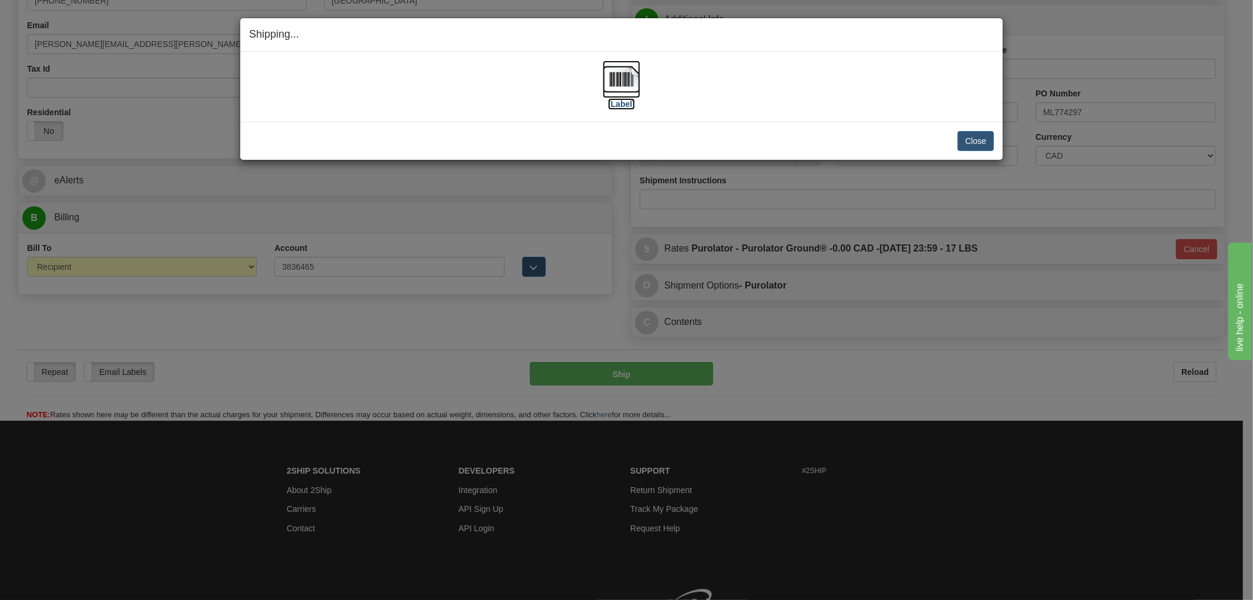
click at [614, 88] on img at bounding box center [622, 80] width 38 height 38
drag, startPoint x: 570, startPoint y: 127, endPoint x: 804, endPoint y: 151, distance: 235.0
click at [570, 127] on div "Close Cancel Cancel Shipment and Quit Pickup Quit Pickup ONLY" at bounding box center [621, 141] width 762 height 38
click at [976, 140] on button "Close" at bounding box center [975, 141] width 36 height 20
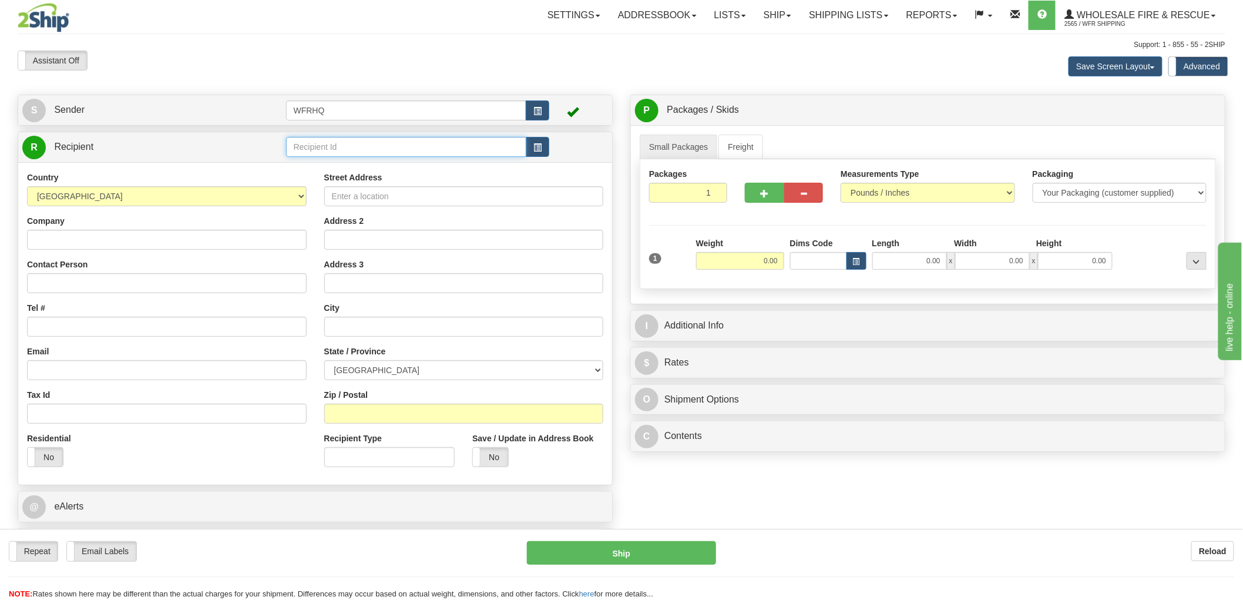
click at [397, 151] on input "text" at bounding box center [406, 147] width 241 height 20
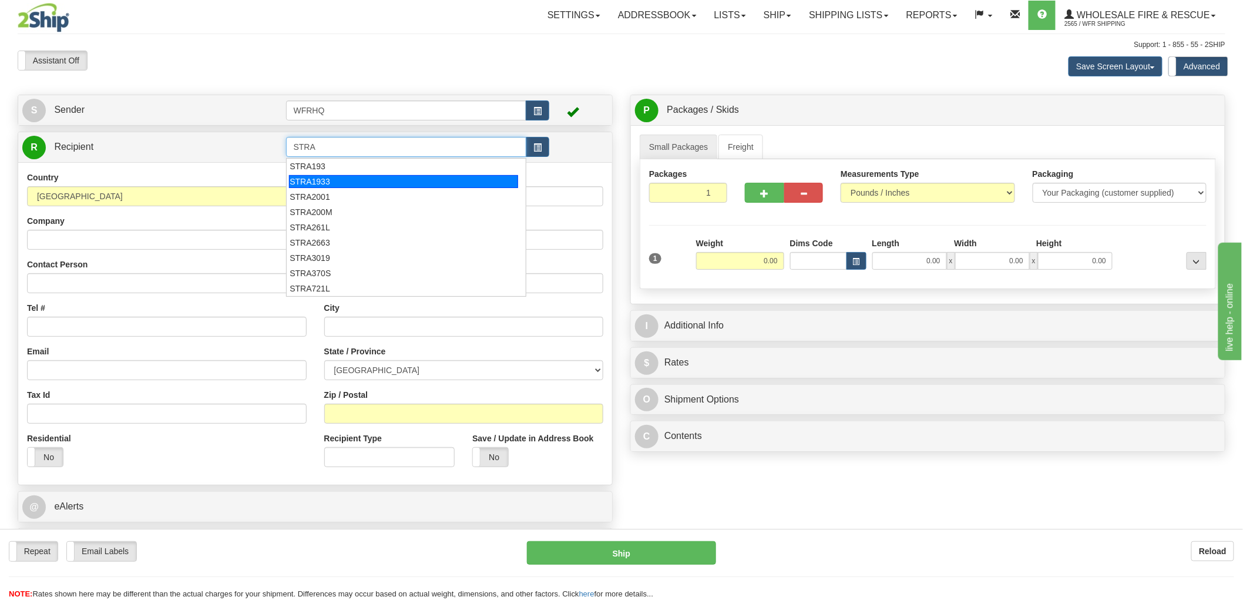
click at [336, 180] on div "STRA1933" at bounding box center [403, 181] width 229 height 13
type input "STRA1933"
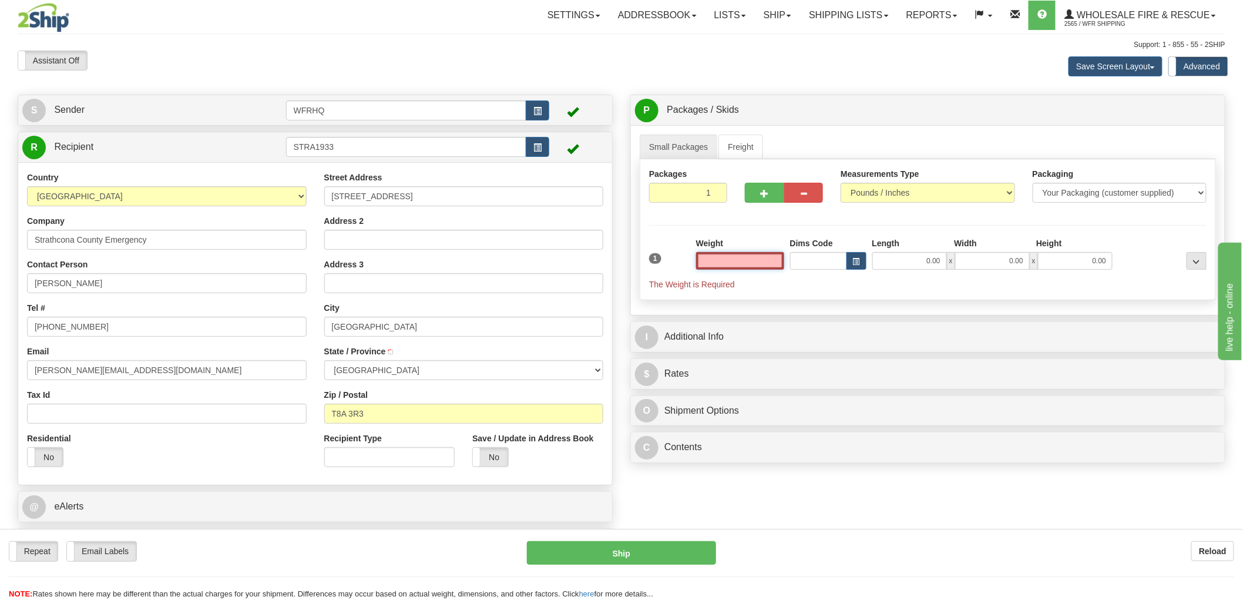
type input "[GEOGRAPHIC_DATA]"
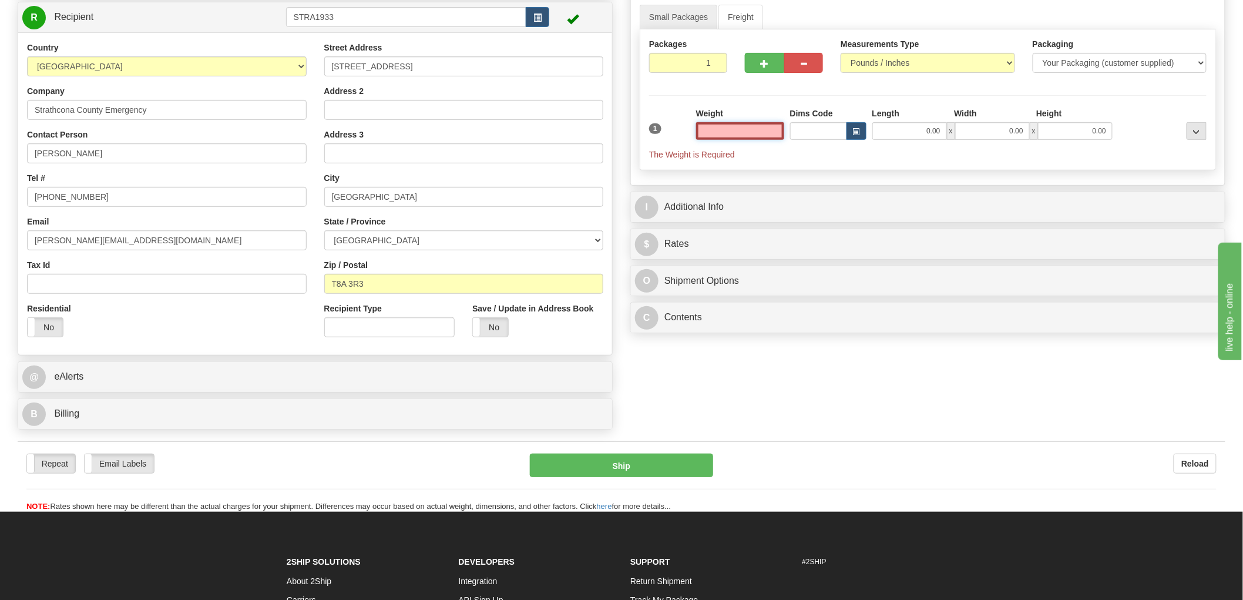
scroll to position [130, 0]
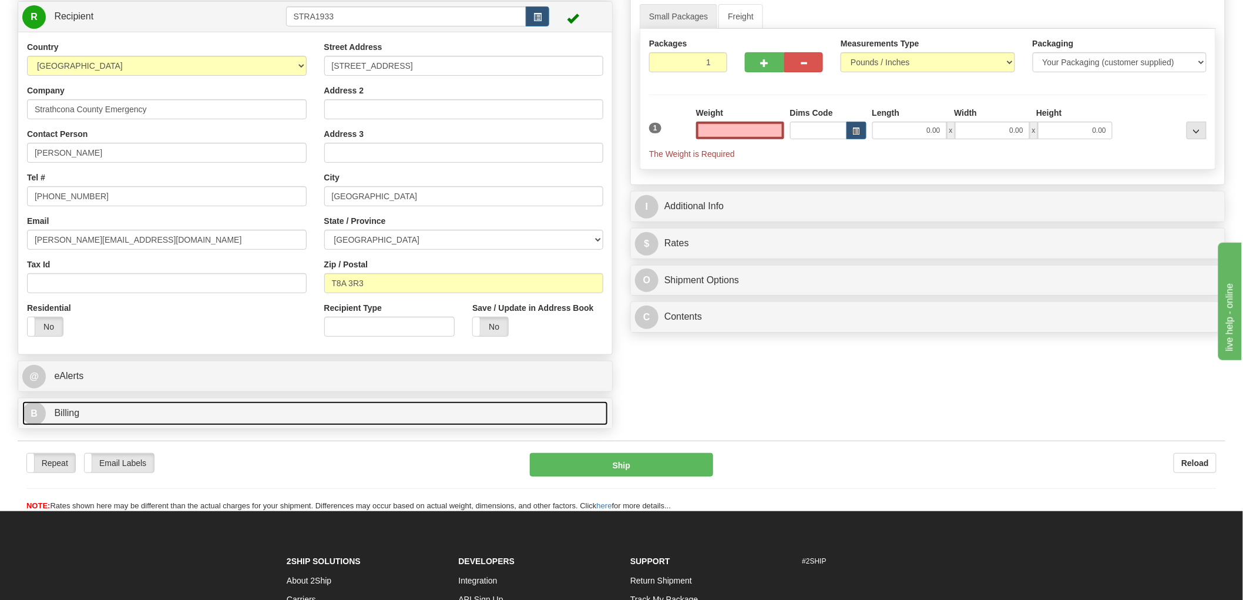
type input "0.00"
click at [70, 416] on span "Billing" at bounding box center [66, 413] width 25 height 10
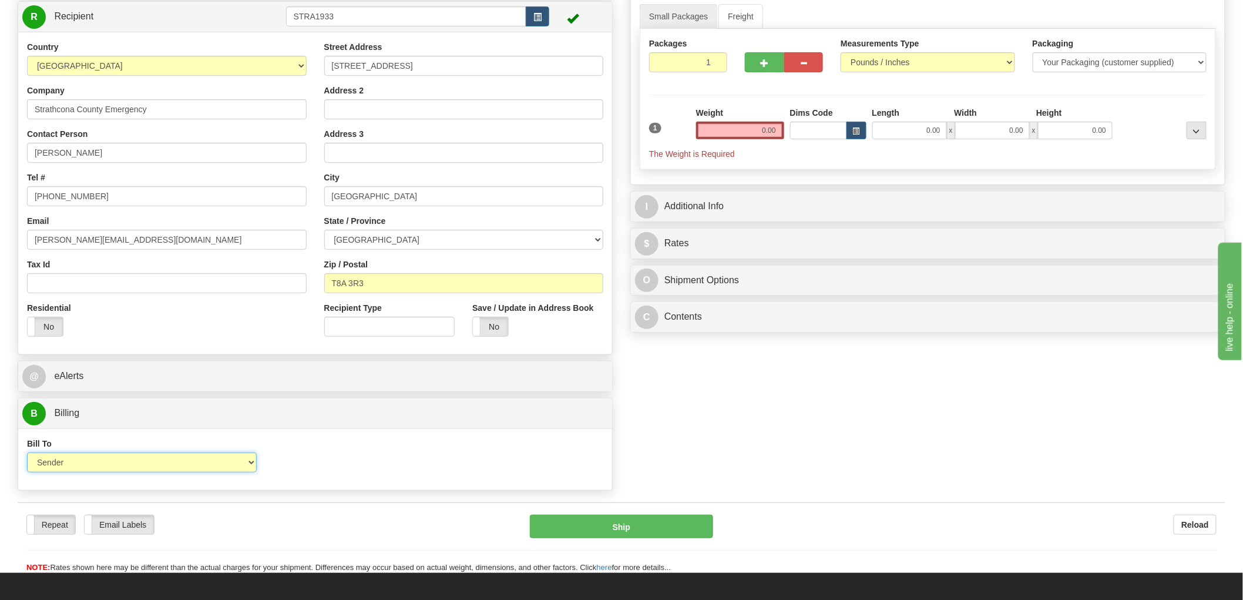
drag, startPoint x: 159, startPoint y: 463, endPoint x: 159, endPoint y: 471, distance: 8.2
click at [159, 463] on select "Sender Recipient Third Party Collect" at bounding box center [142, 462] width 230 height 20
select select "2"
click at [27, 453] on select "Sender Recipient Third Party Collect" at bounding box center [142, 462] width 230 height 20
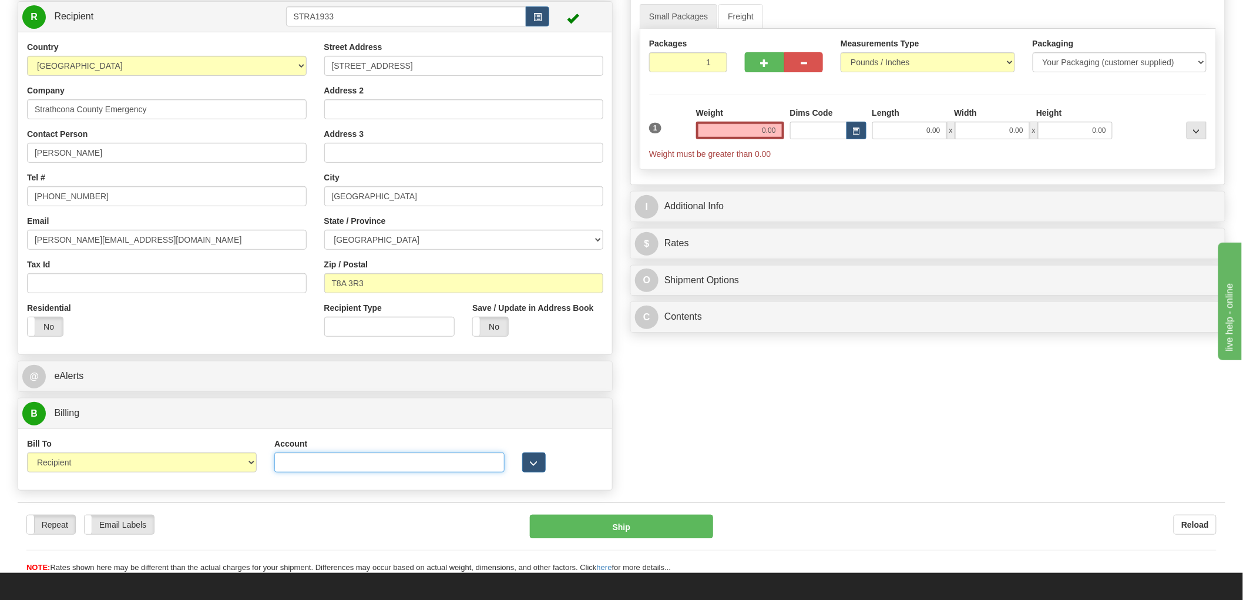
click at [349, 466] on input "Account" at bounding box center [389, 462] width 230 height 20
paste input "2269494"
type input "2269494"
click at [738, 130] on input "0.00" at bounding box center [740, 131] width 88 height 18
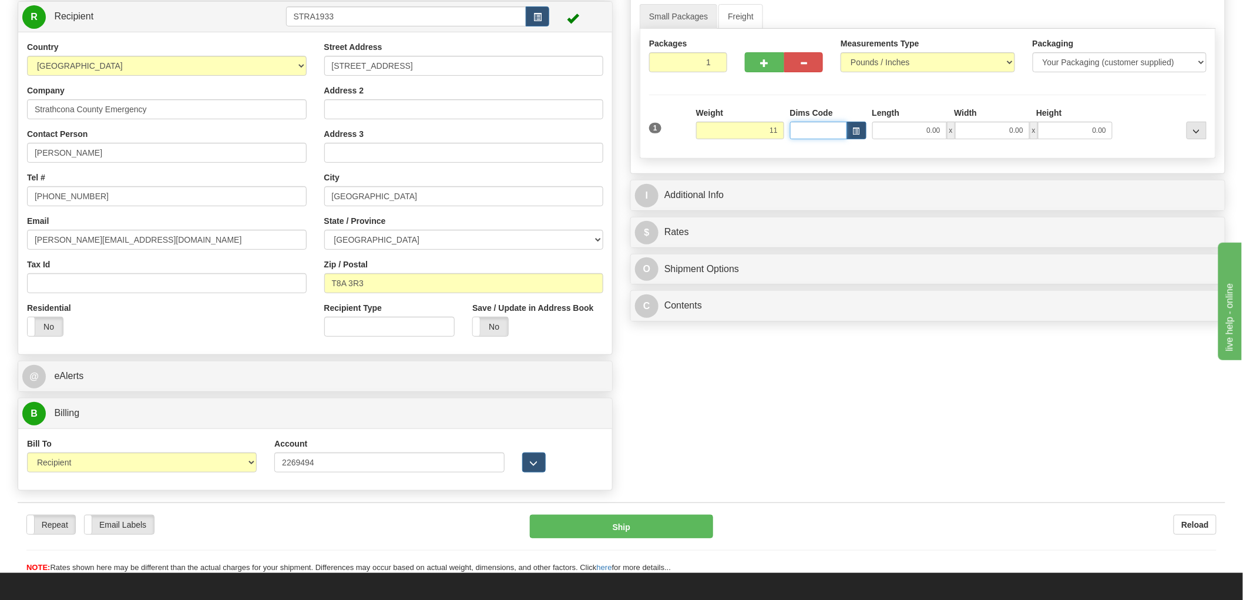
type input "11.00"
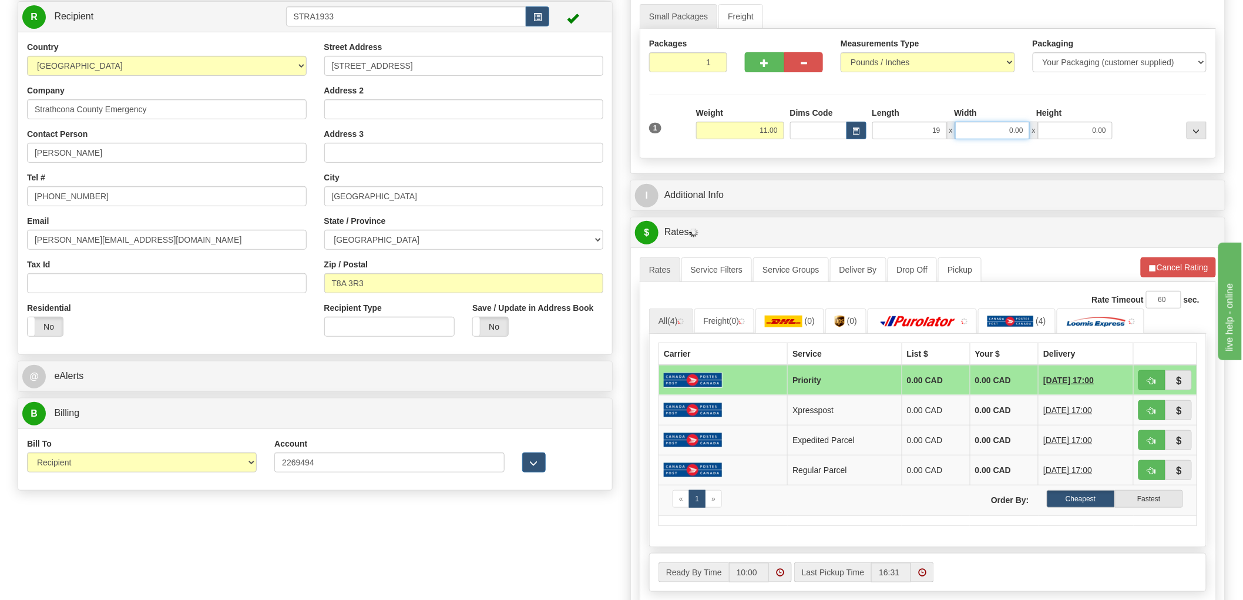
type input "19.00"
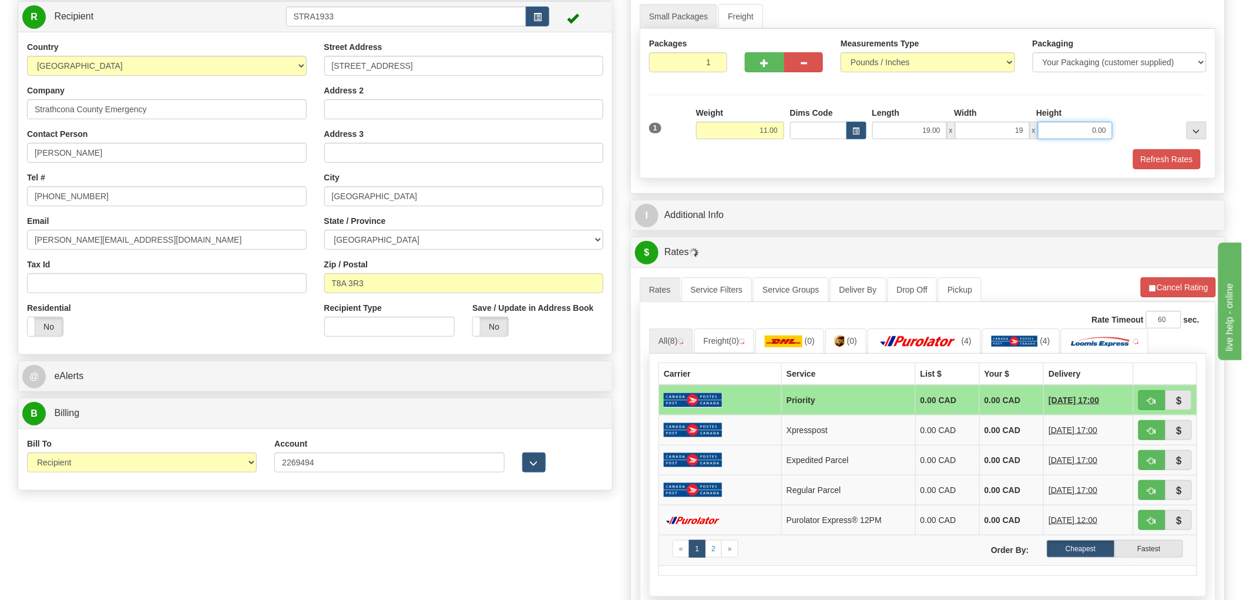
type input "19.00"
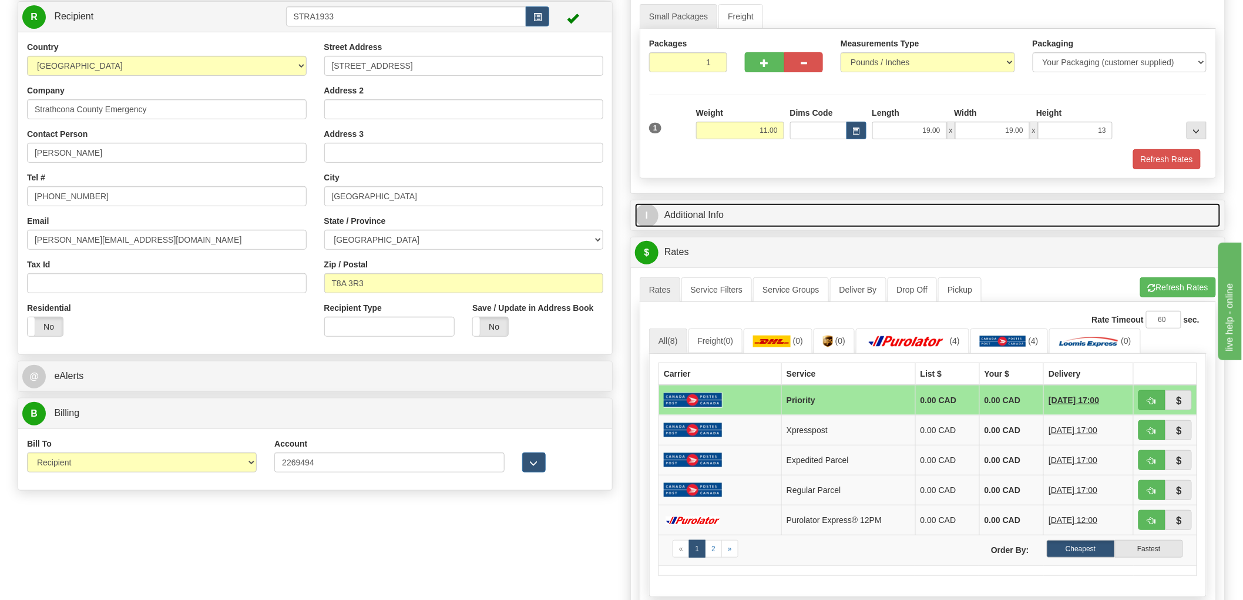
type input "13.00"
click at [714, 217] on link "I Additional Info" at bounding box center [928, 215] width 586 height 24
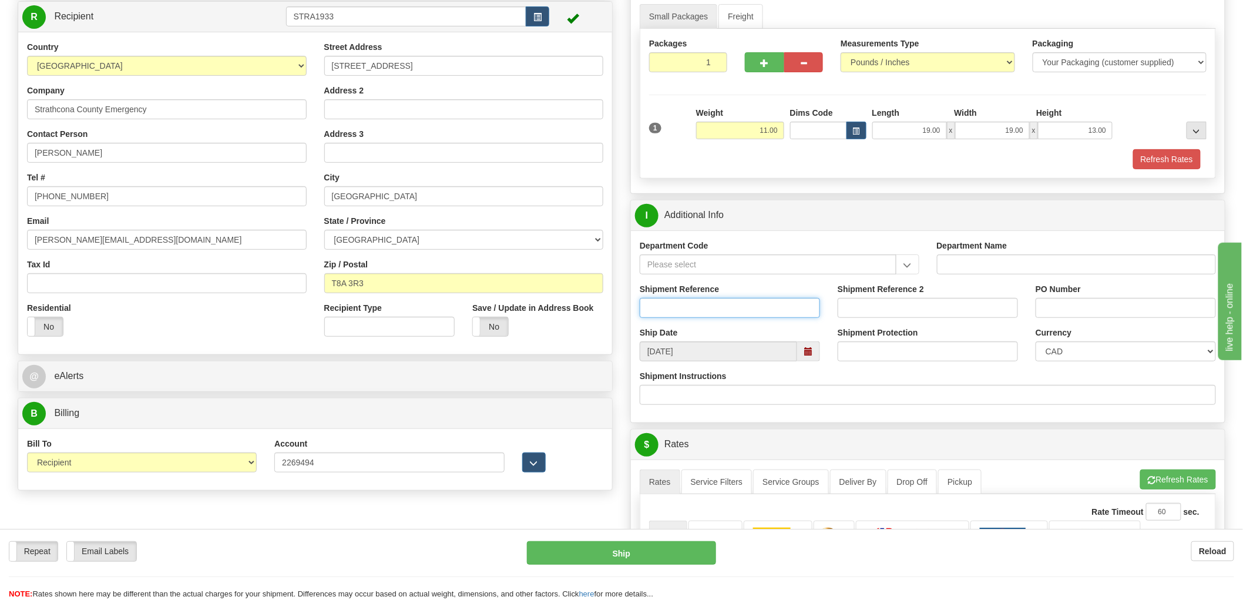
click at [681, 307] on input "Shipment Reference" at bounding box center [730, 308] width 180 height 20
type input "S44735 - 29424"
click at [1054, 308] on input "PO Number" at bounding box center [1126, 308] width 180 height 20
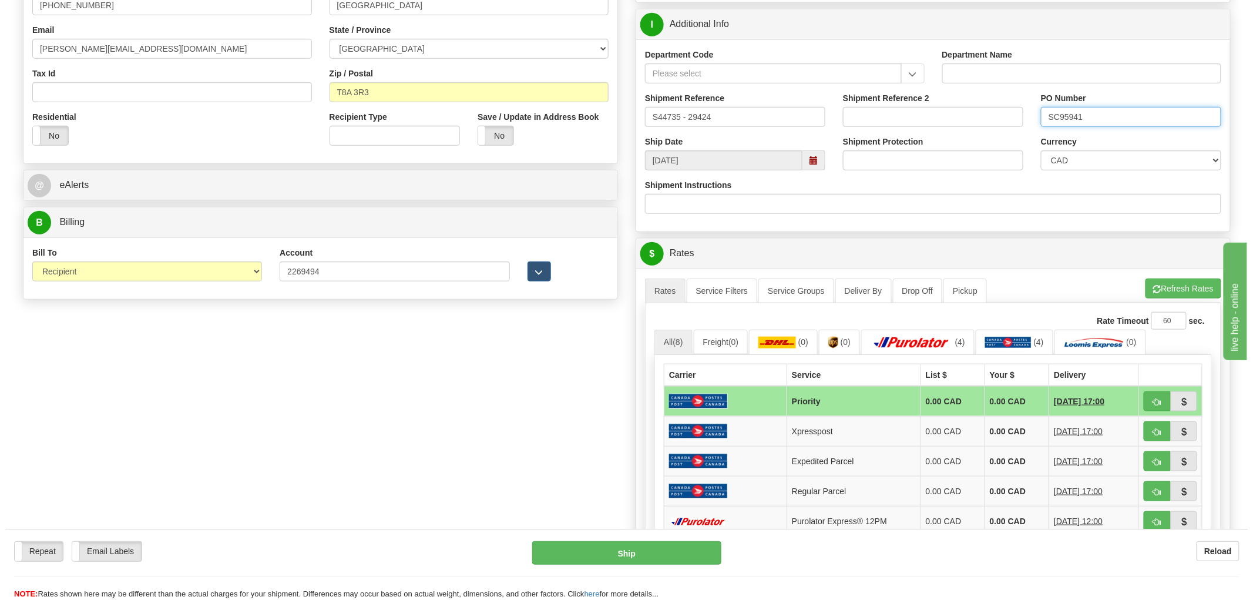
scroll to position [326, 0]
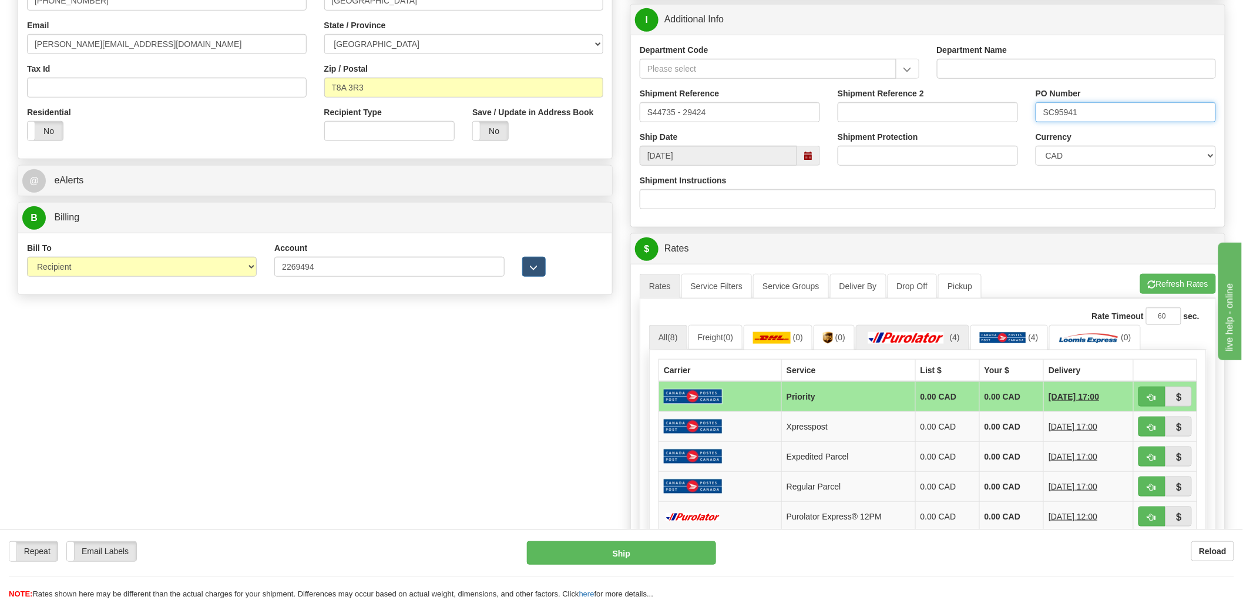
type input "SC95941"
click at [936, 336] on img at bounding box center [906, 338] width 82 height 12
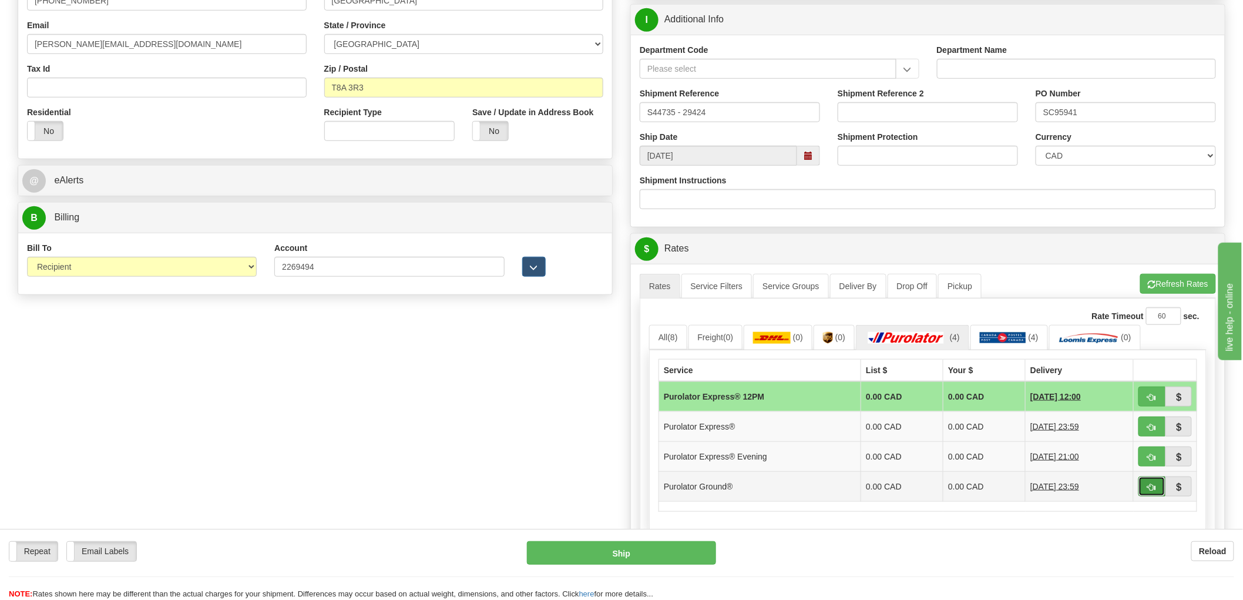
click at [1155, 494] on button "button" at bounding box center [1151, 486] width 27 height 20
type input "260"
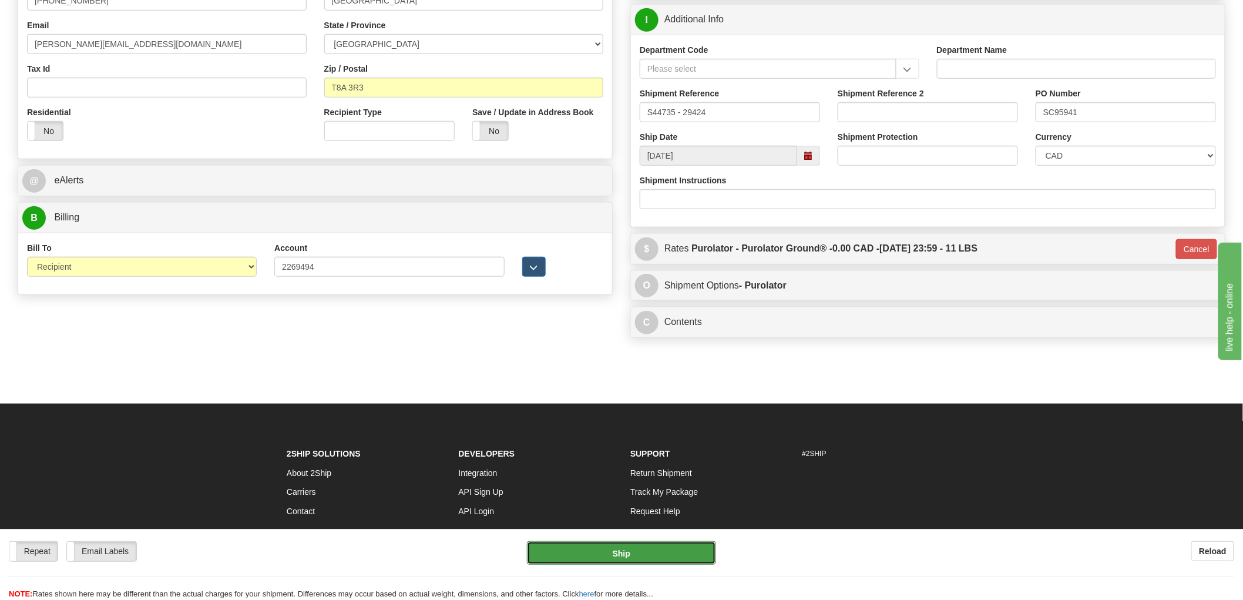
click at [670, 554] on button "Ship" at bounding box center [622, 552] width 190 height 23
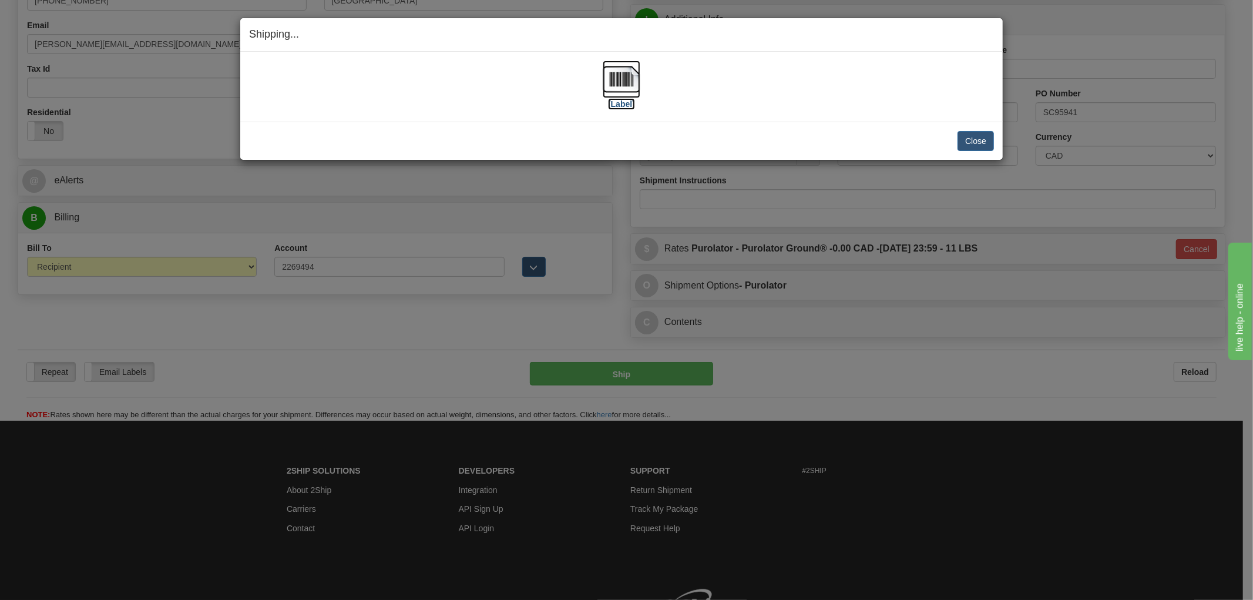
click at [630, 89] on img at bounding box center [622, 80] width 38 height 38
click at [847, 107] on div "[Label]" at bounding box center [621, 87] width 745 height 52
click at [979, 143] on button "Close" at bounding box center [975, 141] width 36 height 20
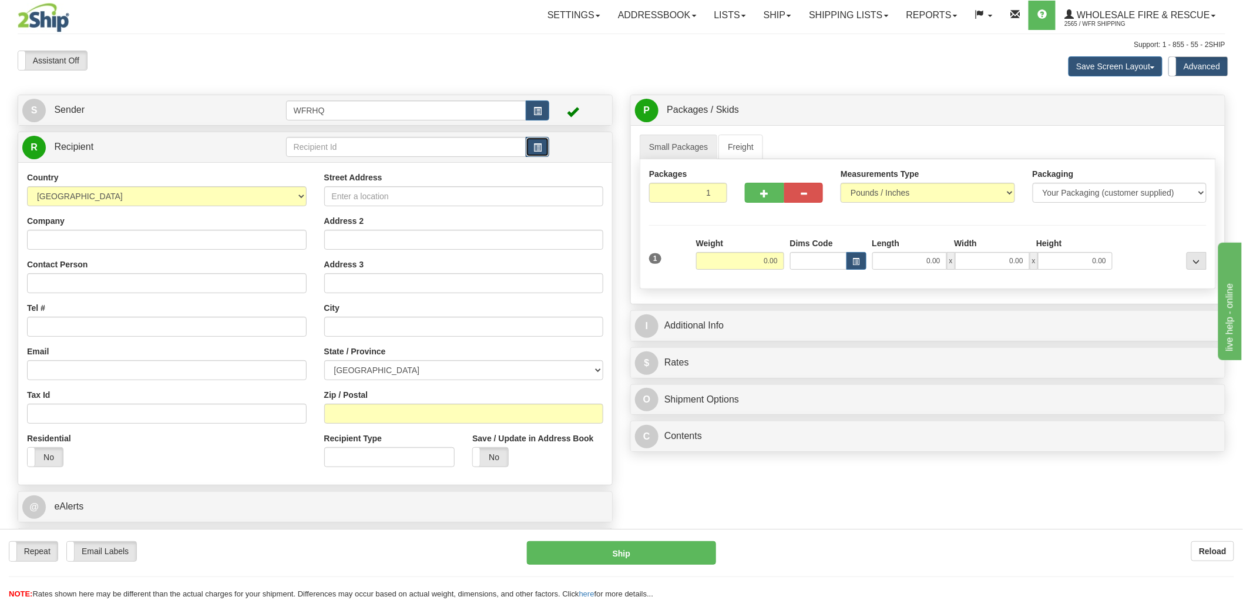
click at [537, 150] on span "button" at bounding box center [537, 148] width 8 height 8
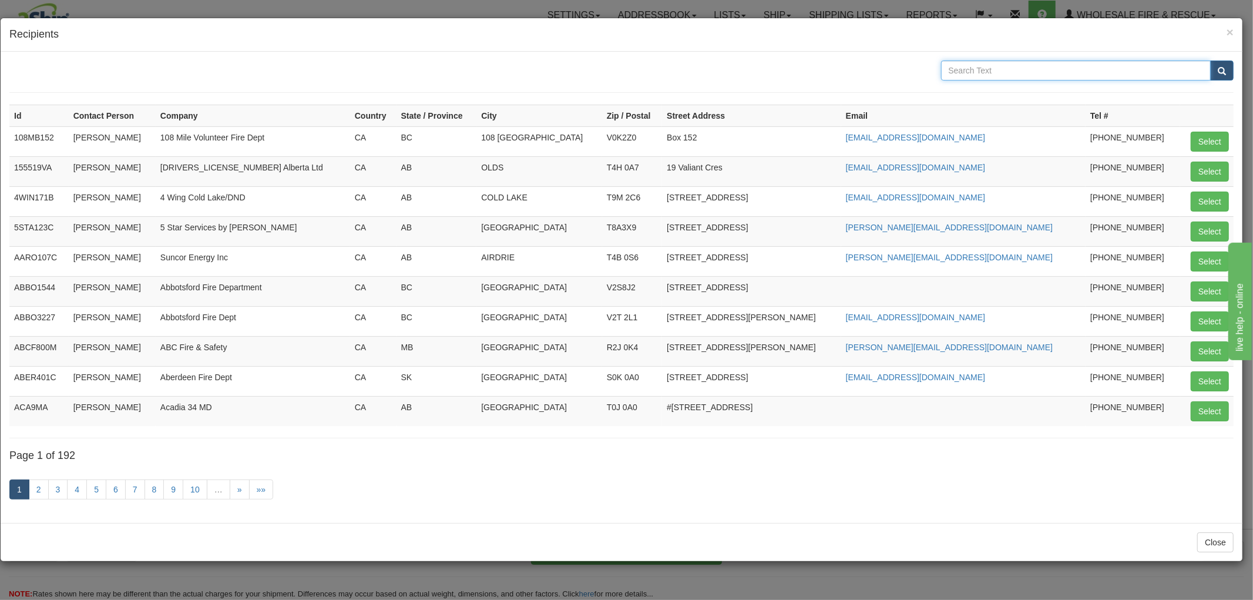
click at [950, 70] on input "text" at bounding box center [1076, 71] width 270 height 20
type input "Cameco"
click at [1210, 61] on button "submit" at bounding box center [1221, 71] width 23 height 20
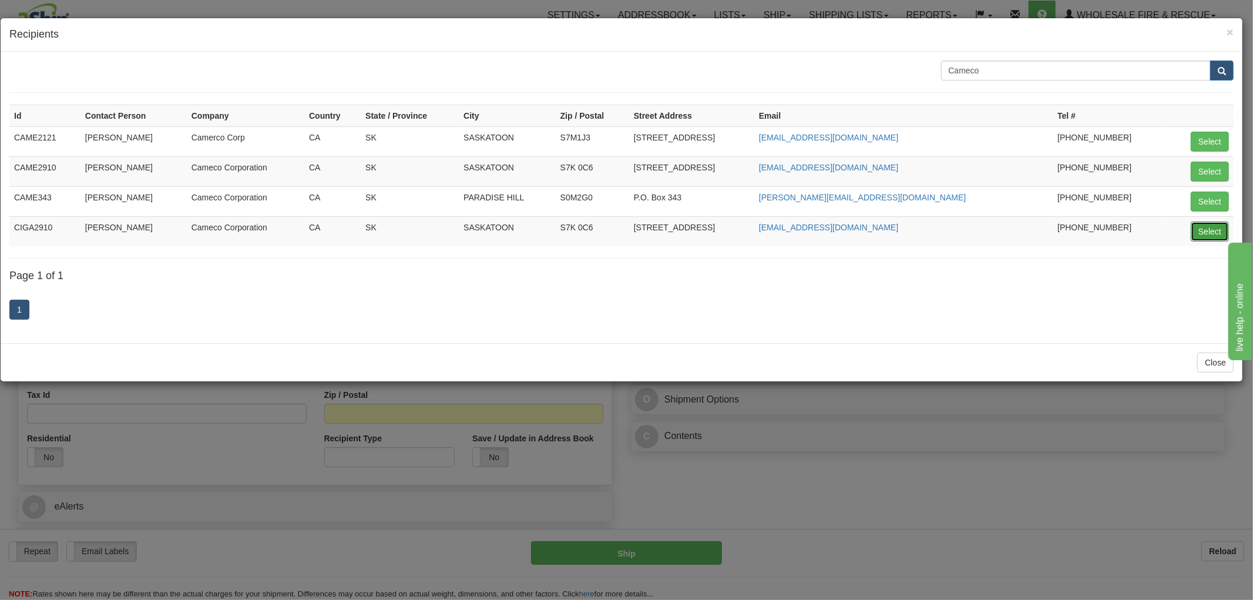
click at [1205, 233] on button "Select" at bounding box center [1210, 231] width 38 height 20
type input "CIGA2910"
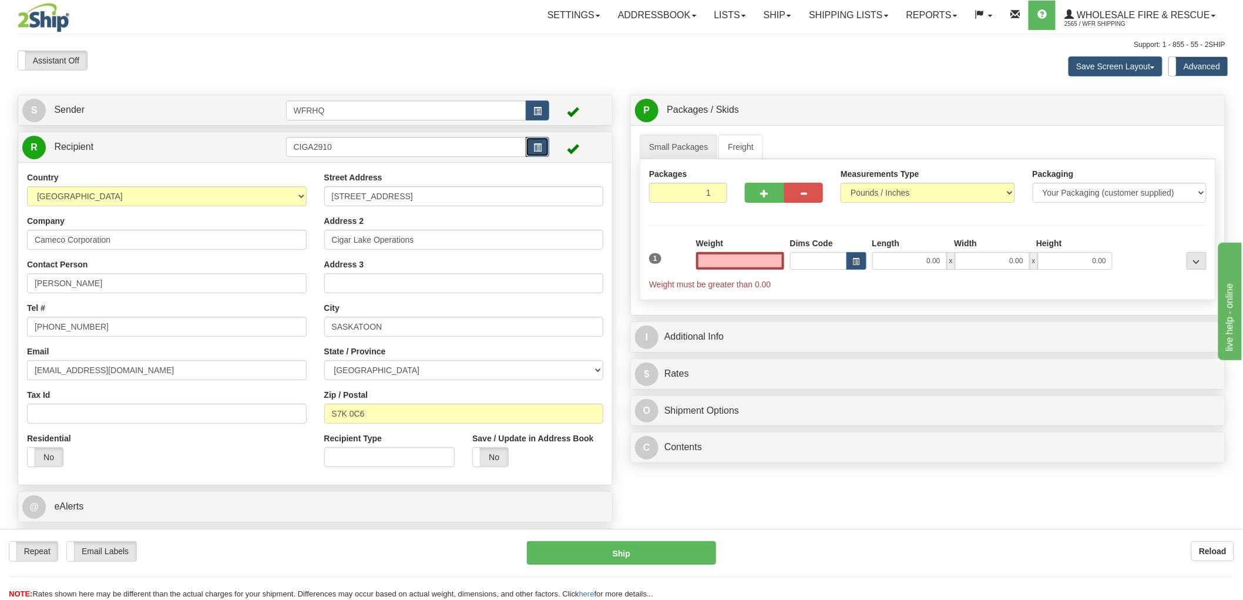
type input "0.00"
click at [536, 151] on span "button" at bounding box center [537, 148] width 8 height 8
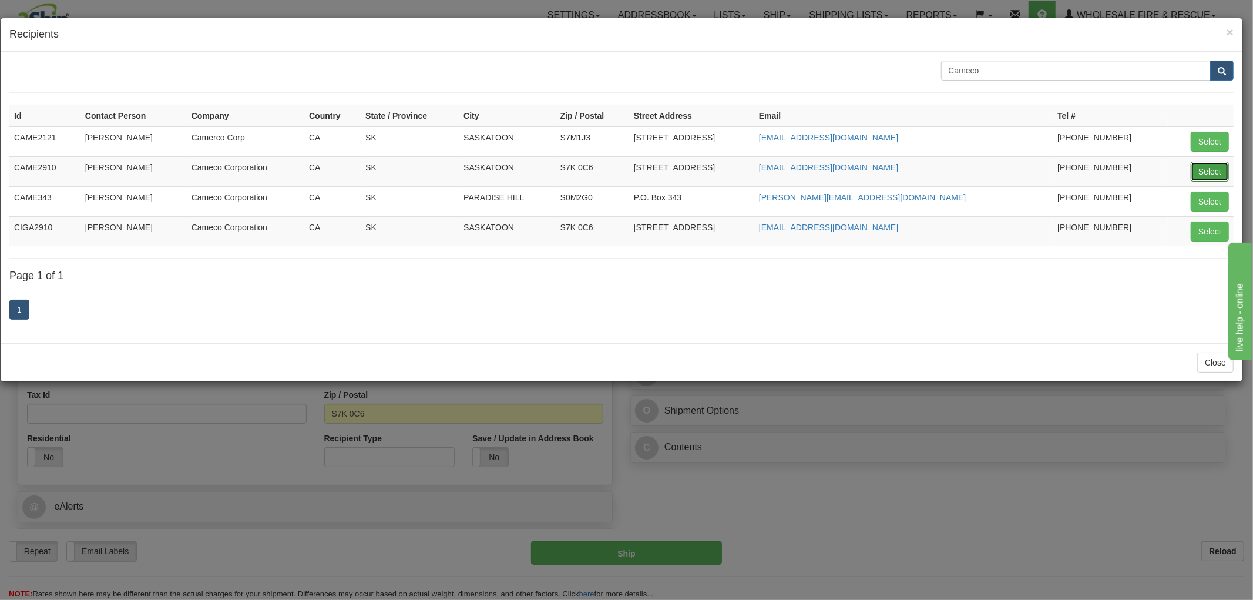
click at [1207, 169] on button "Select" at bounding box center [1210, 172] width 38 height 20
type input "CAME2910"
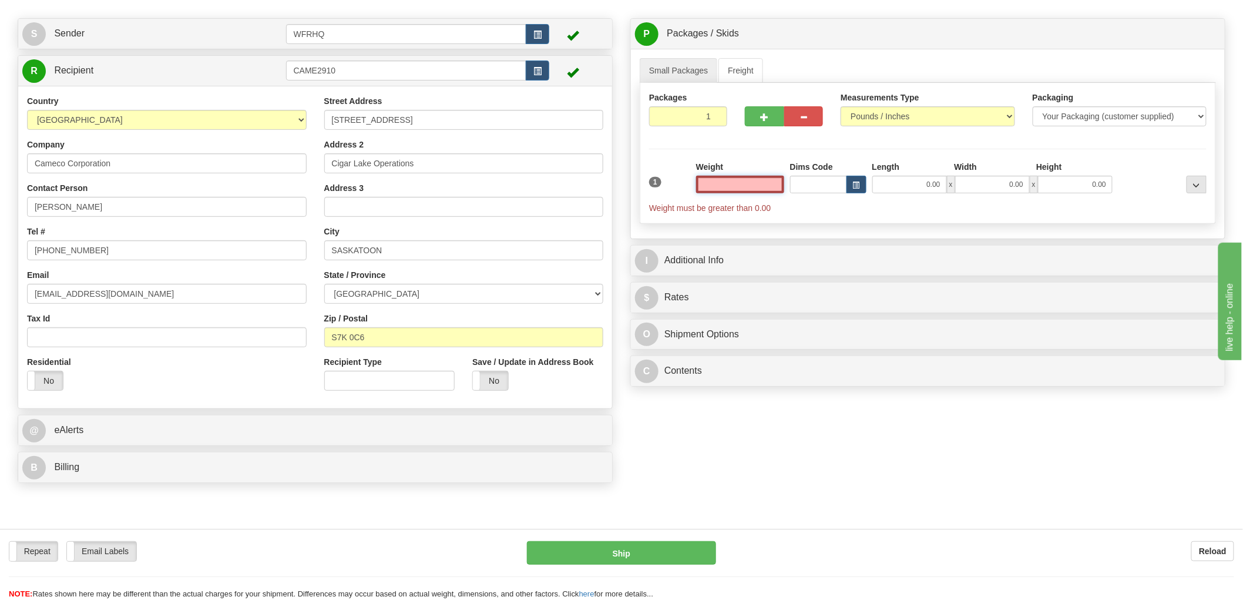
scroll to position [196, 0]
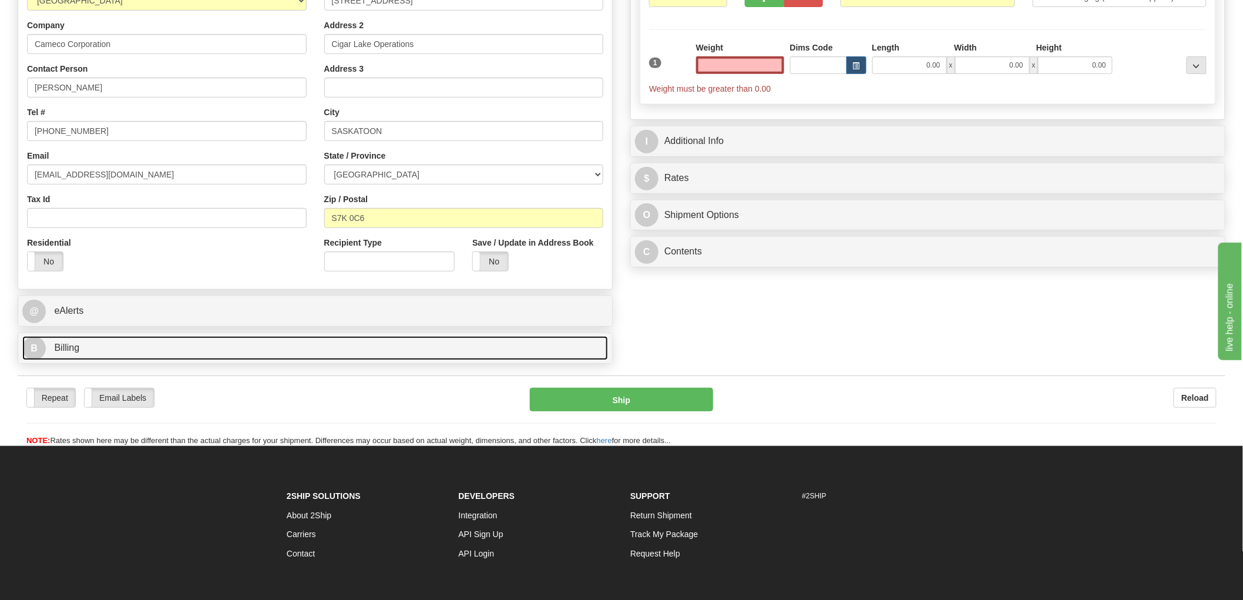
type input "0.00"
click at [78, 345] on span "Billing" at bounding box center [66, 347] width 25 height 10
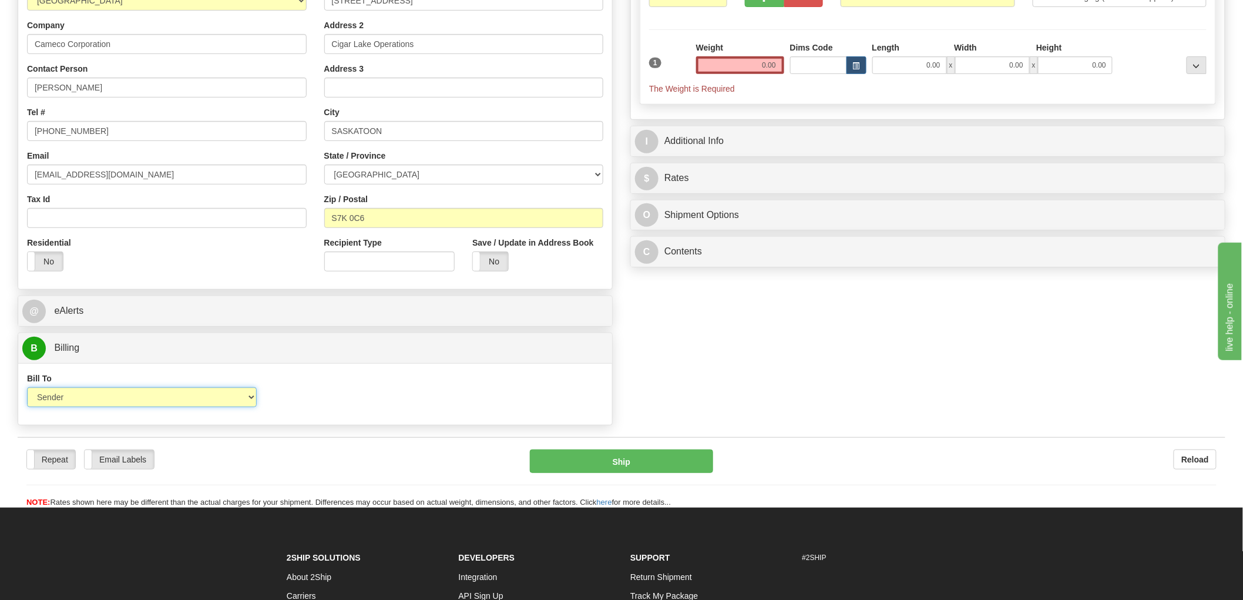
click at [144, 399] on select "Sender Recipient Third Party Collect" at bounding box center [142, 397] width 230 height 20
select select "2"
click at [27, 388] on select "Sender Recipient Third Party Collect" at bounding box center [142, 397] width 230 height 20
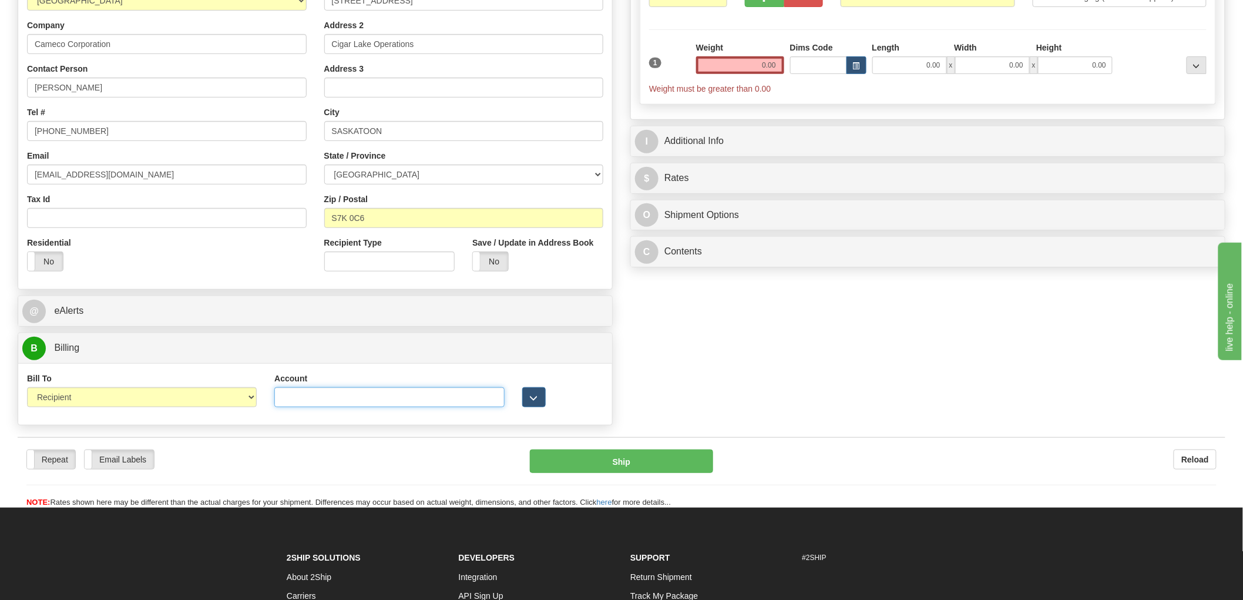
click at [320, 404] on input "Account" at bounding box center [389, 397] width 230 height 20
paste input "2158630"
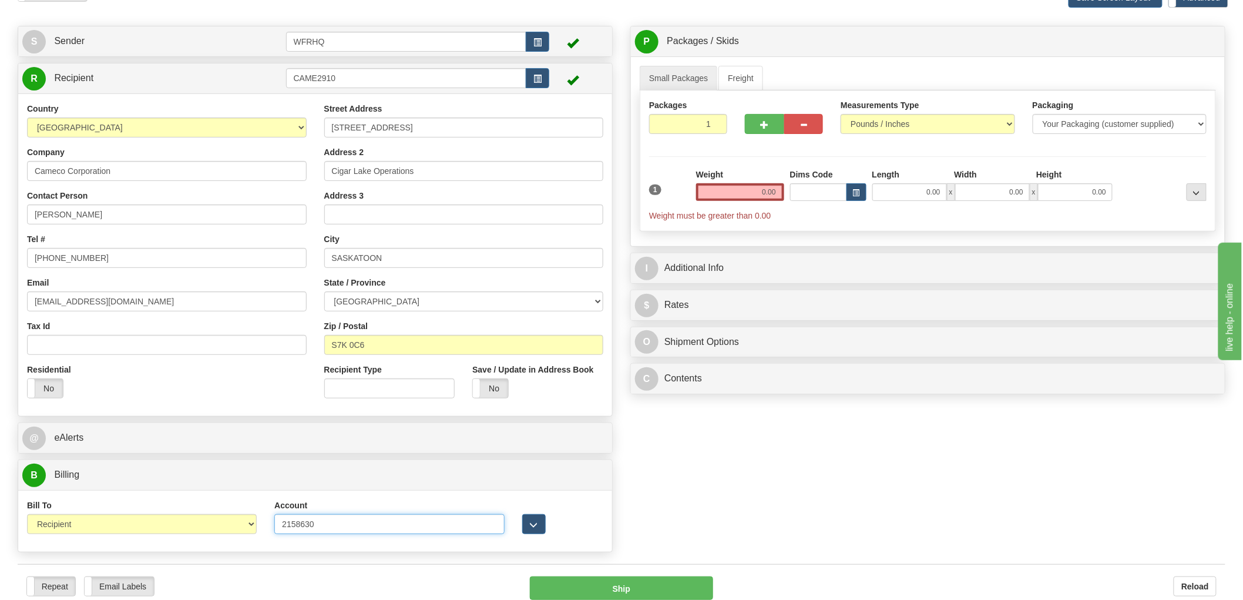
scroll to position [65, 0]
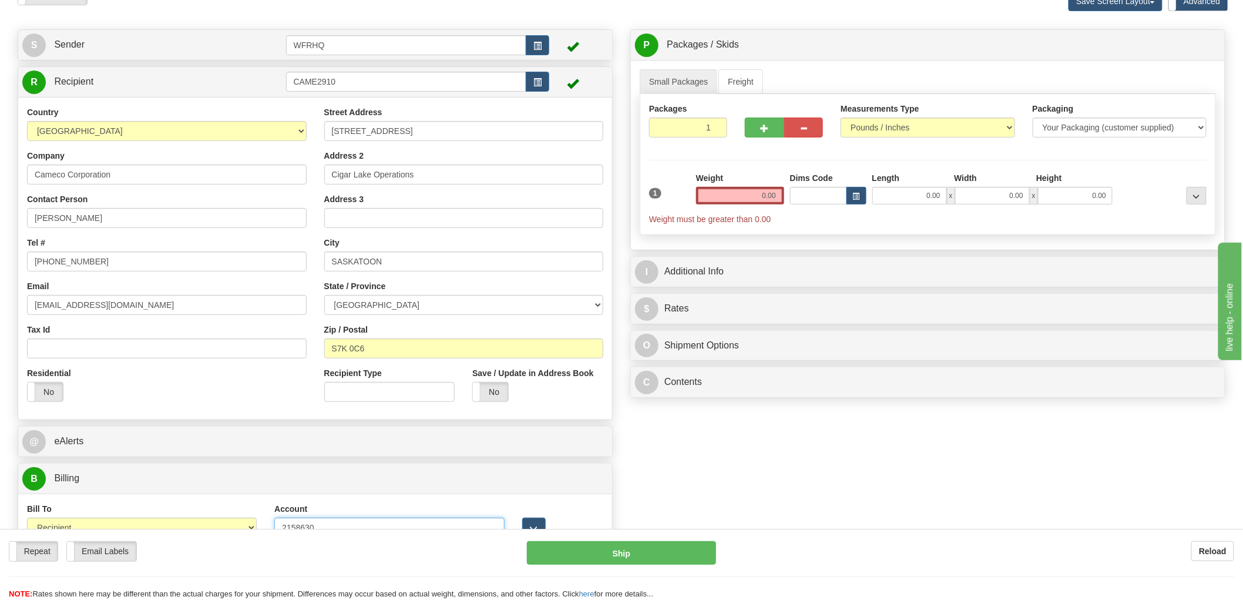
type input "2158630"
click at [758, 197] on input "0.00" at bounding box center [740, 196] width 88 height 18
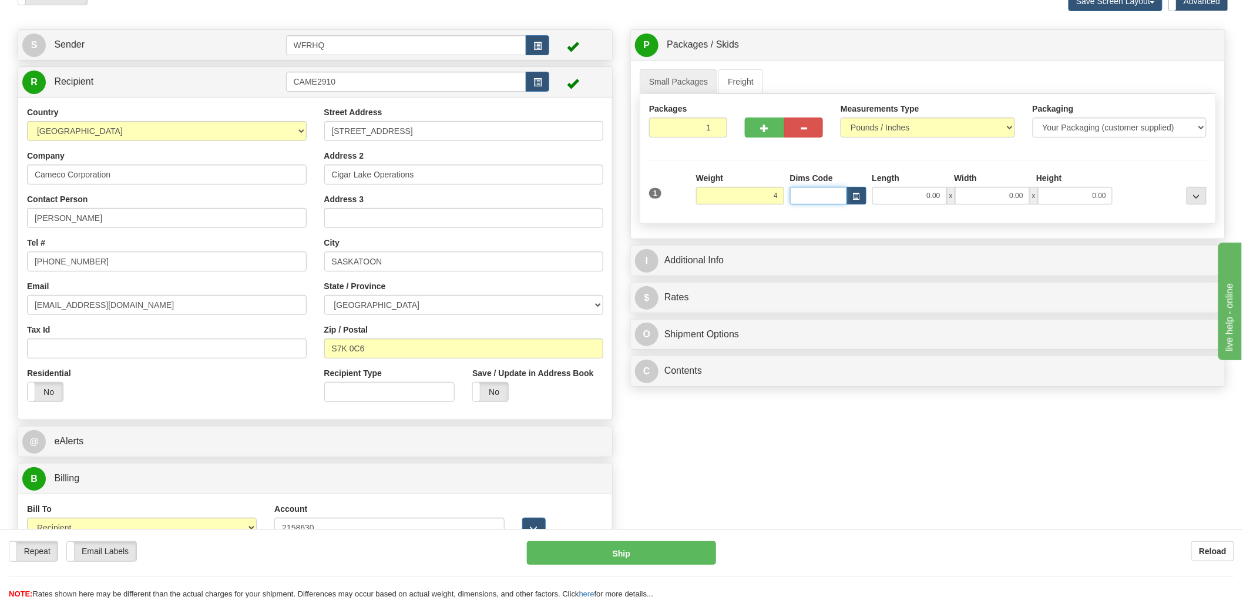
type input "4.00"
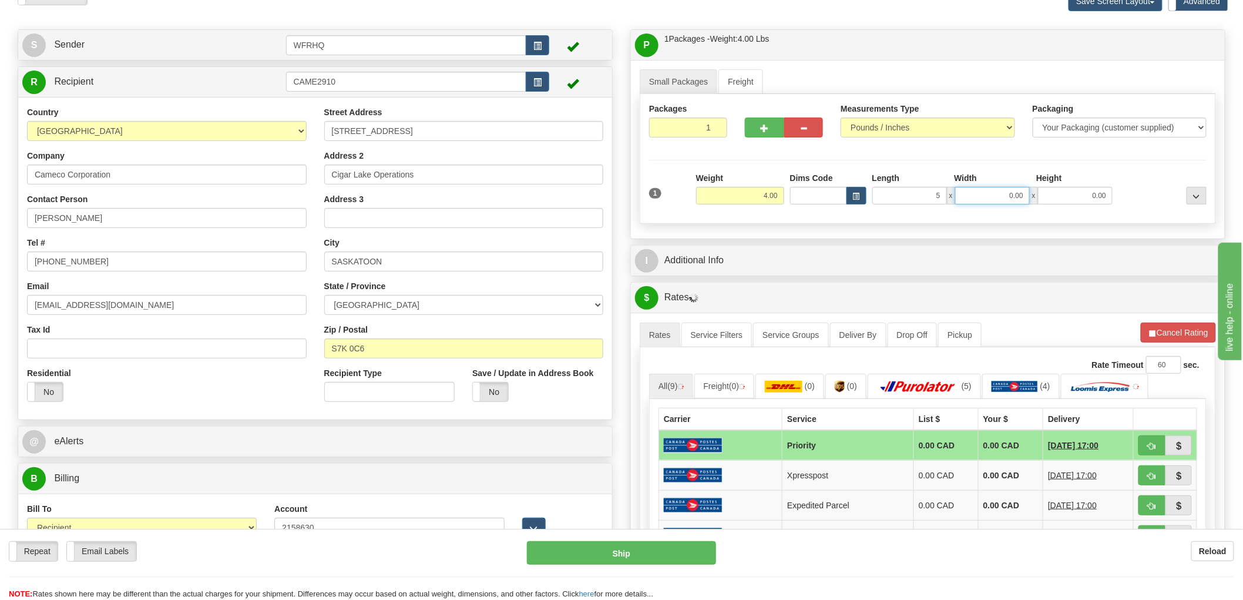
type input "5.00"
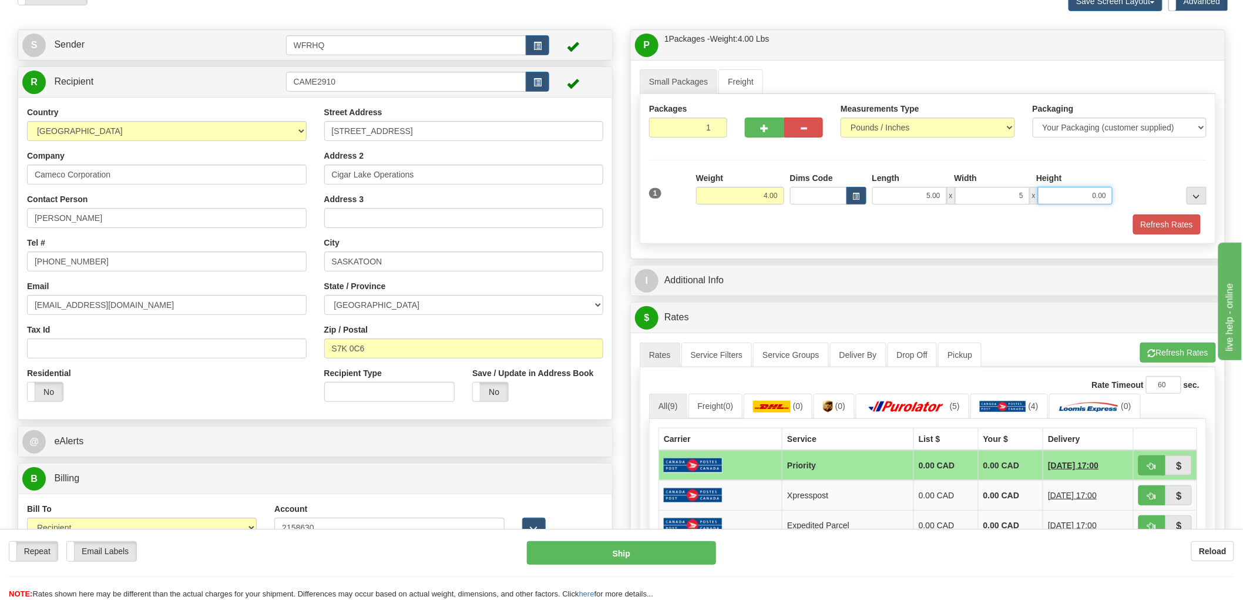
type input "5.00"
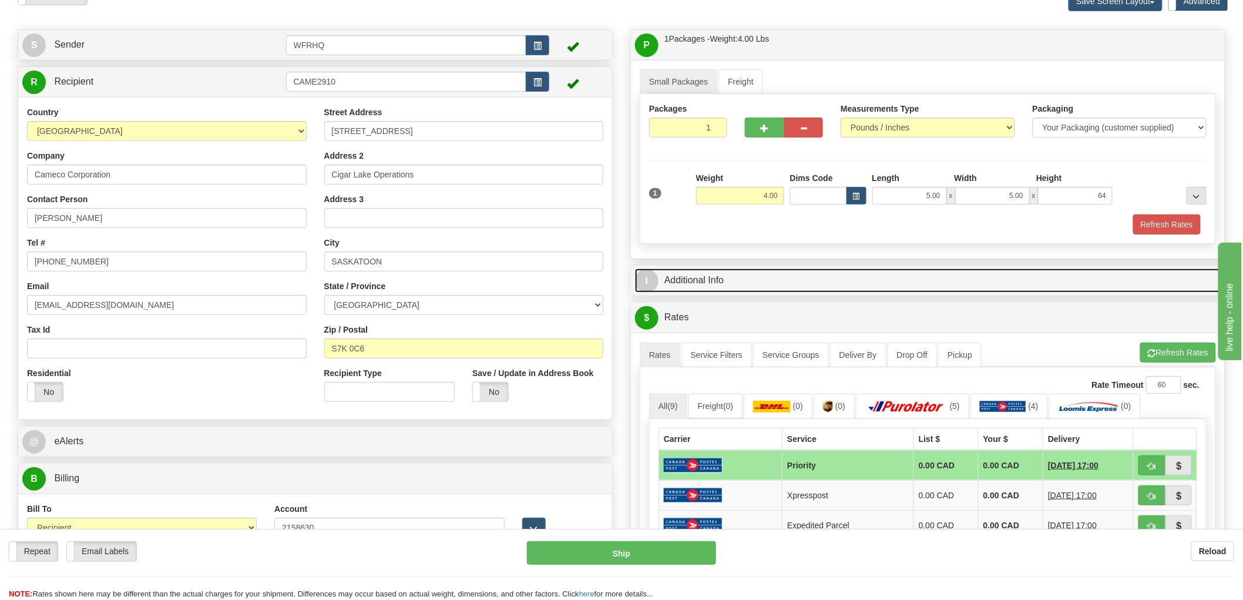
type input "64.00"
click at [715, 278] on link "I Additional Info" at bounding box center [928, 280] width 586 height 24
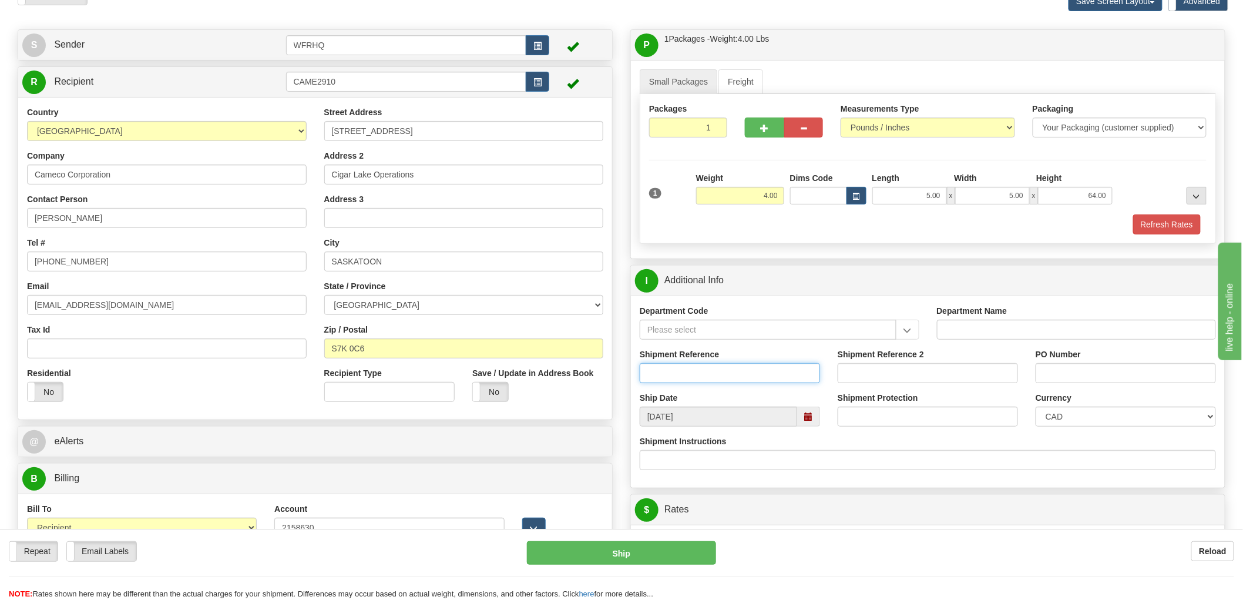
click at [703, 380] on input "Shipment Reference" at bounding box center [730, 373] width 180 height 20
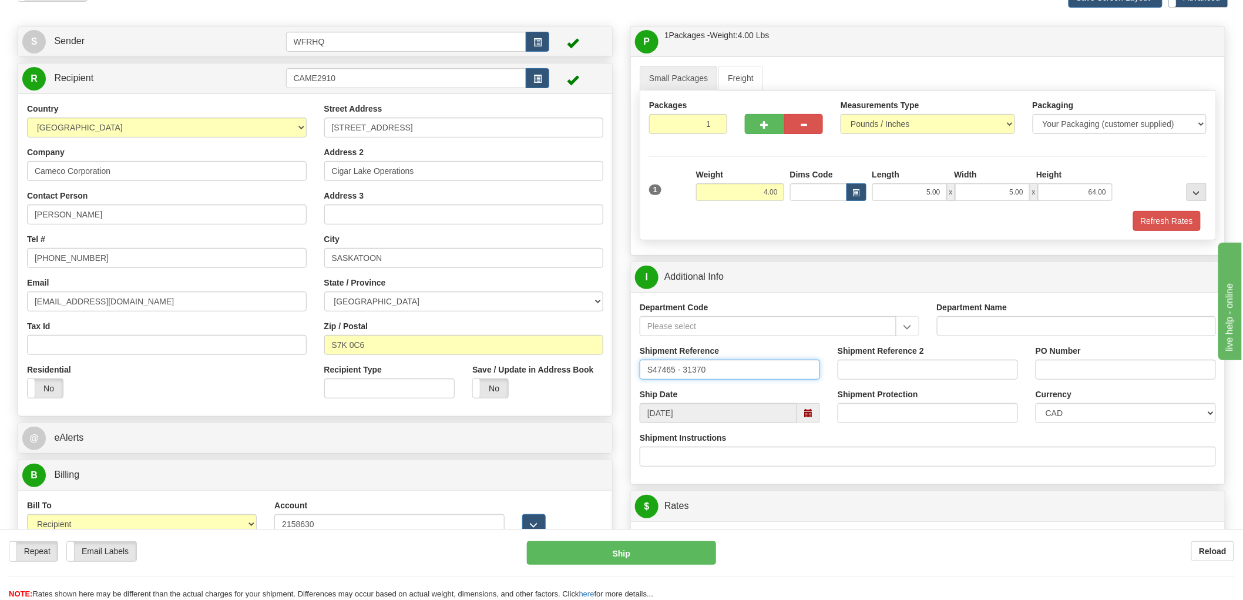
scroll to position [196, 0]
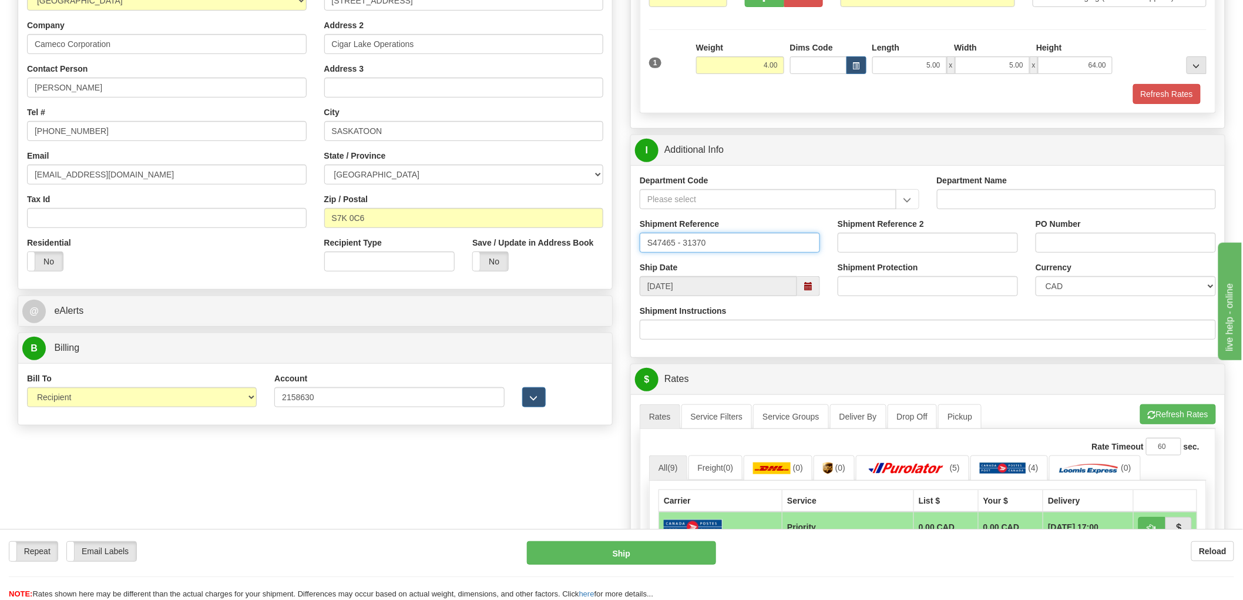
type input "S47465 - 31370"
click at [1068, 243] on input "PO Number" at bounding box center [1126, 243] width 180 height 20
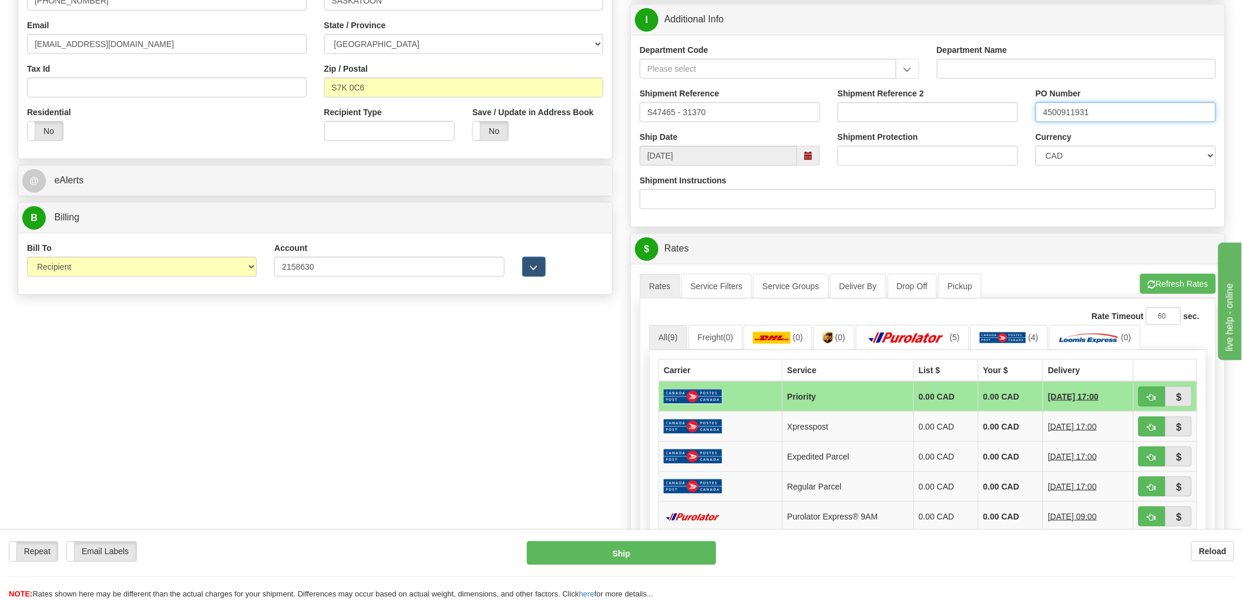
scroll to position [456, 0]
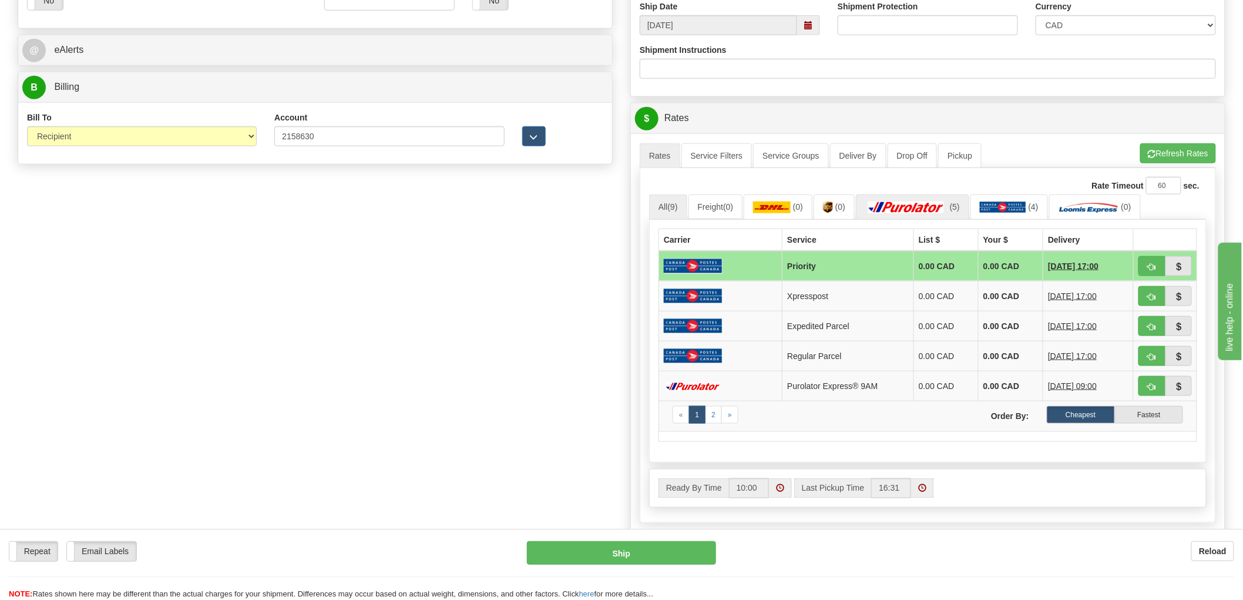
type input "4500911931"
click at [932, 206] on img at bounding box center [906, 207] width 82 height 12
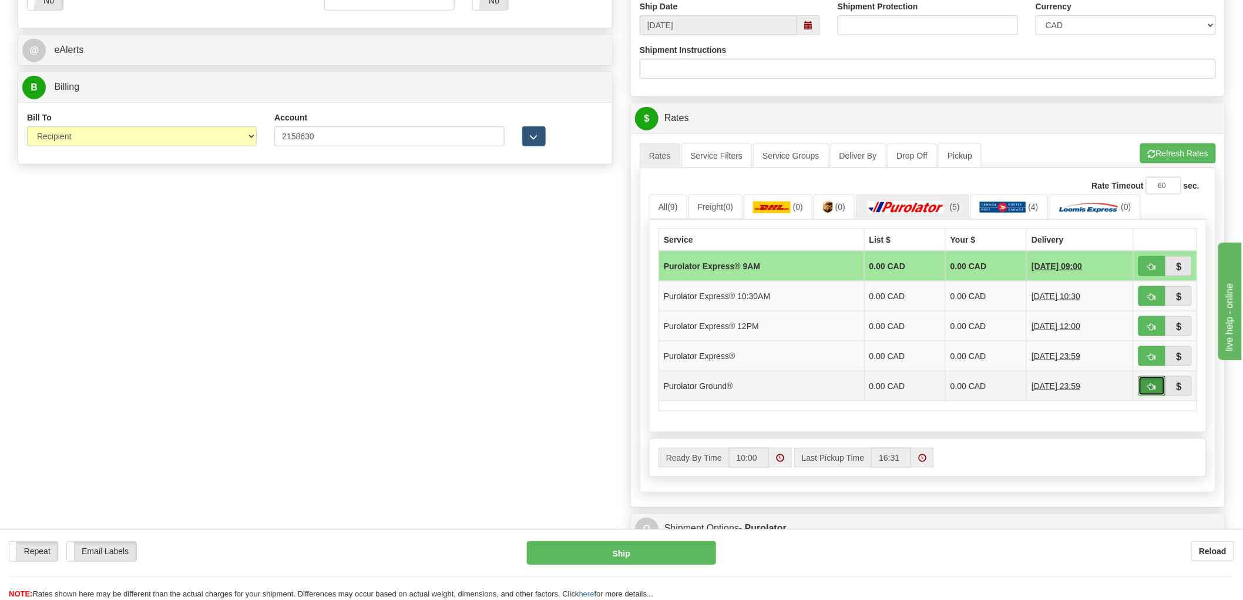
click at [1157, 384] on button "button" at bounding box center [1151, 386] width 27 height 20
type input "260"
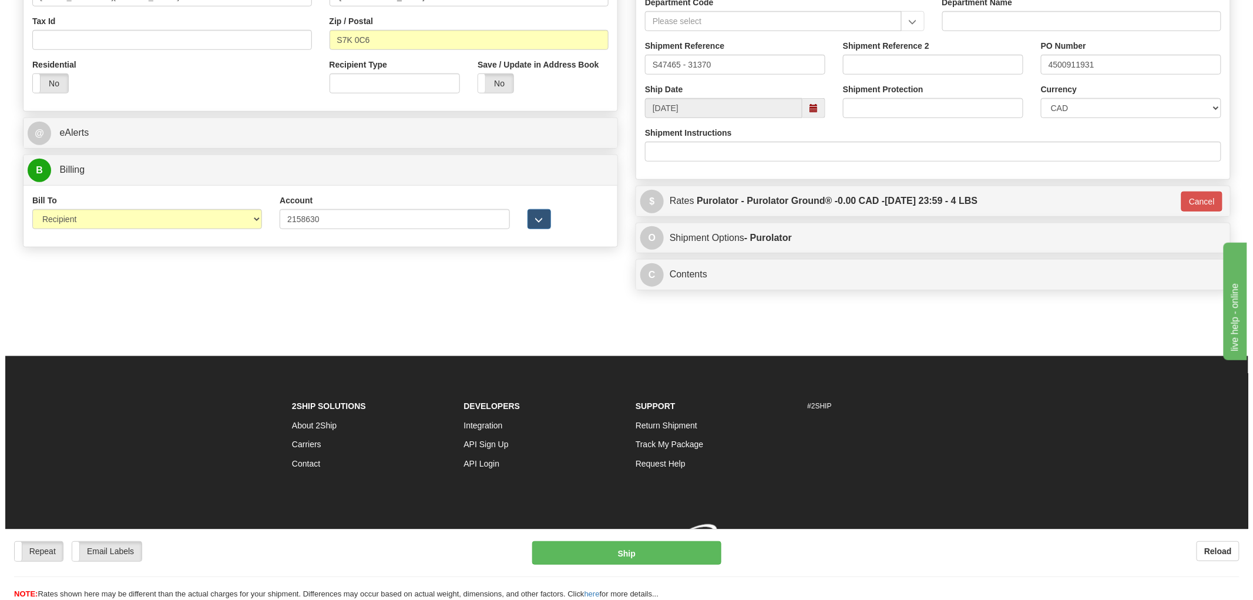
scroll to position [392, 0]
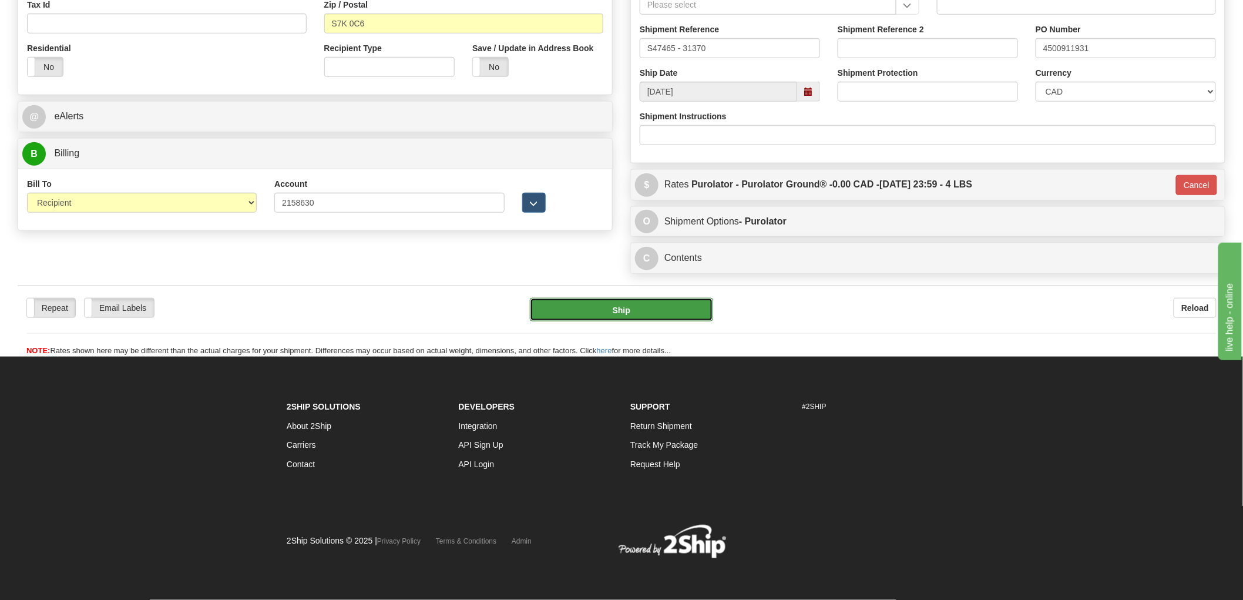
click at [642, 308] on button "Ship" at bounding box center [622, 309] width 184 height 23
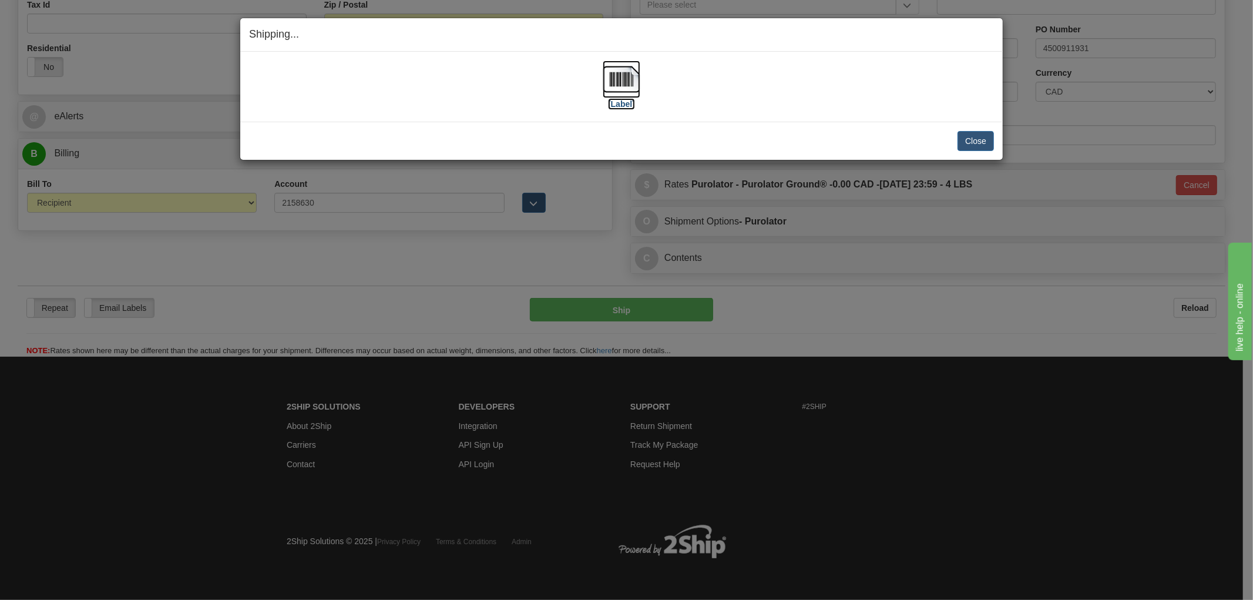
click at [624, 80] on img at bounding box center [622, 80] width 38 height 38
